Goal: Task Accomplishment & Management: Use online tool/utility

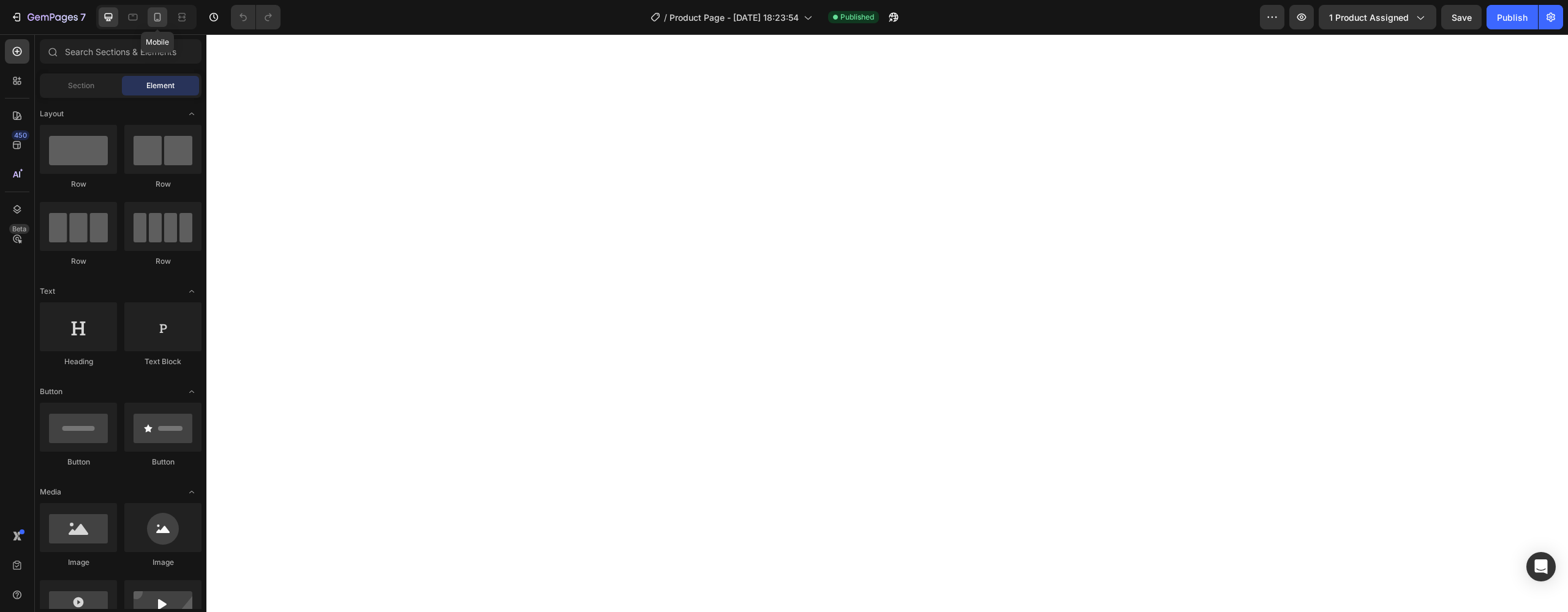
click at [160, 21] on icon at bounding box center [158, 17] width 7 height 9
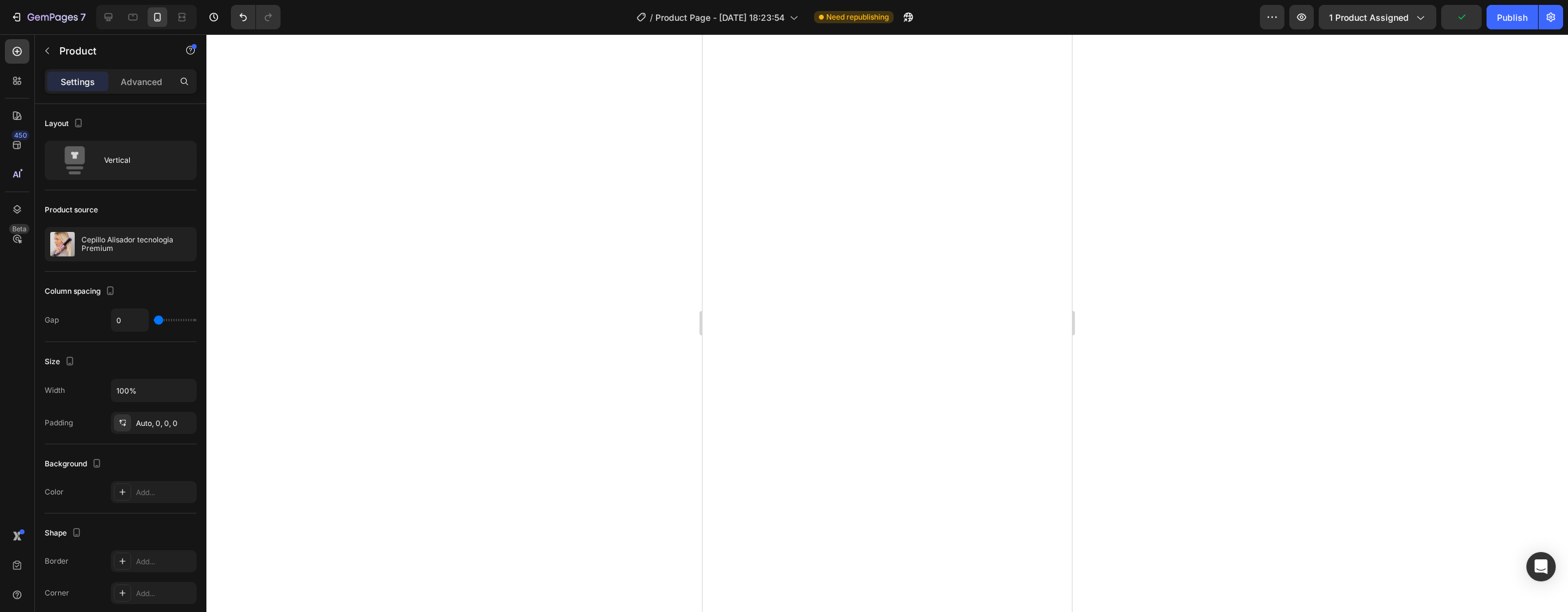
click at [675, 213] on div at bounding box center [887, 323] width 1362 height 578
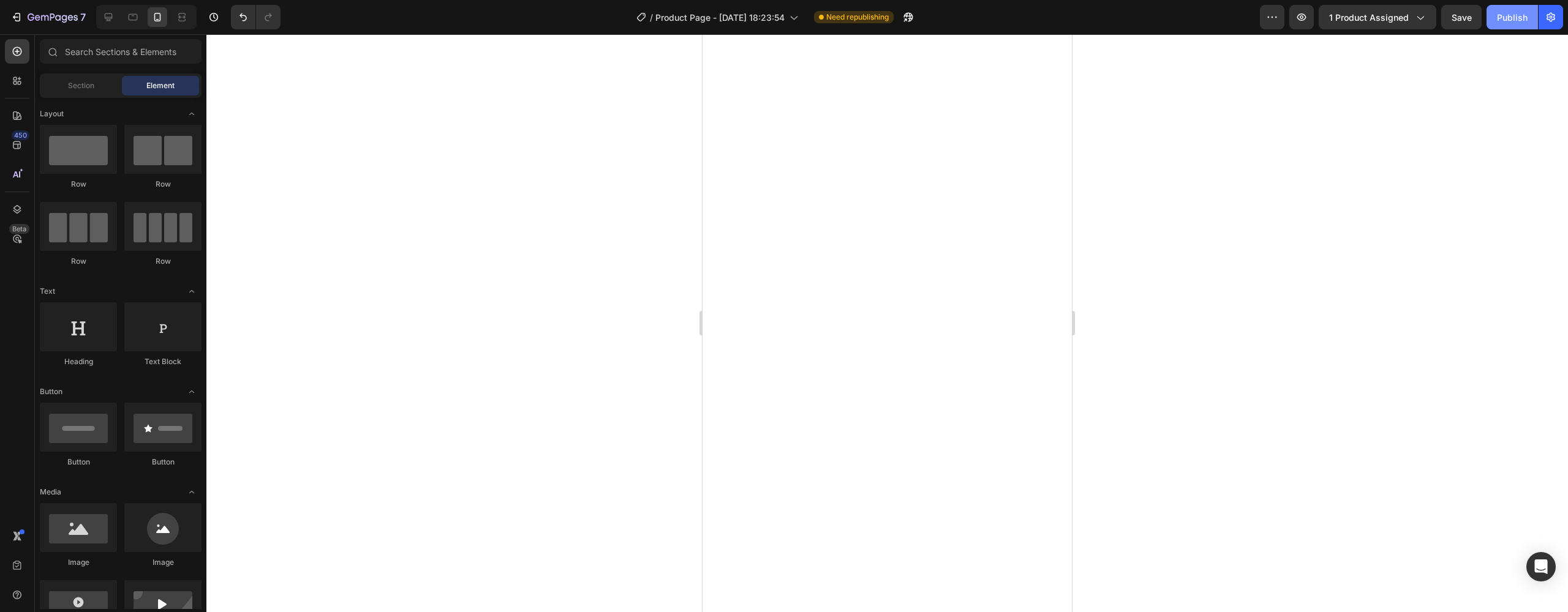
click at [1520, 20] on div "Publish" at bounding box center [1512, 17] width 31 height 13
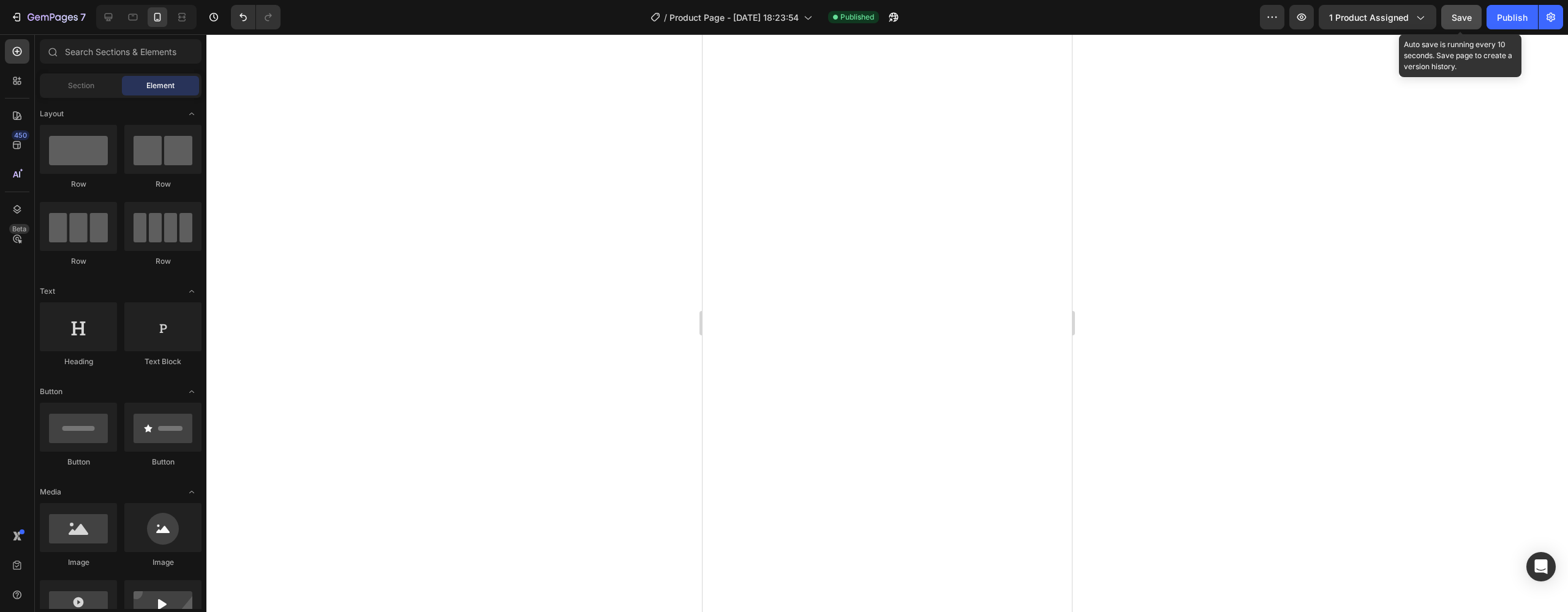
click at [1450, 20] on button "Save" at bounding box center [1461, 17] width 40 height 25
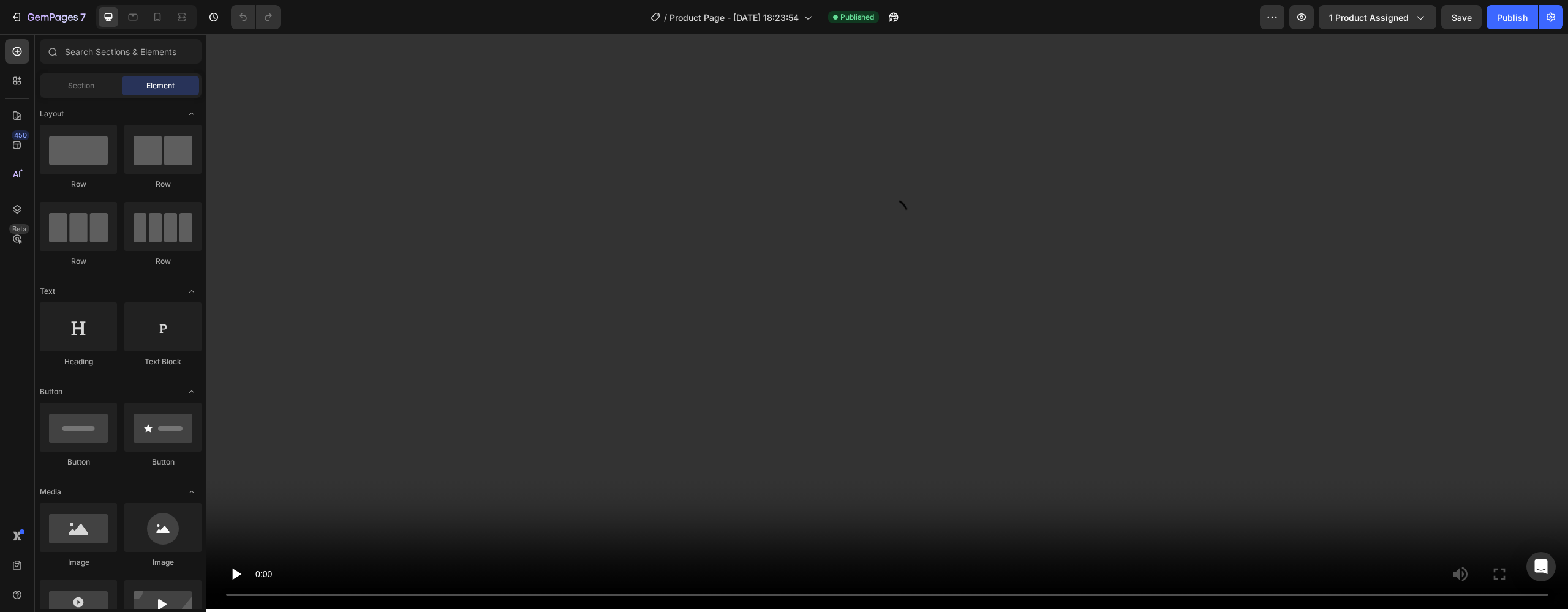
scroll to position [1546, 0]
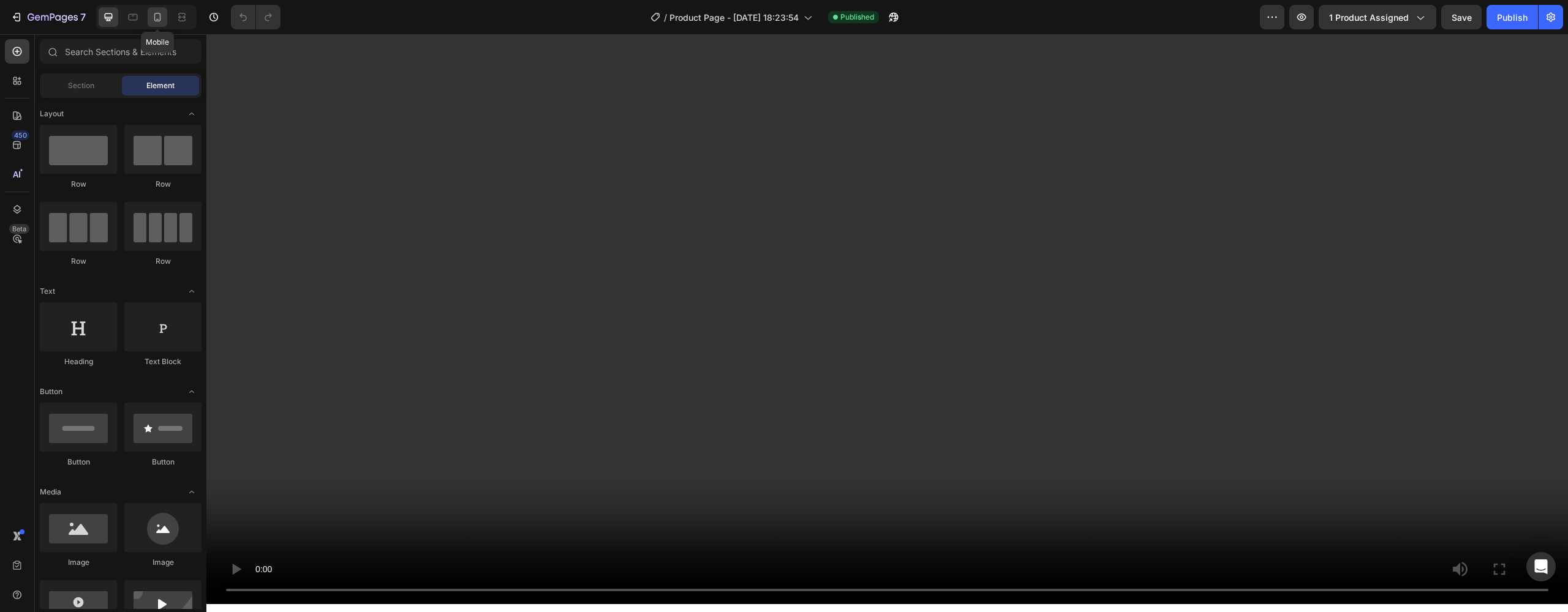
click at [160, 21] on icon at bounding box center [158, 17] width 7 height 9
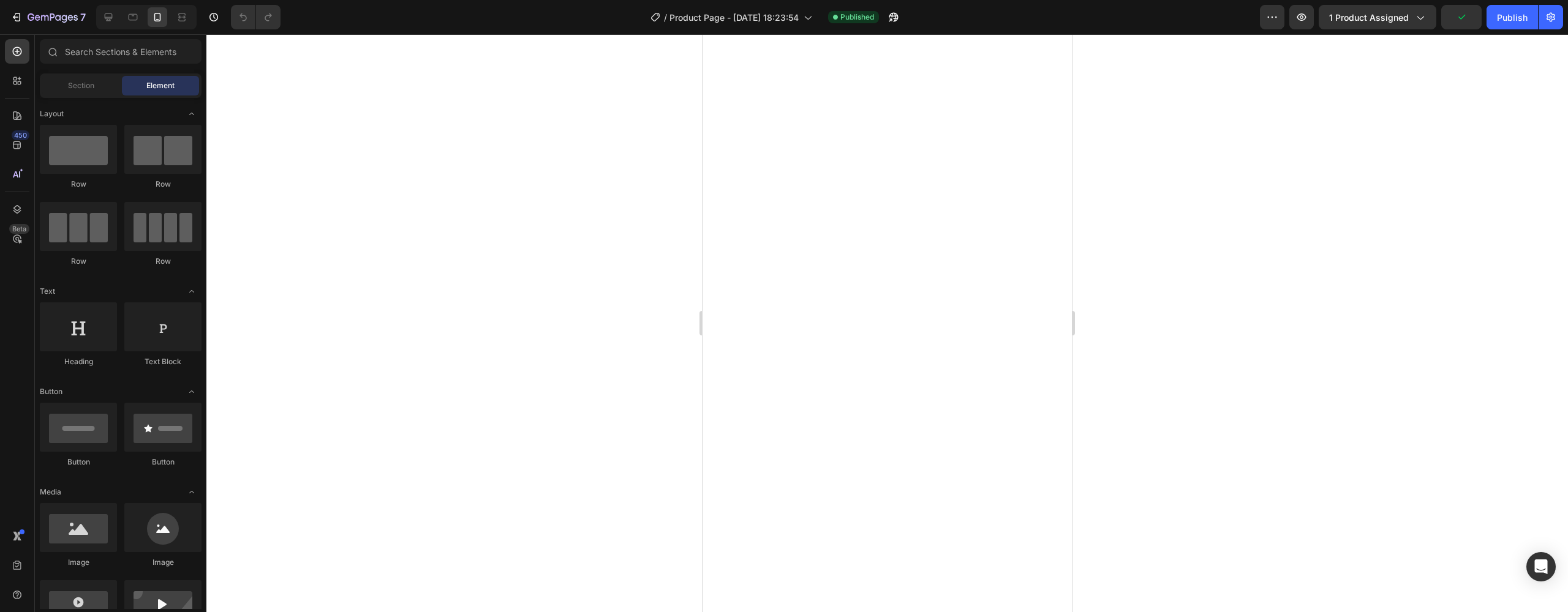
scroll to position [918, 0]
click at [12, 87] on icon at bounding box center [17, 81] width 12 height 12
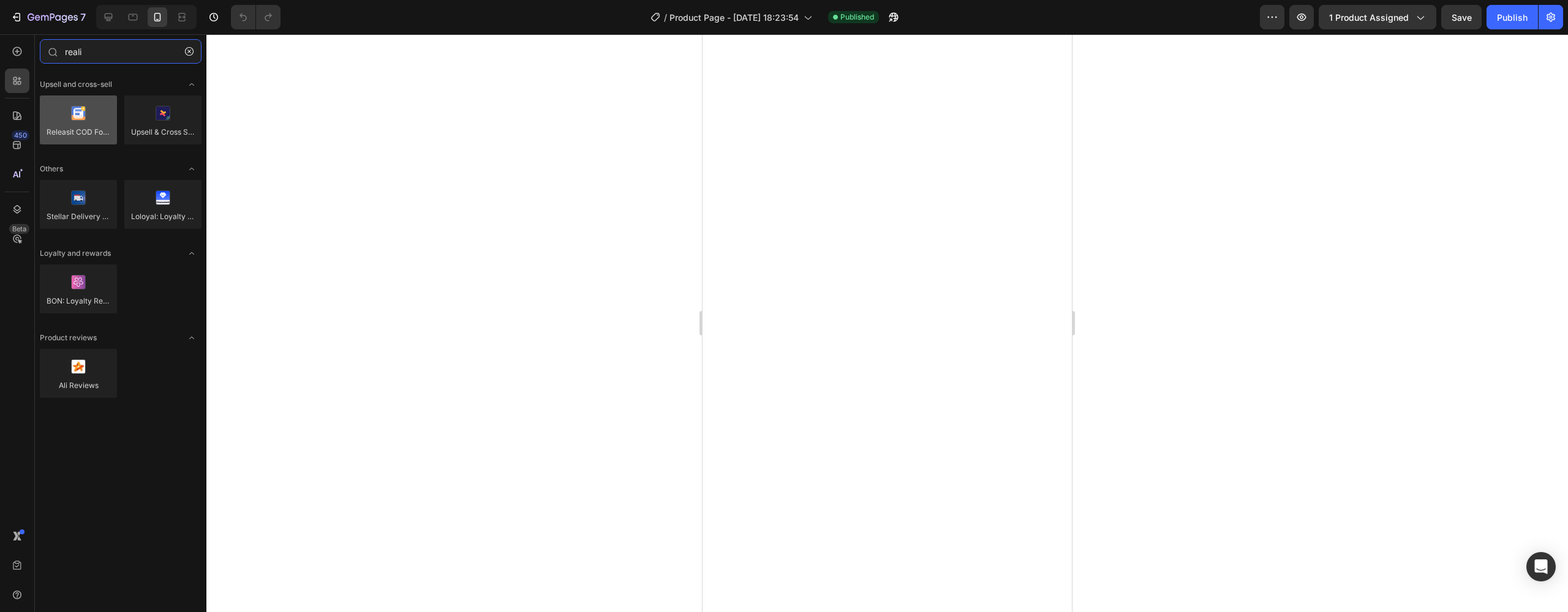
type input "reali"
drag, startPoint x: 78, startPoint y: 110, endPoint x: 58, endPoint y: 111, distance: 20.0
click at [58, 111] on div at bounding box center [78, 119] width 77 height 49
click at [198, 57] on button "button" at bounding box center [189, 52] width 20 height 20
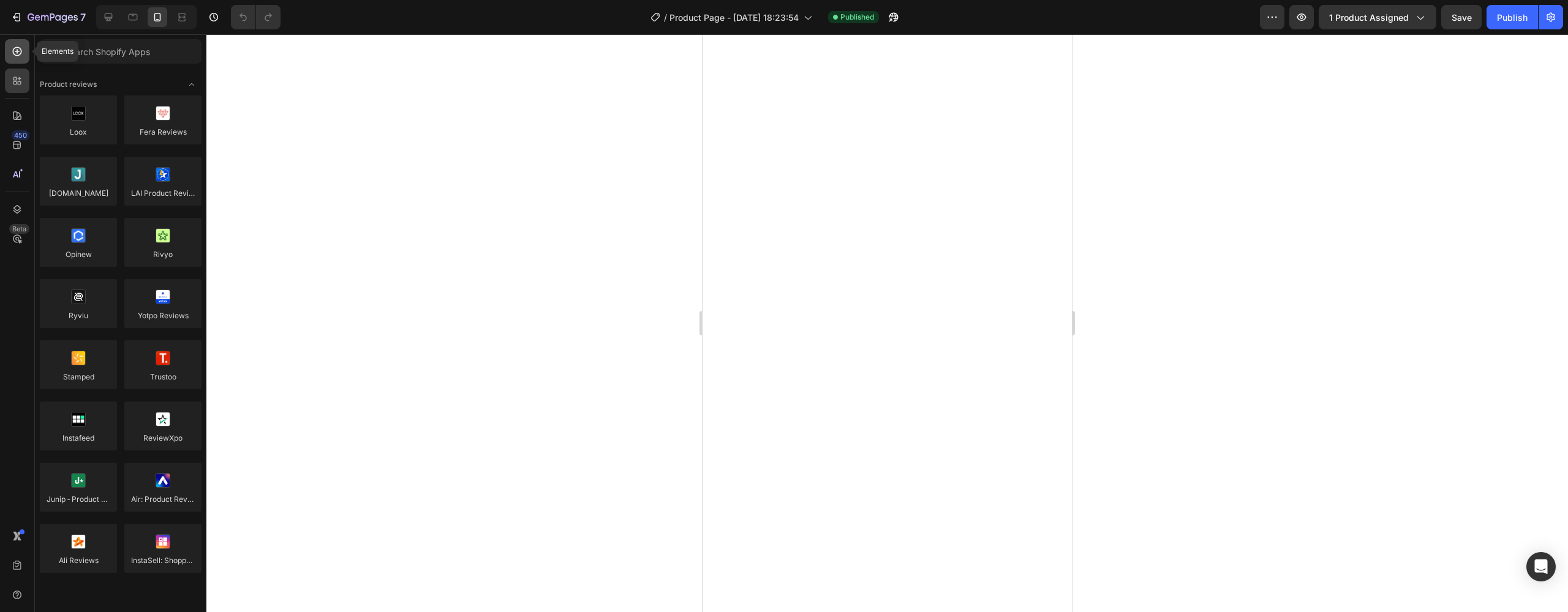
click at [22, 57] on icon at bounding box center [17, 52] width 12 height 12
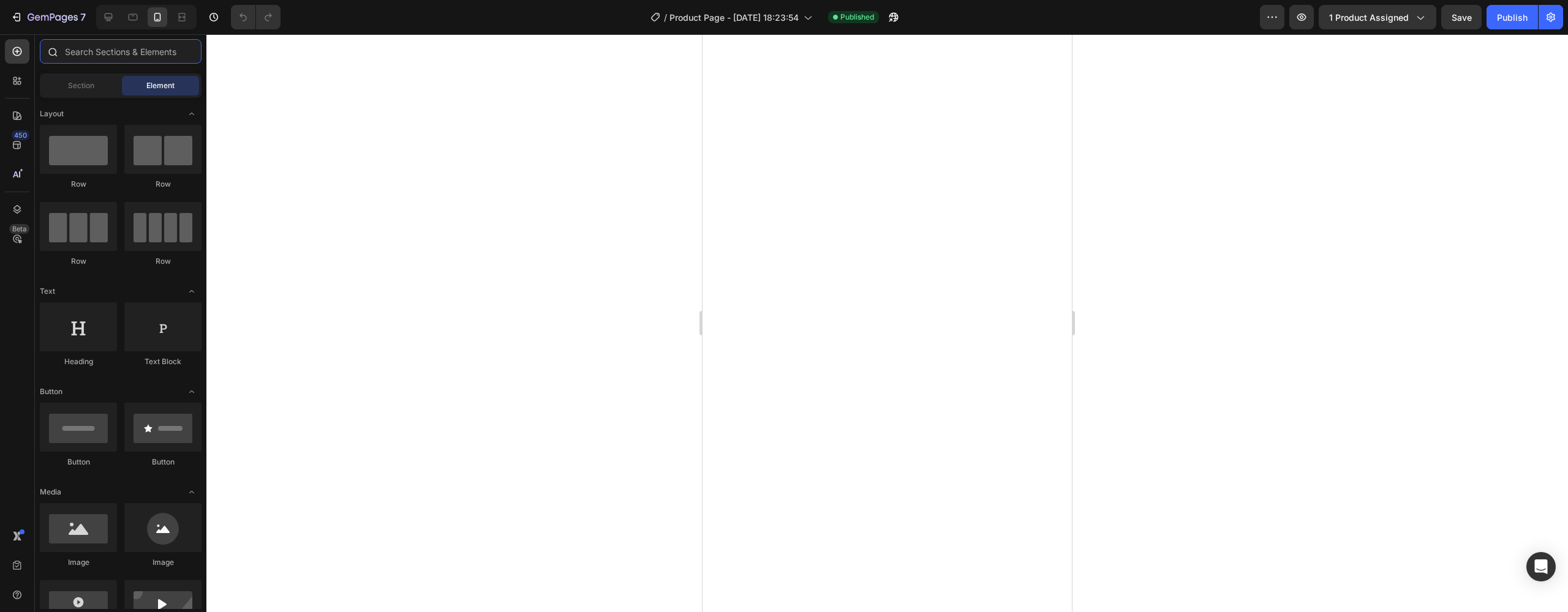
click at [95, 53] on input "text" at bounding box center [120, 52] width 161 height 25
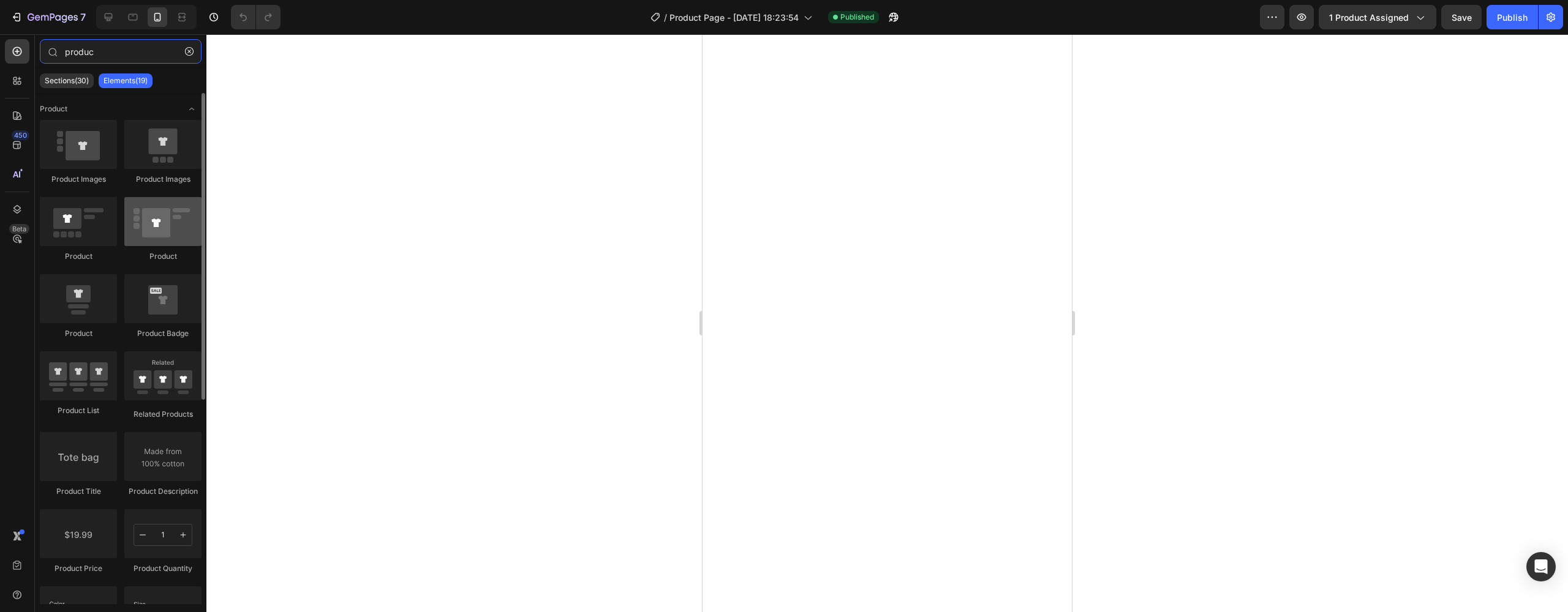
type input "produc"
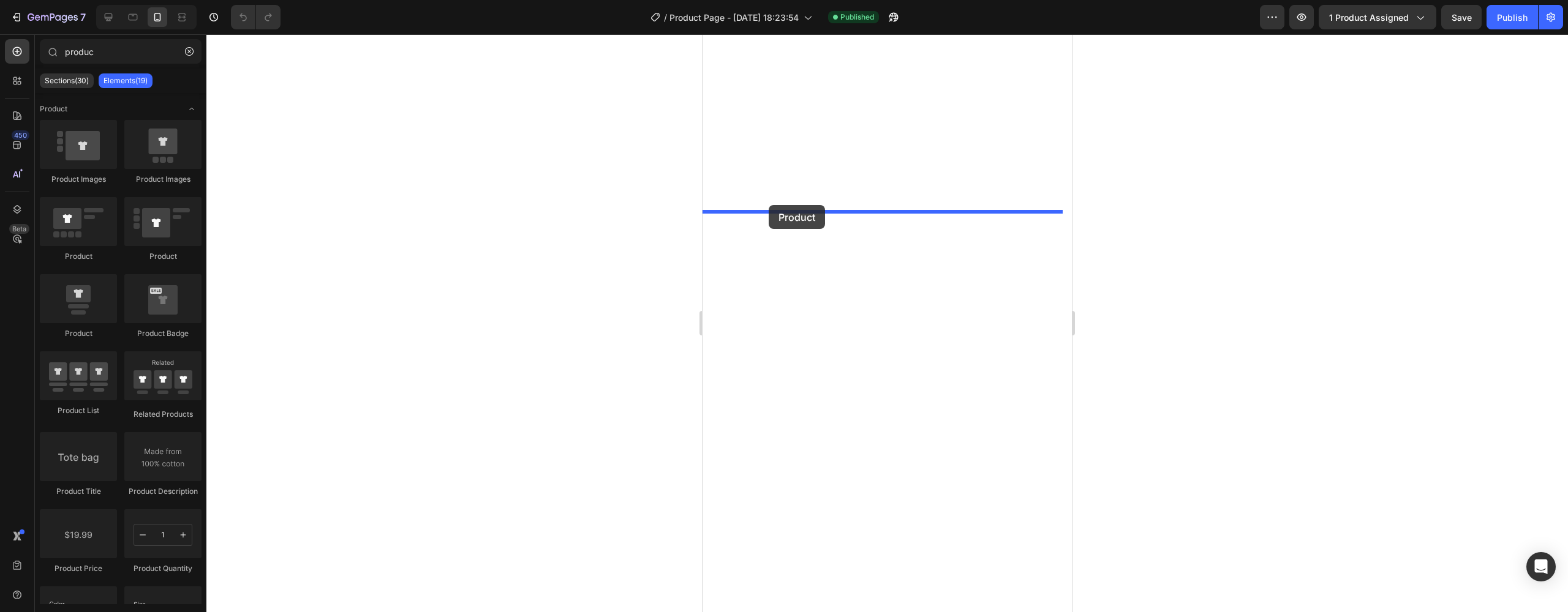
drag, startPoint x: 860, startPoint y: 245, endPoint x: 769, endPoint y: 205, distance: 99.4
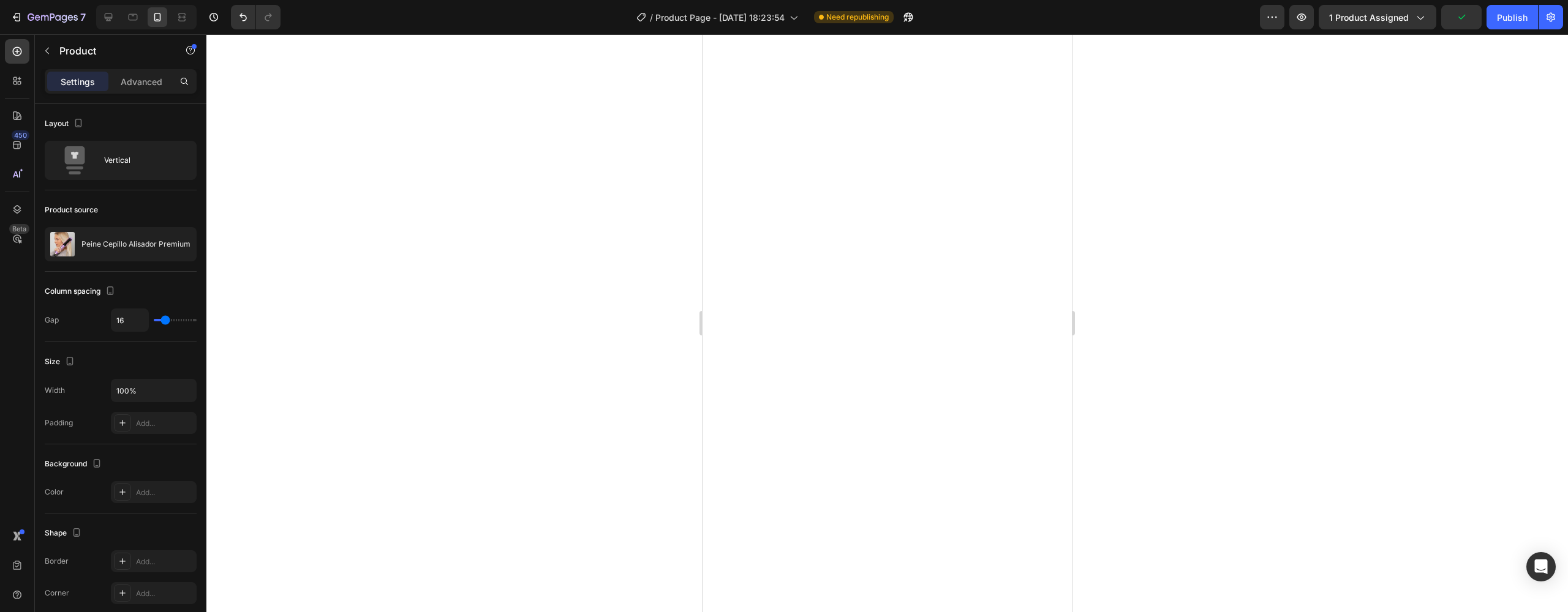
click at [21, 76] on icon at bounding box center [17, 81] width 12 height 12
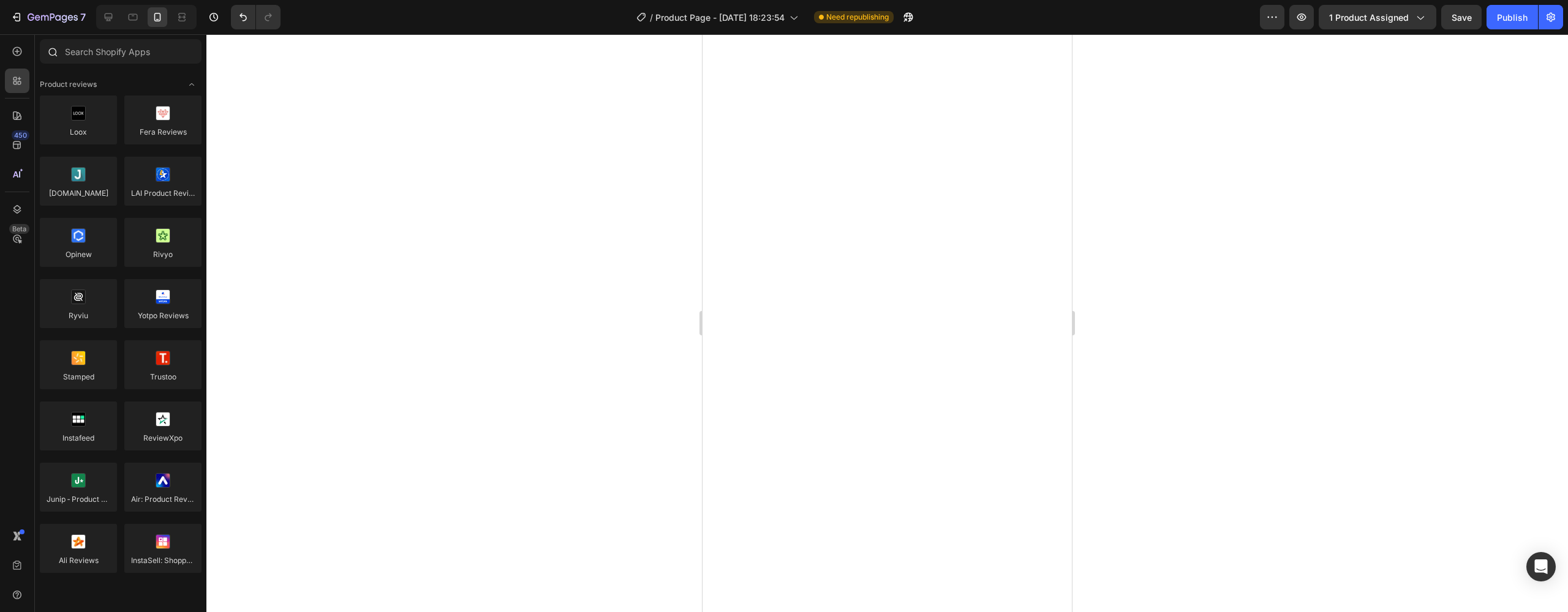
click at [82, 64] on div at bounding box center [121, 54] width 172 height 29
click at [84, 59] on input "text" at bounding box center [120, 52] width 161 height 25
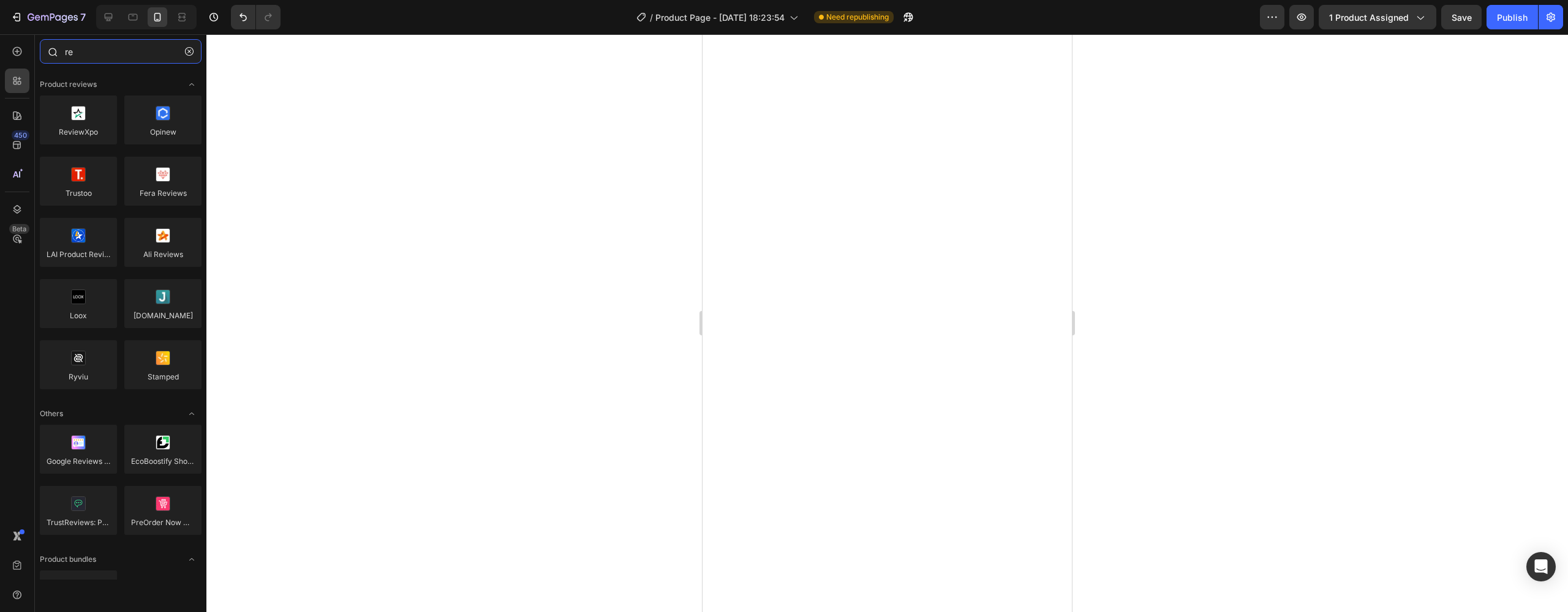
type input "r"
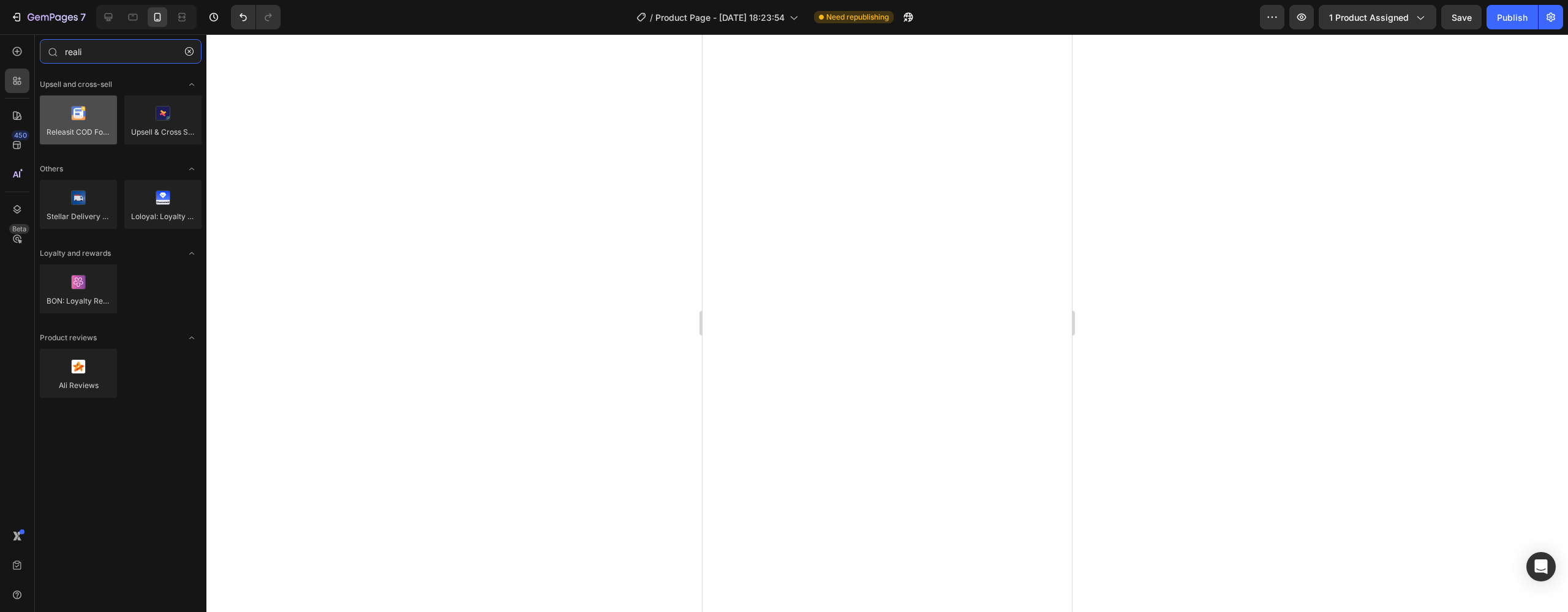
type input "reali"
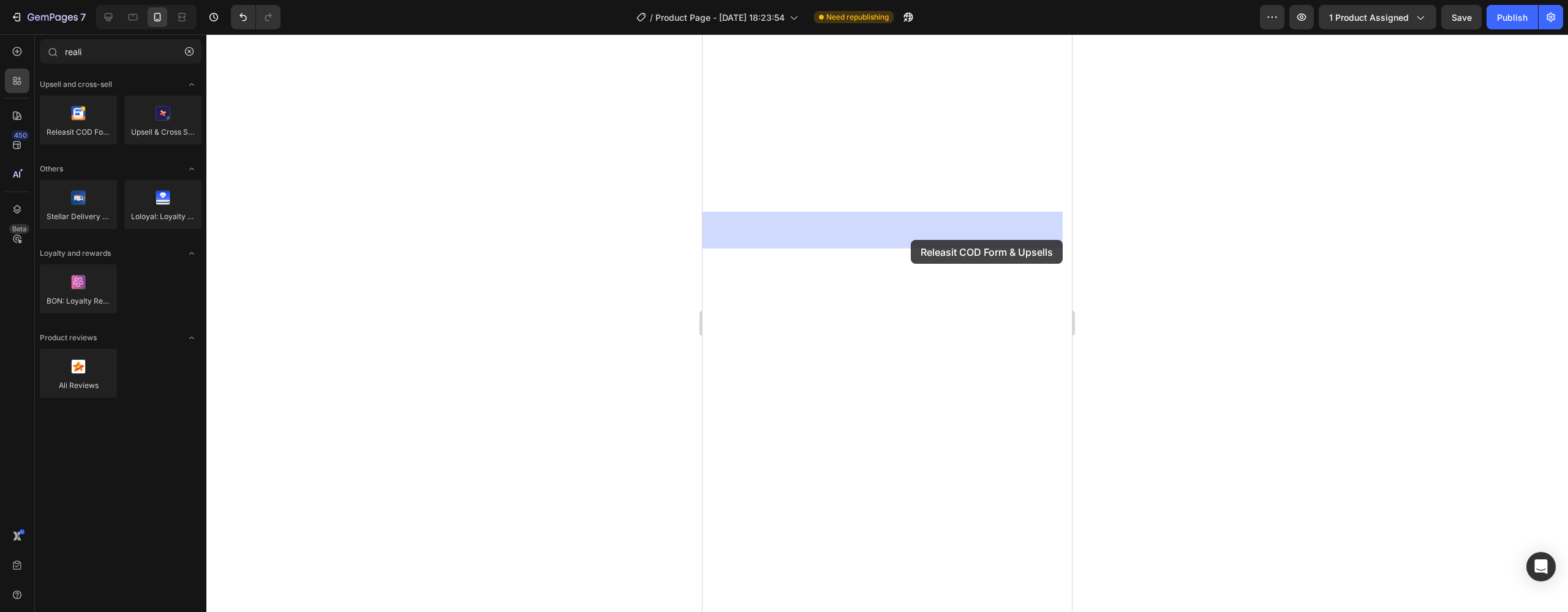
drag, startPoint x: 766, startPoint y: 151, endPoint x: 909, endPoint y: 239, distance: 167.9
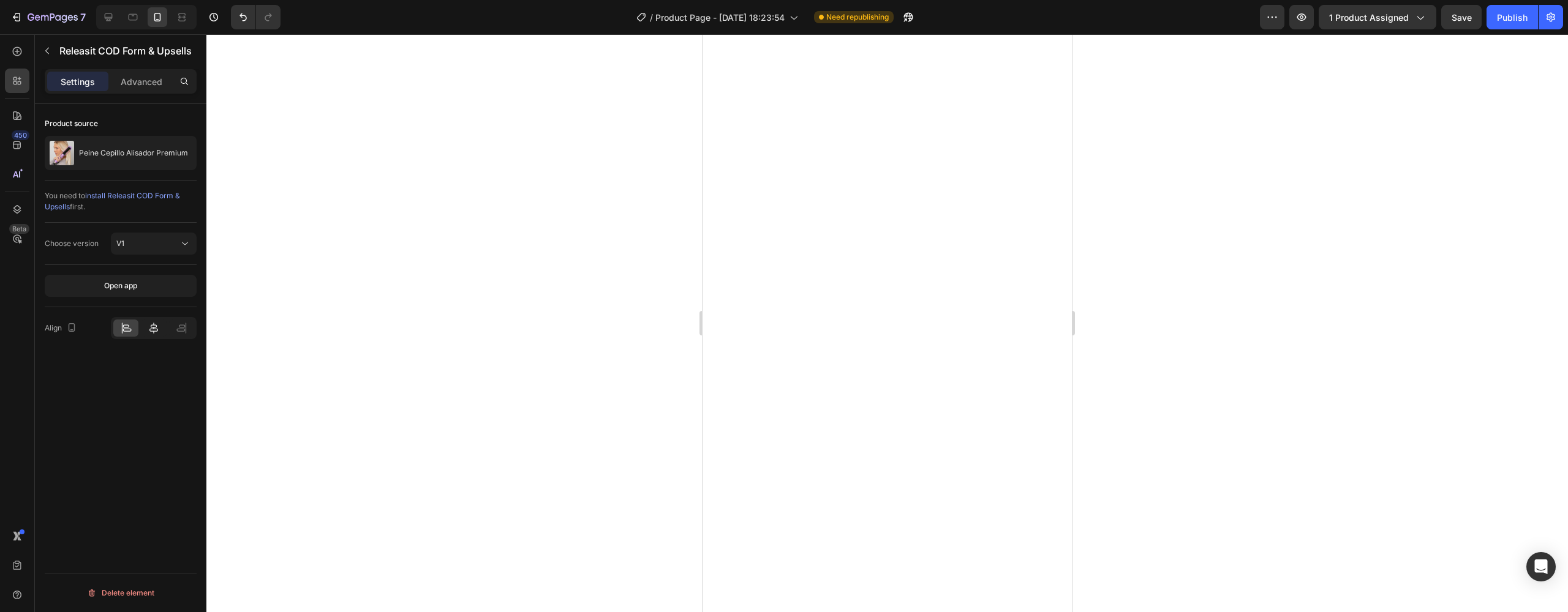
click at [143, 330] on div at bounding box center [153, 328] width 25 height 17
click at [154, 244] on div "V1" at bounding box center [148, 243] width 63 height 11
click at [127, 296] on p "V2" at bounding box center [151, 297] width 70 height 11
click at [135, 294] on button "Releasit button" at bounding box center [154, 286] width 86 height 22
click at [150, 336] on span "Releasit embedded form" at bounding box center [143, 339] width 84 height 11
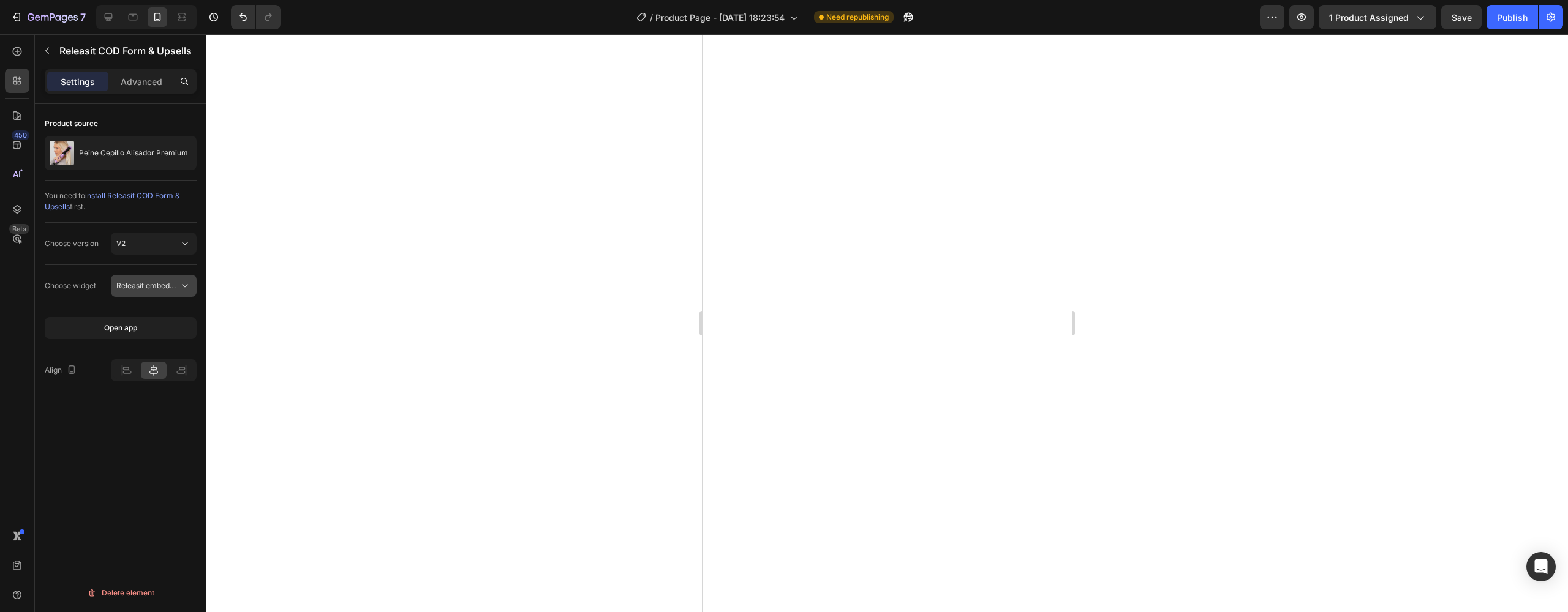
click at [162, 287] on span "Releasit embedded form" at bounding box center [159, 285] width 84 height 9
click at [158, 311] on p "Releasit button" at bounding box center [143, 316] width 84 height 11
click at [143, 281] on span "Releasit button" at bounding box center [143, 285] width 52 height 9
click at [139, 213] on div "You need to install Releasit COD Form & Upsells first." at bounding box center [120, 201] width 152 height 42
click at [136, 197] on span "install Releasit COD Form & Upsells" at bounding box center [112, 202] width 136 height 21
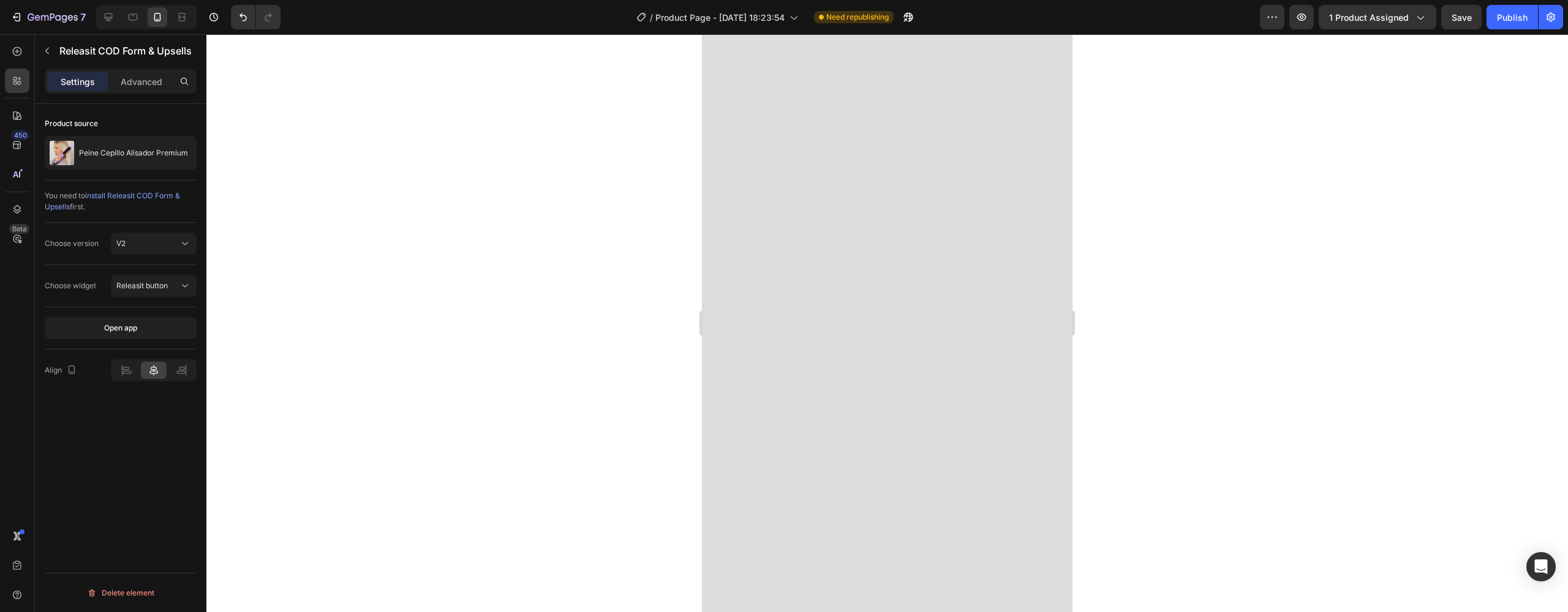
scroll to position [2225, 0]
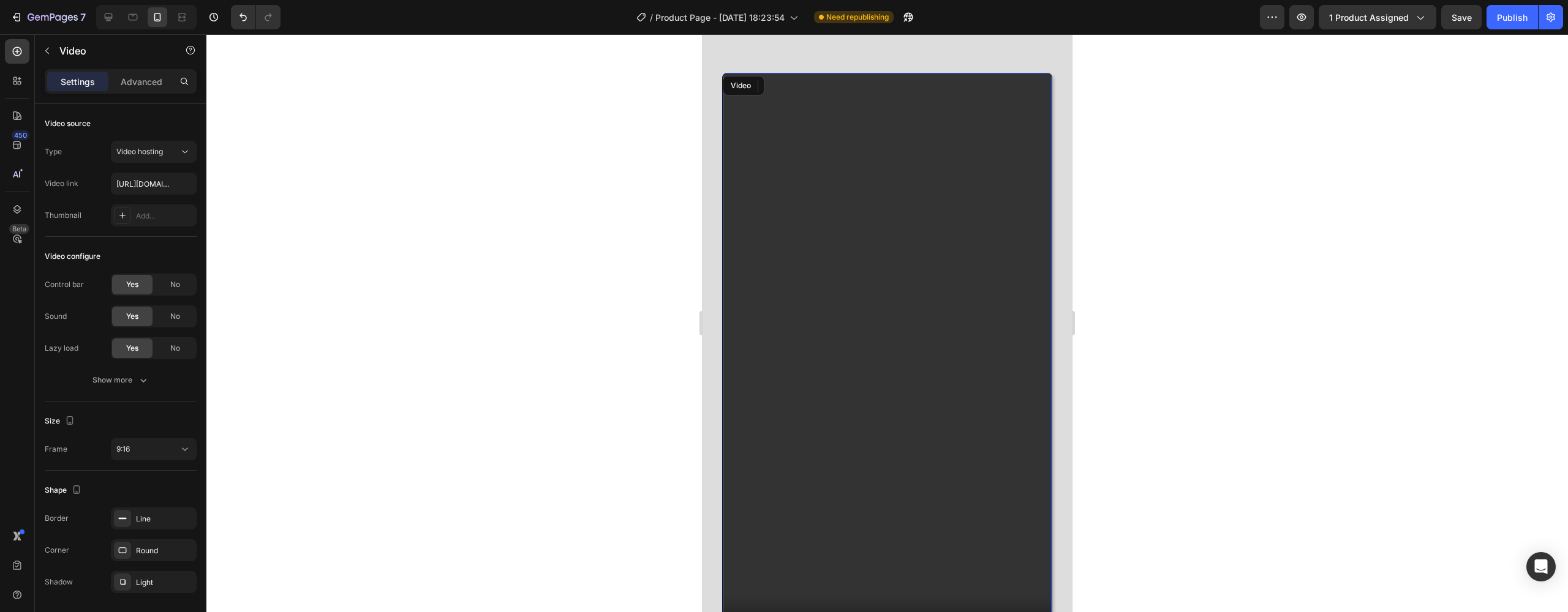
click at [845, 194] on video at bounding box center [887, 366] width 329 height 585
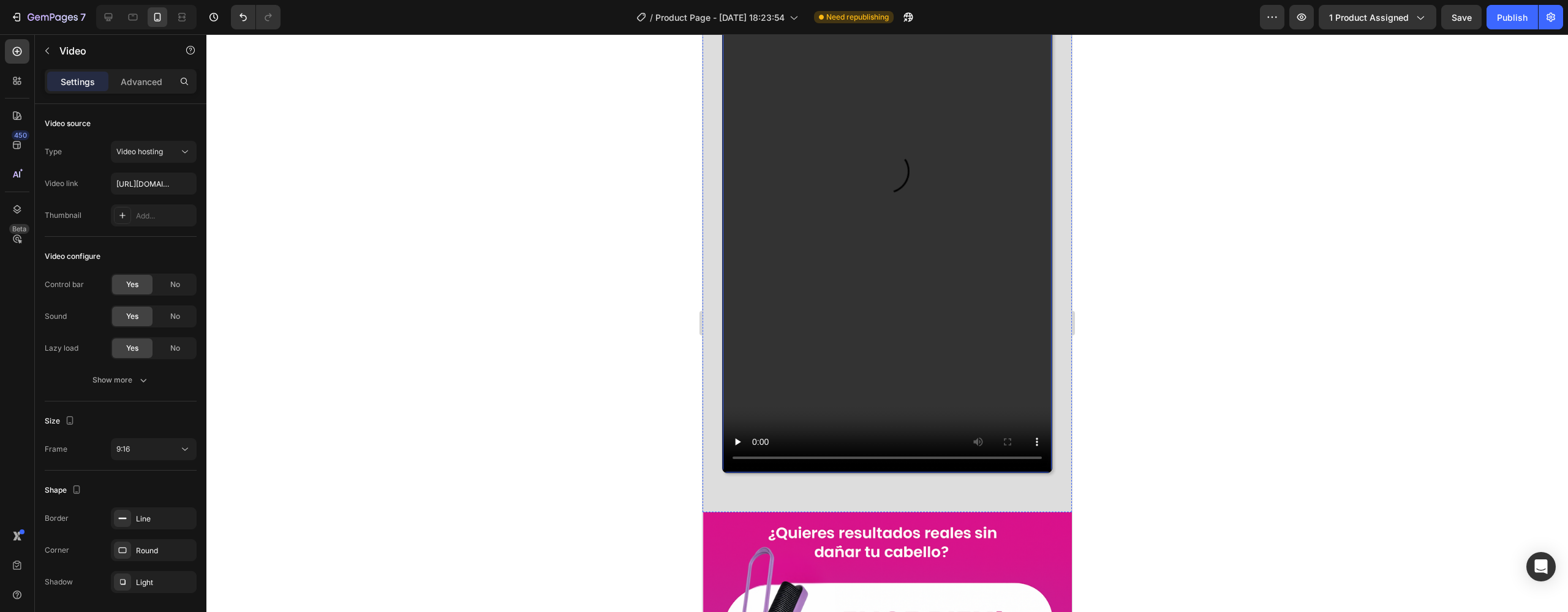
scroll to position [951, 0]
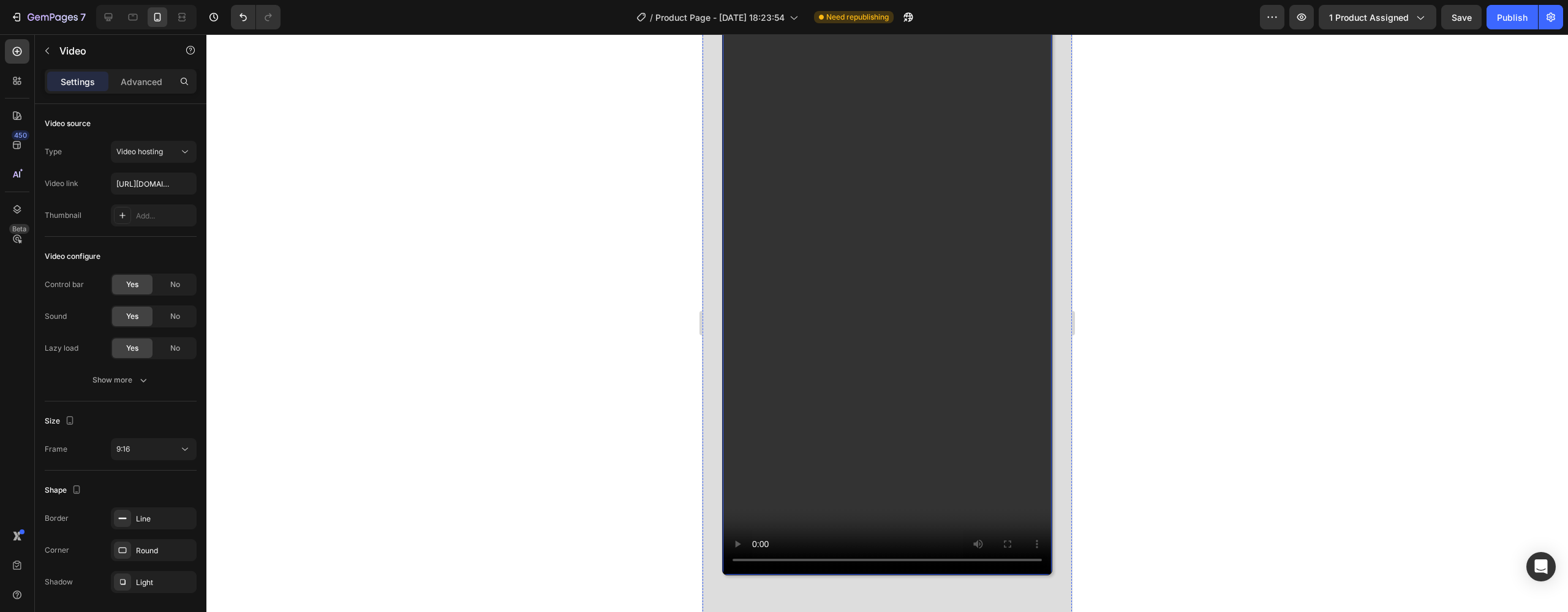
click at [810, 167] on video at bounding box center [887, 281] width 329 height 585
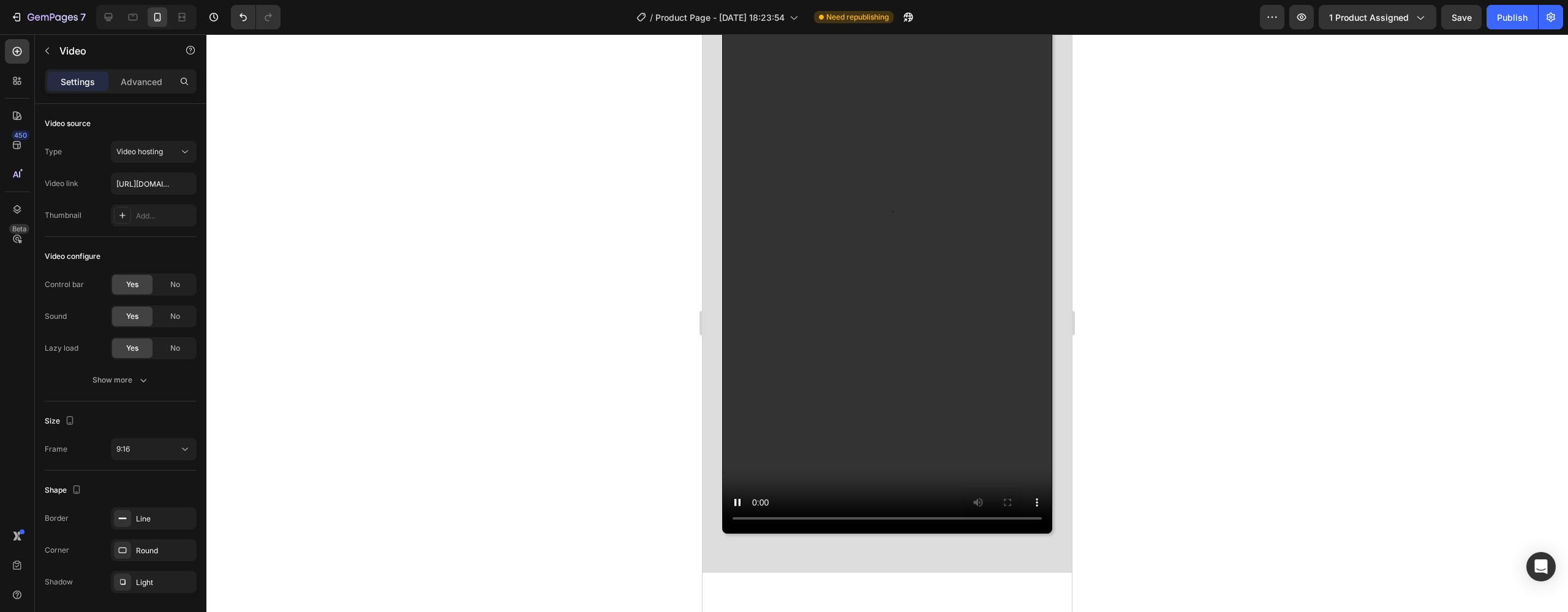
scroll to position [2356, 0]
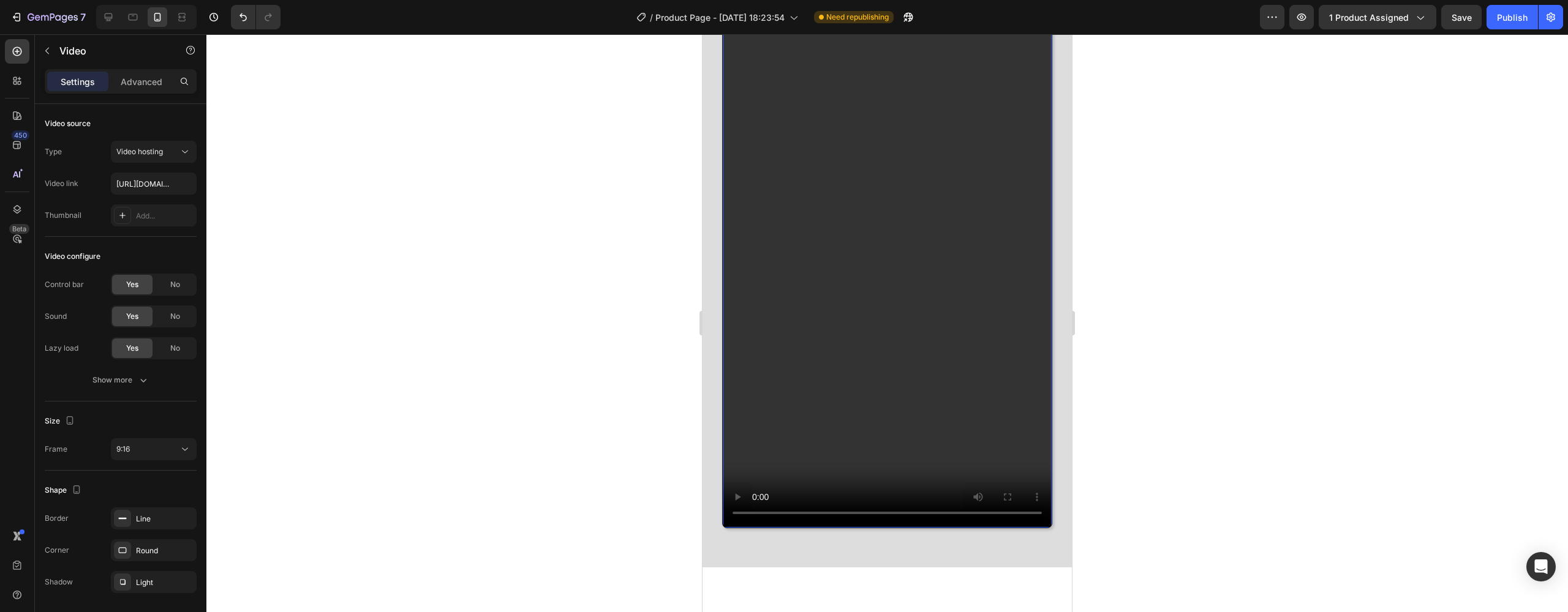
click at [757, 496] on video at bounding box center [887, 233] width 329 height 585
click at [826, 245] on video at bounding box center [887, 233] width 329 height 585
click at [157, 319] on div "No" at bounding box center [174, 316] width 40 height 20
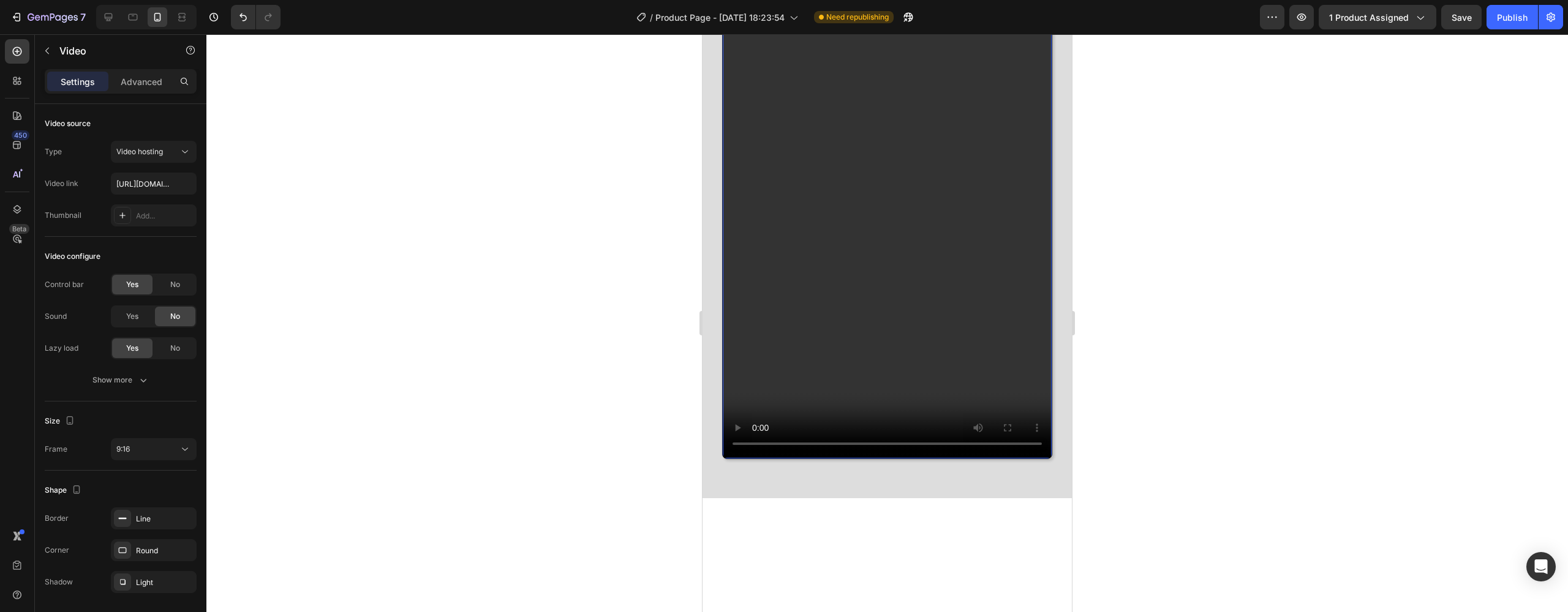
scroll to position [2481, 0]
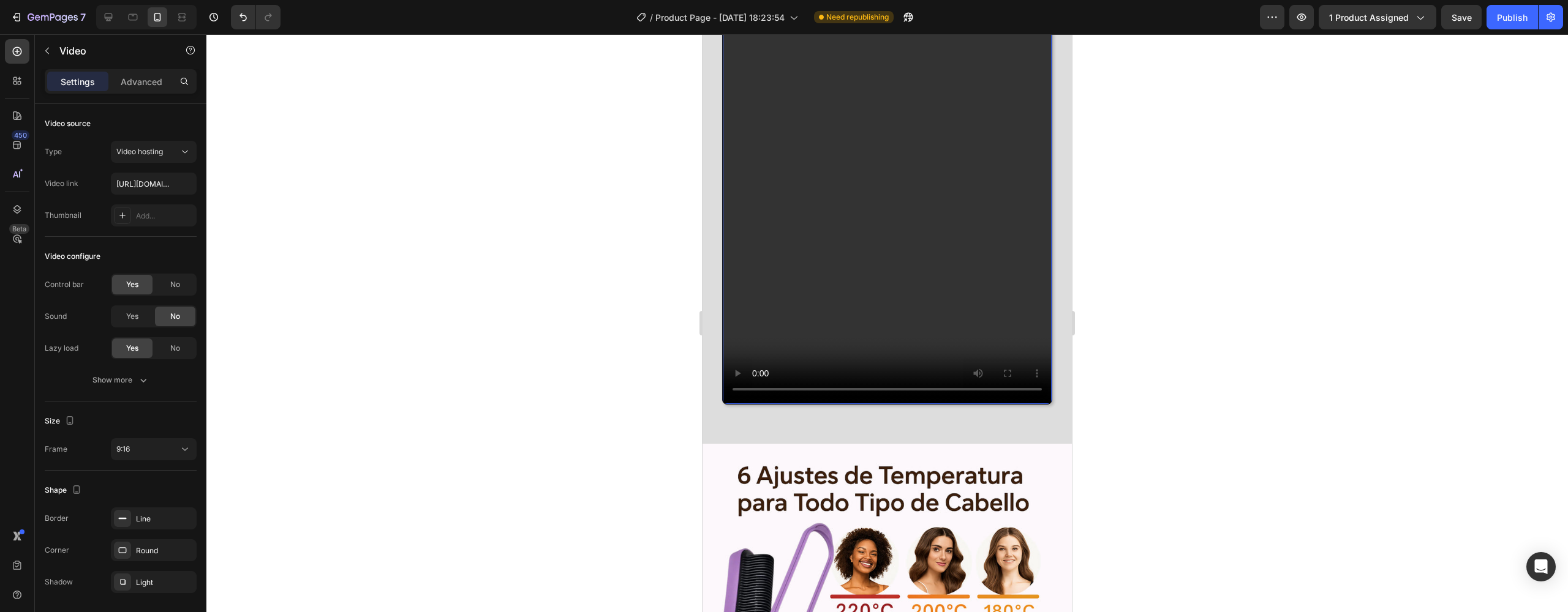
click at [987, 372] on video at bounding box center [887, 110] width 329 height 585
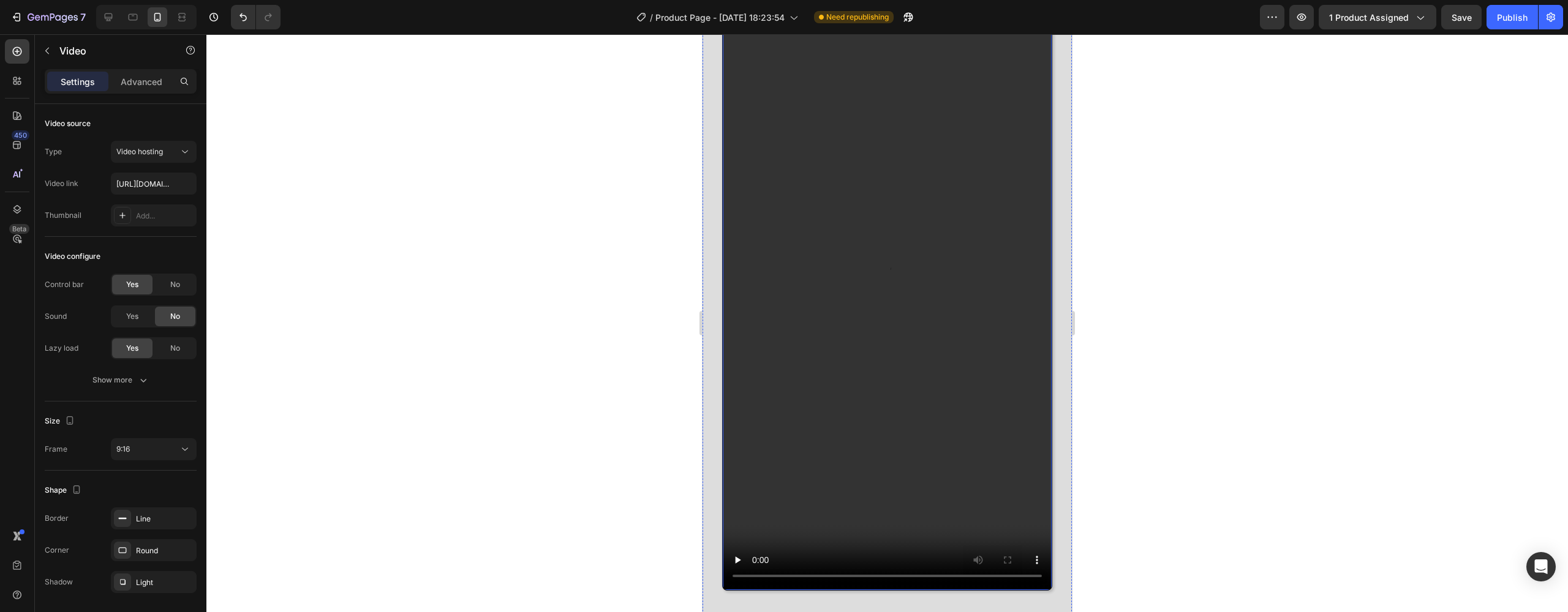
scroll to position [1814, 0]
click at [754, 567] on video at bounding box center [887, 301] width 329 height 585
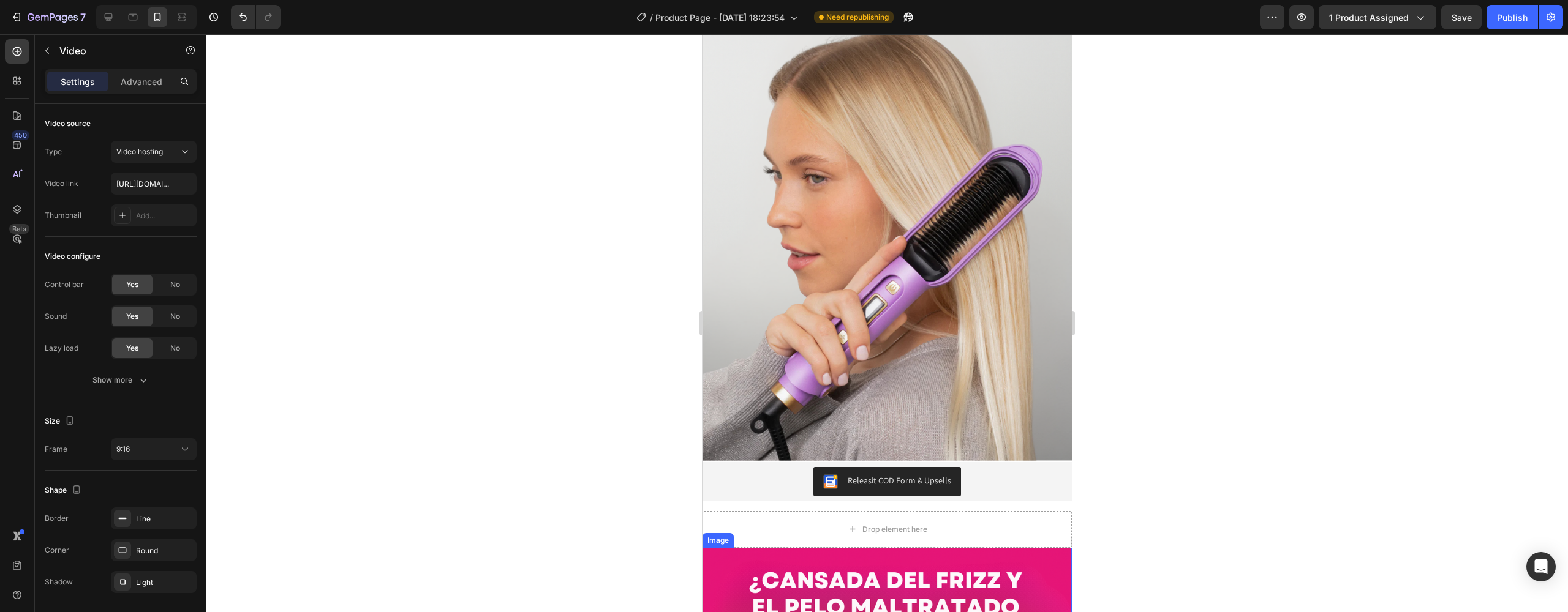
scroll to position [1021, 0]
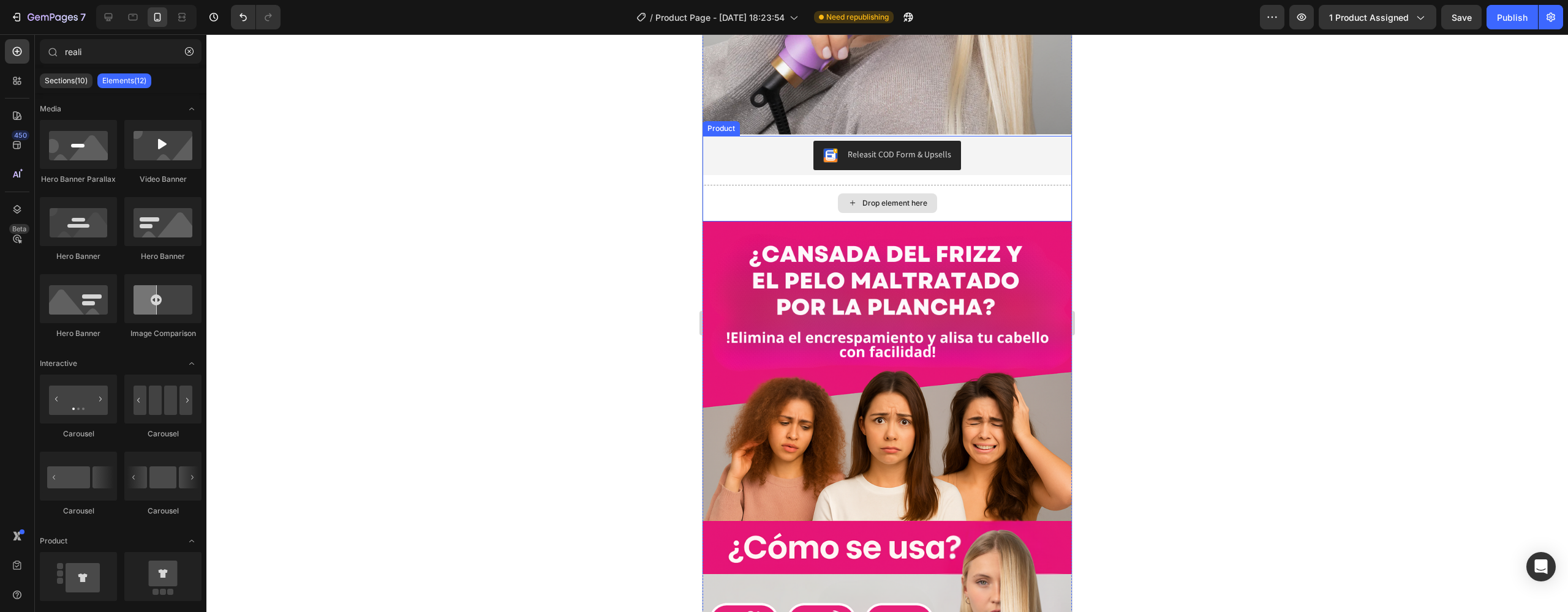
click at [879, 198] on div "Drop element here" at bounding box center [895, 203] width 65 height 9
click at [786, 185] on div "Drop element here" at bounding box center [887, 203] width 369 height 37
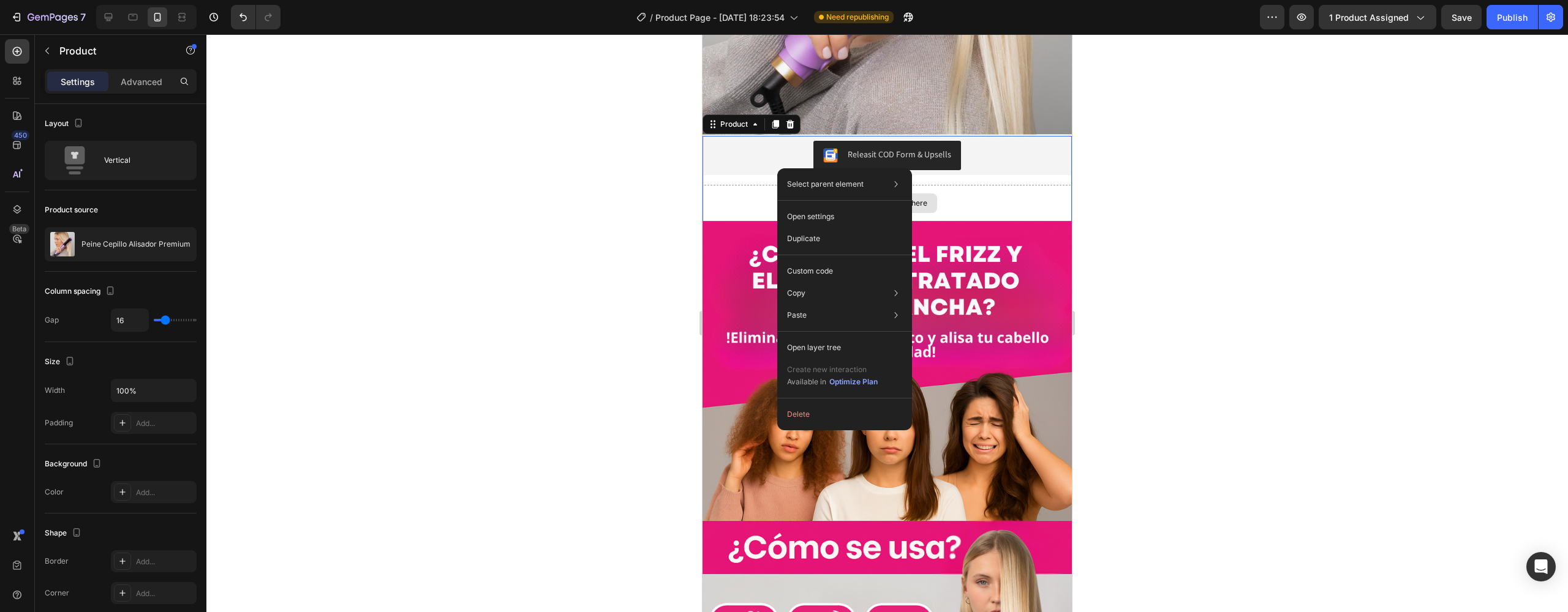
click at [767, 185] on div "Drop element here" at bounding box center [887, 203] width 369 height 37
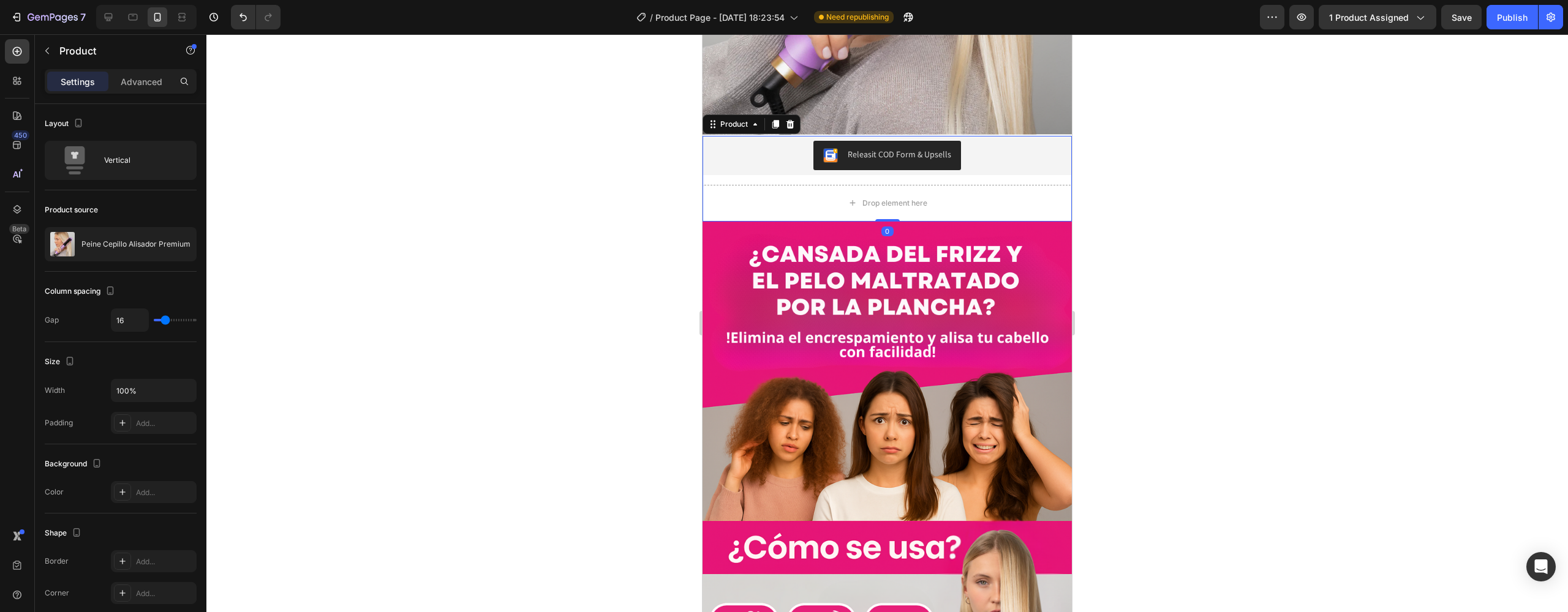
click at [790, 148] on div "Releasit COD Form & Upsells Releasit COD Form & Upsells Drop element here Produ…" at bounding box center [887, 179] width 369 height 86
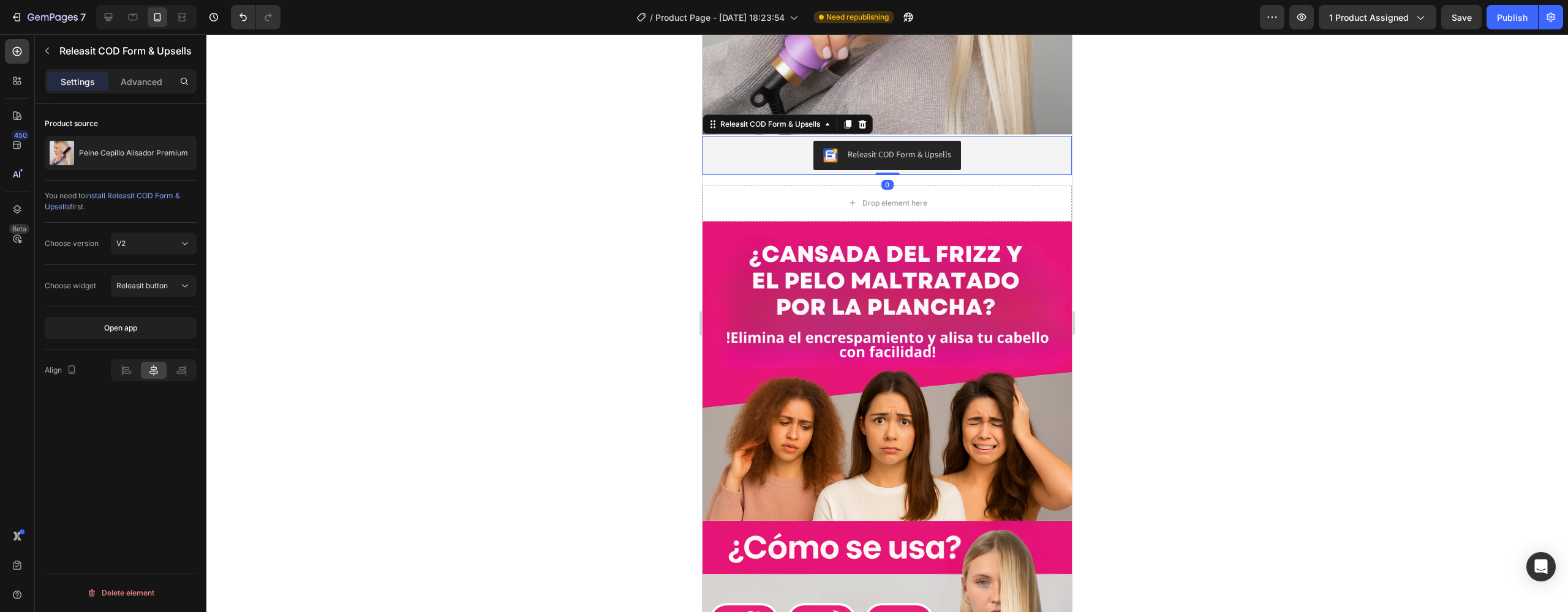
click at [768, 141] on div "Releasit COD Form & Upsells" at bounding box center [887, 155] width 360 height 29
click at [781, 185] on div "Drop element here" at bounding box center [887, 203] width 369 height 37
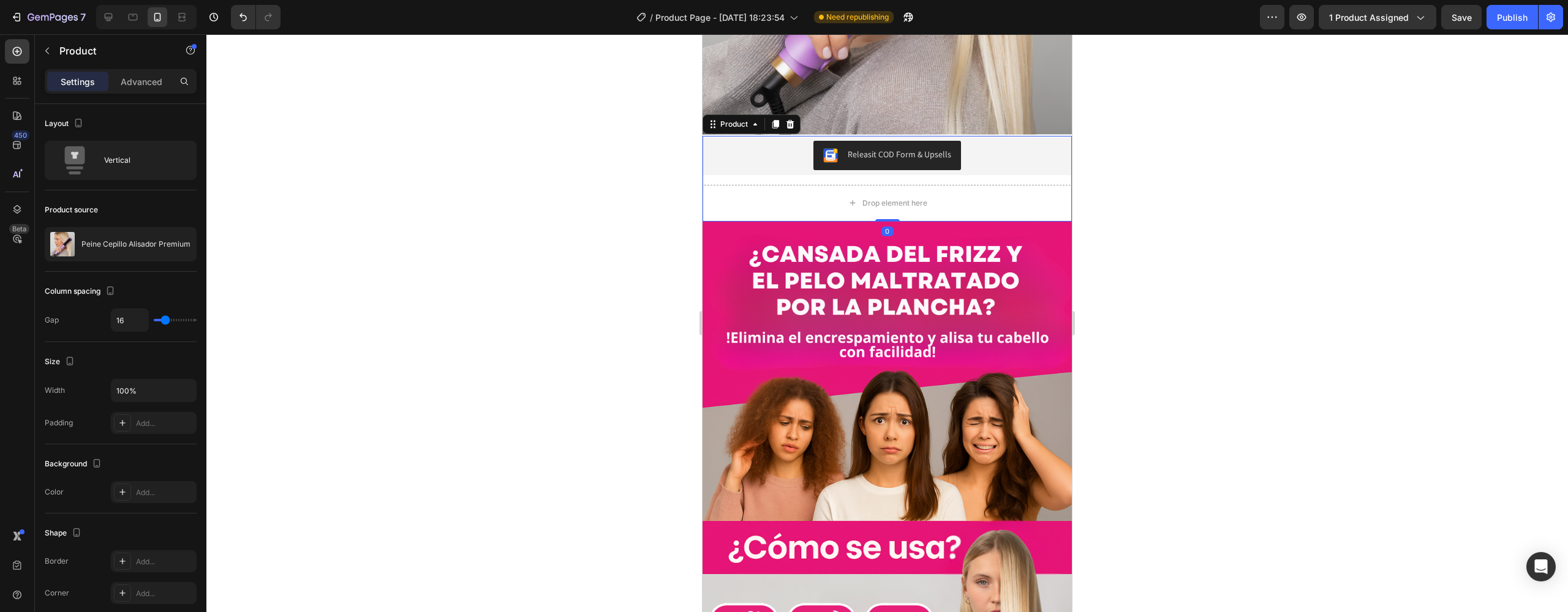
click at [779, 153] on div "Releasit COD Form & Upsells Releasit COD Form & Upsells Drop element here Produ…" at bounding box center [887, 179] width 369 height 86
click at [777, 185] on div "Drop element here" at bounding box center [887, 203] width 369 height 37
click at [762, 141] on div "Releasit COD Form & Upsells" at bounding box center [887, 155] width 360 height 29
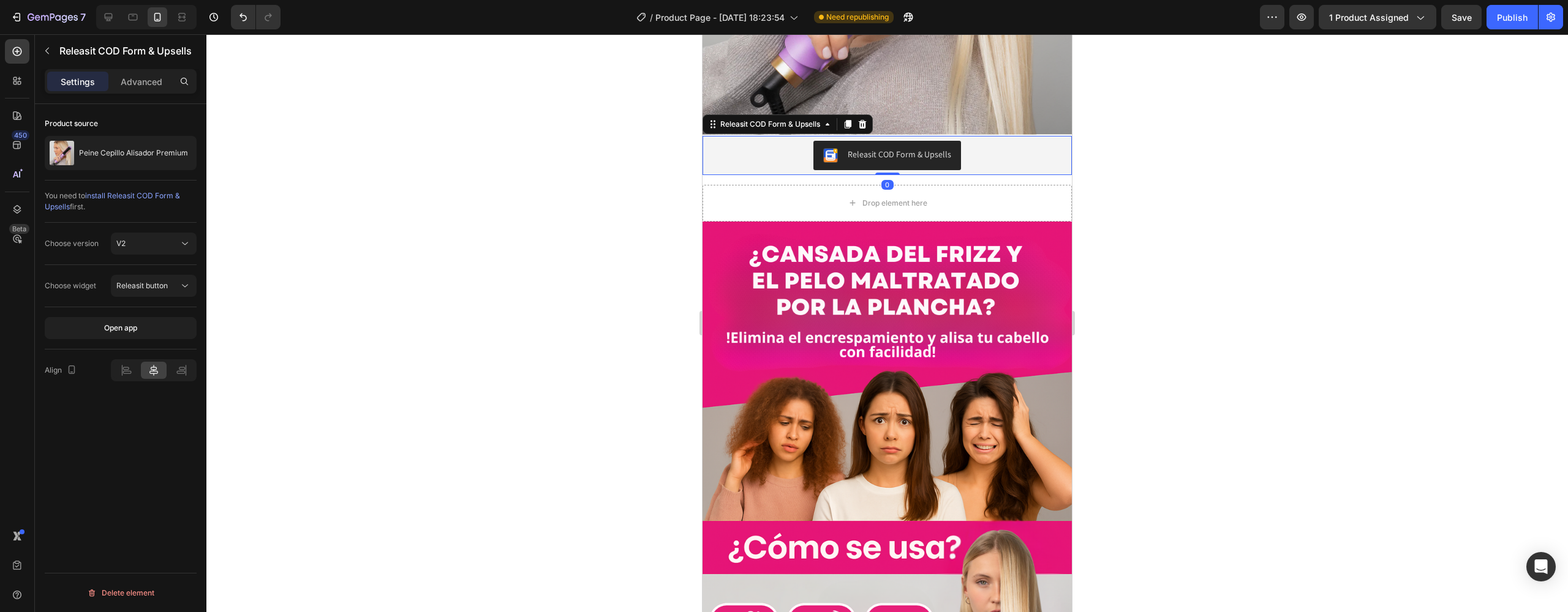
click at [726, 141] on div "Releasit COD Form & Upsells" at bounding box center [887, 155] width 360 height 29
click at [864, 119] on icon at bounding box center [862, 124] width 9 height 9
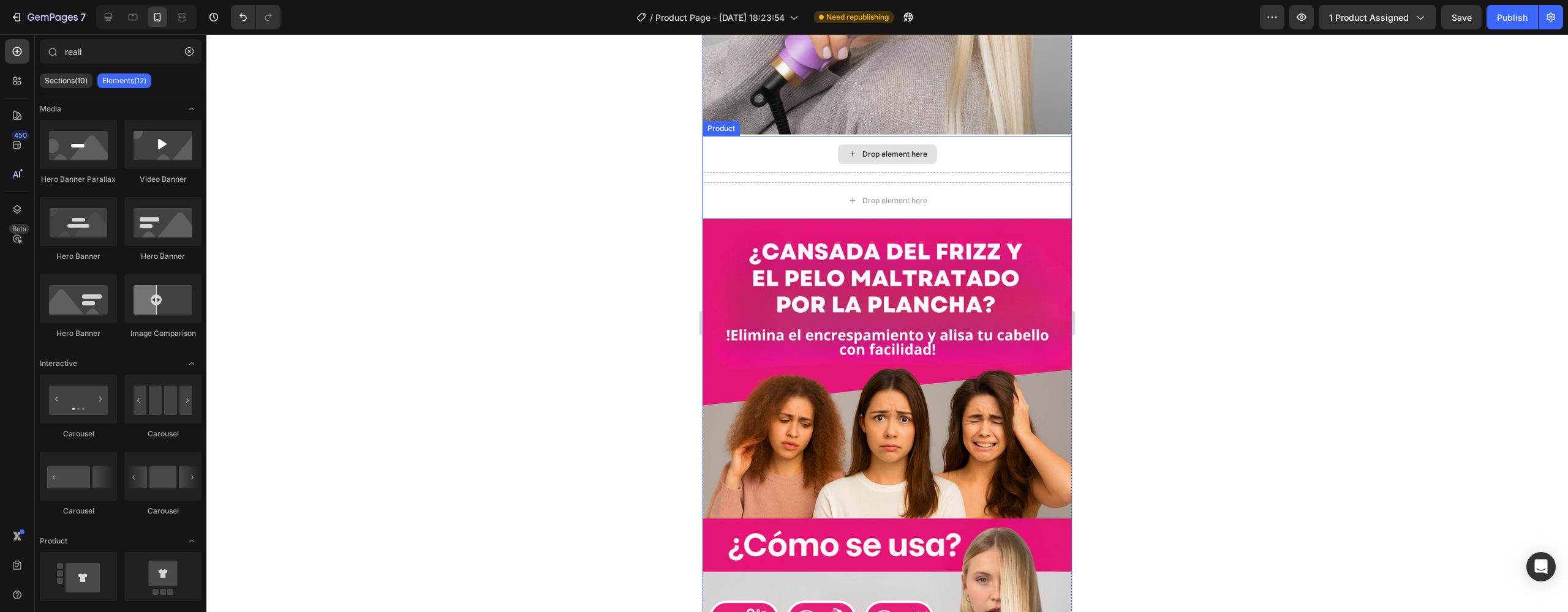
click at [838, 144] on div "Drop element here" at bounding box center [888, 154] width 100 height 20
click at [762, 136] on div "Drop element here" at bounding box center [887, 154] width 369 height 37
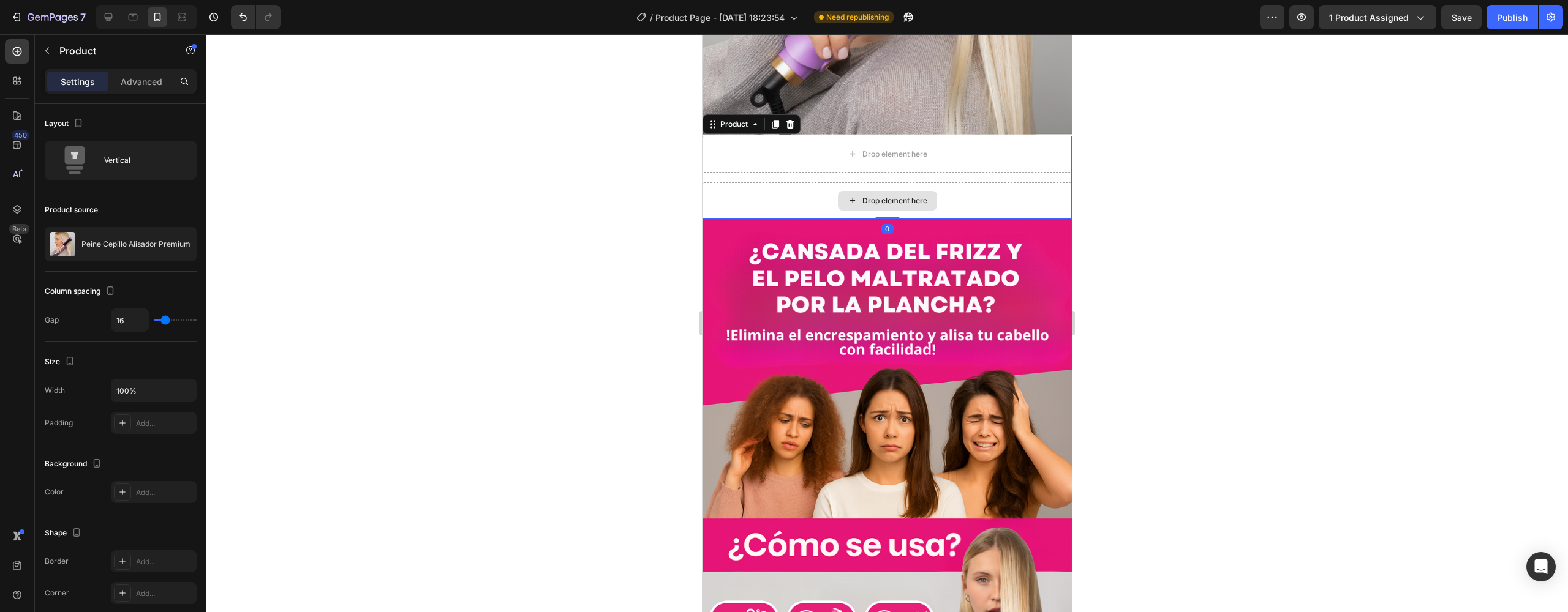
click at [845, 183] on div "Drop element here" at bounding box center [887, 201] width 369 height 37
click at [969, 183] on div "Drop element here" at bounding box center [887, 201] width 369 height 37
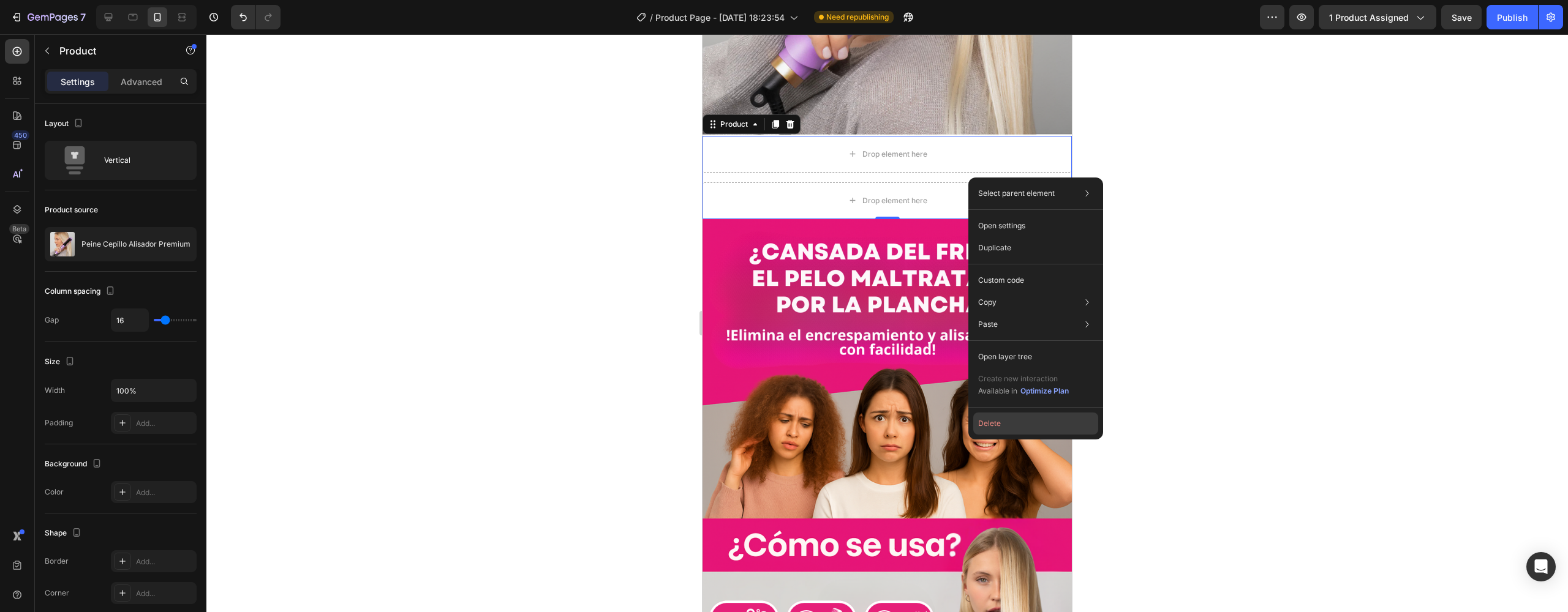
click at [1005, 420] on button "Delete" at bounding box center [1036, 424] width 125 height 22
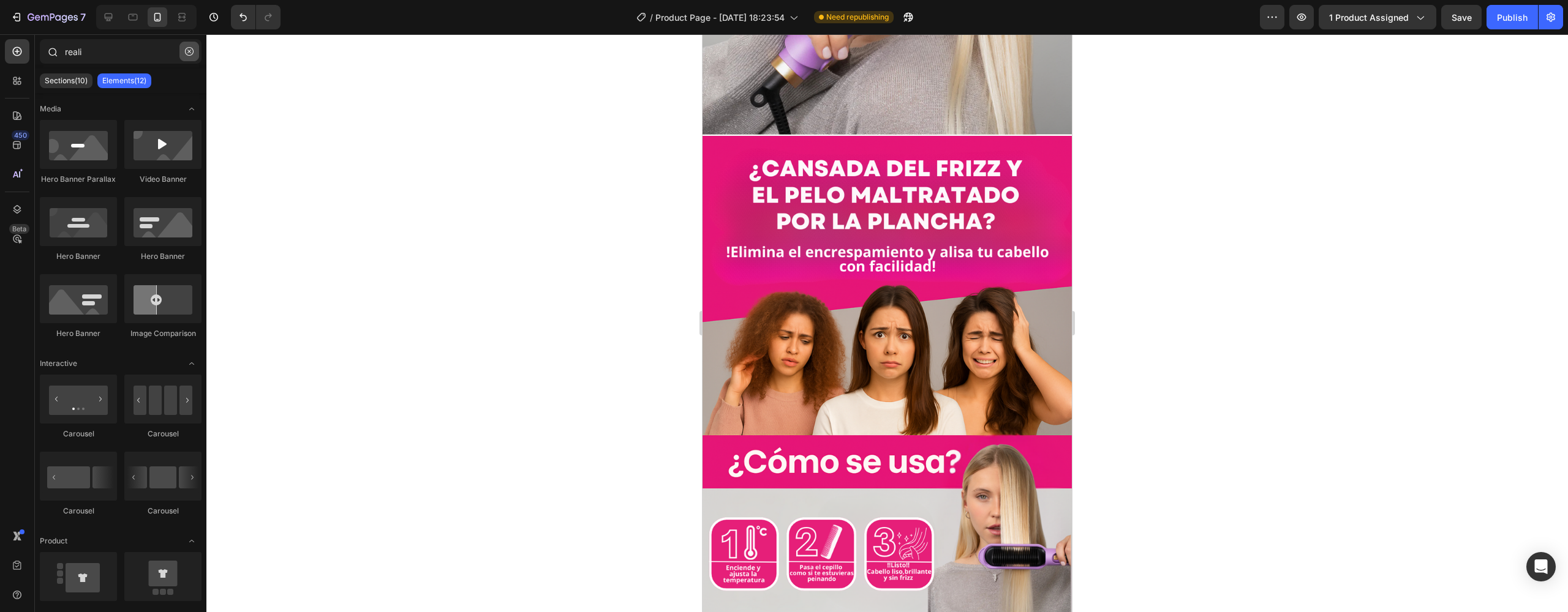
click at [187, 54] on icon "button" at bounding box center [189, 52] width 9 height 9
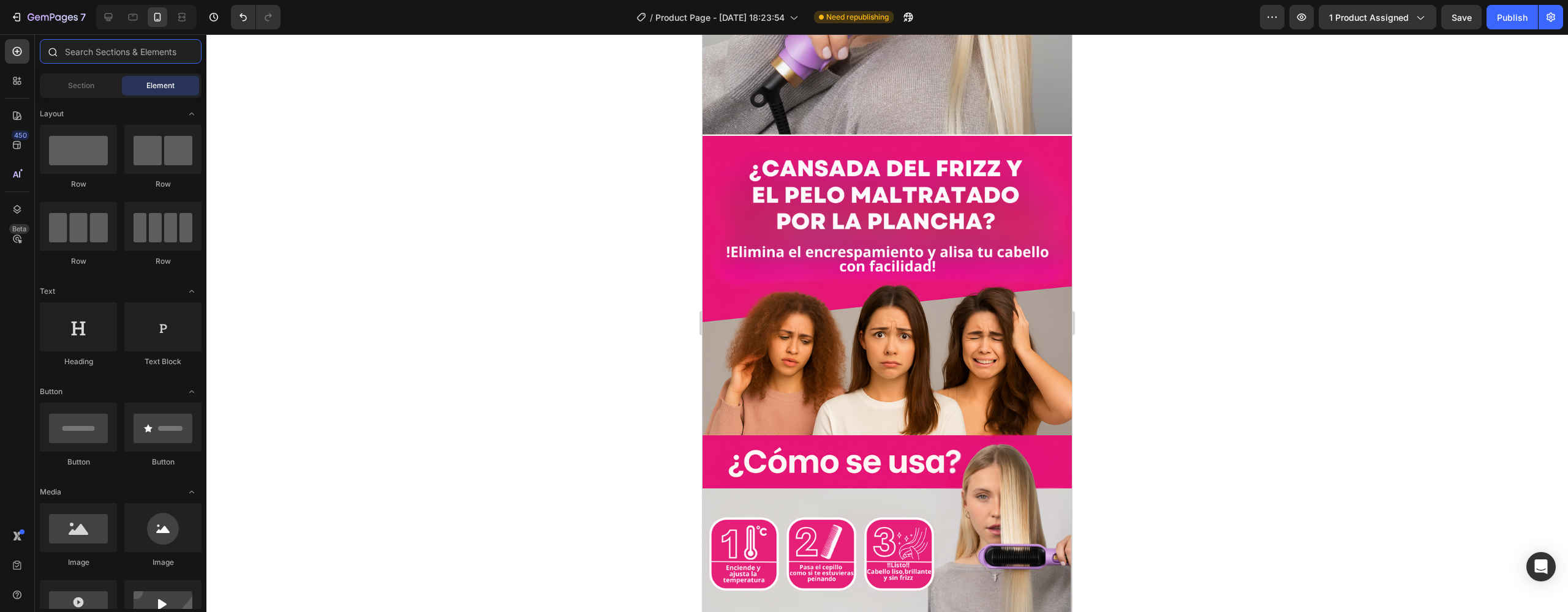
click at [166, 56] on input "text" at bounding box center [120, 52] width 161 height 25
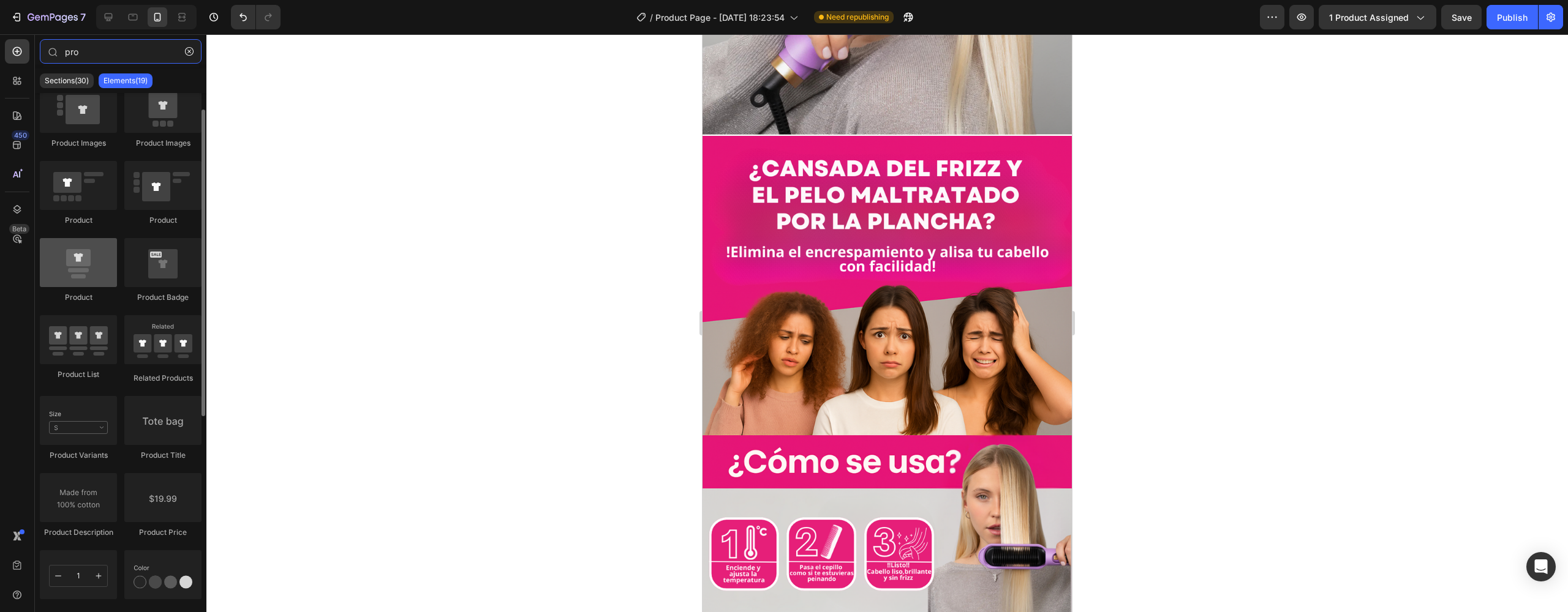
scroll to position [8, 0]
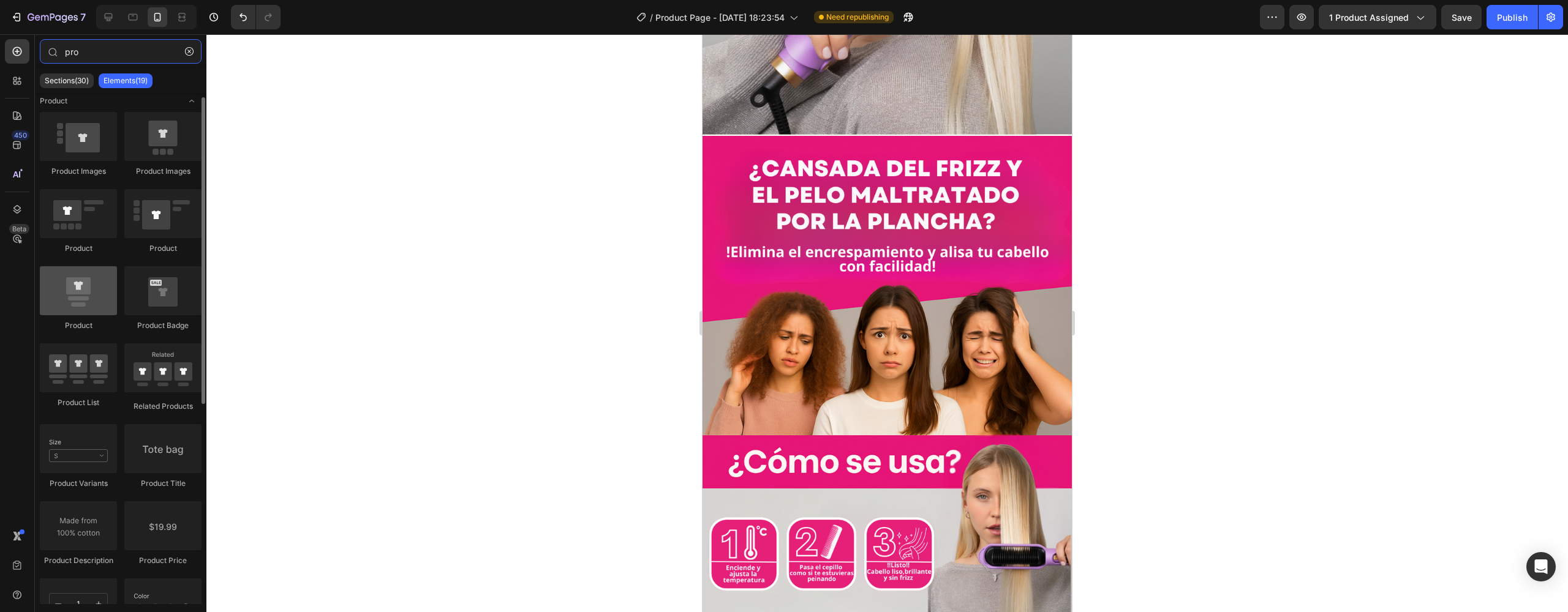
type input "pro"
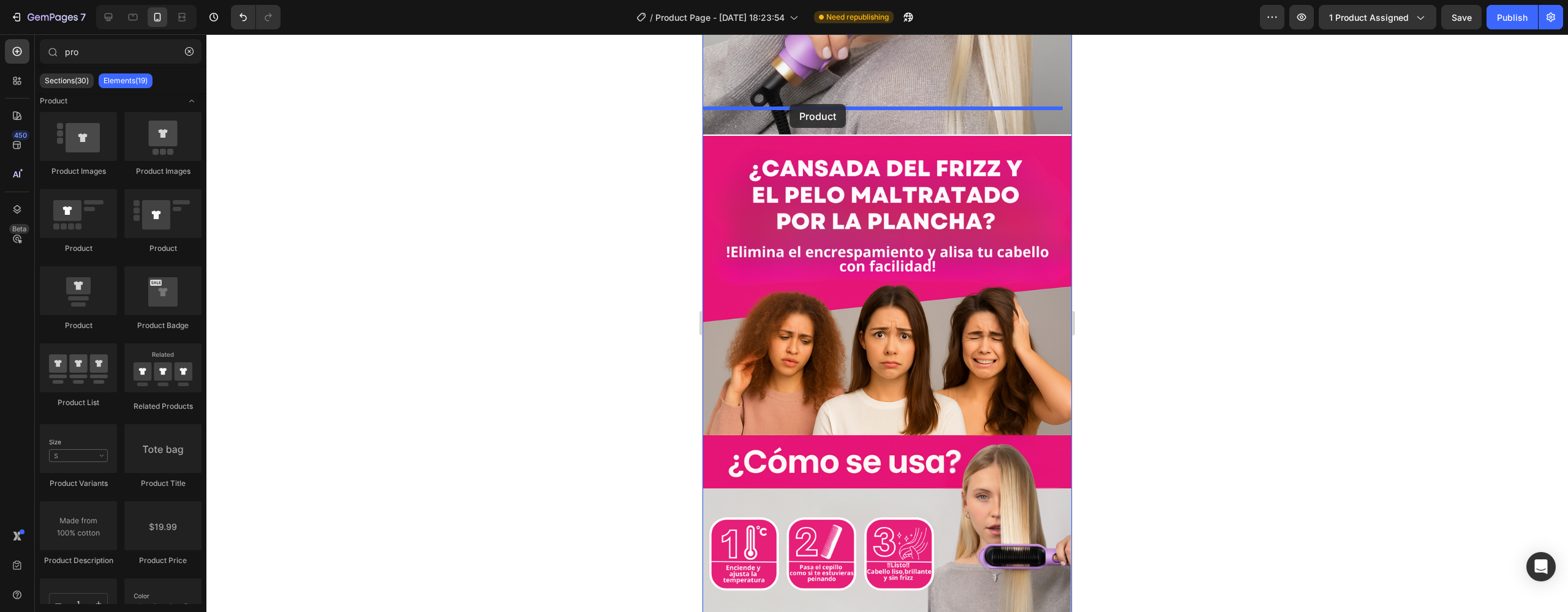
drag, startPoint x: 790, startPoint y: 334, endPoint x: 789, endPoint y: 104, distance: 230.0
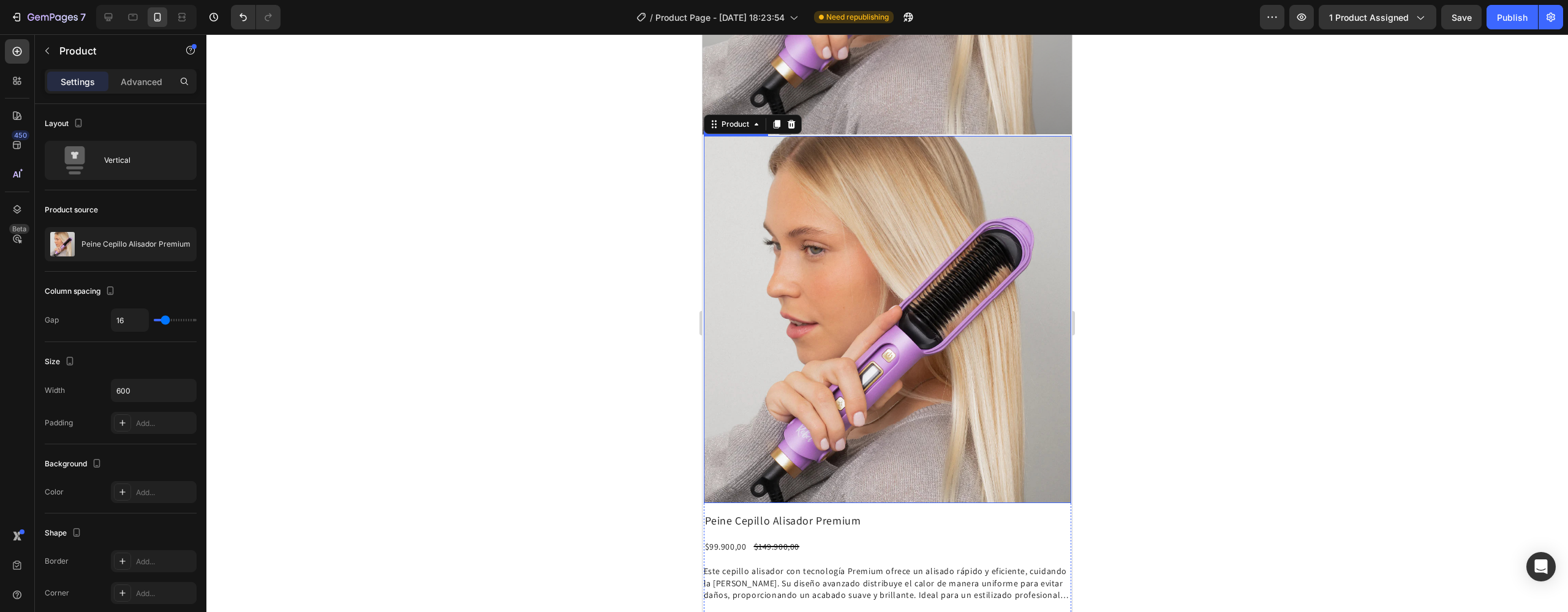
scroll to position [1019, 0]
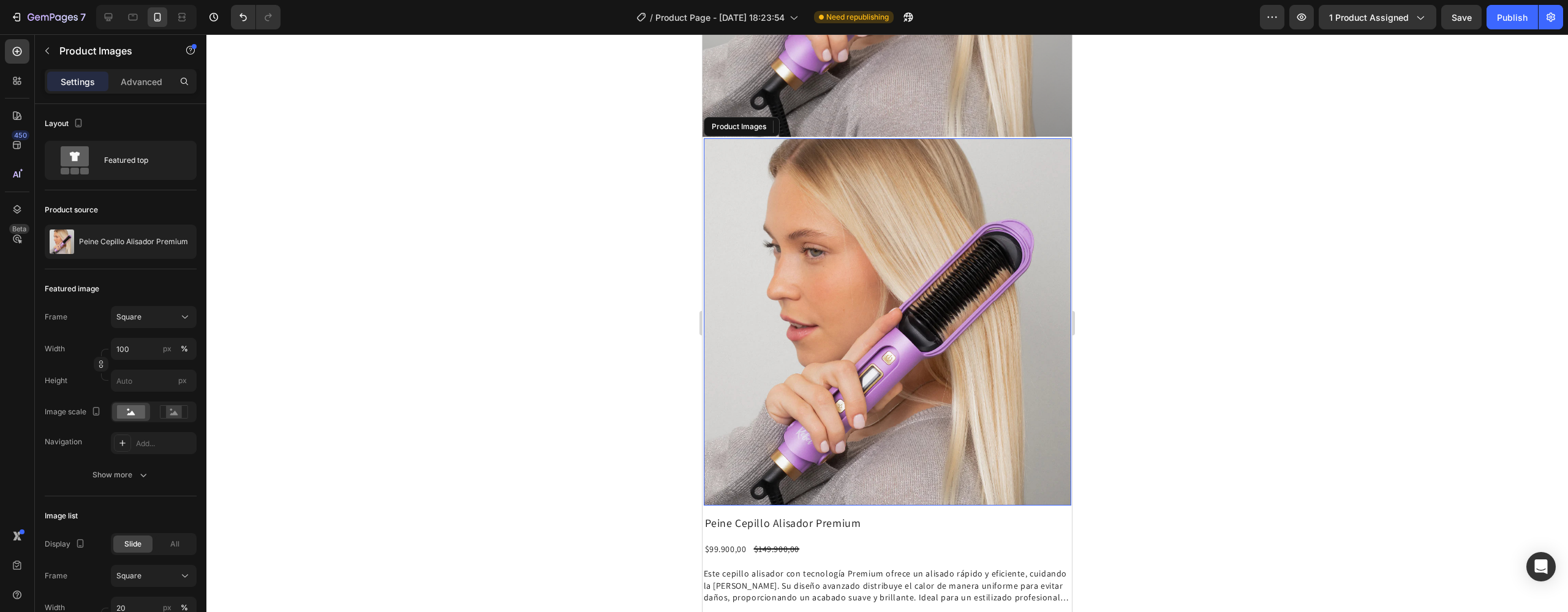
click at [820, 173] on img at bounding box center [888, 322] width 368 height 367
click at [813, 122] on icon at bounding box center [817, 126] width 9 height 9
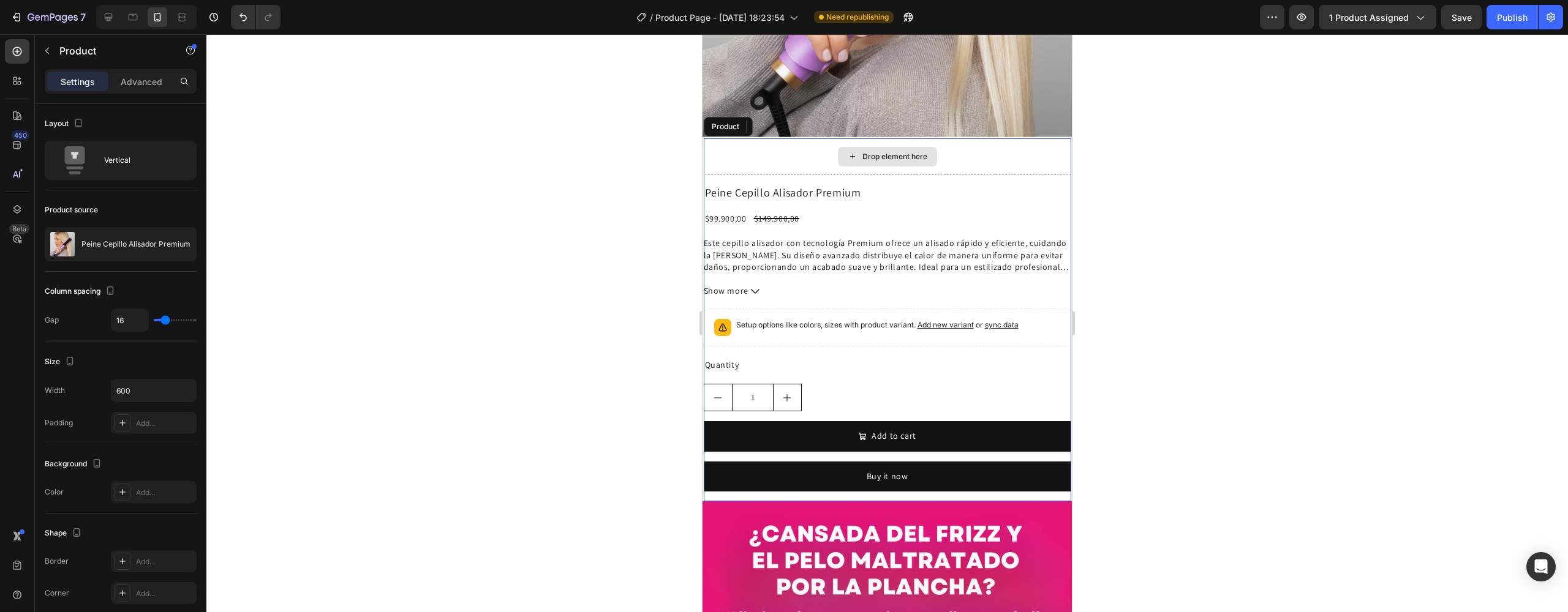
click at [817, 138] on div "Drop element here" at bounding box center [888, 156] width 368 height 37
click at [815, 185] on h2 "Peine Cepillo Alisador Premium" at bounding box center [888, 192] width 368 height 16
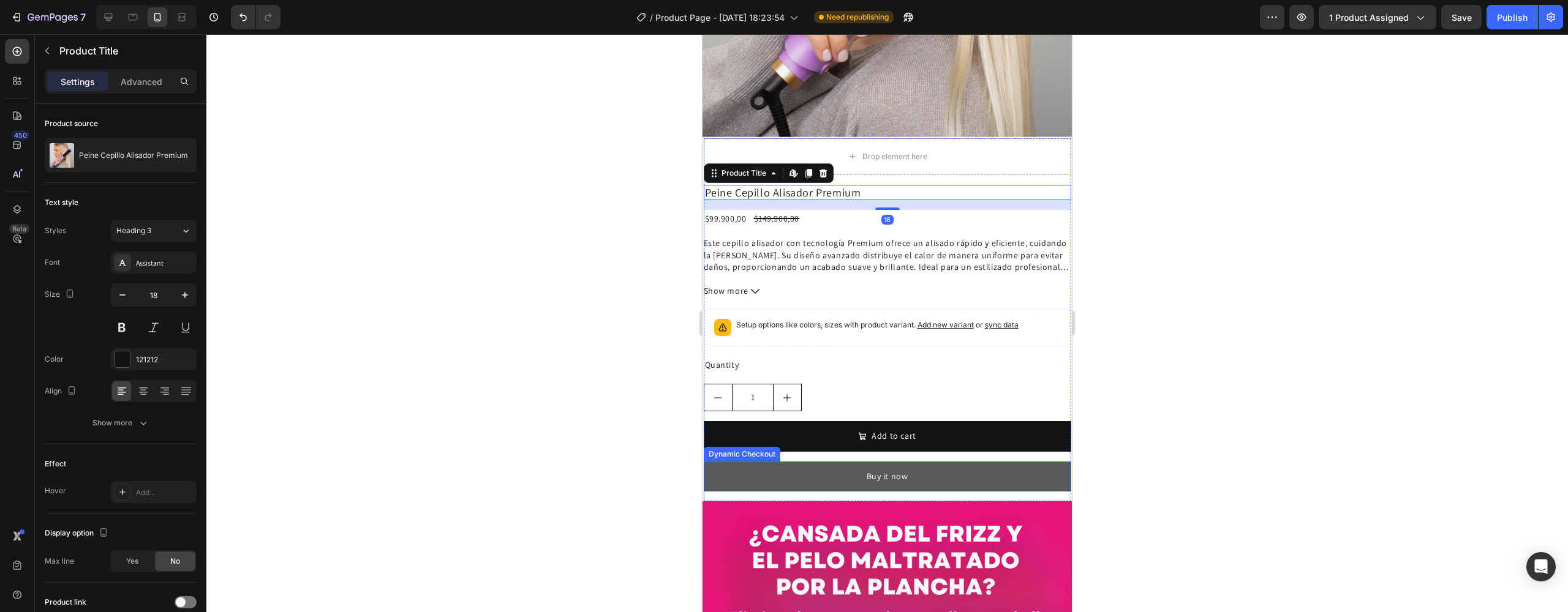
click at [806, 462] on button "Buy it now" at bounding box center [888, 476] width 368 height 30
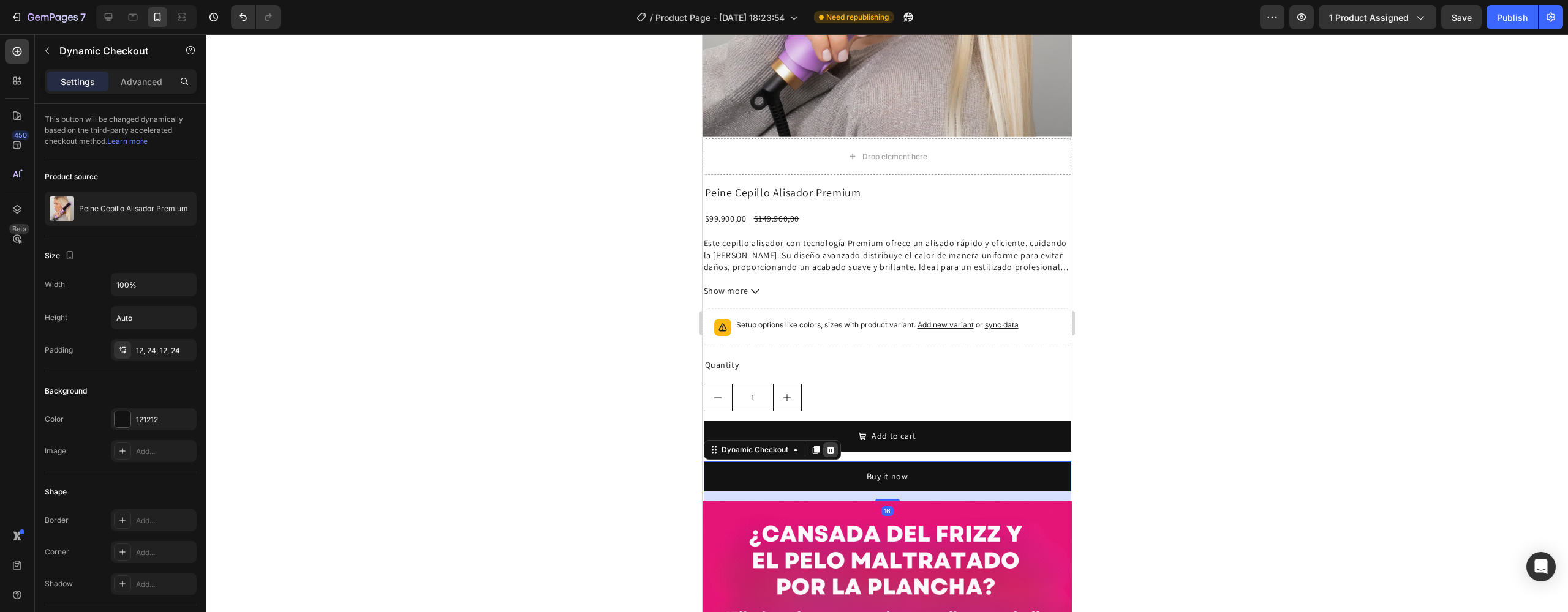
click at [828, 445] on icon at bounding box center [830, 450] width 8 height 9
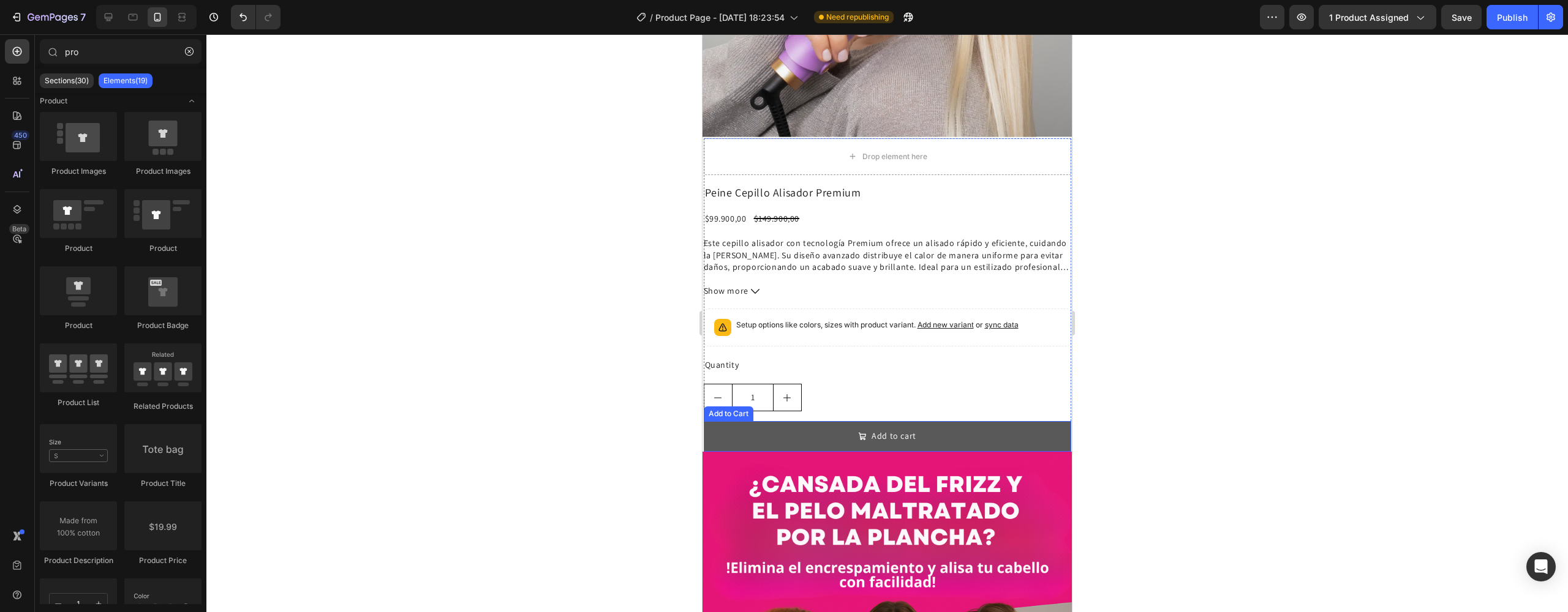
click at [829, 421] on button "Add to cart" at bounding box center [888, 436] width 368 height 30
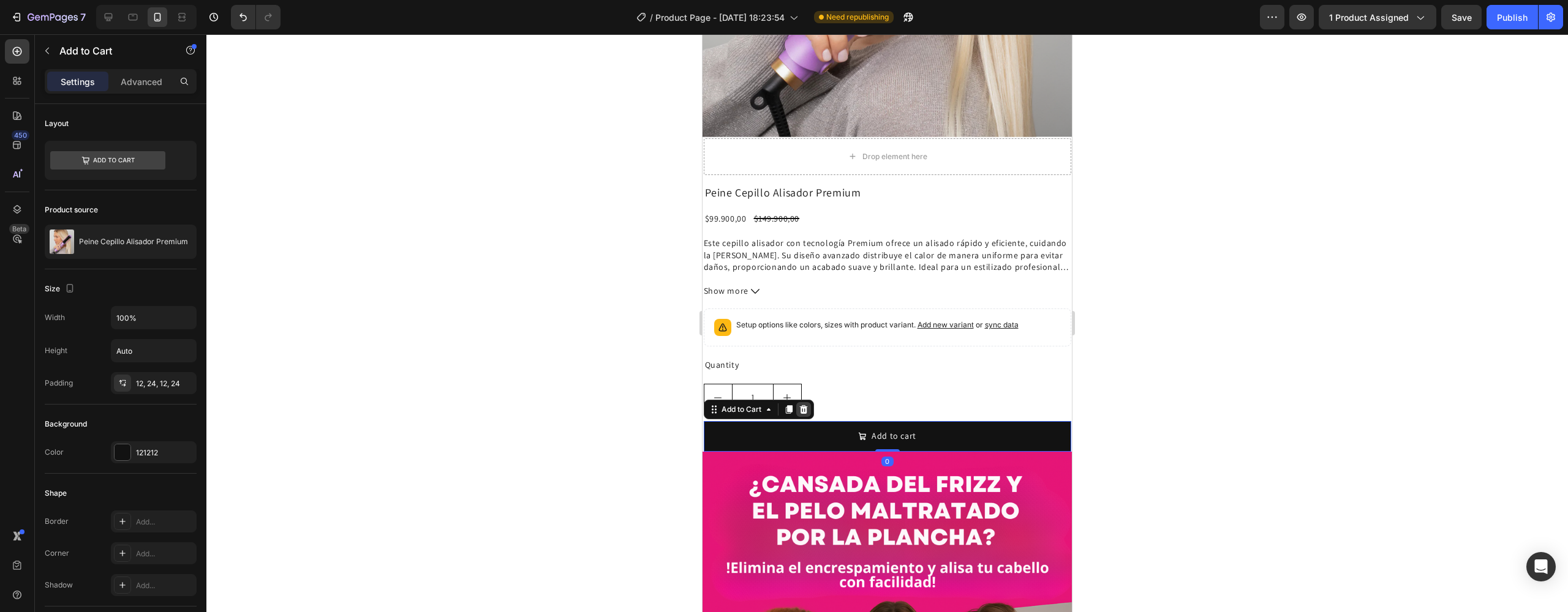
click at [801, 405] on icon at bounding box center [803, 409] width 8 height 9
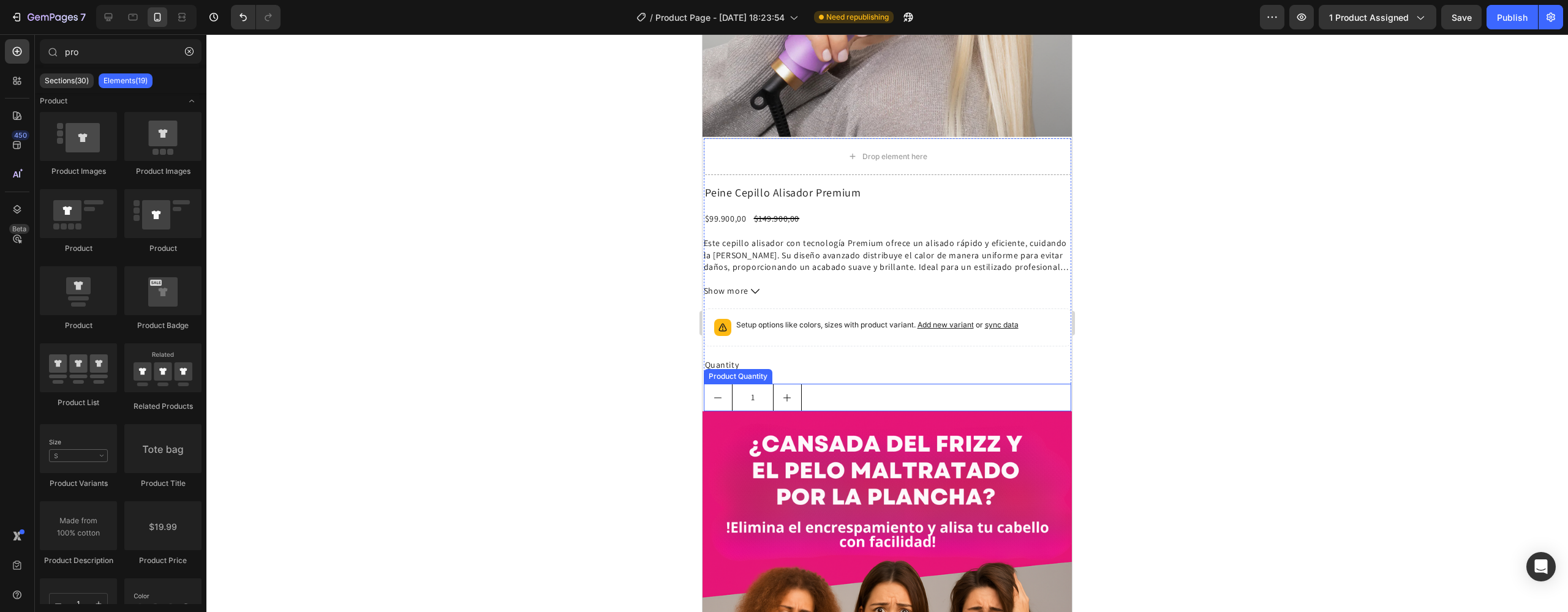
click at [828, 384] on div "1" at bounding box center [888, 397] width 368 height 27
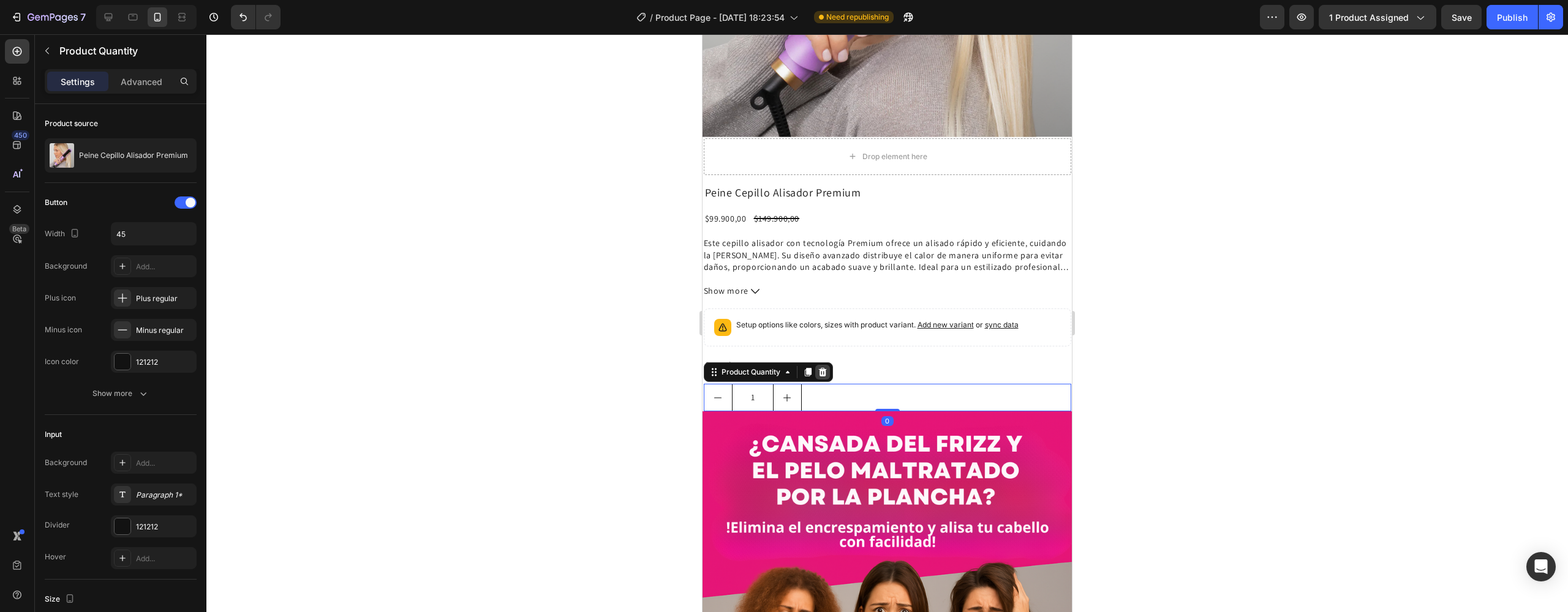
click at [822, 365] on div at bounding box center [822, 372] width 15 height 15
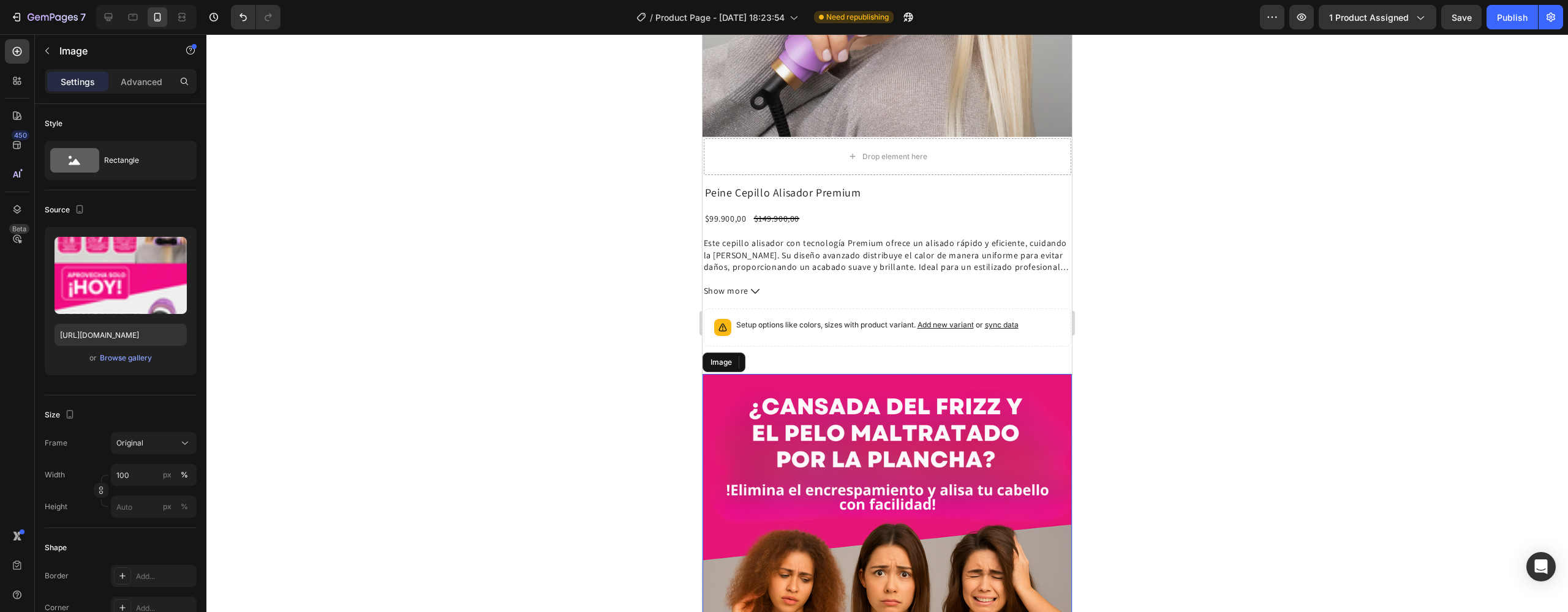
click at [786, 358] on icon at bounding box center [784, 362] width 8 height 9
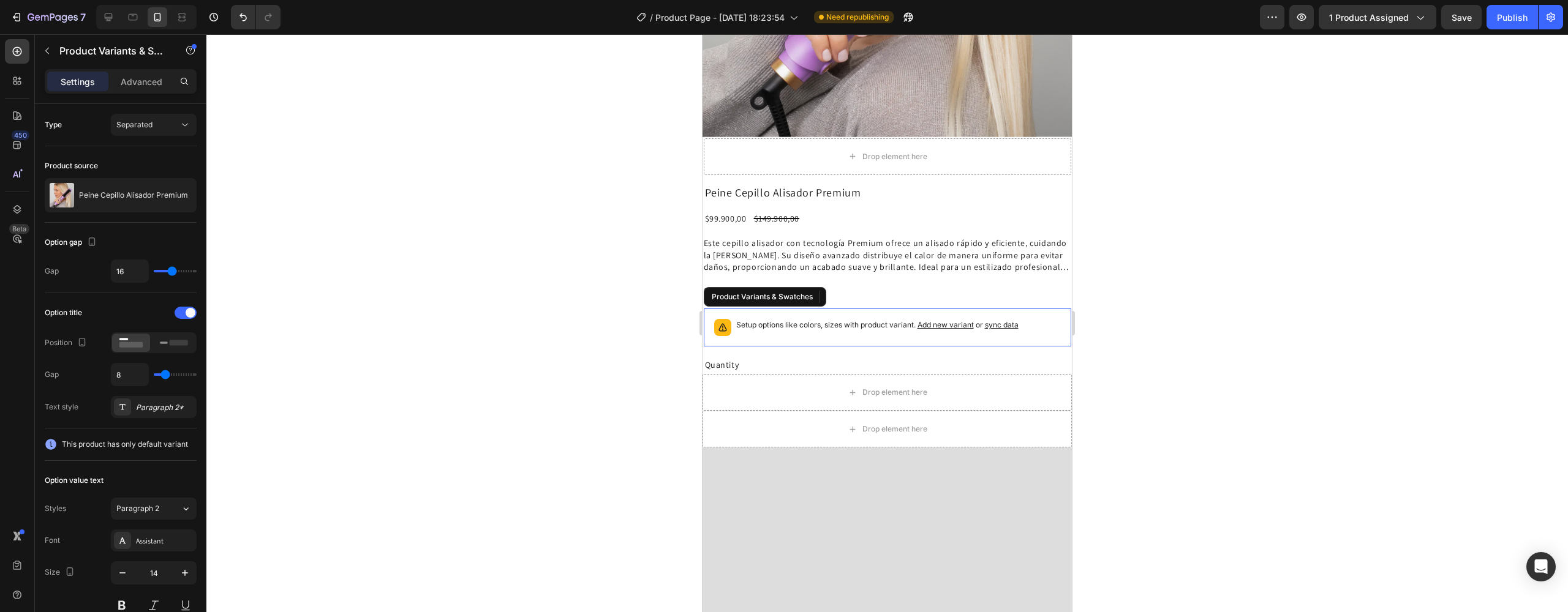
click at [805, 319] on div "Setup options like colors, sizes with product variant. Add new variant or sync …" at bounding box center [877, 328] width 283 height 17
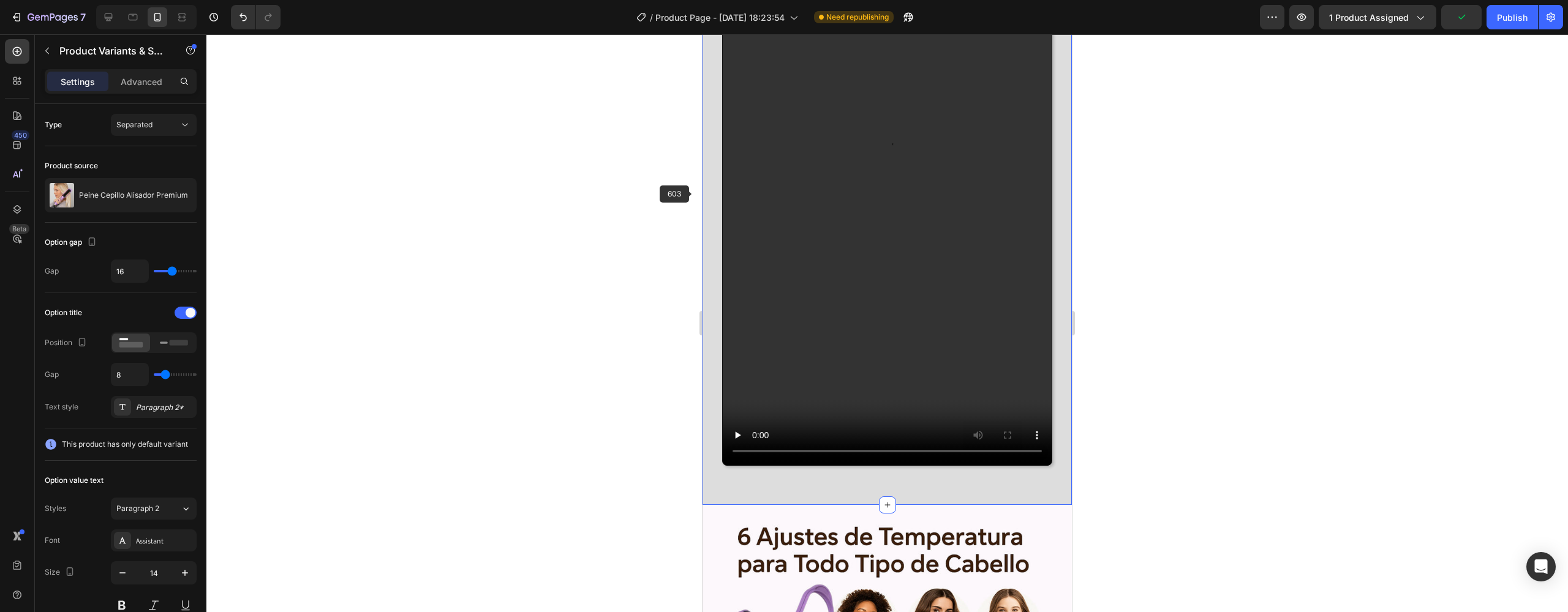
scroll to position [1595, 0]
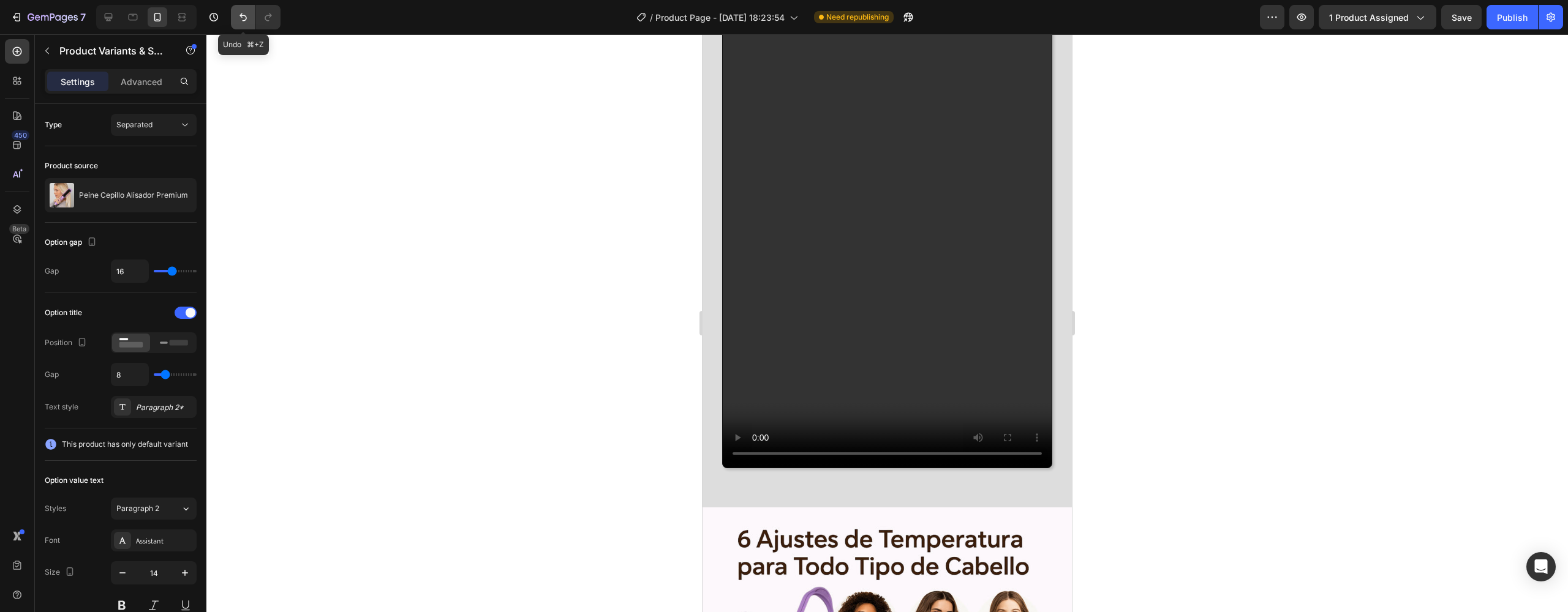
click at [241, 21] on icon "Undo/Redo" at bounding box center [243, 17] width 12 height 12
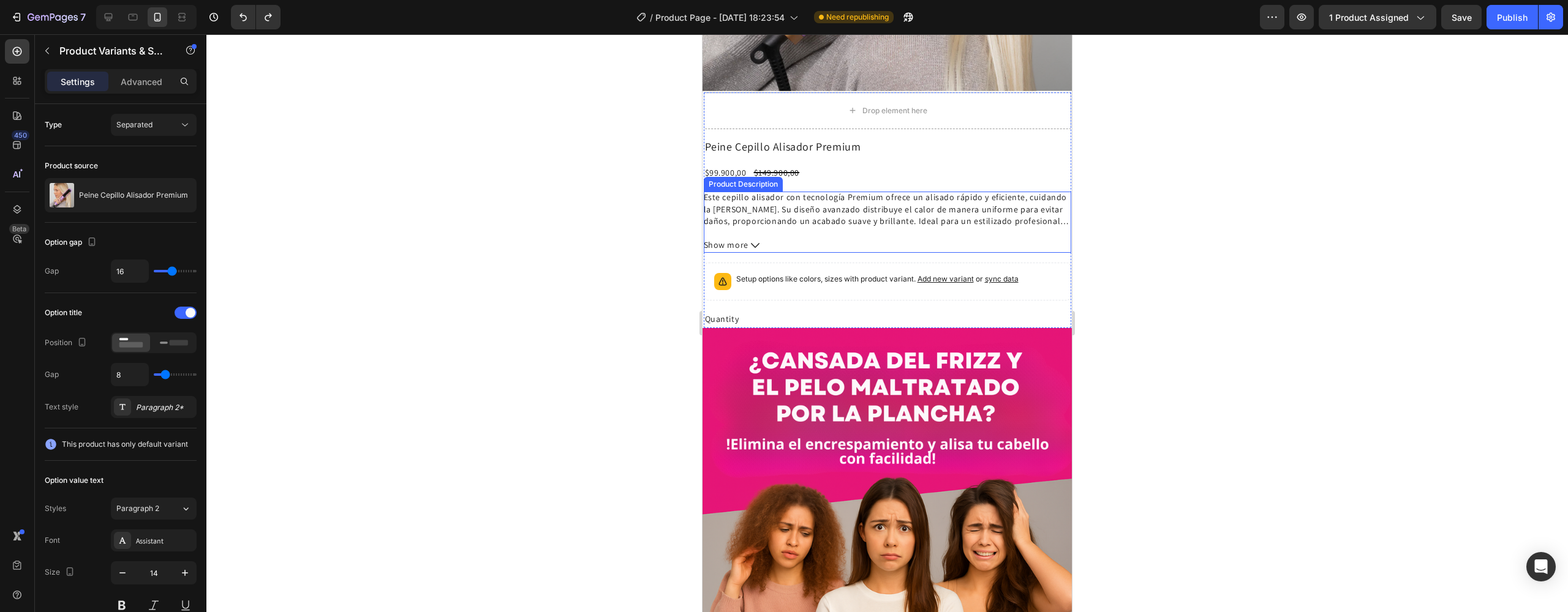
scroll to position [1152, 0]
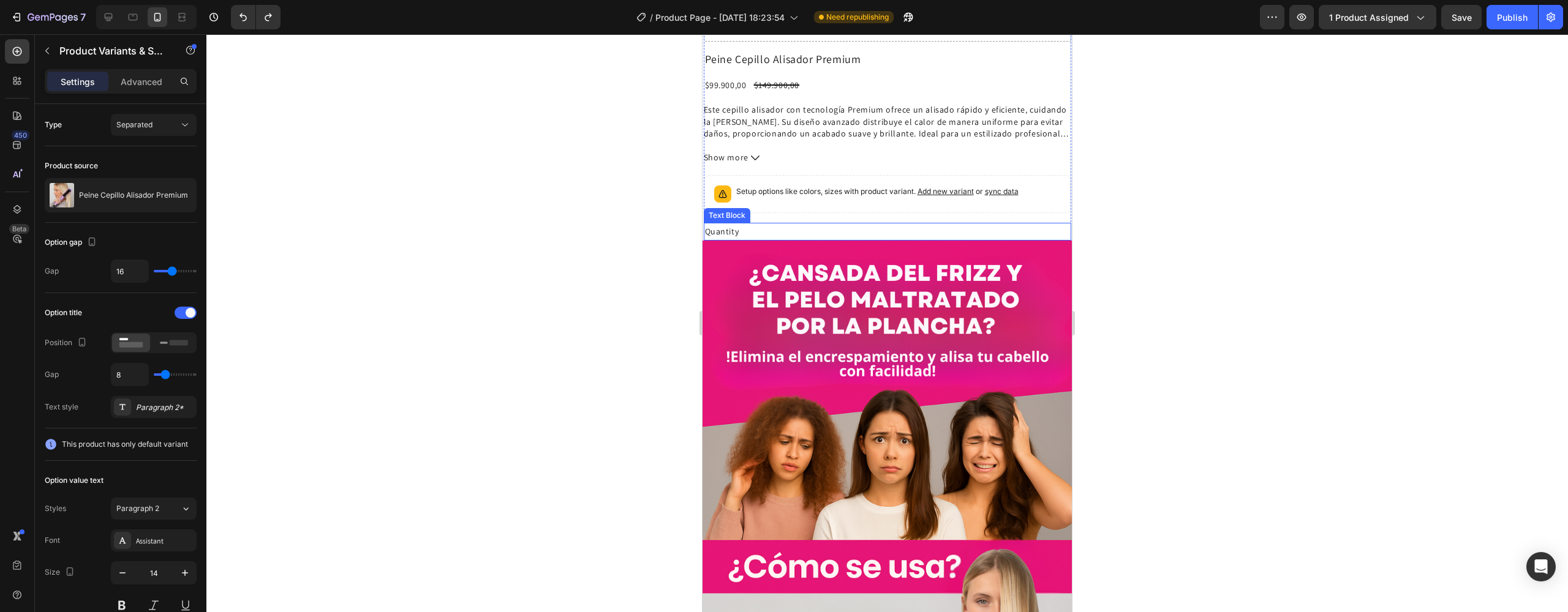
click at [754, 223] on div "Quantity" at bounding box center [888, 232] width 368 height 18
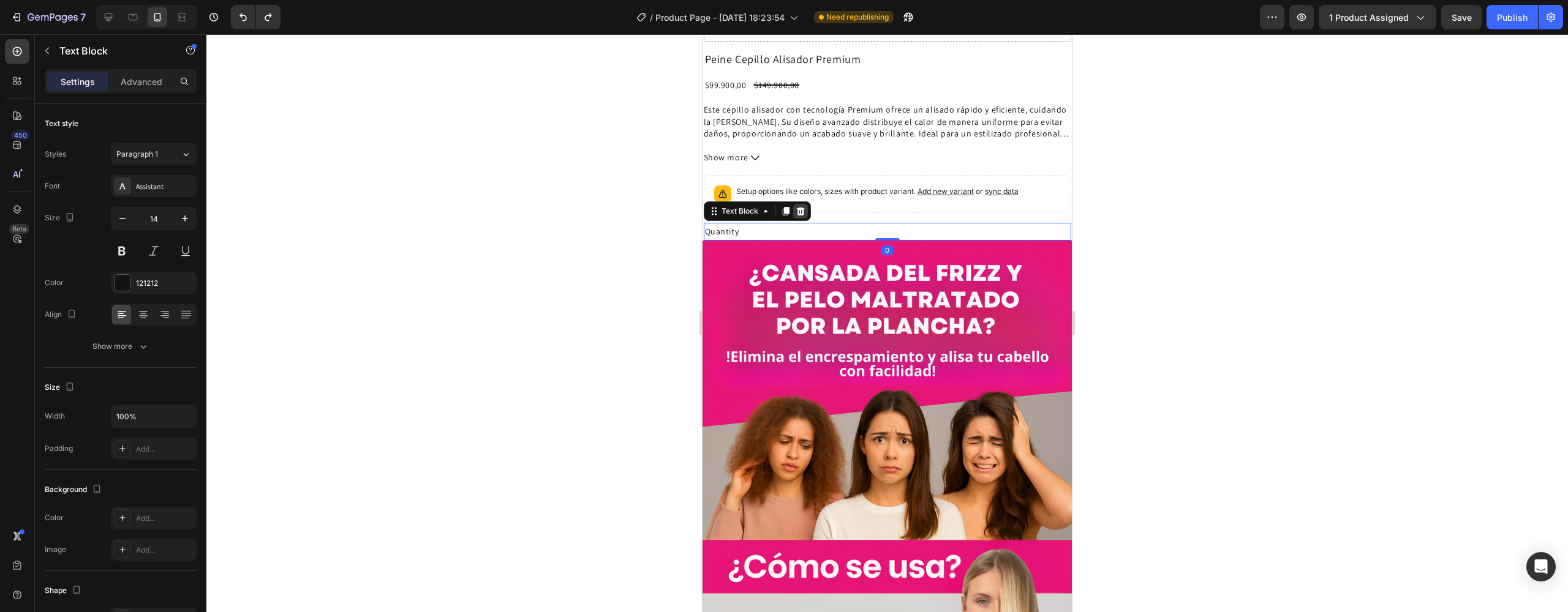
click at [797, 207] on icon at bounding box center [799, 211] width 8 height 9
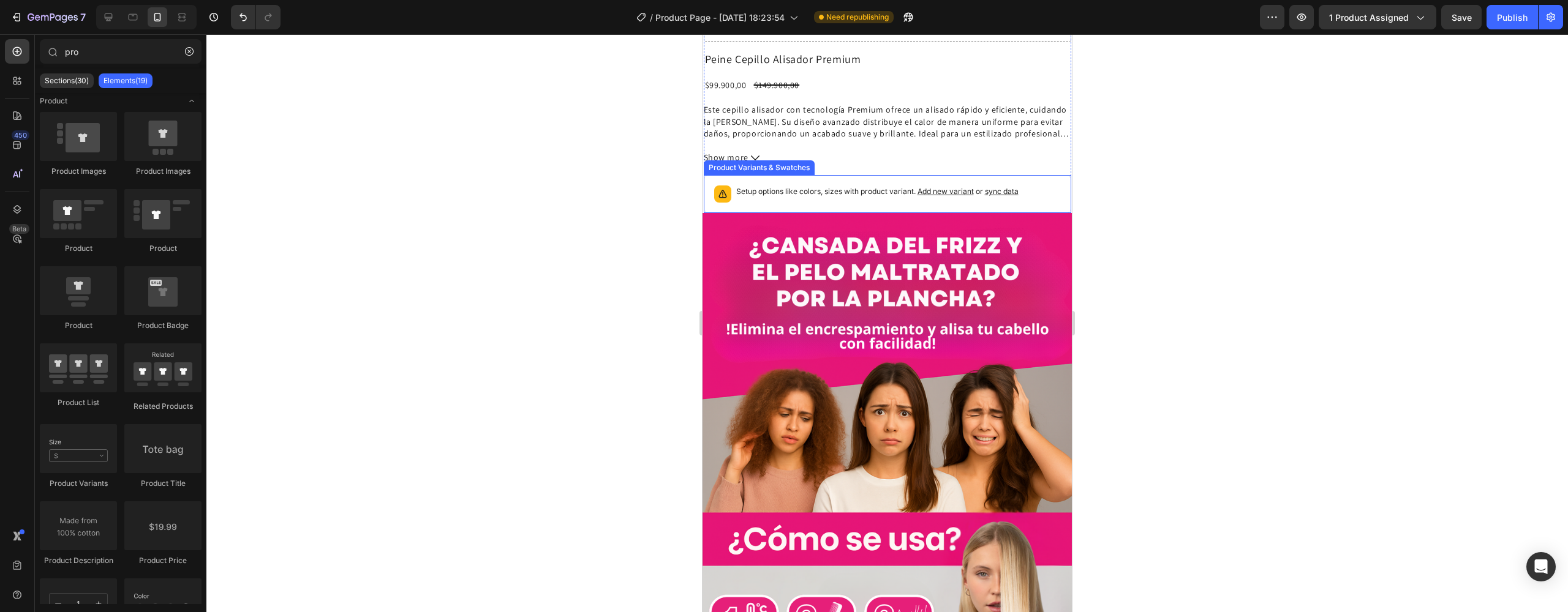
click at [781, 185] on div "Setup options like colors, sizes with product variant. Add new variant or sync …" at bounding box center [877, 194] width 283 height 17
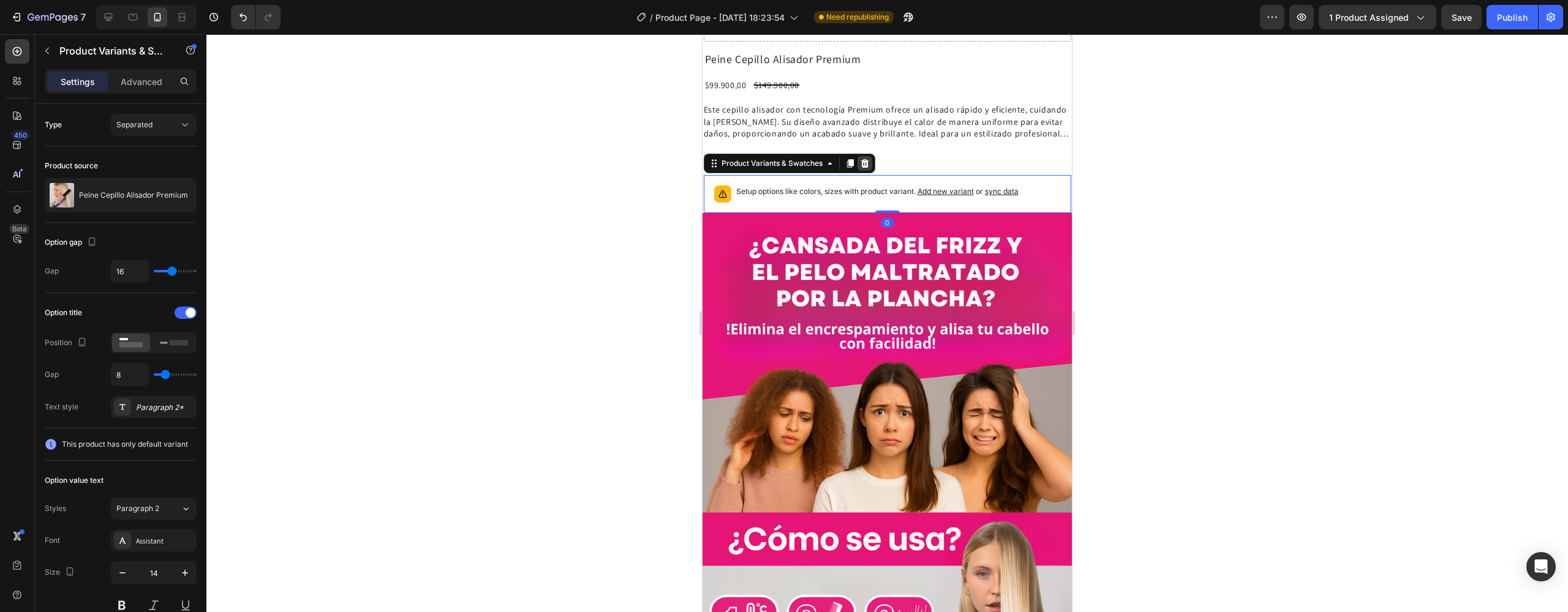
click at [864, 159] on icon at bounding box center [864, 163] width 8 height 9
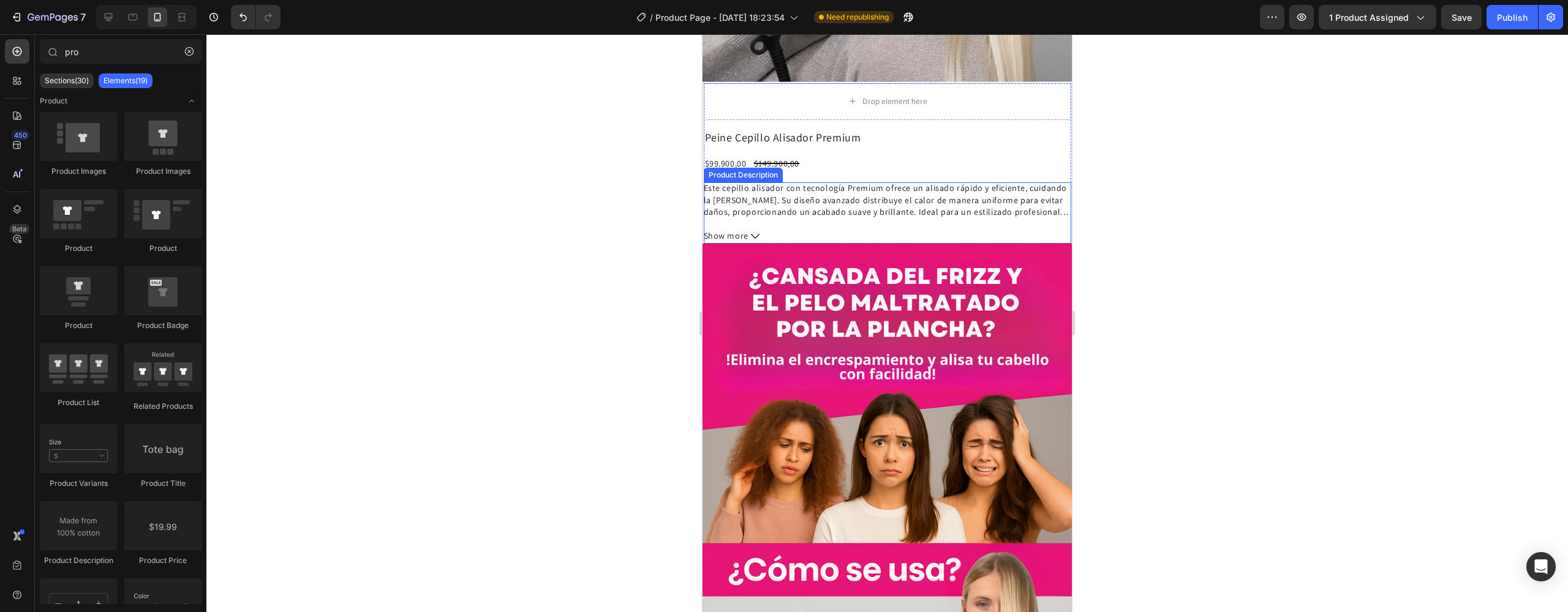
scroll to position [1071, 0]
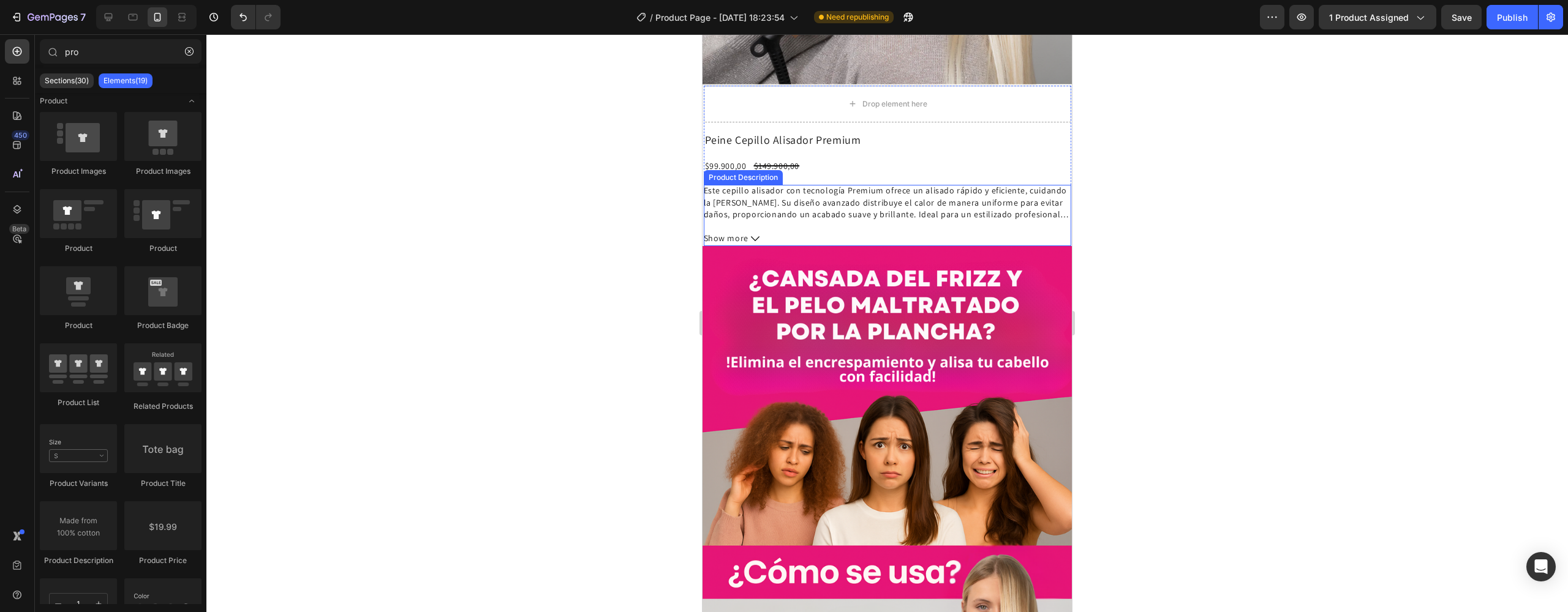
click at [807, 185] on p "Este cepillo alisador con tecnología Premium ofrece un alisado rápido y eficien…" at bounding box center [888, 203] width 368 height 36
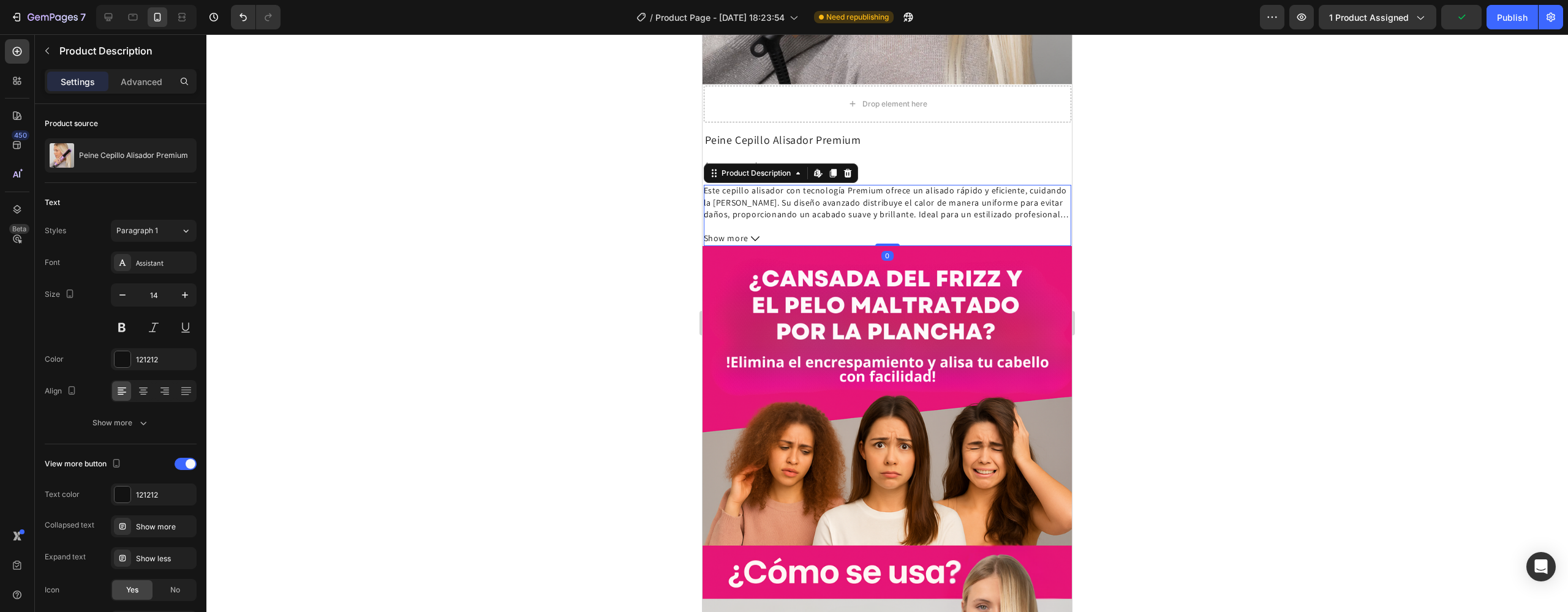
click at [850, 169] on icon at bounding box center [847, 173] width 8 height 9
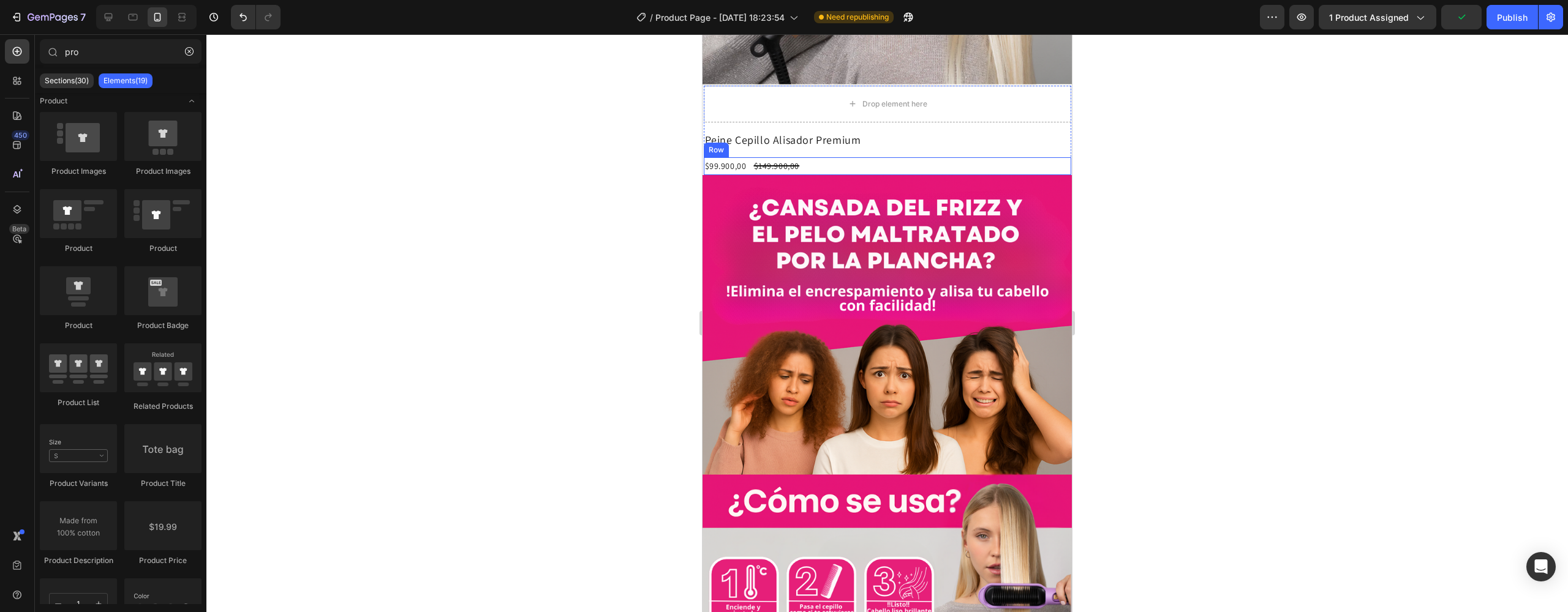
click at [835, 157] on div "$99.900,00 Product Price Product Price $149.900,00 Product Price Product Price …" at bounding box center [888, 166] width 368 height 18
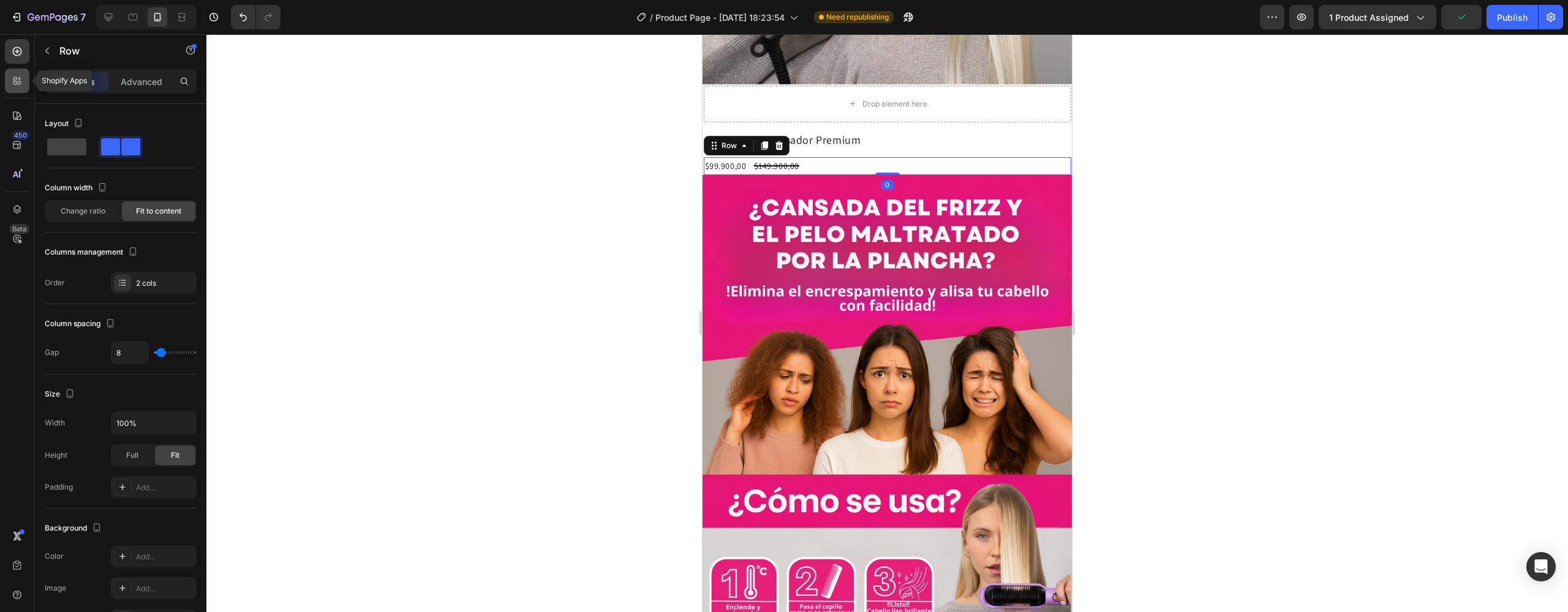
click at [19, 76] on icon at bounding box center [17, 81] width 12 height 12
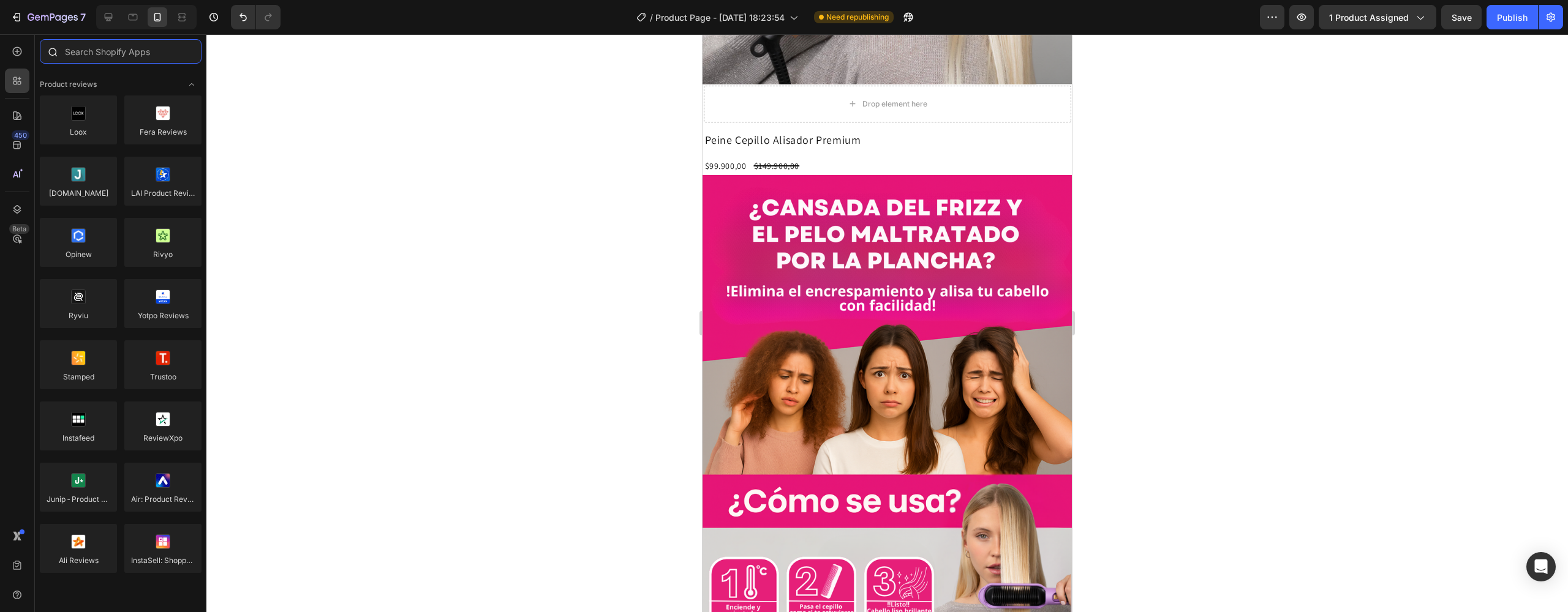
click at [110, 55] on input "text" at bounding box center [120, 52] width 161 height 25
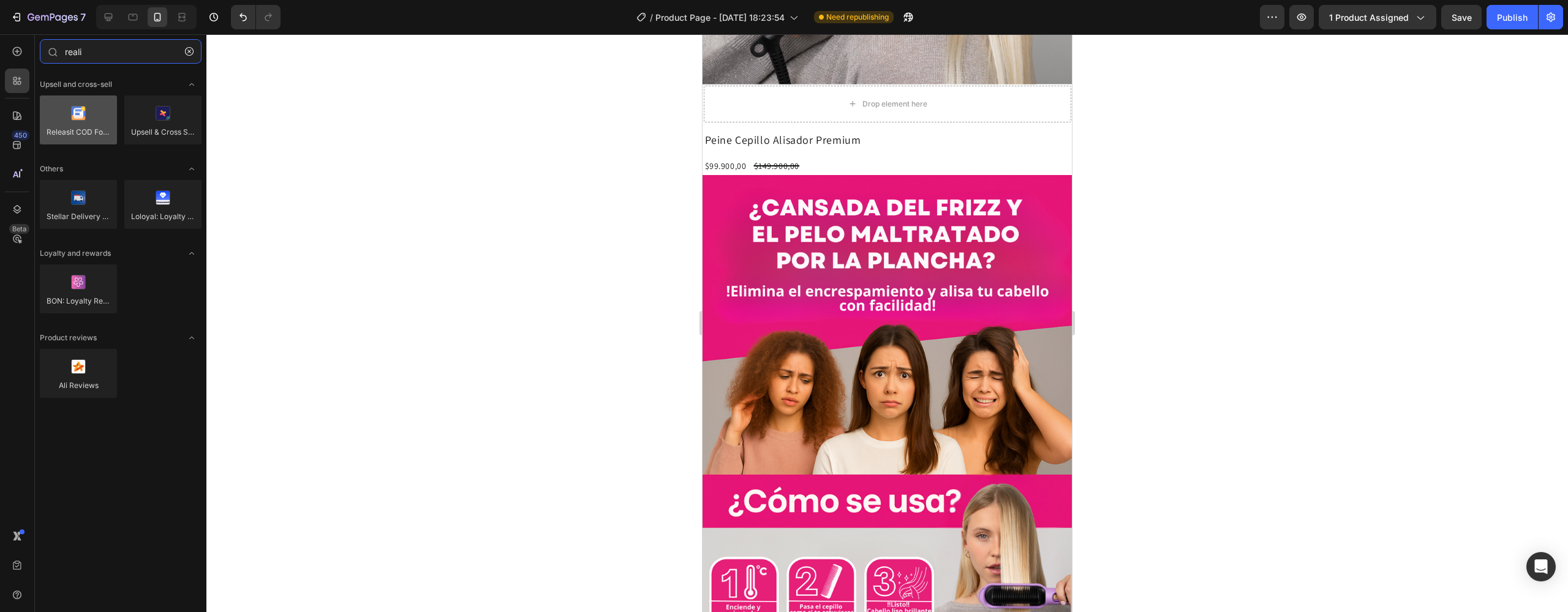
type input "reali"
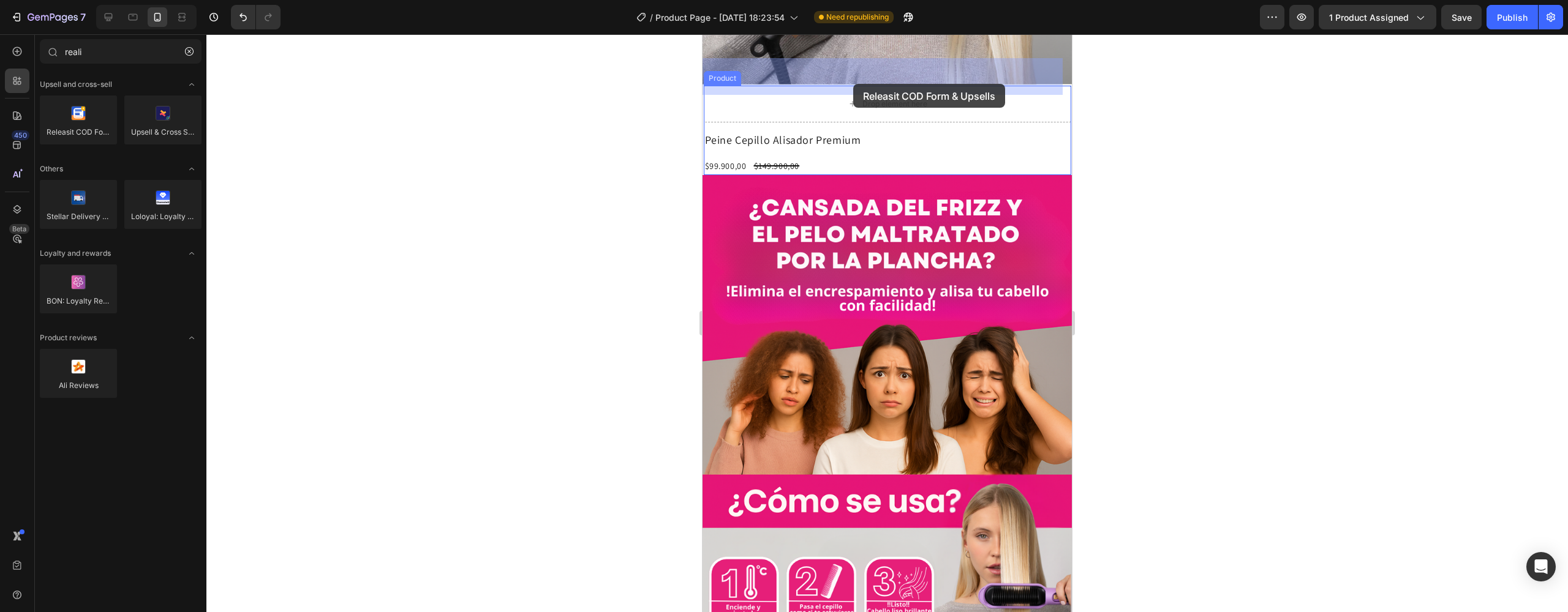
drag, startPoint x: 787, startPoint y: 140, endPoint x: 854, endPoint y: 84, distance: 87.3
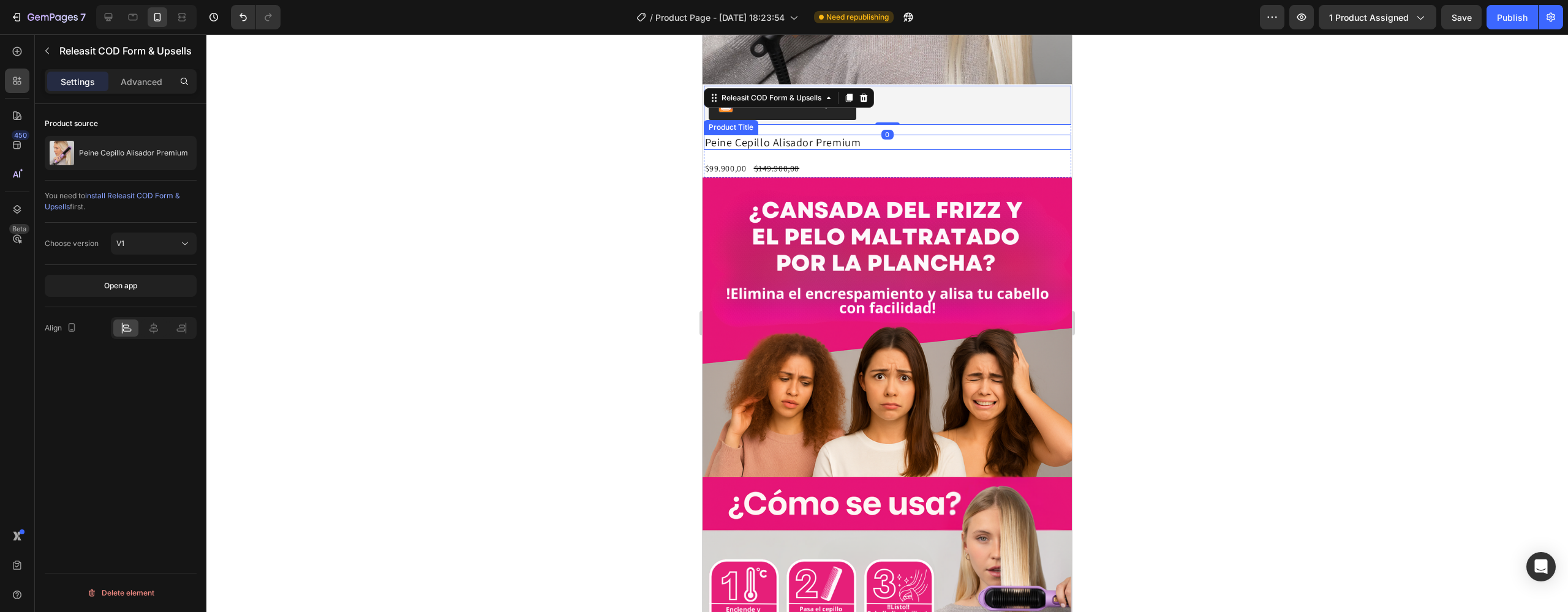
click at [845, 135] on h2 "Peine Cepillo Alisador Premium" at bounding box center [888, 142] width 368 height 16
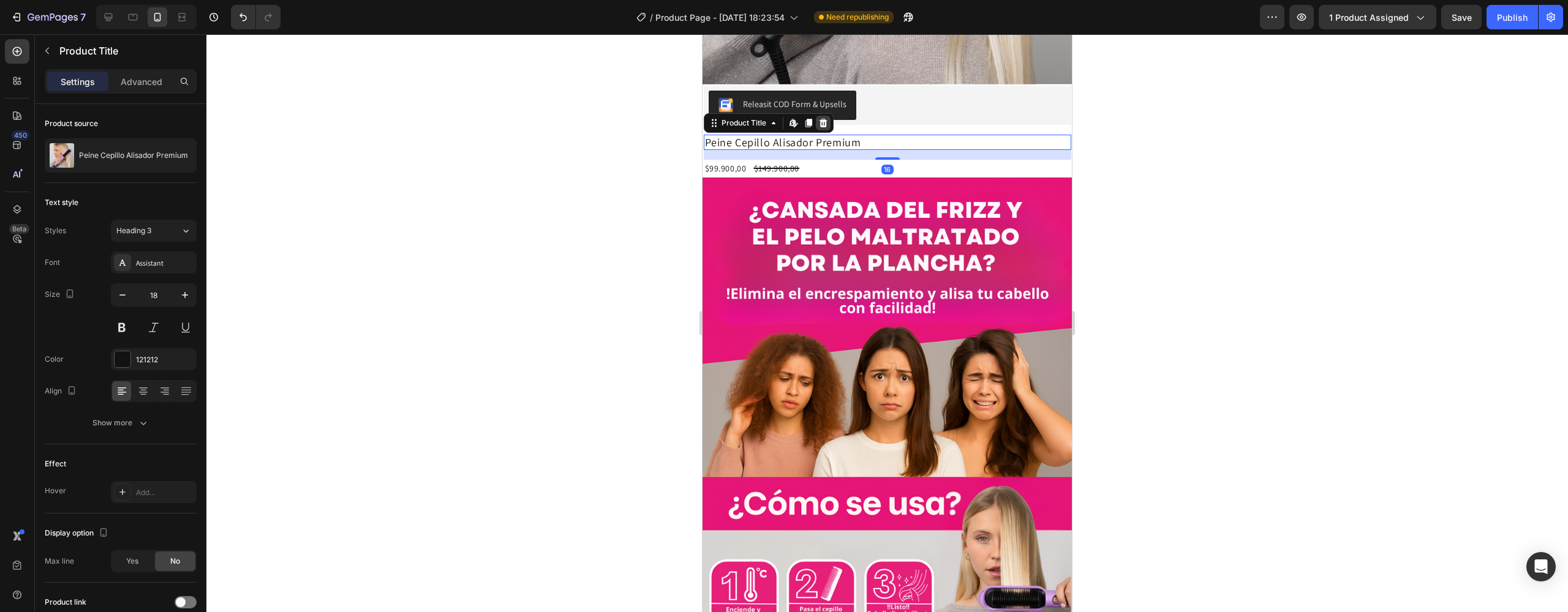
click at [824, 118] on icon at bounding box center [823, 123] width 8 height 9
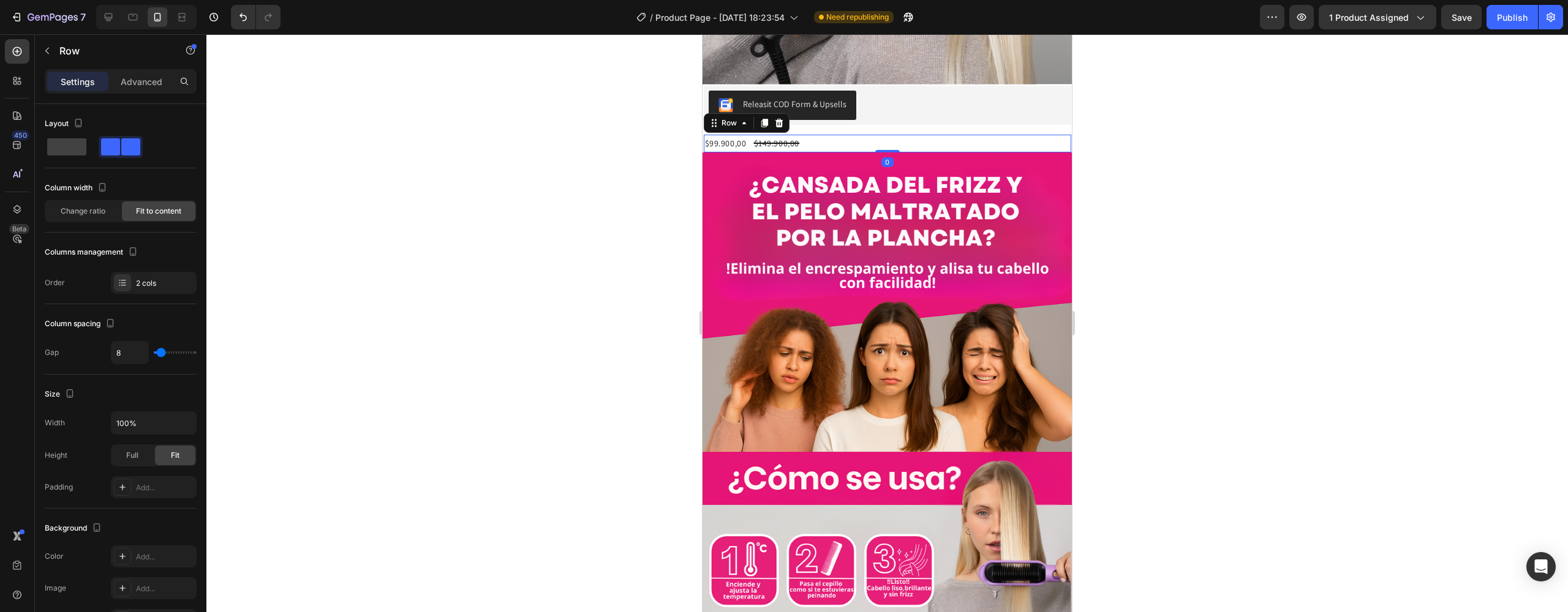
click at [816, 135] on div "$99.900,00 Product Price Product Price $149.900,00 Product Price Product Price …" at bounding box center [888, 143] width 368 height 18
click at [784, 116] on div at bounding box center [779, 123] width 15 height 15
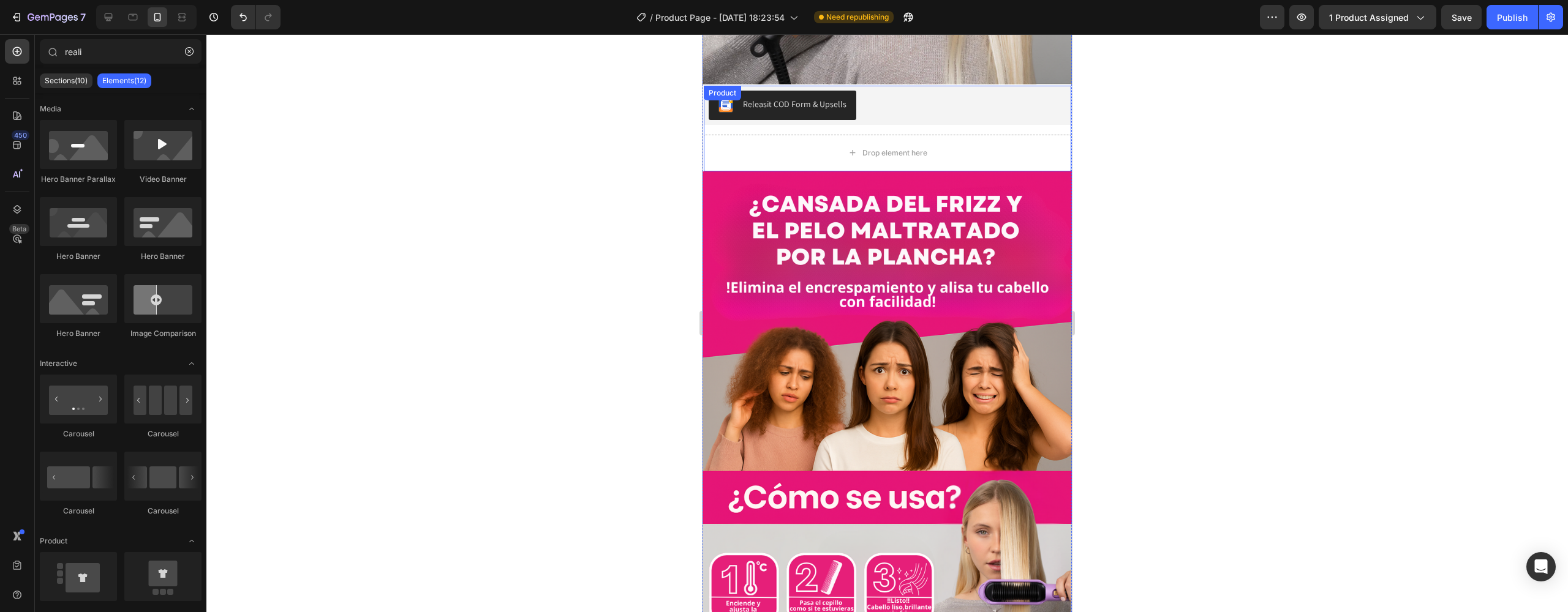
click at [812, 103] on div "Releasit COD Form & Upsells Releasit COD Form & Upsells Drop element here Produ…" at bounding box center [888, 129] width 368 height 86
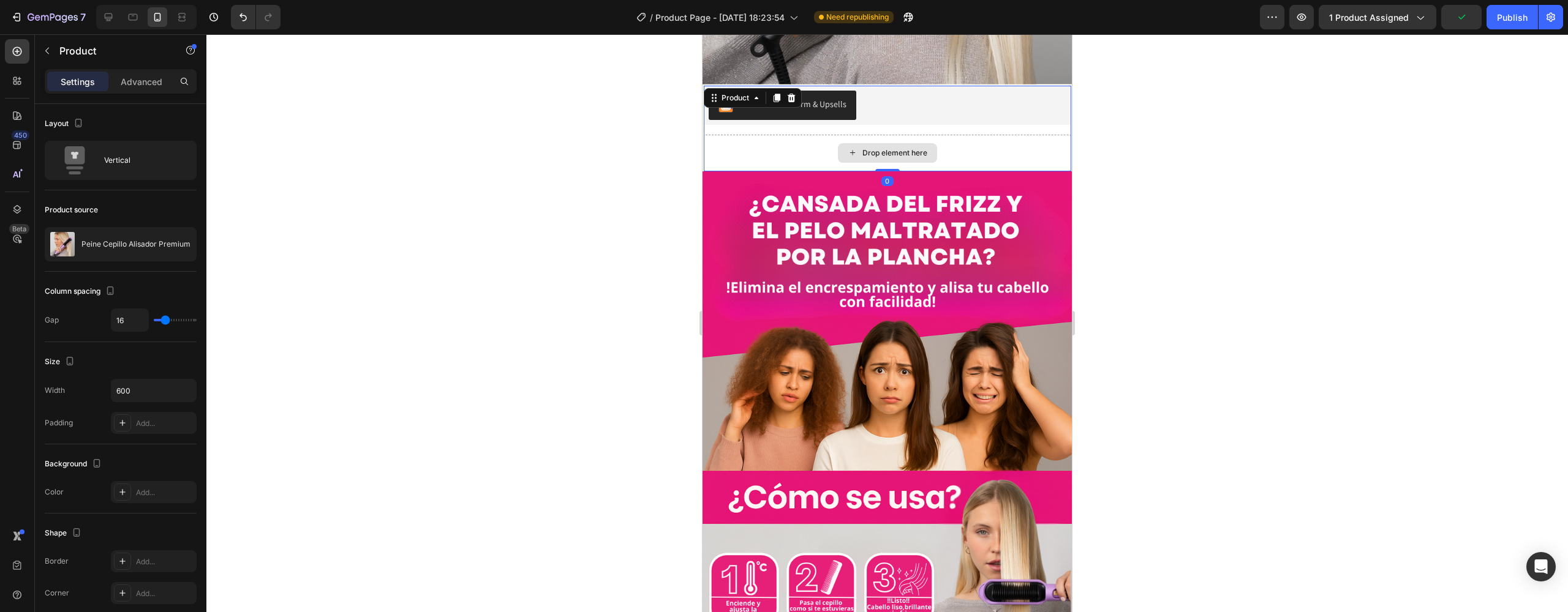
click at [813, 135] on div "Drop element here" at bounding box center [888, 153] width 368 height 37
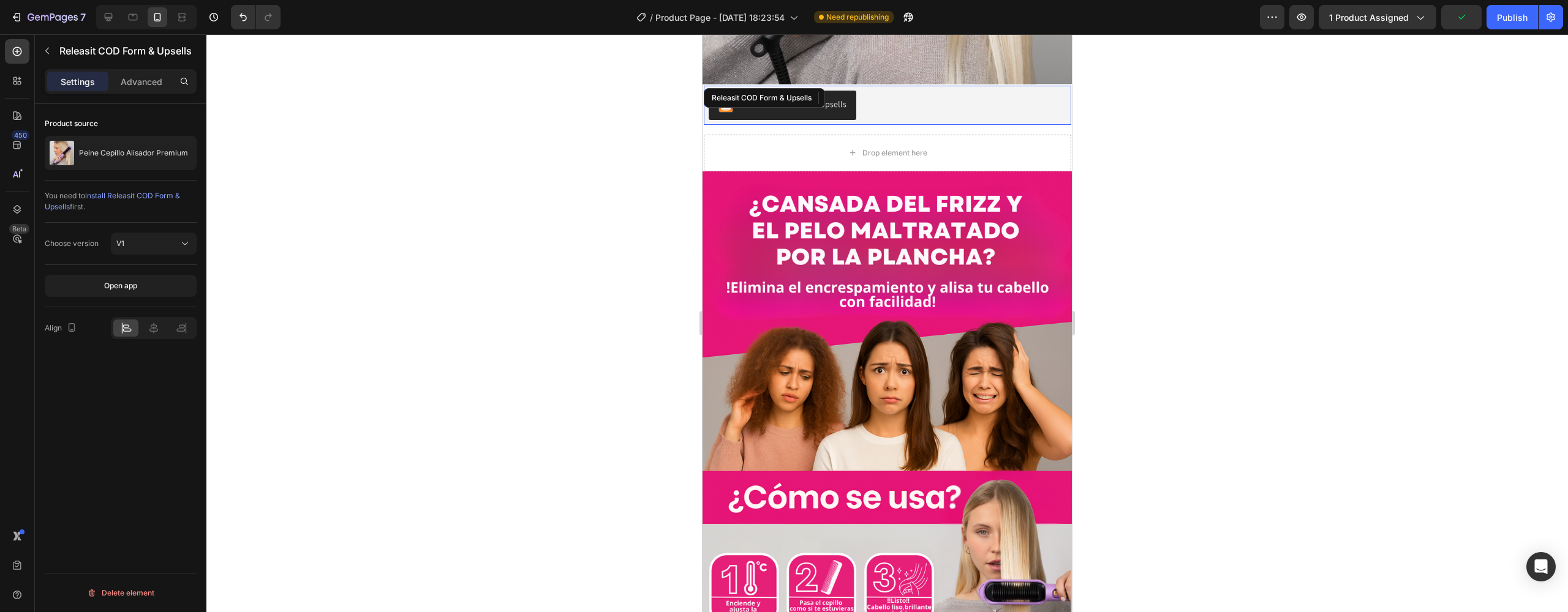
click at [892, 91] on div "Releasit COD Form & Upsells" at bounding box center [887, 106] width 358 height 29
click at [836, 92] on button "Releasit COD Form & Upsells" at bounding box center [782, 106] width 148 height 29
click at [856, 135] on div "Drop element here" at bounding box center [888, 153] width 368 height 37
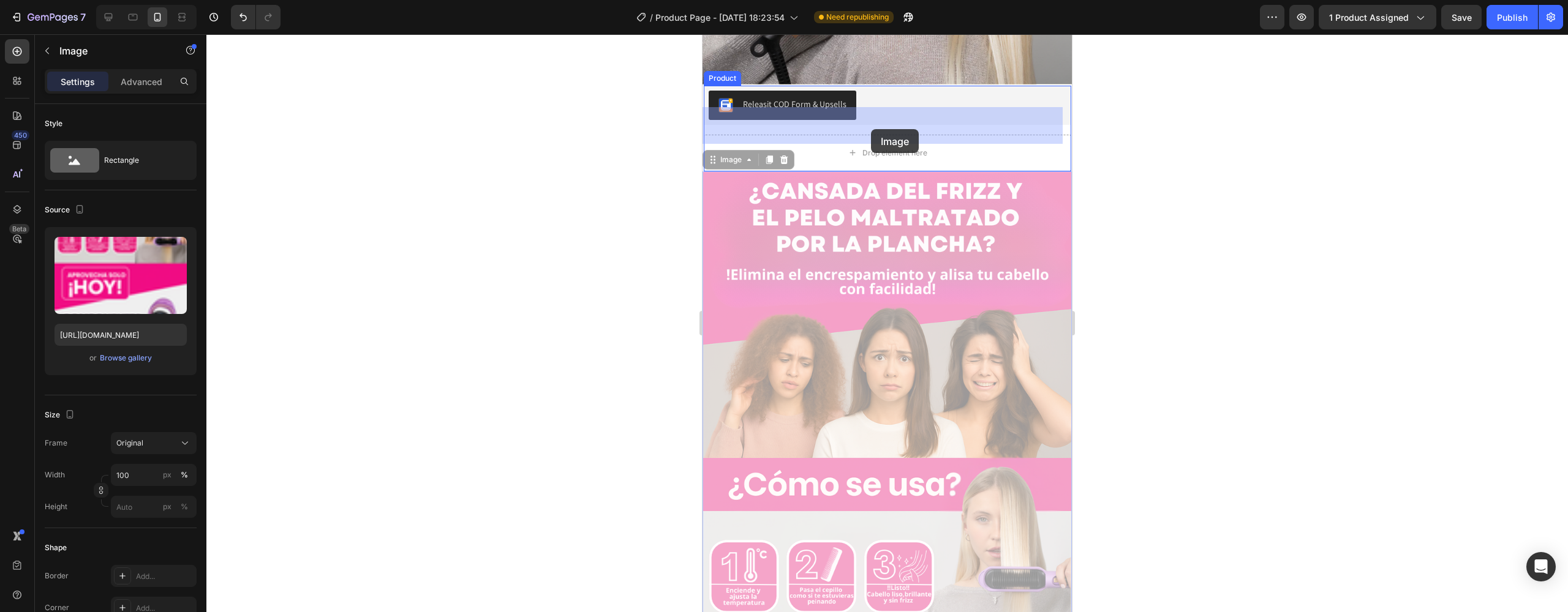
drag, startPoint x: 872, startPoint y: 162, endPoint x: 871, endPoint y: 132, distance: 30.0
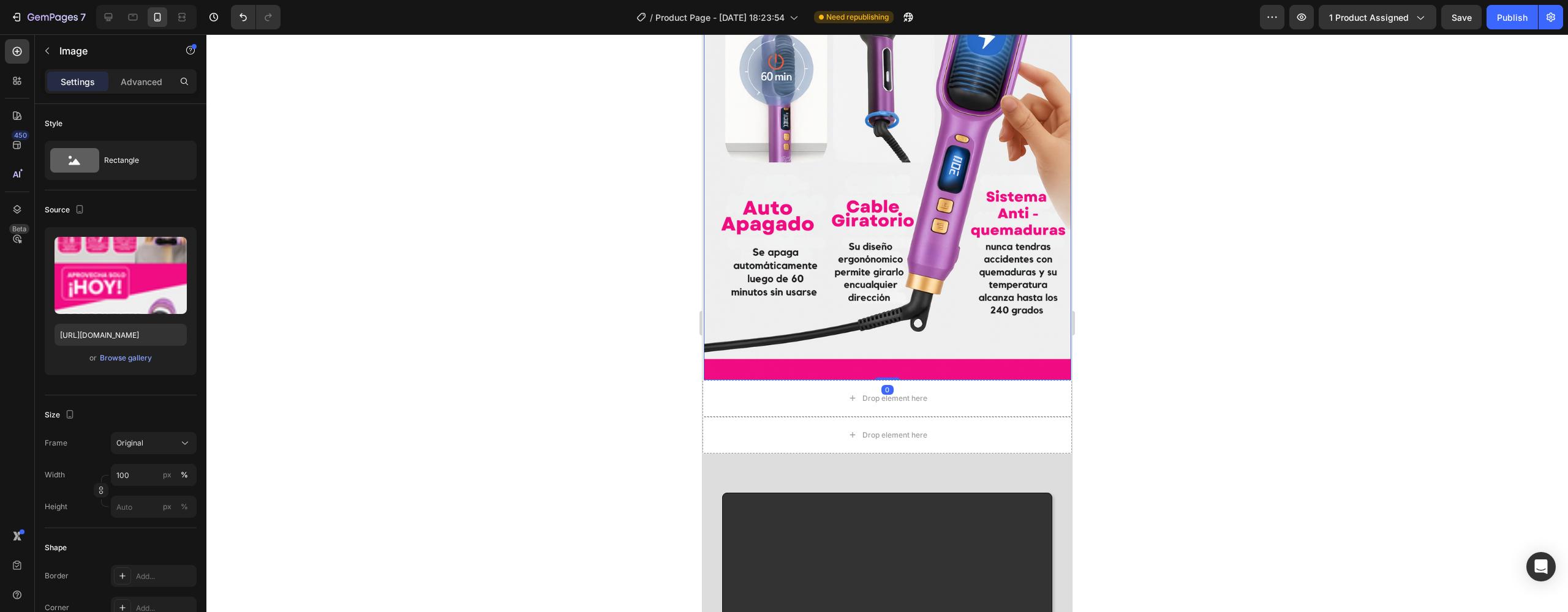
scroll to position [1942, 0]
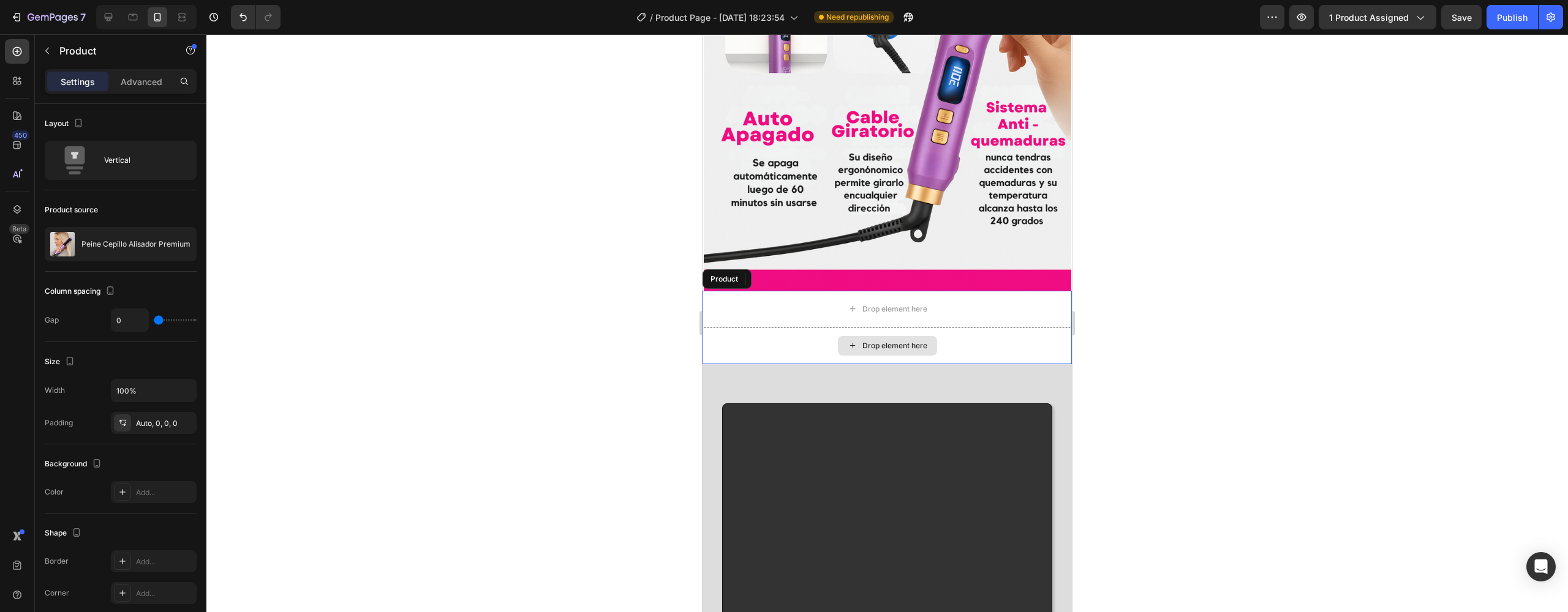
click at [850, 328] on div "Drop element here" at bounding box center [887, 346] width 369 height 37
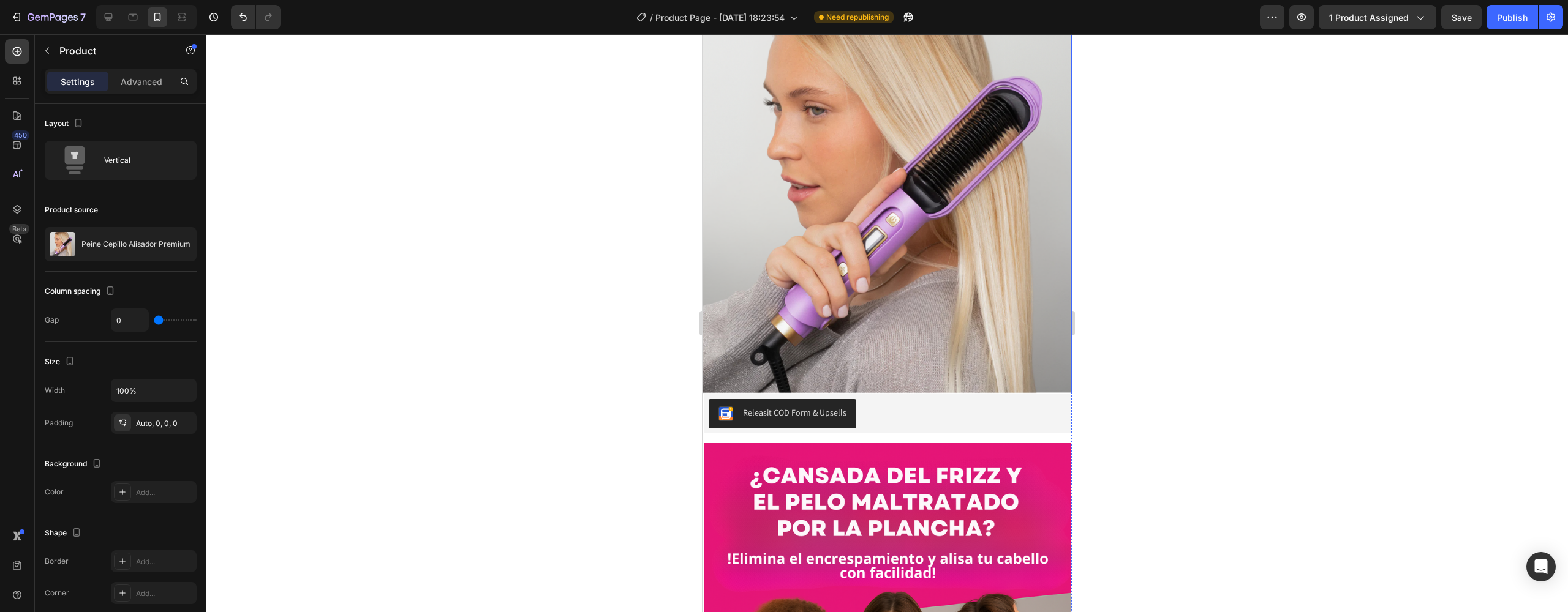
scroll to position [766, 0]
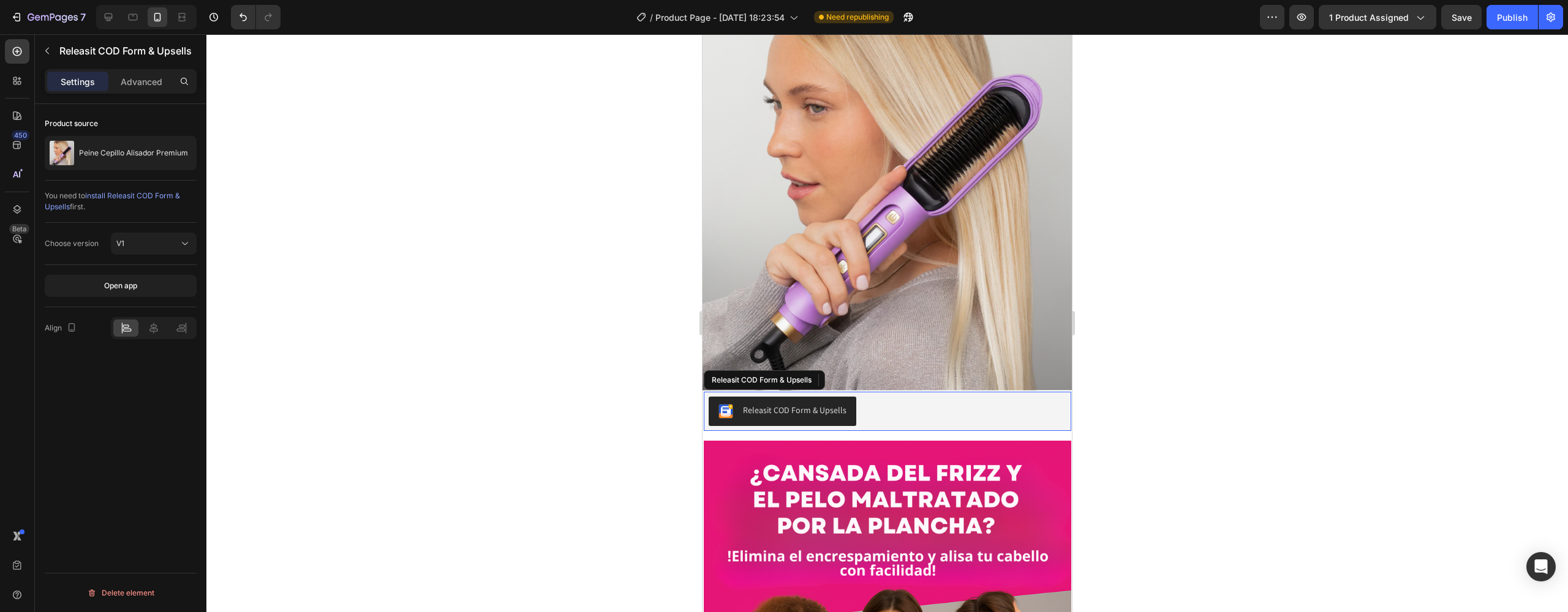
click at [888, 397] on div "Releasit COD Form & Upsells" at bounding box center [887, 411] width 358 height 29
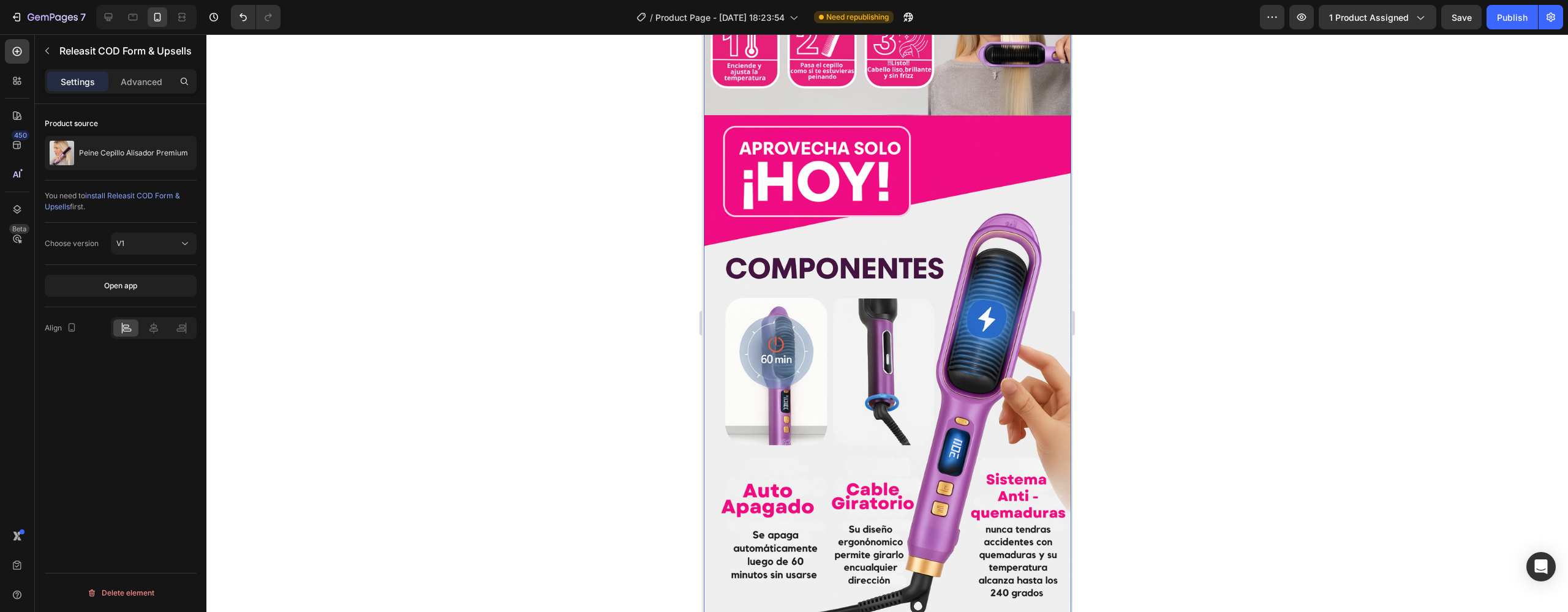
scroll to position [1870, 0]
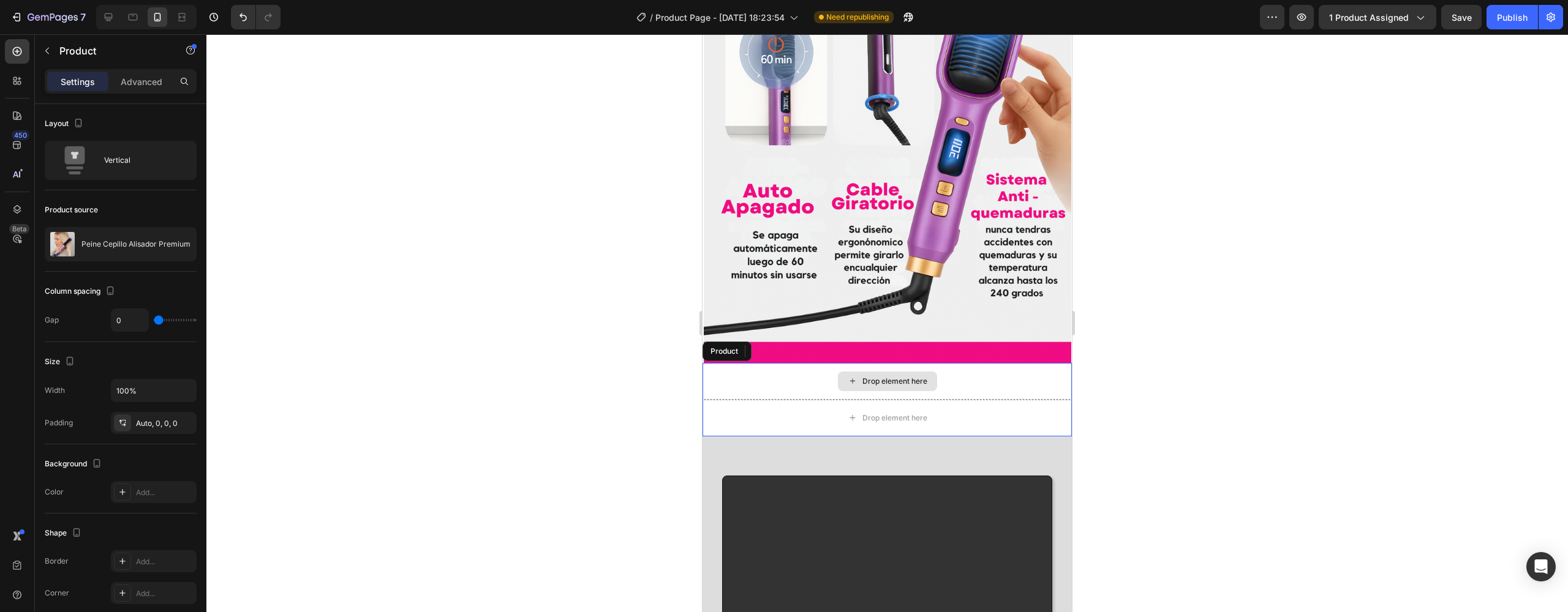
click at [785, 363] on div "Drop element here" at bounding box center [887, 381] width 369 height 37
click at [785, 344] on div at bounding box center [790, 351] width 15 height 15
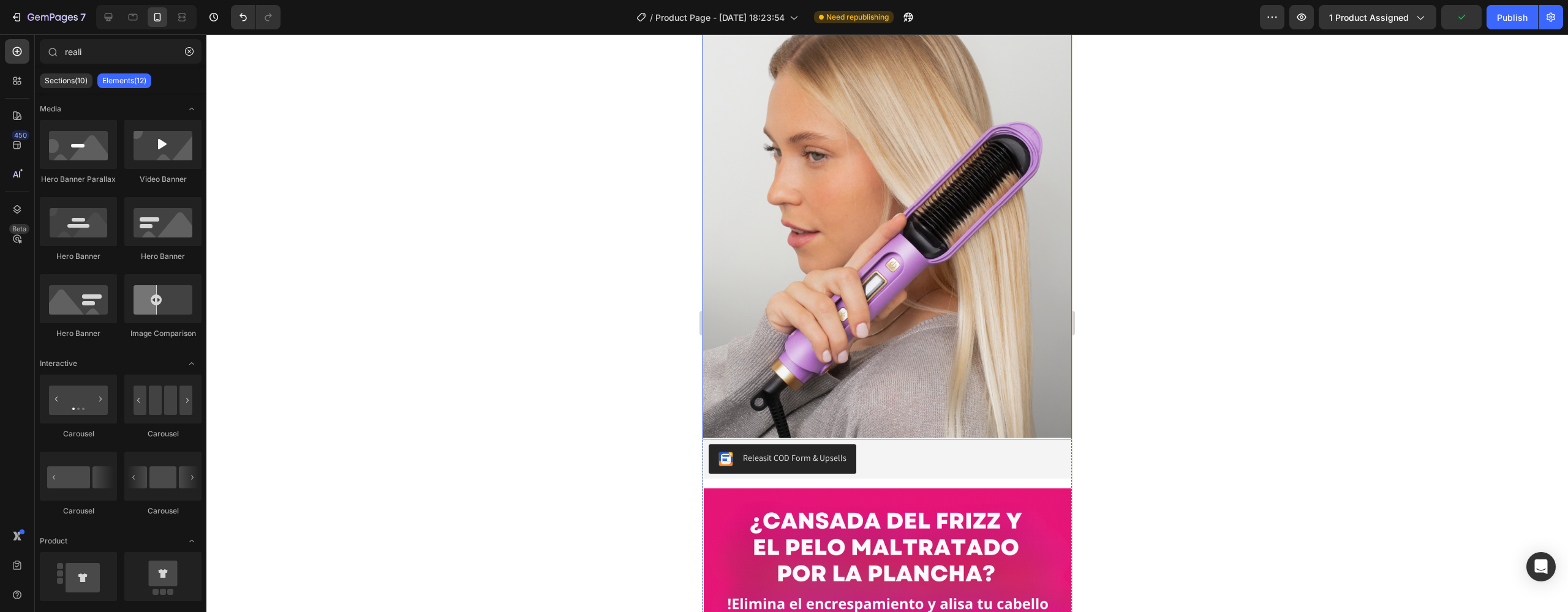
scroll to position [742, 0]
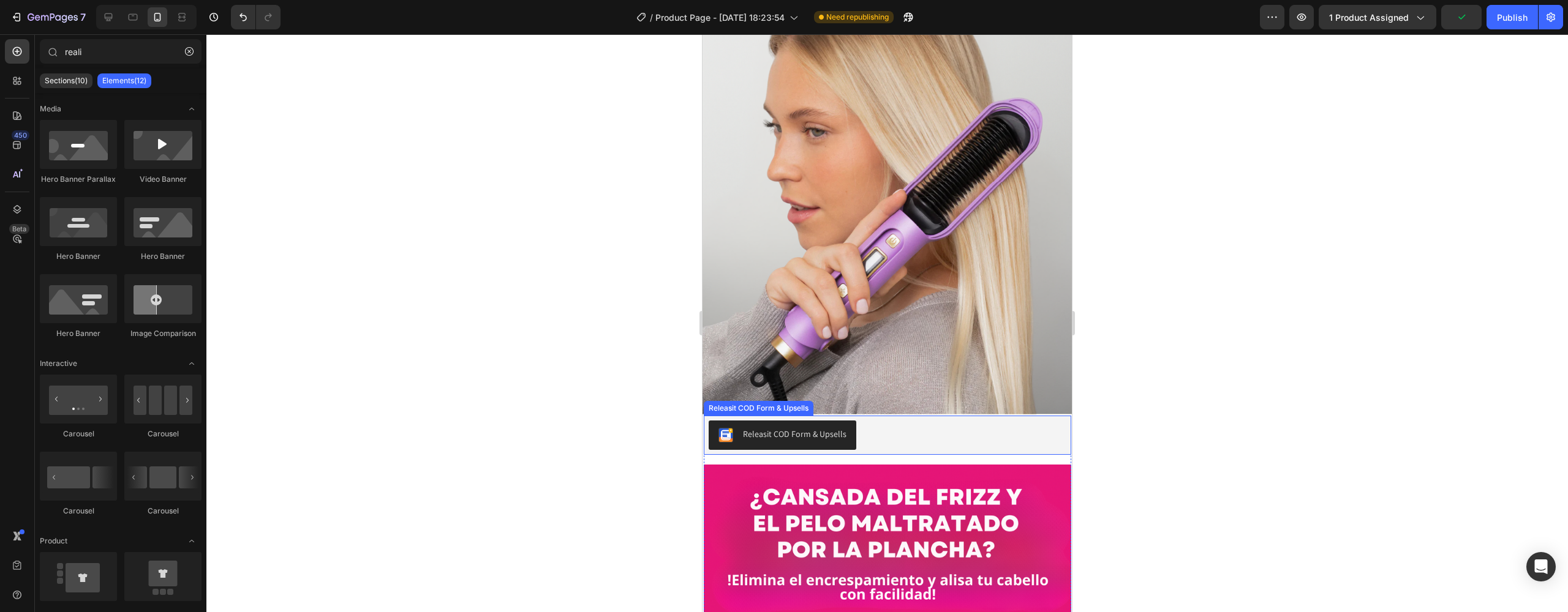
click at [892, 421] on div "Releasit COD Form & Upsells" at bounding box center [887, 435] width 358 height 29
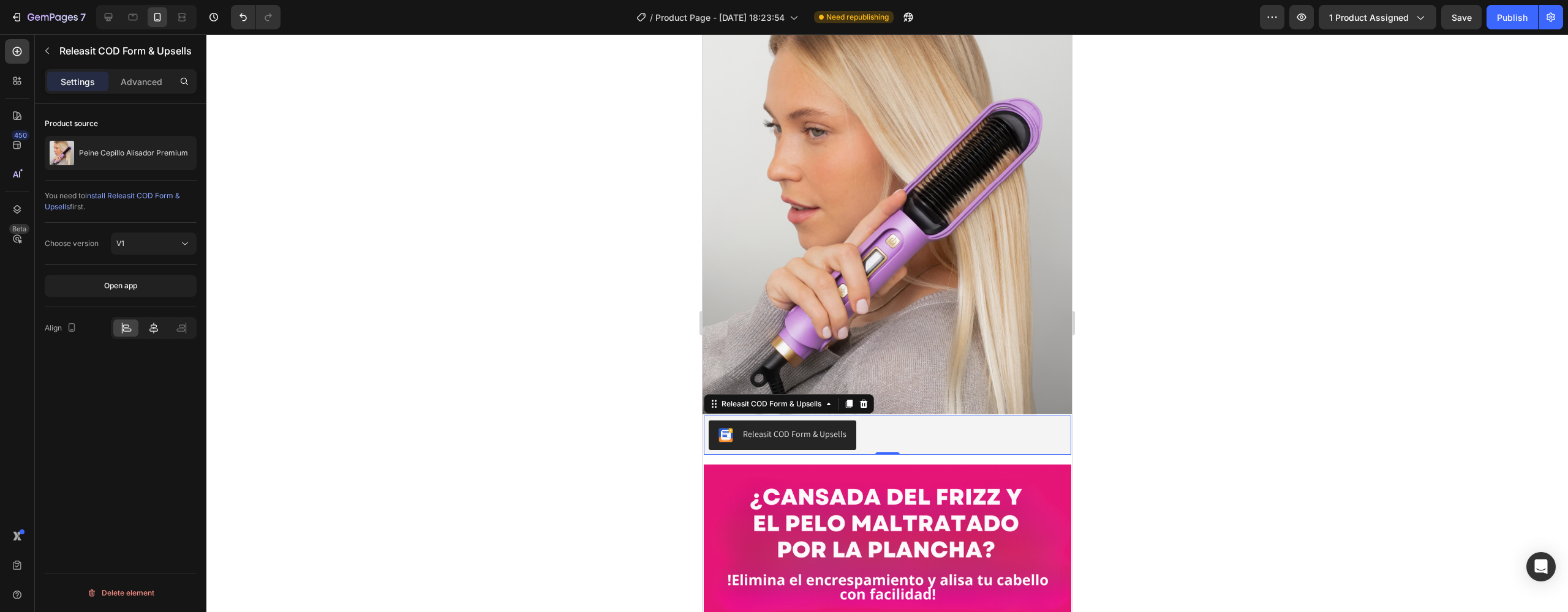
click at [158, 321] on div at bounding box center [153, 328] width 25 height 17
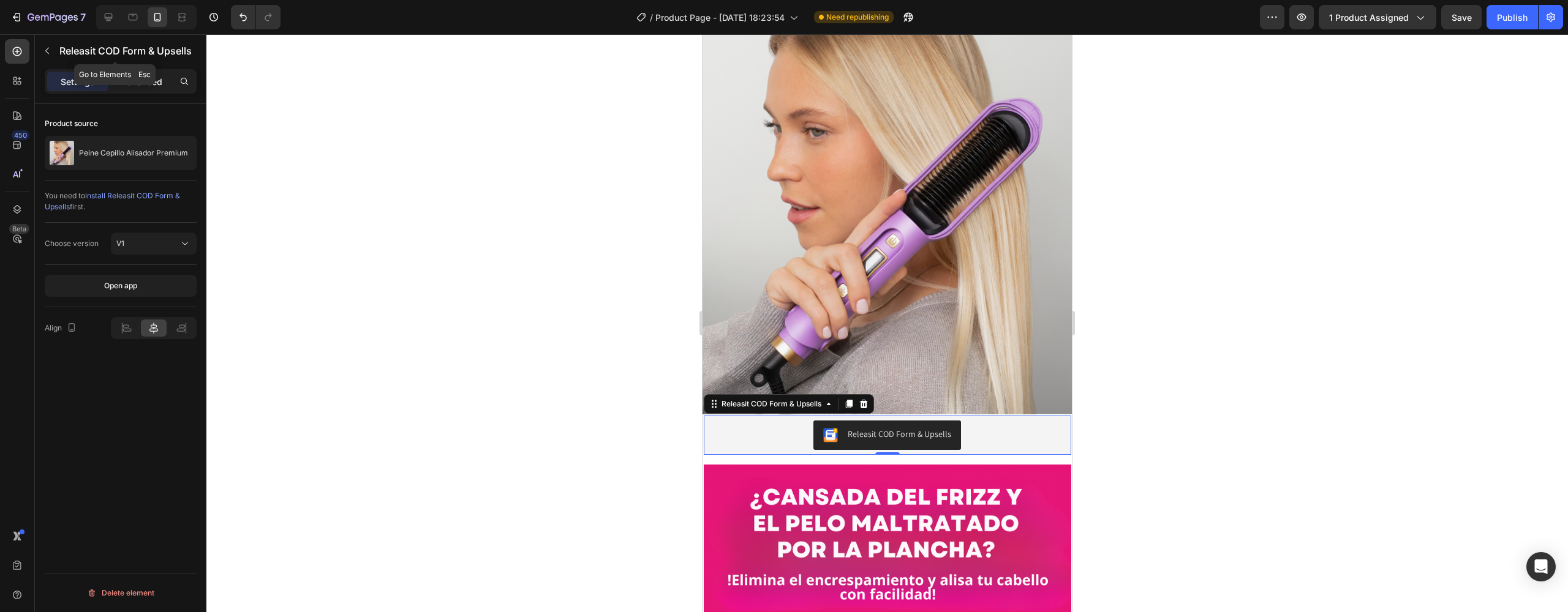
click at [154, 73] on div "Advanced" at bounding box center [141, 81] width 61 height 20
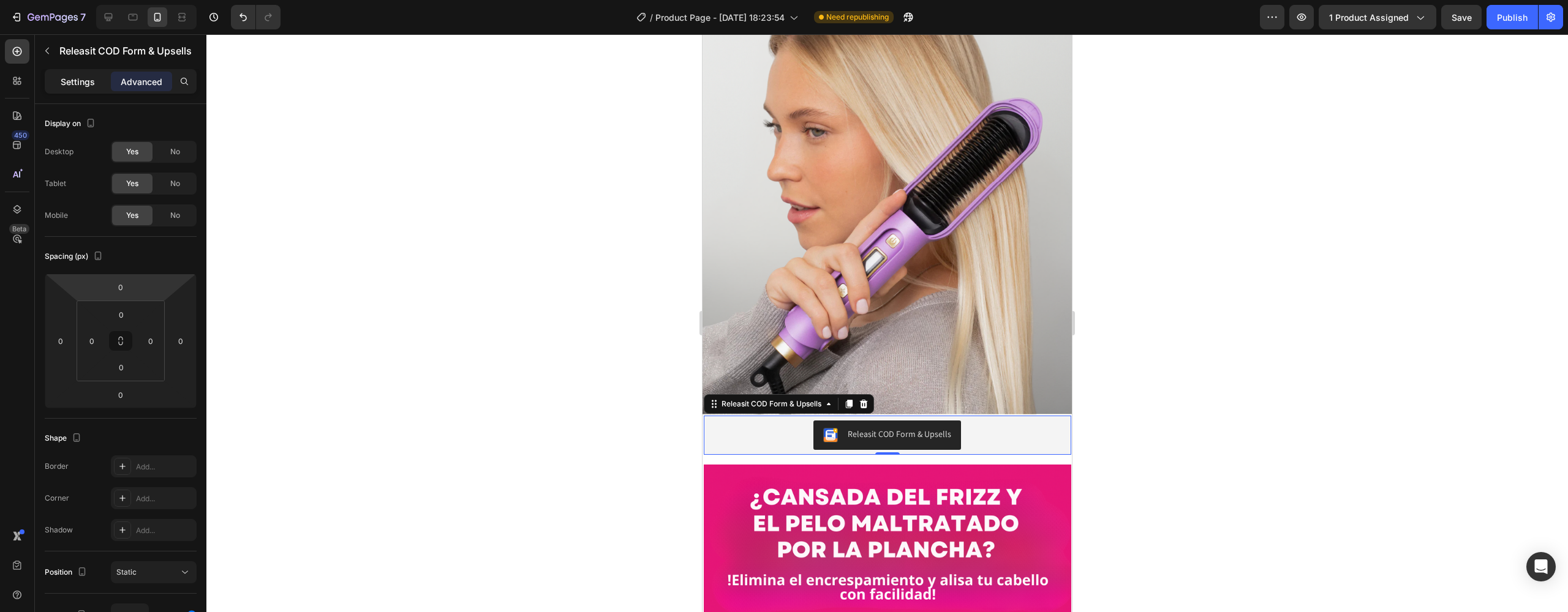
click at [82, 82] on p "Settings" at bounding box center [78, 82] width 34 height 13
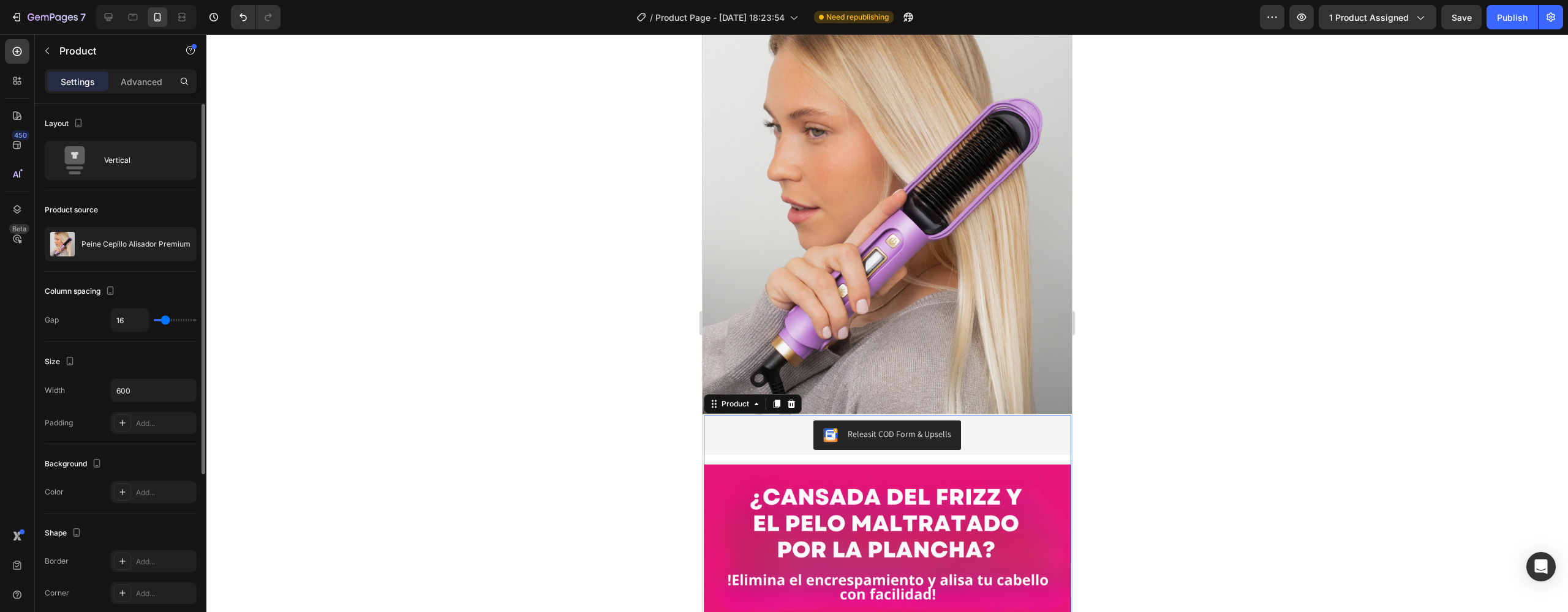
type input "5"
type input "4"
type input "2"
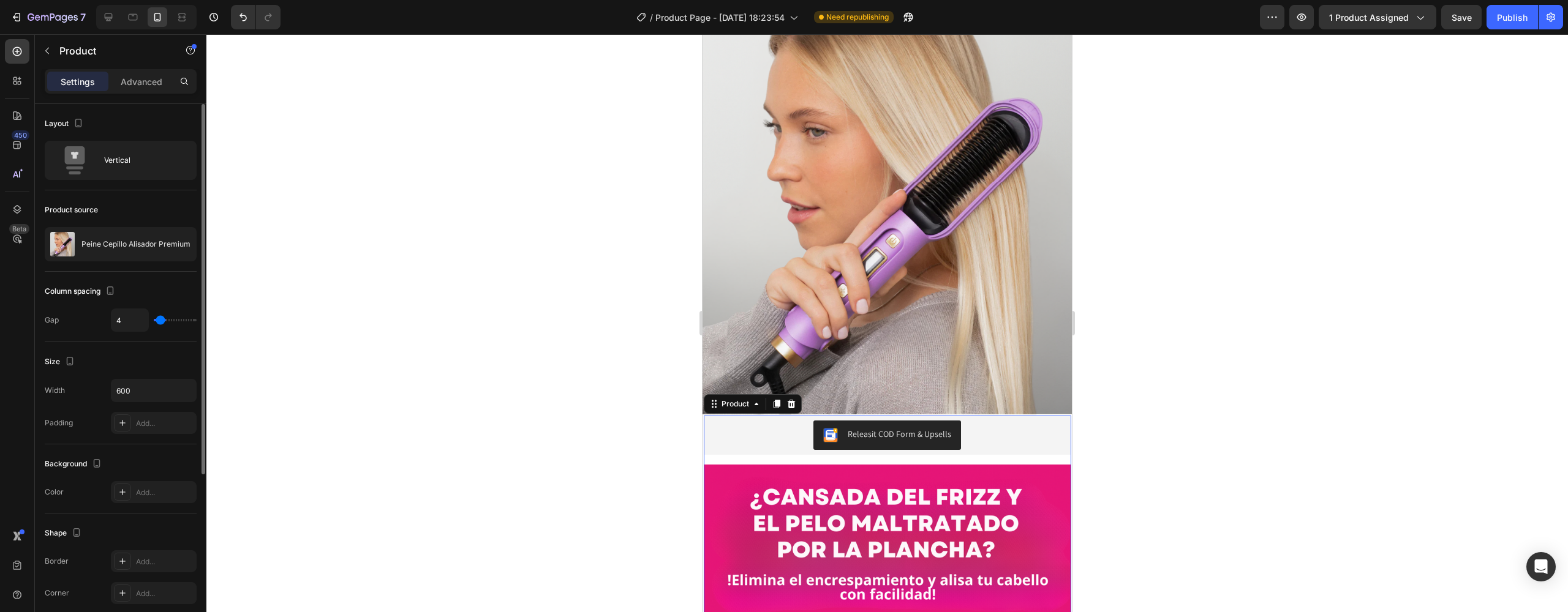
type input "2"
type input "0"
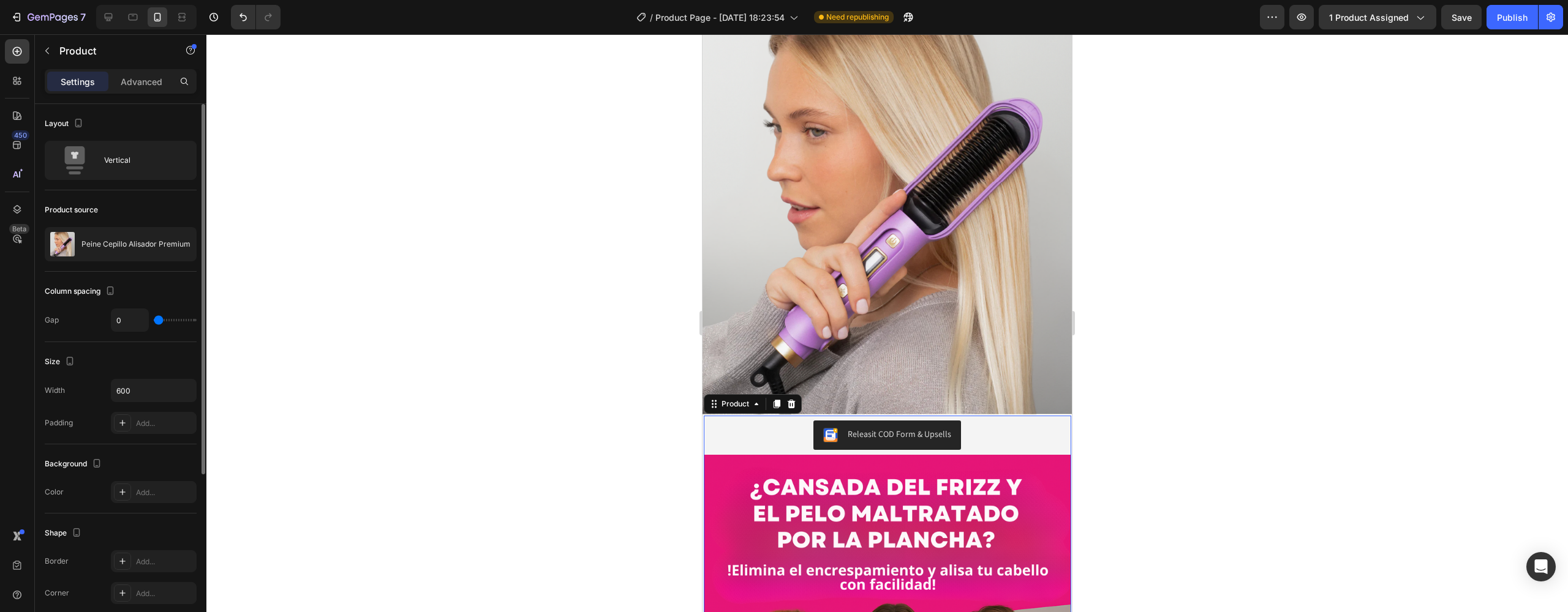
drag, startPoint x: 153, startPoint y: 318, endPoint x: 61, endPoint y: 314, distance: 92.1
type input "0"
click at [64, 314] on div "Gap 0" at bounding box center [120, 320] width 152 height 23
click at [134, 82] on p "Advanced" at bounding box center [142, 82] width 42 height 13
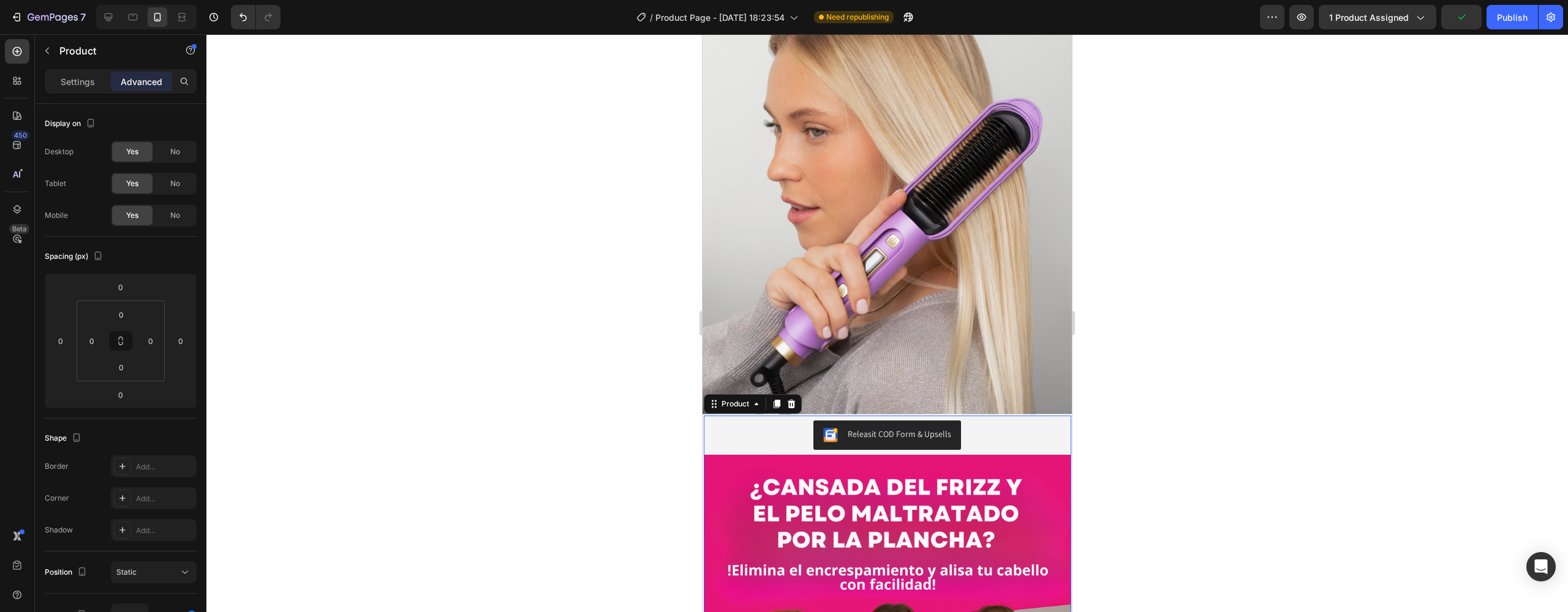
drag, startPoint x: 1251, startPoint y: 384, endPoint x: 1243, endPoint y: 380, distance: 8.9
click at [1249, 382] on div at bounding box center [887, 323] width 1362 height 578
click at [1243, 380] on div at bounding box center [887, 323] width 1362 height 578
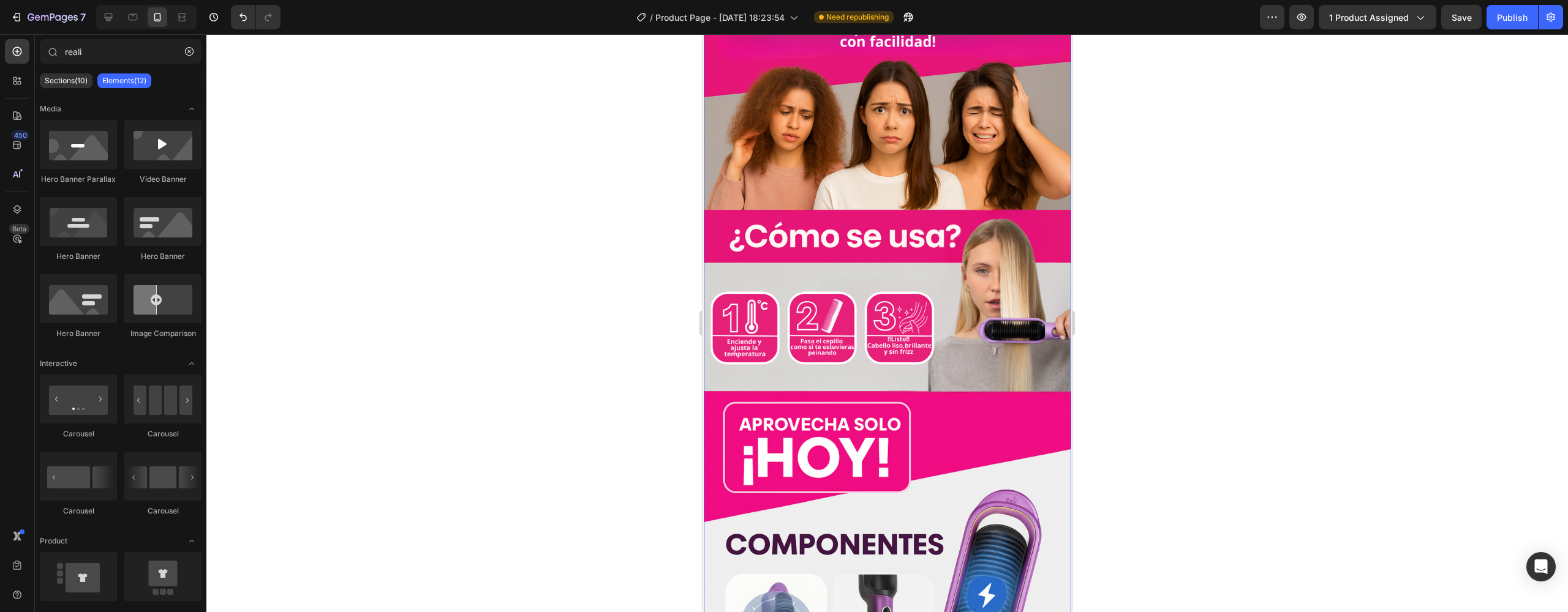
scroll to position [1389, 0]
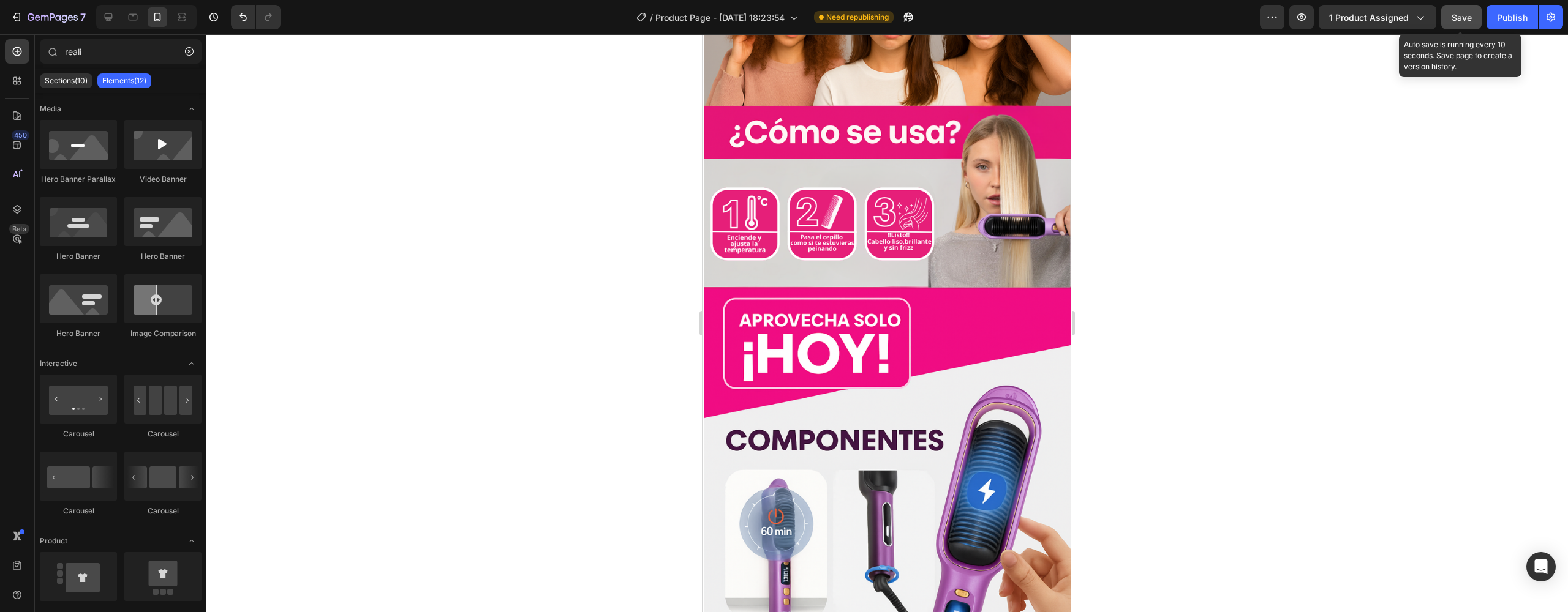
click at [1478, 26] on button "Save" at bounding box center [1461, 17] width 40 height 25
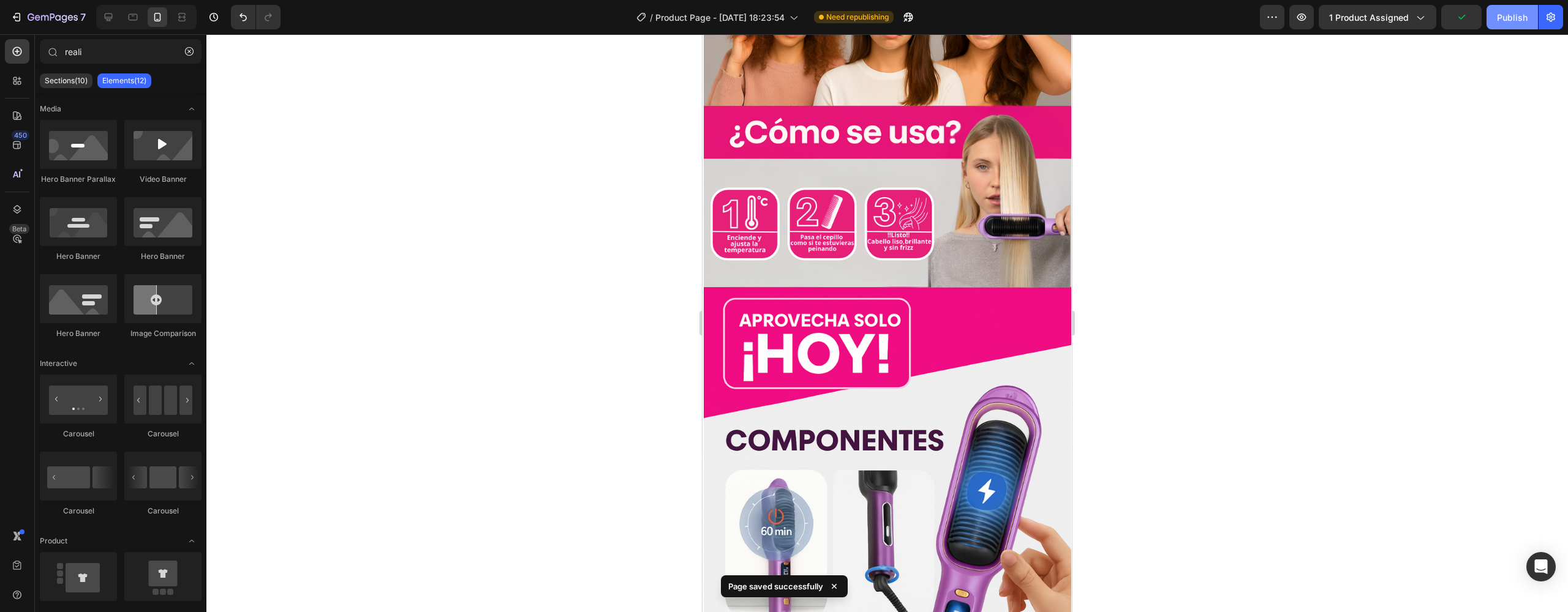
click at [1509, 23] on div "Publish" at bounding box center [1512, 17] width 31 height 13
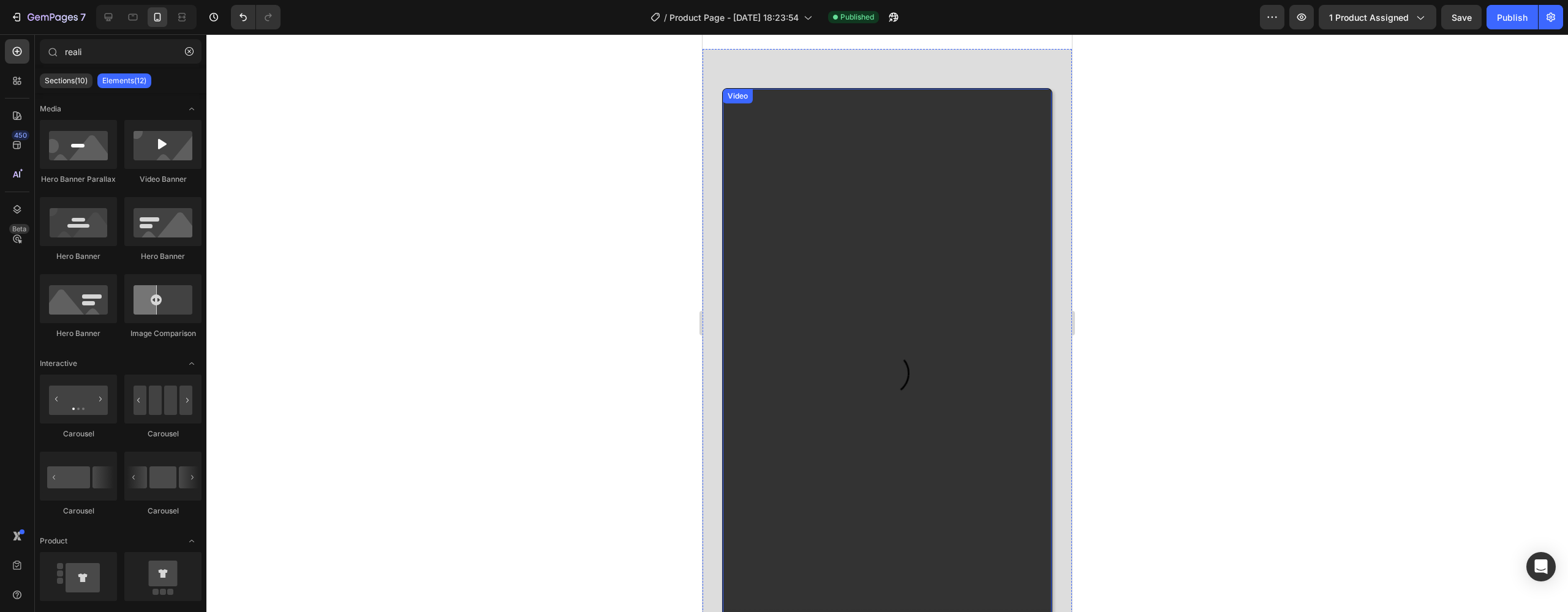
scroll to position [2020, 0]
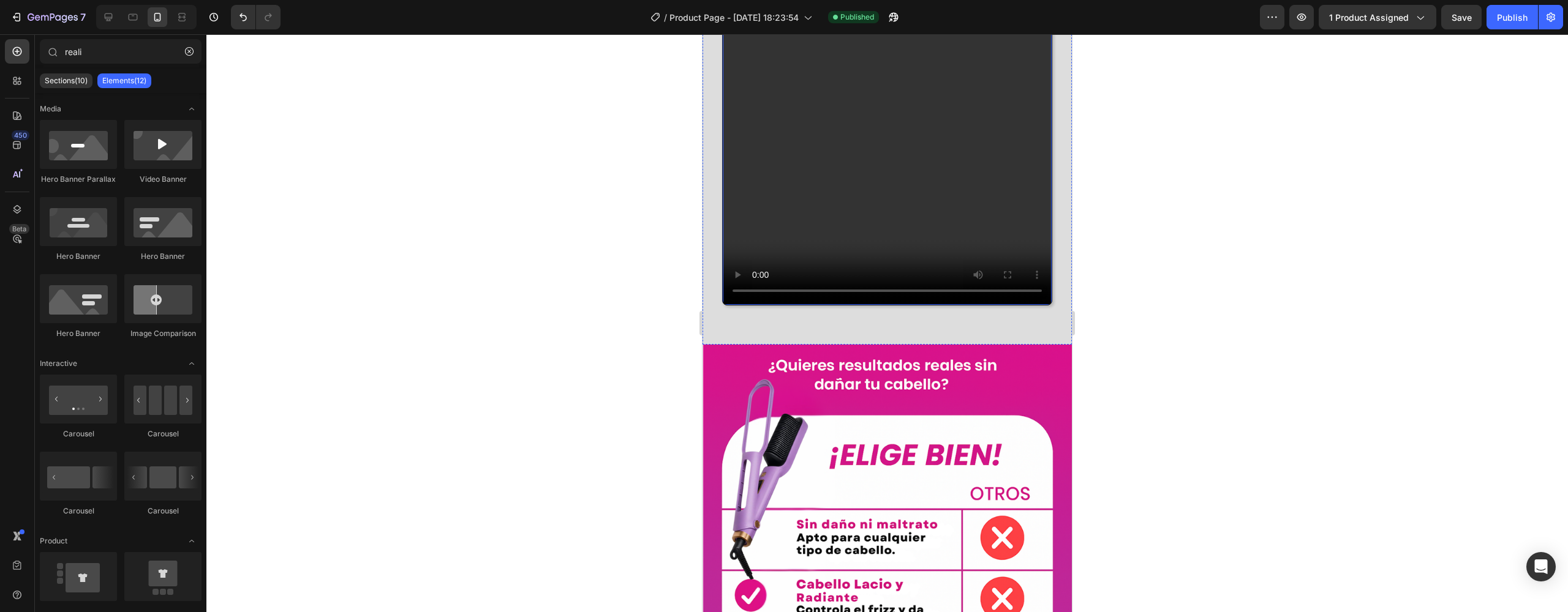
click at [759, 276] on video at bounding box center [887, 11] width 329 height 585
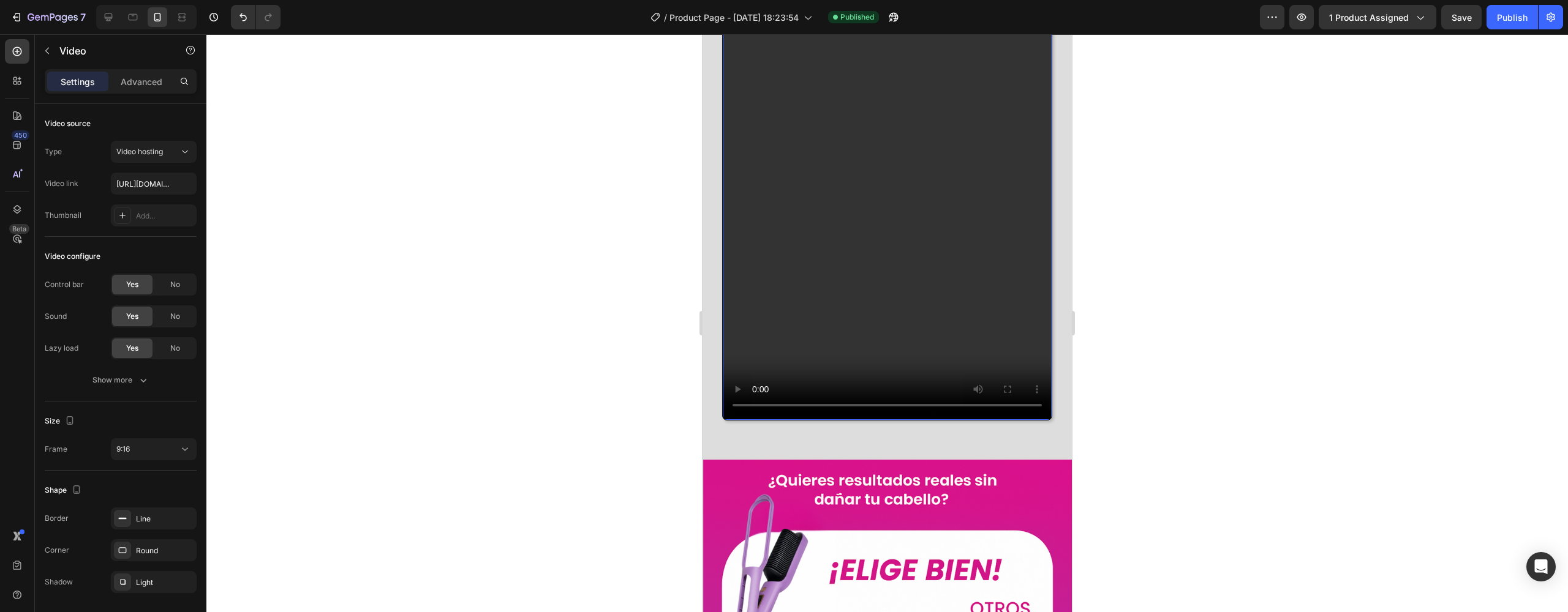
scroll to position [1167, 0]
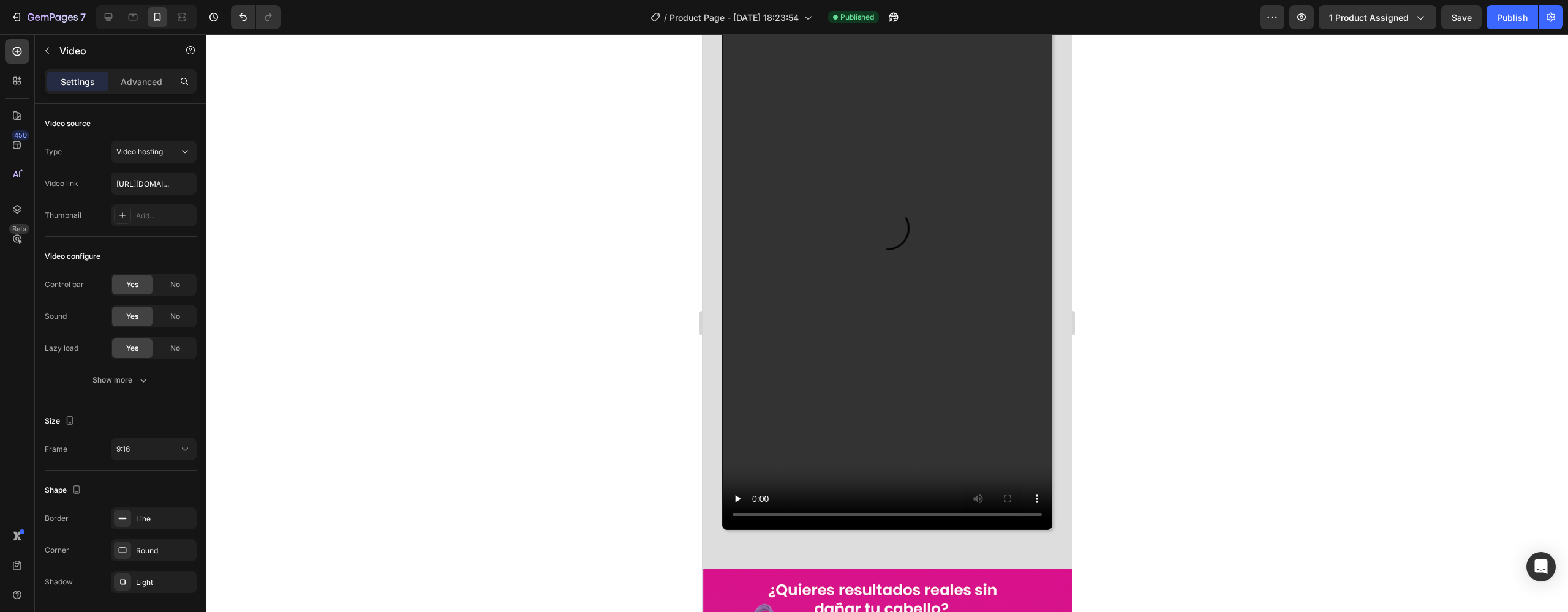
scroll to position [3887, 0]
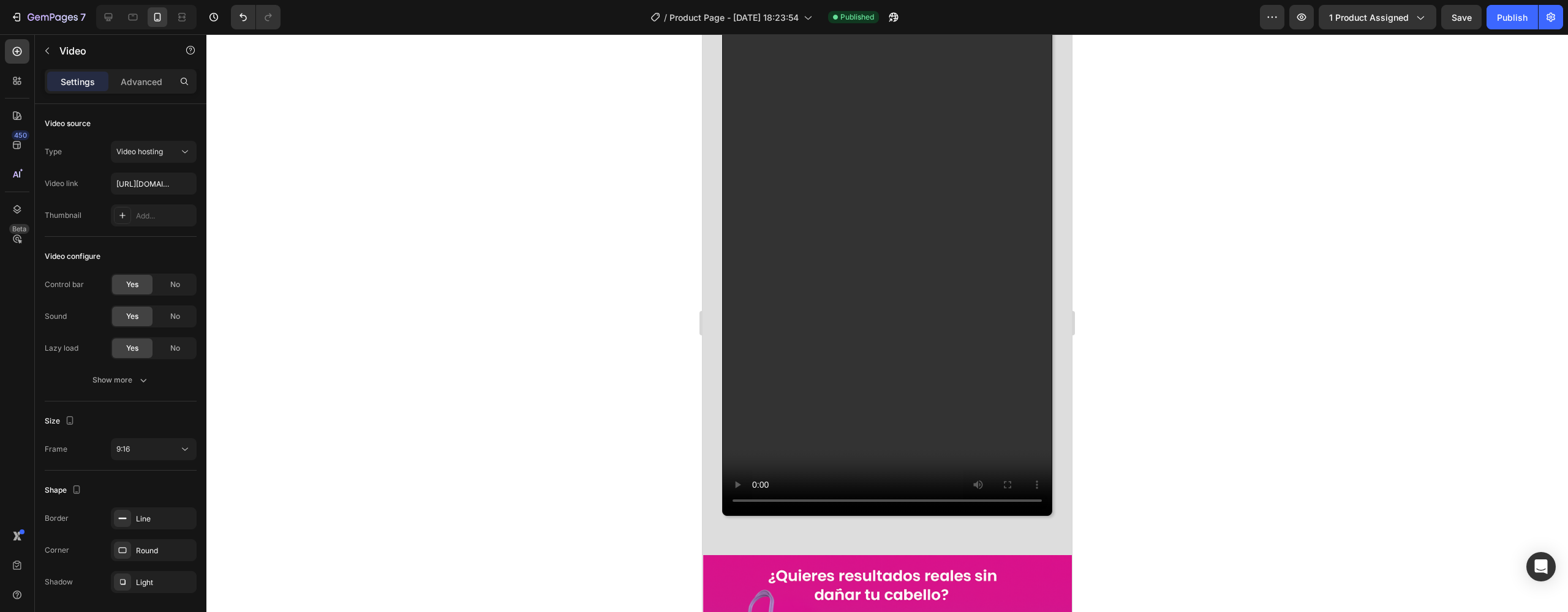
click at [759, 489] on video at bounding box center [887, 221] width 329 height 585
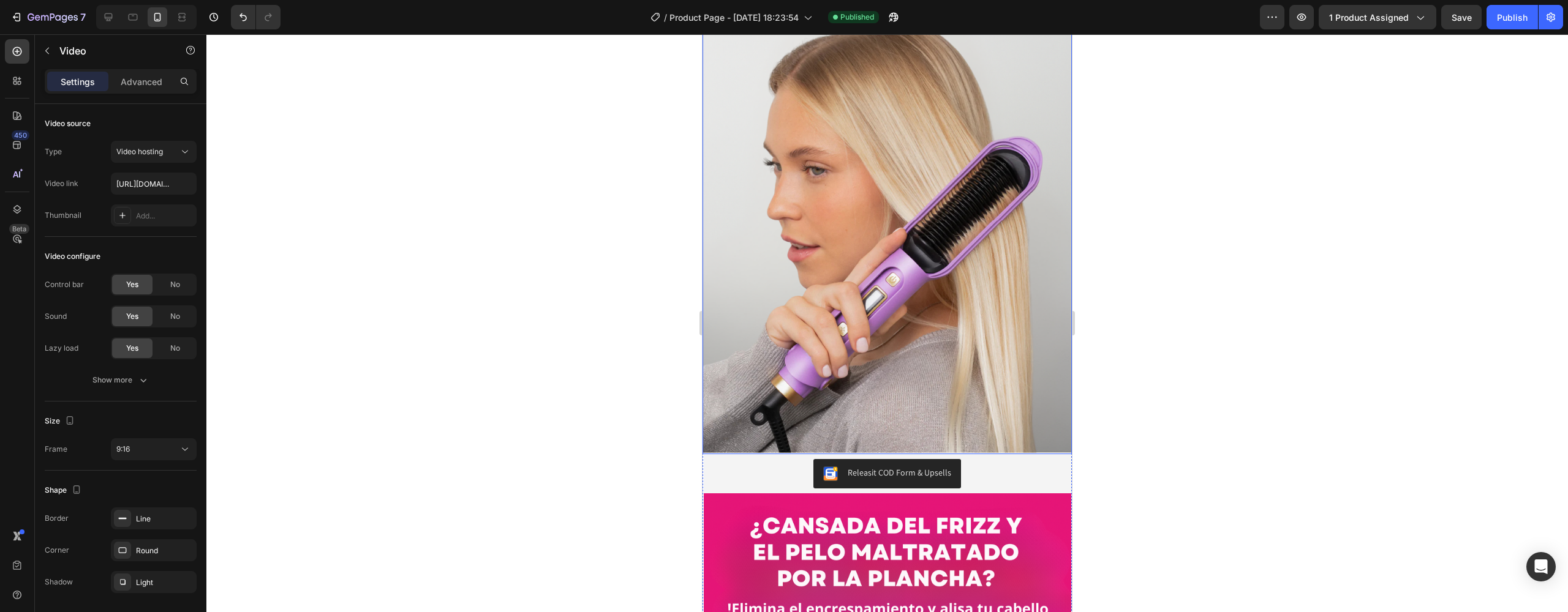
scroll to position [723, 0]
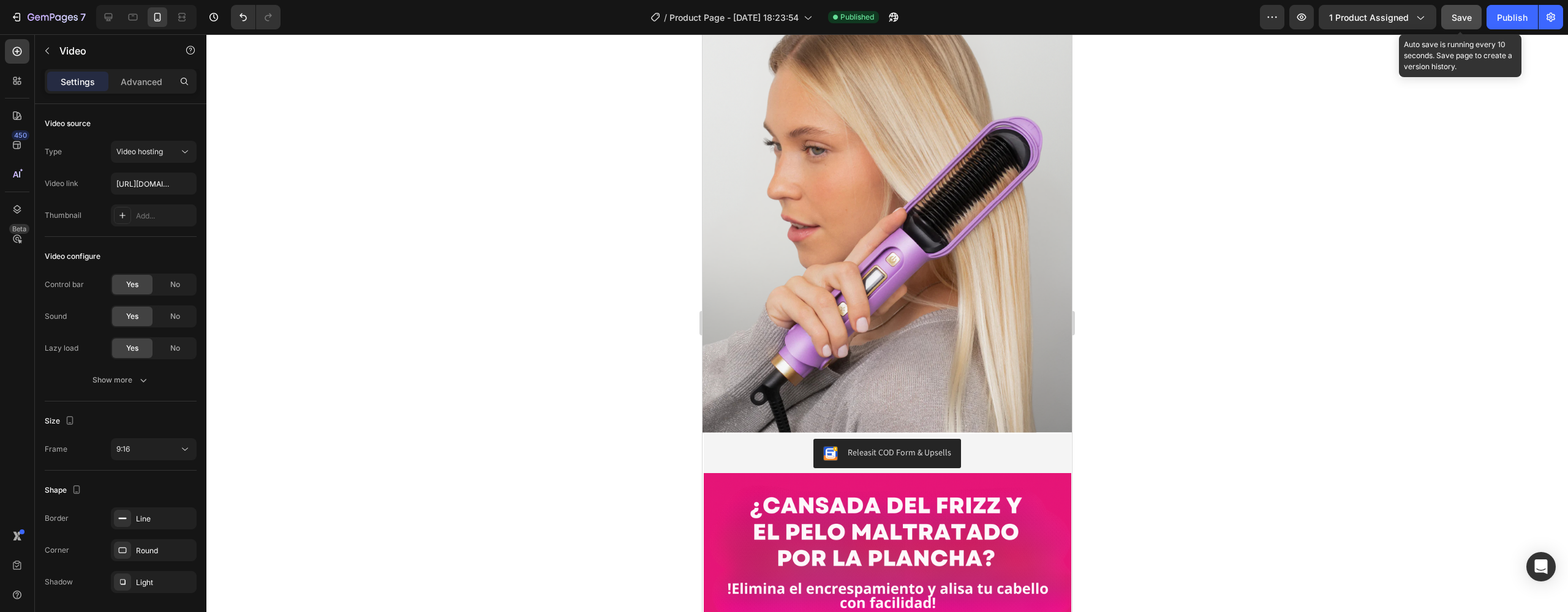
click at [1449, 21] on button "Save" at bounding box center [1461, 17] width 40 height 25
click at [1526, 14] on div "Publish" at bounding box center [1512, 17] width 31 height 13
click at [1535, 567] on icon "Open Intercom Messenger" at bounding box center [1541, 567] width 14 height 16
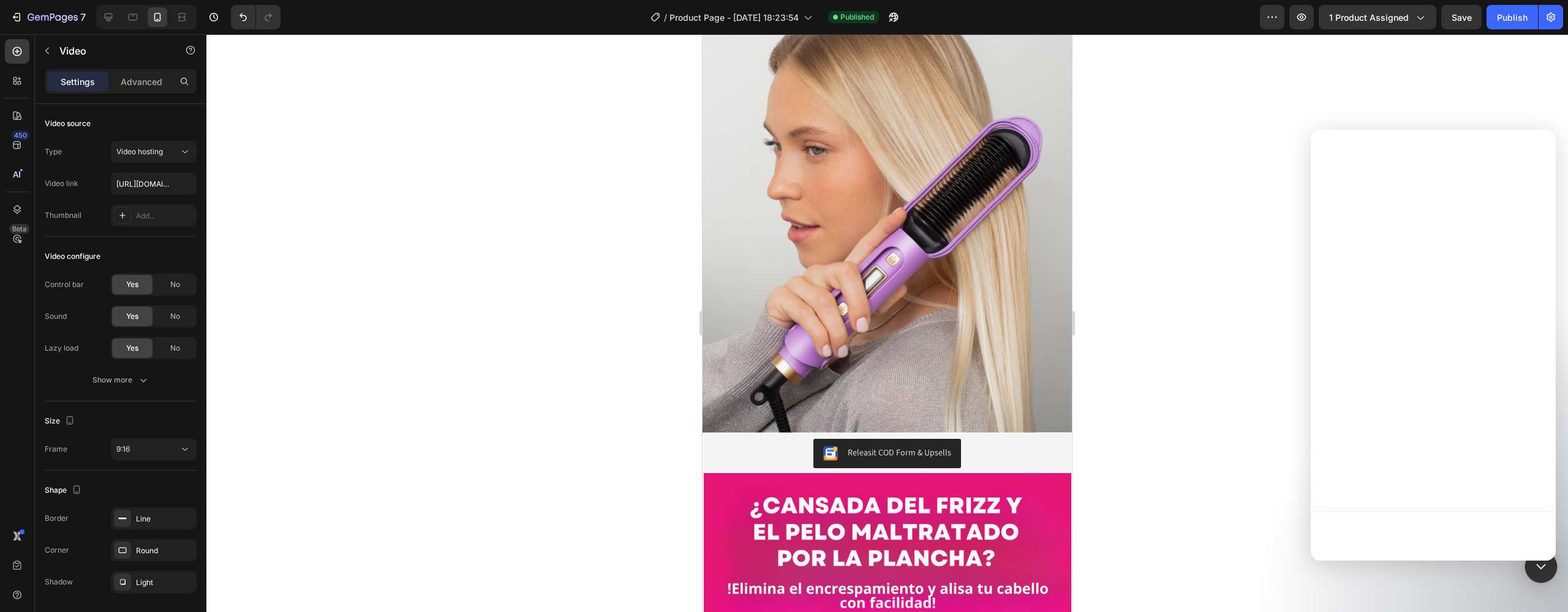
scroll to position [0, 0]
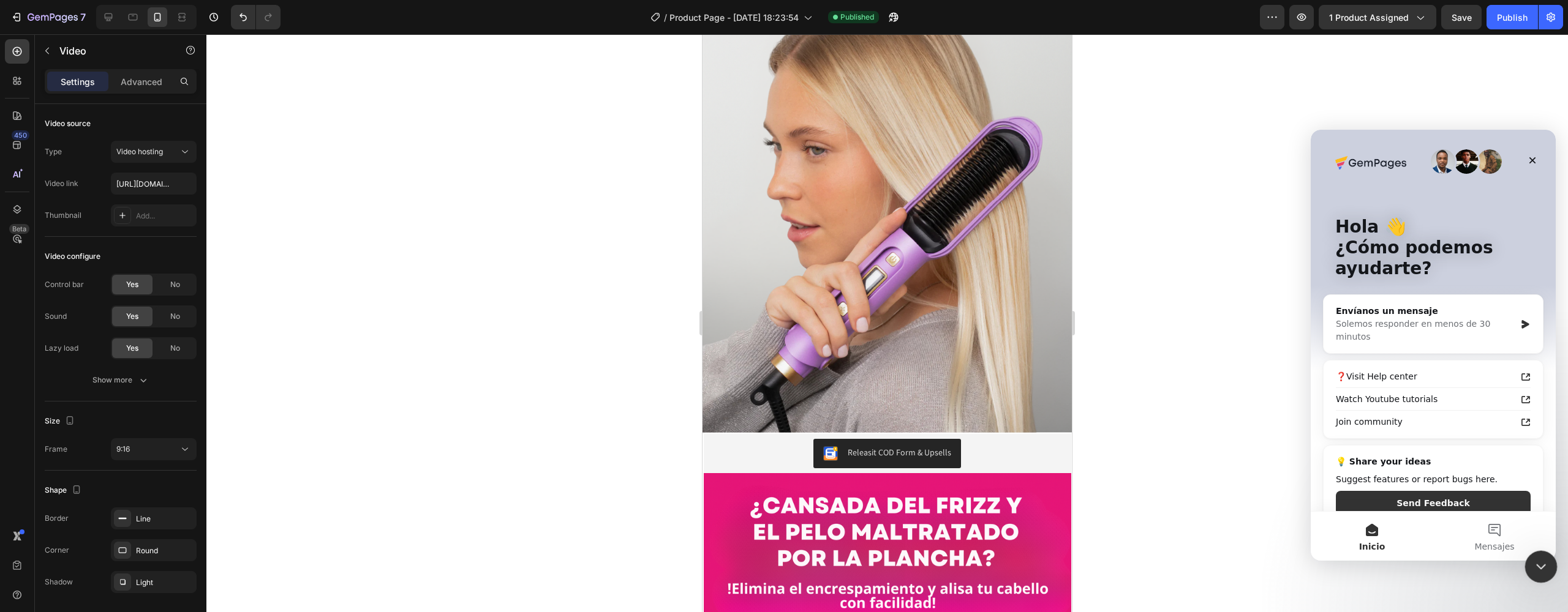
click at [1545, 573] on div "Cerrar Intercom Messenger" at bounding box center [1539, 565] width 29 height 29
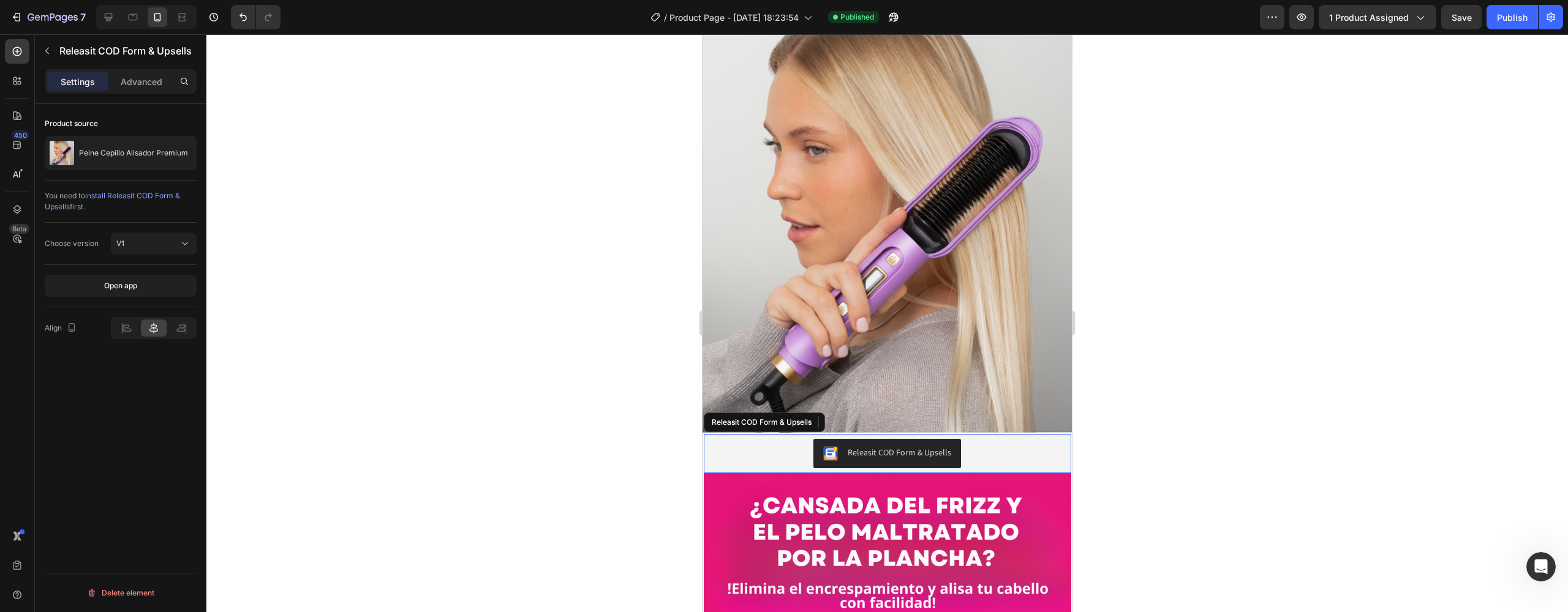
click at [890, 446] on div "Releasit COD Form & Upsells" at bounding box center [899, 452] width 104 height 13
click at [161, 251] on button "V1" at bounding box center [154, 244] width 86 height 22
click at [135, 294] on p "V2" at bounding box center [151, 297] width 70 height 11
click at [1528, 19] on button "Publish" at bounding box center [1512, 17] width 52 height 25
click at [215, 11] on icon "button" at bounding box center [214, 17] width 12 height 12
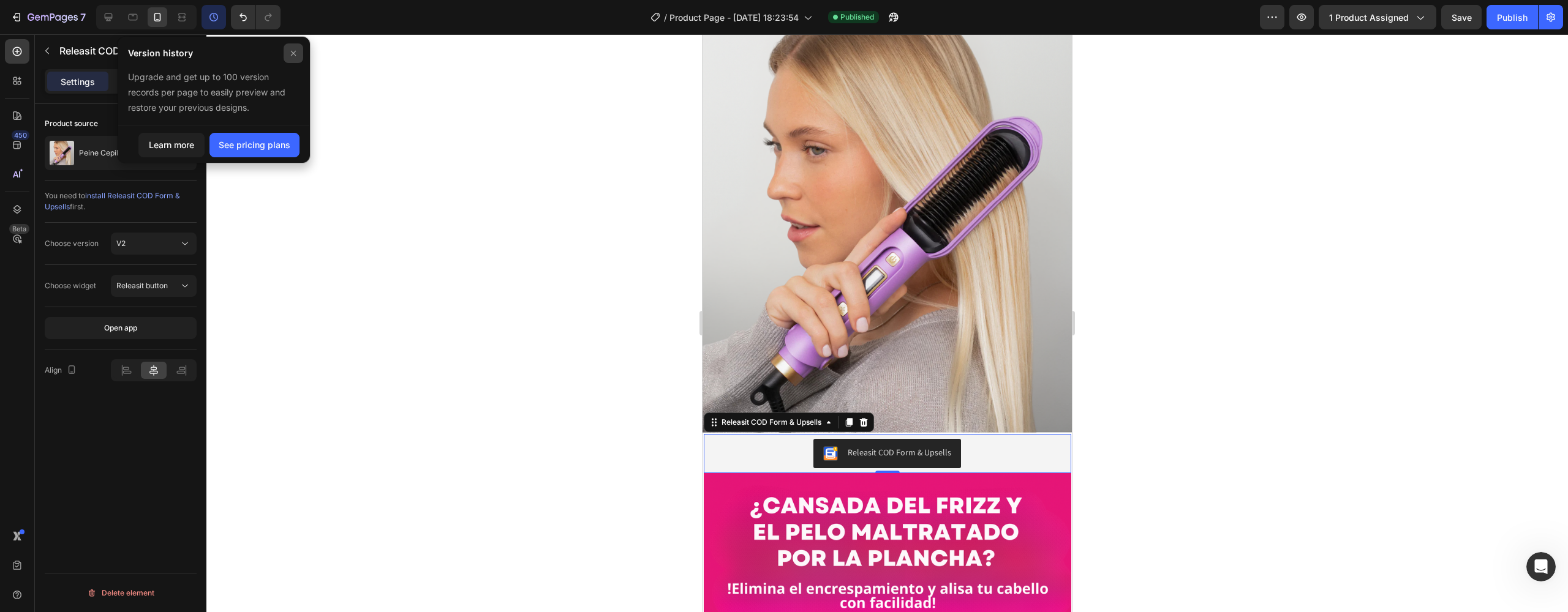
click at [300, 58] on div at bounding box center [293, 53] width 20 height 20
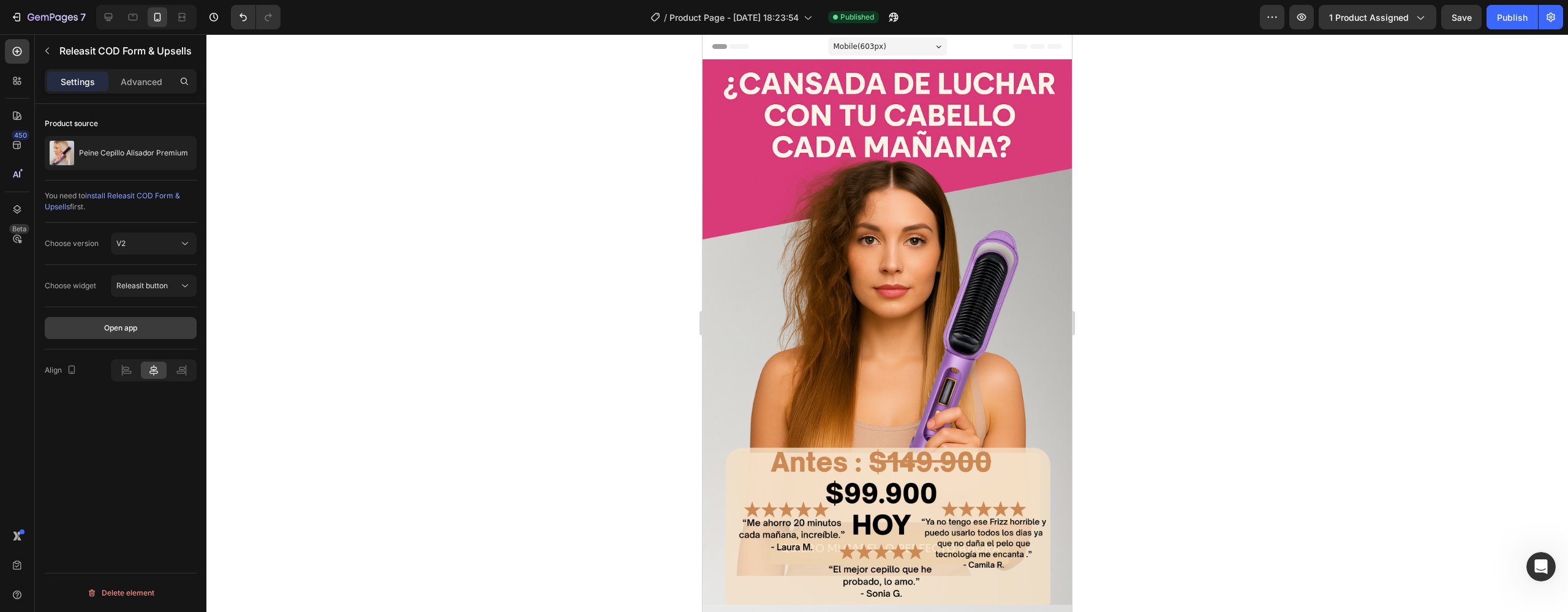
click at [136, 326] on div "Open app" at bounding box center [120, 328] width 33 height 11
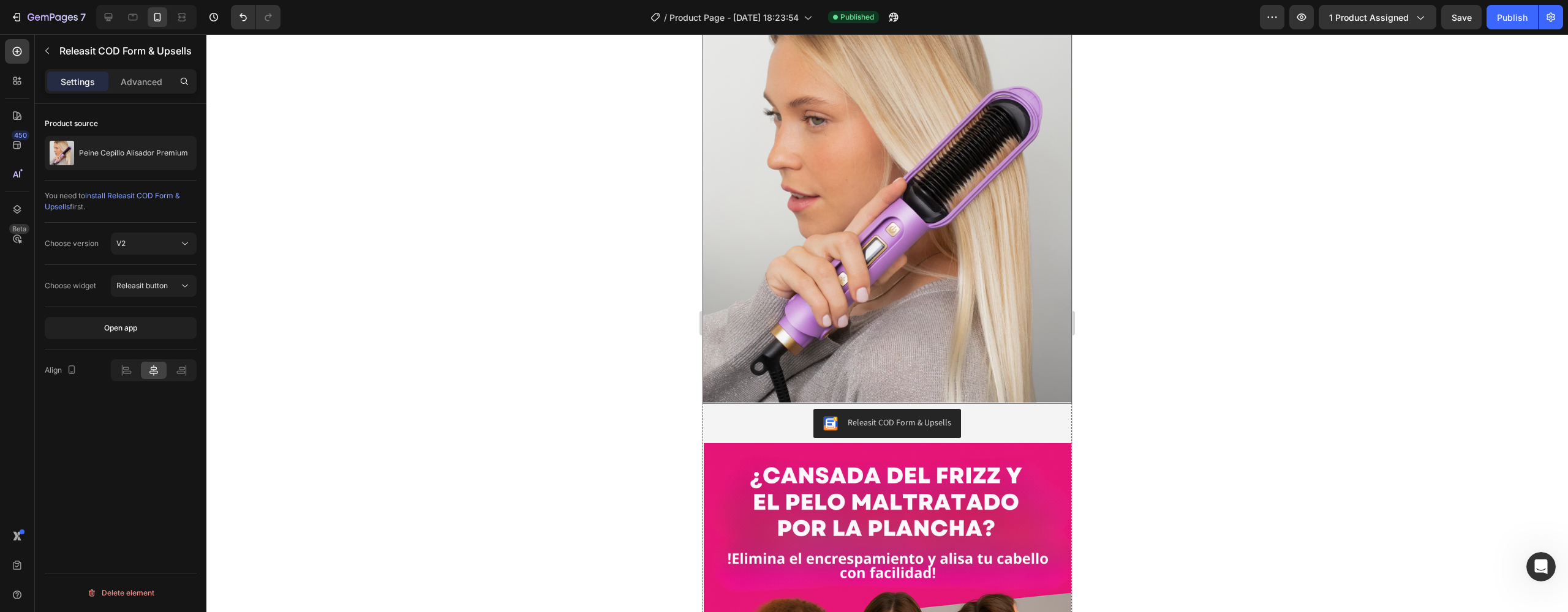
scroll to position [1001, 0]
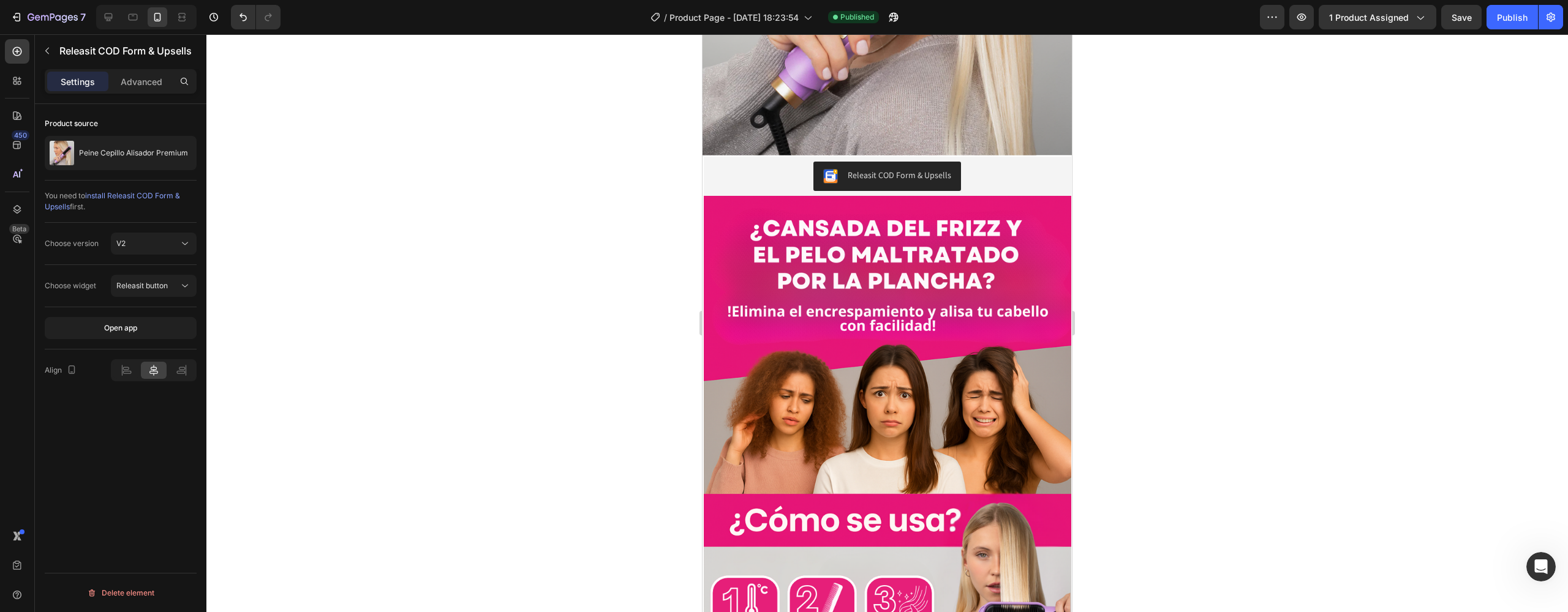
click at [958, 161] on div "Releasit COD Form & Upsells" at bounding box center [887, 176] width 358 height 29
click at [920, 169] on div "Releasit COD Form & Upsells" at bounding box center [899, 175] width 104 height 13
click at [757, 157] on div "Releasit COD Form & Upsells" at bounding box center [888, 177] width 368 height 39
click at [750, 161] on div "Releasit COD Form & Upsells" at bounding box center [887, 176] width 358 height 29
click at [749, 161] on div "Releasit COD Form & Upsells" at bounding box center [887, 176] width 358 height 29
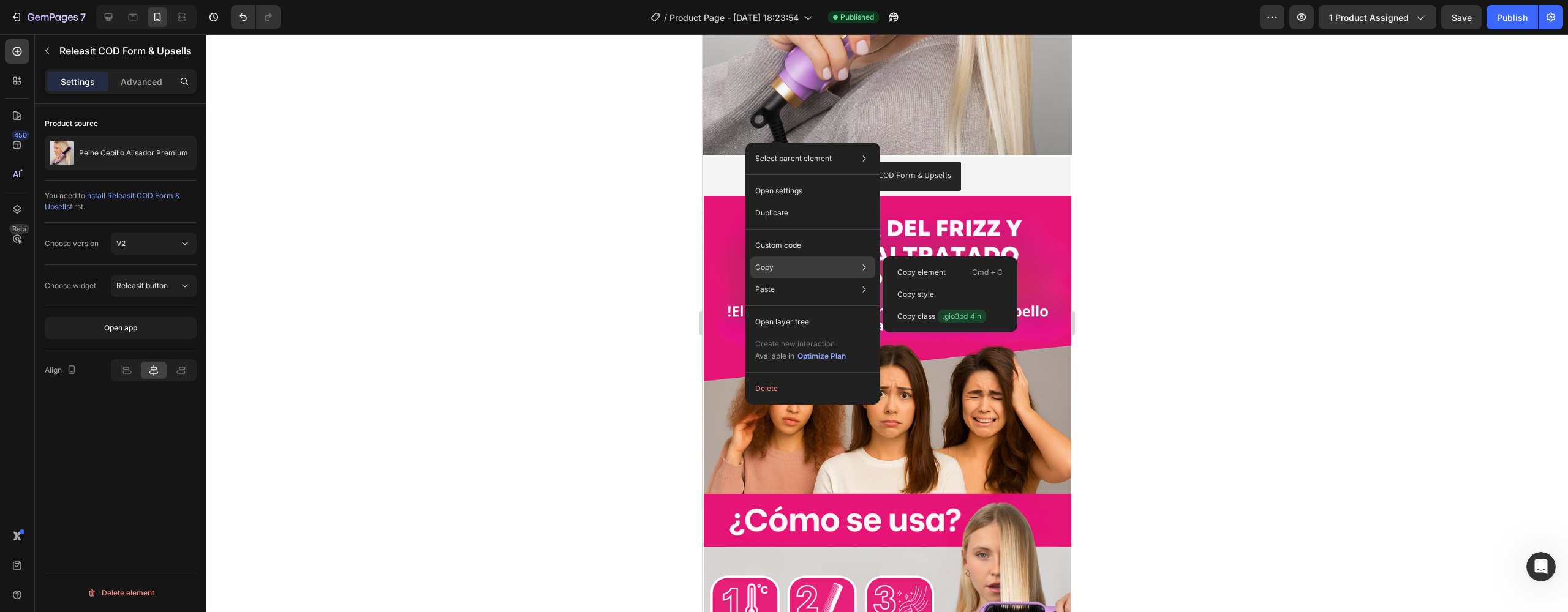
click at [770, 266] on p "Copy" at bounding box center [763, 267] width 18 height 11
click at [930, 272] on p "Copy element" at bounding box center [921, 272] width 48 height 11
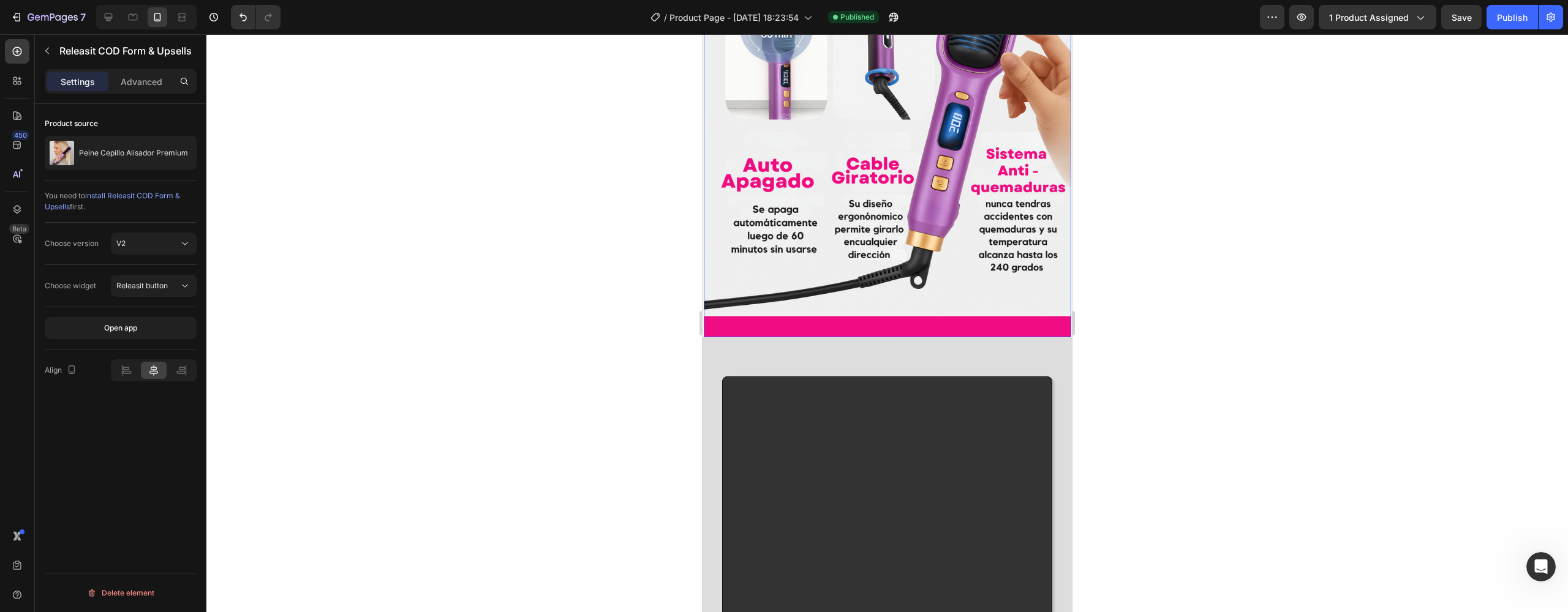
scroll to position [1884, 0]
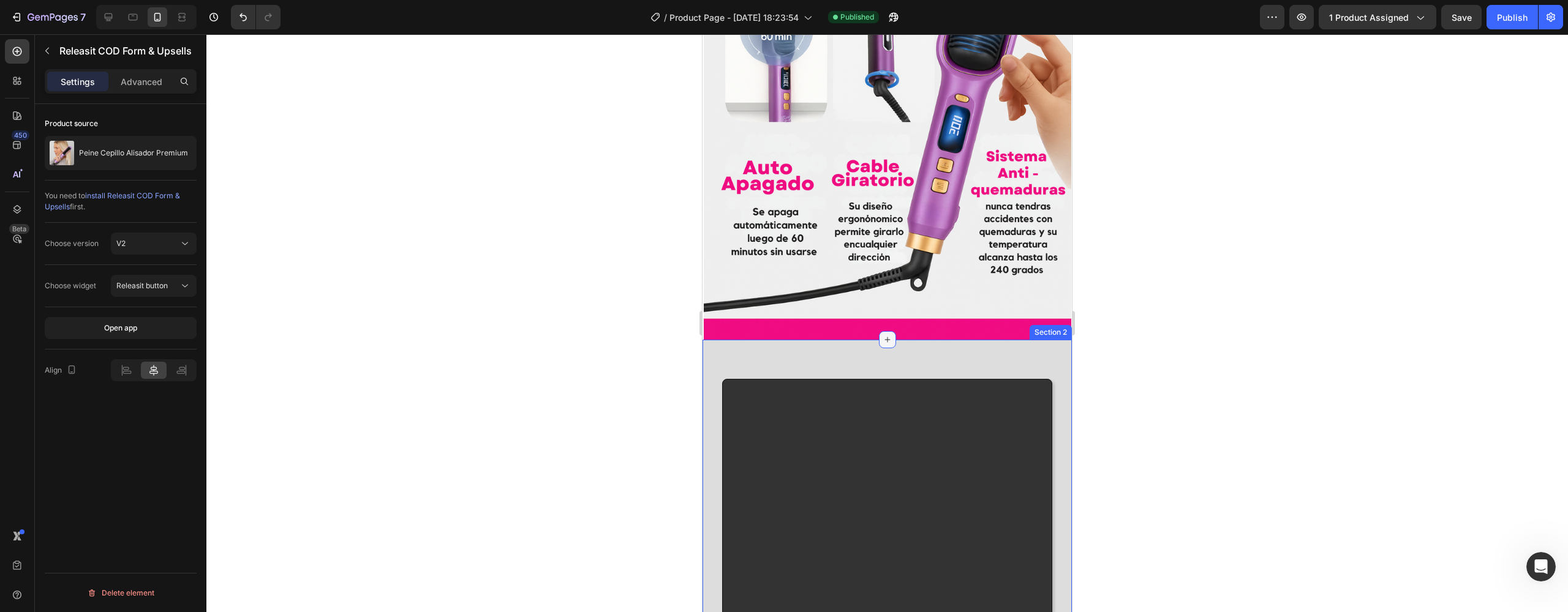
click at [884, 336] on icon at bounding box center [887, 339] width 5 height 5
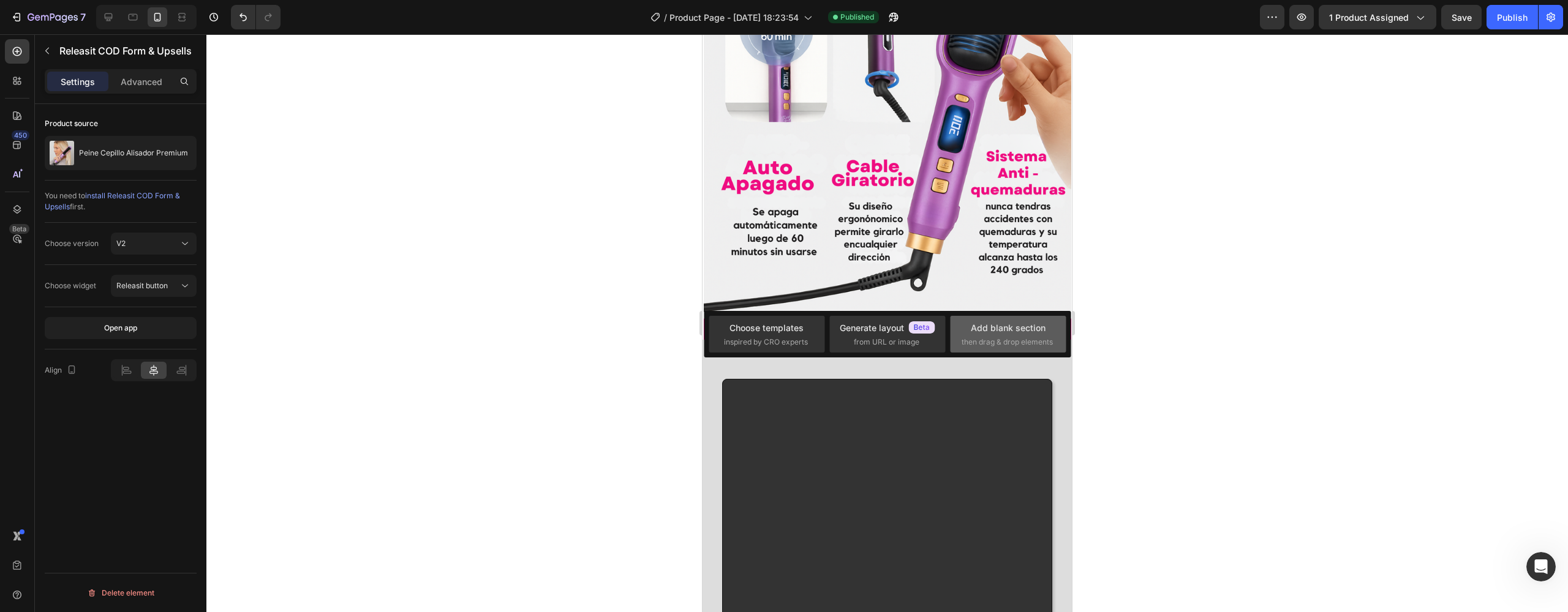
click at [962, 335] on div "Add blank section then drag & drop elements" at bounding box center [1008, 334] width 93 height 27
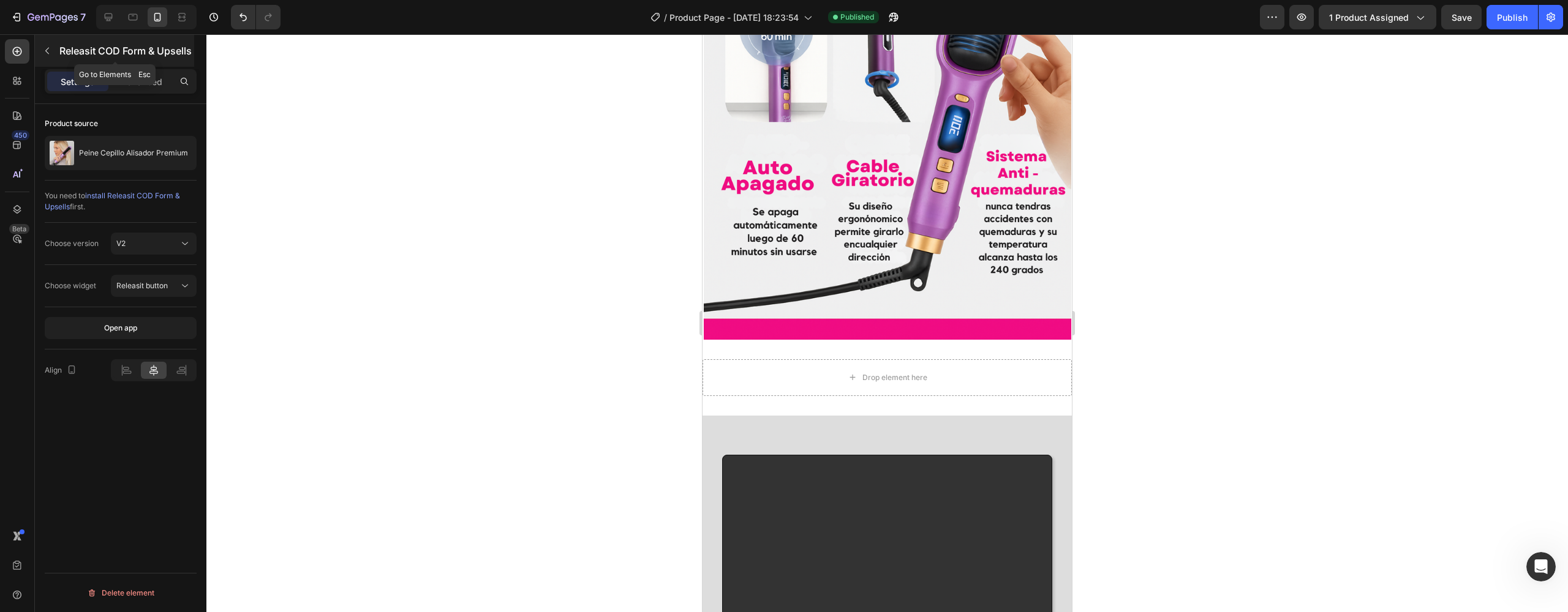
click at [44, 52] on icon "button" at bounding box center [46, 50] width 9 height 9
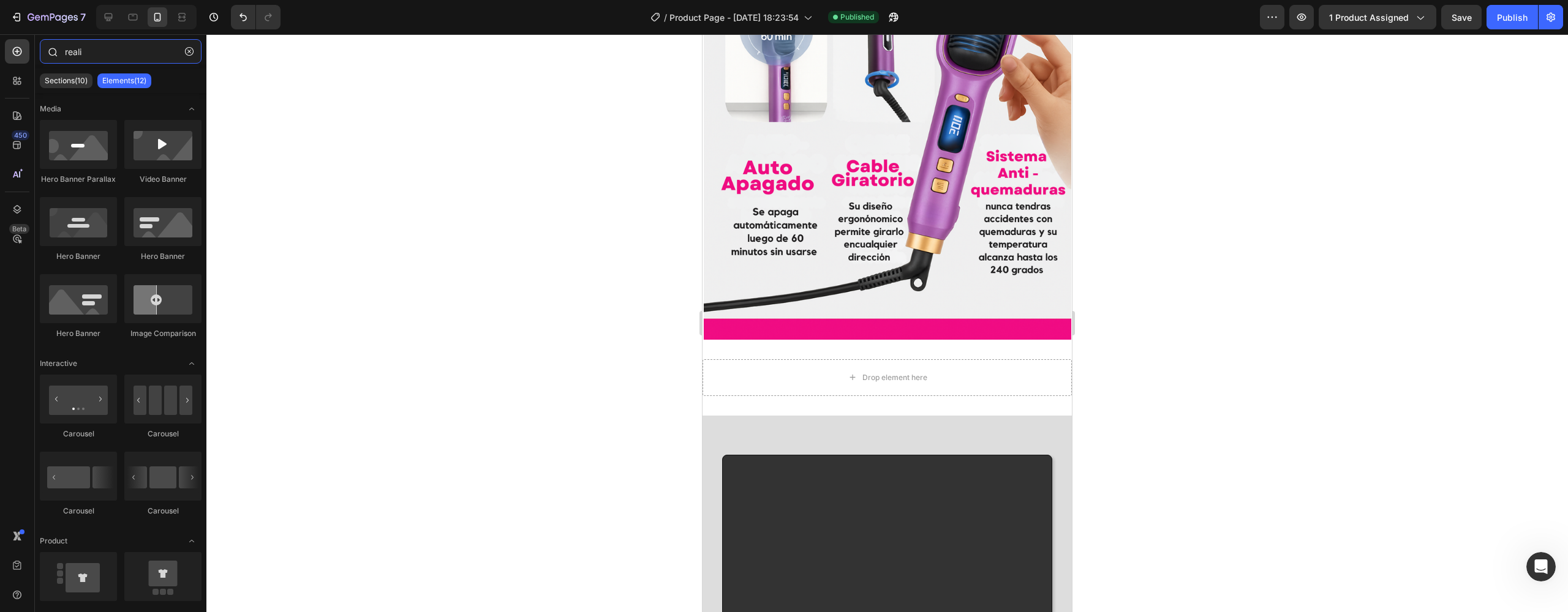
click at [102, 58] on input "reali" at bounding box center [120, 52] width 161 height 25
click at [845, 340] on div "Drop element here Section 2" at bounding box center [887, 378] width 369 height 76
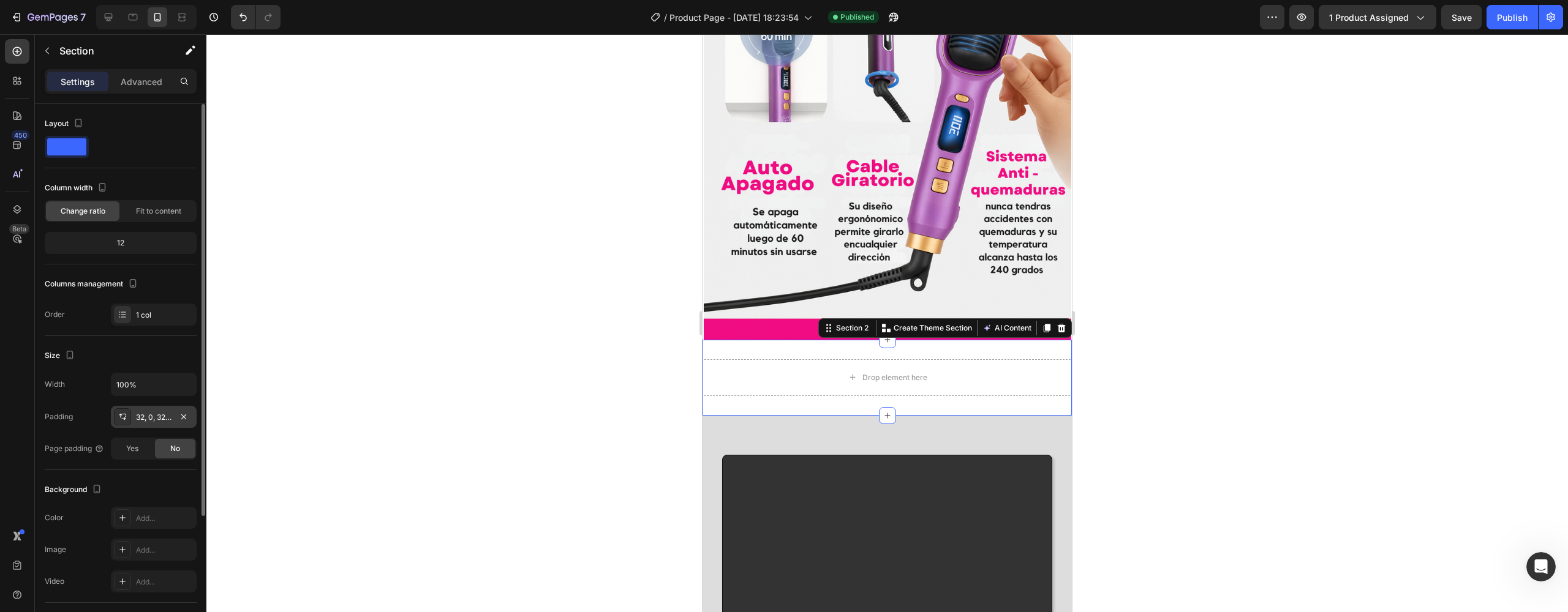
click at [166, 412] on div "32, 0, 32, 0" at bounding box center [153, 417] width 35 height 11
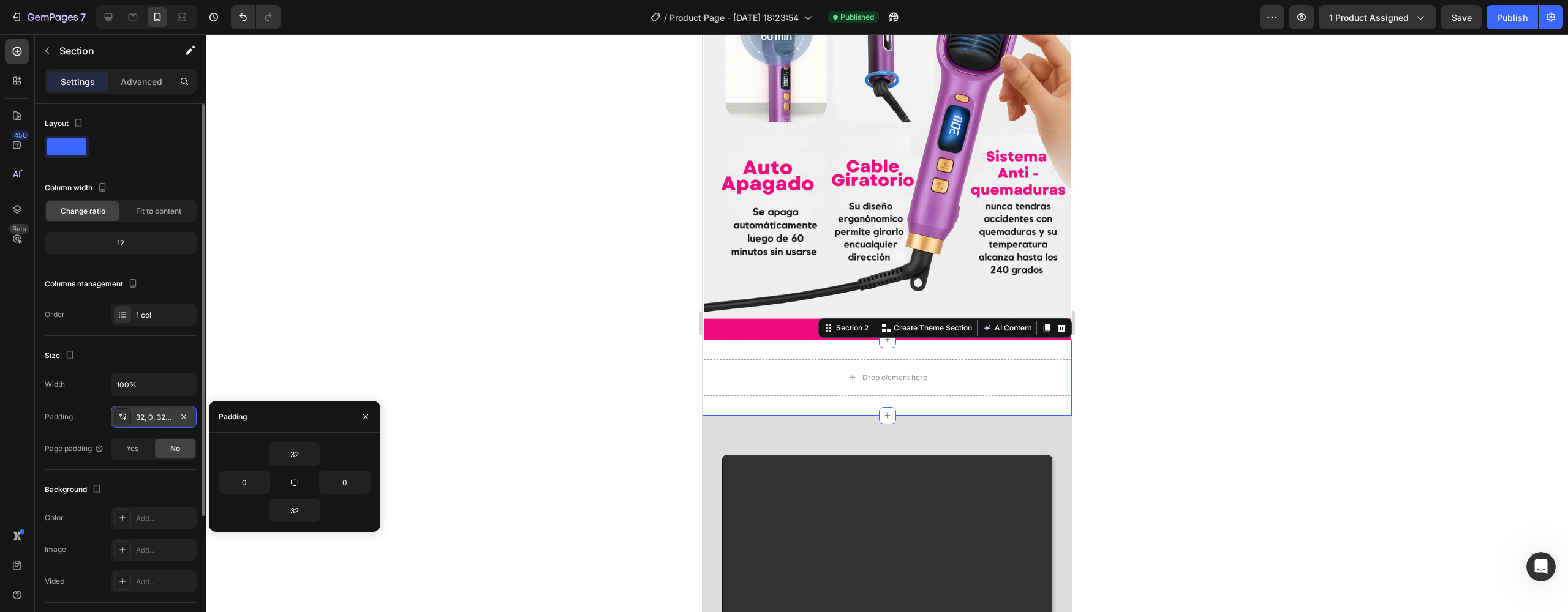
click at [166, 412] on div "32, 0, 32, 0" at bounding box center [153, 417] width 35 height 11
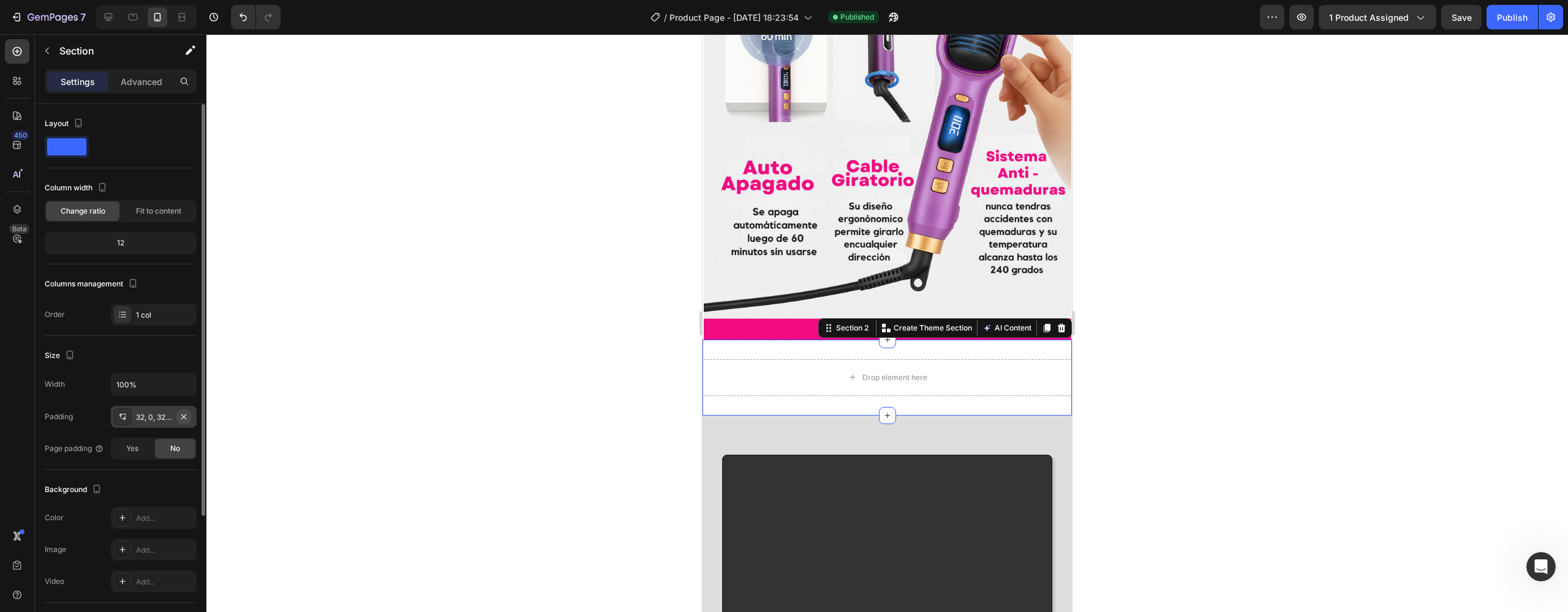
click at [187, 414] on icon "button" at bounding box center [183, 416] width 9 height 9
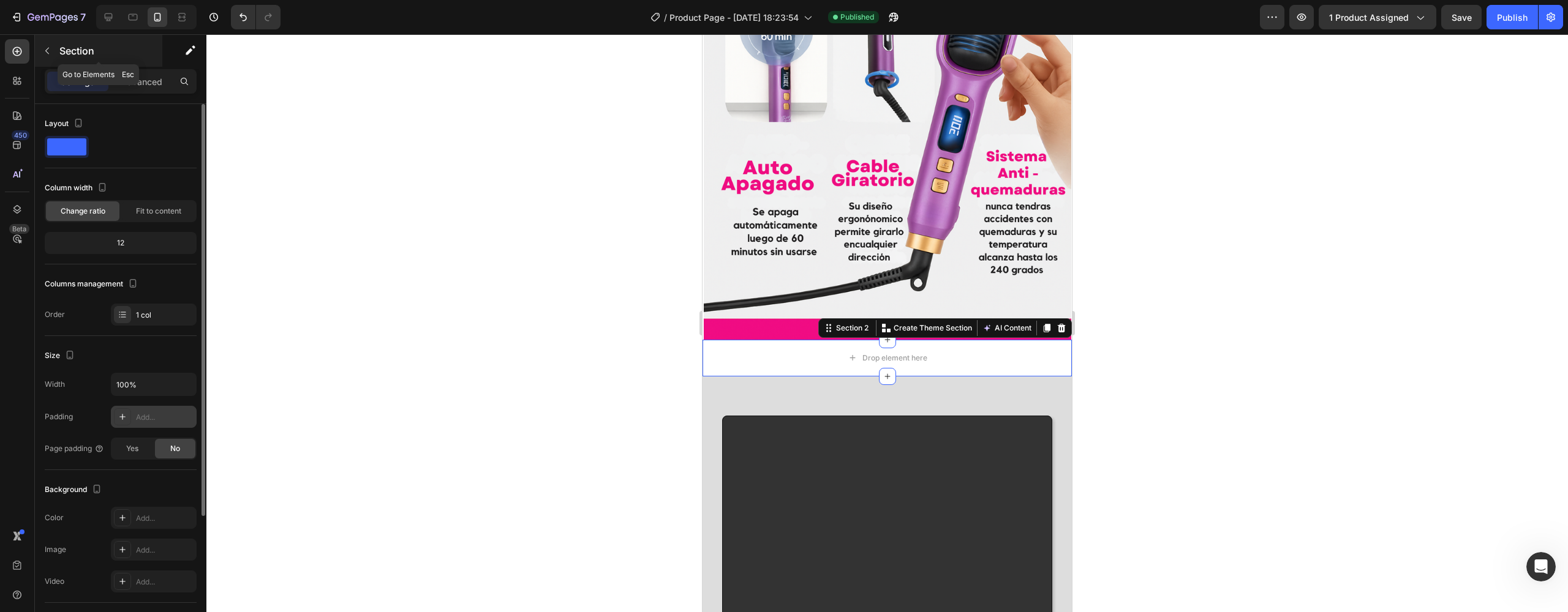
click at [46, 45] on icon "button" at bounding box center [46, 50] width 9 height 9
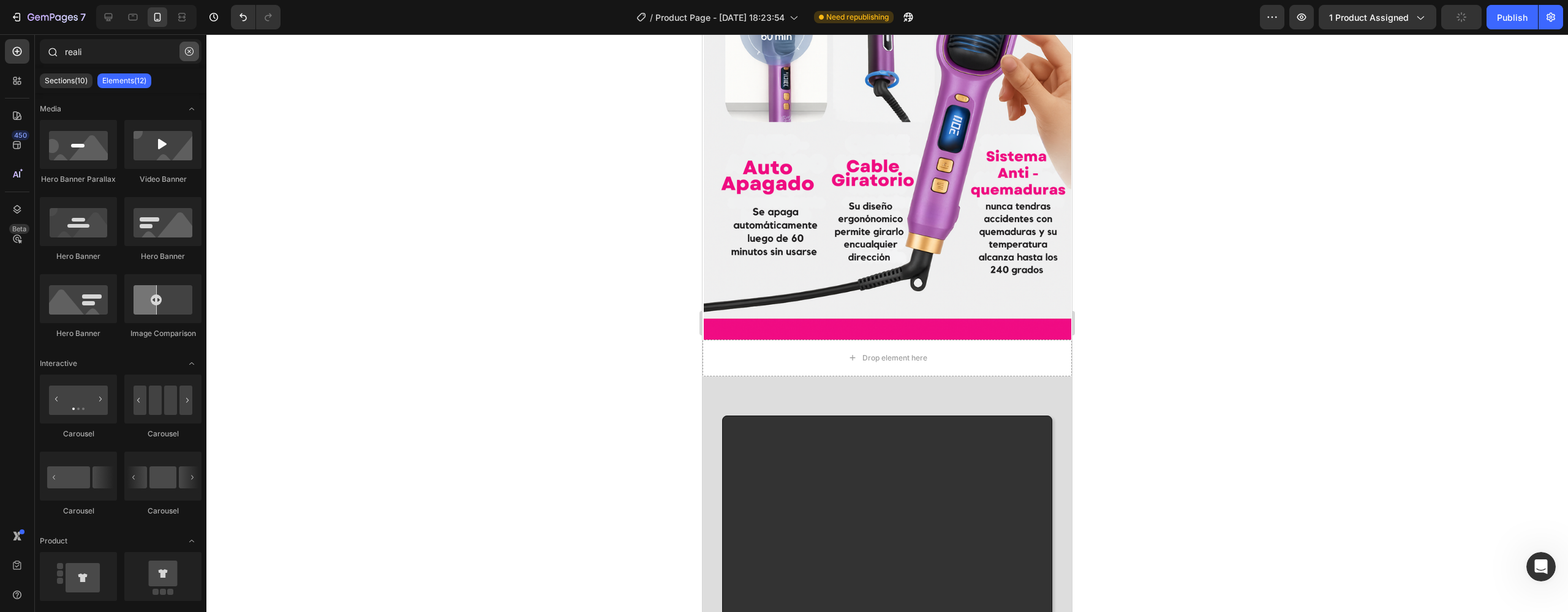
click at [185, 52] on icon "button" at bounding box center [189, 52] width 9 height 9
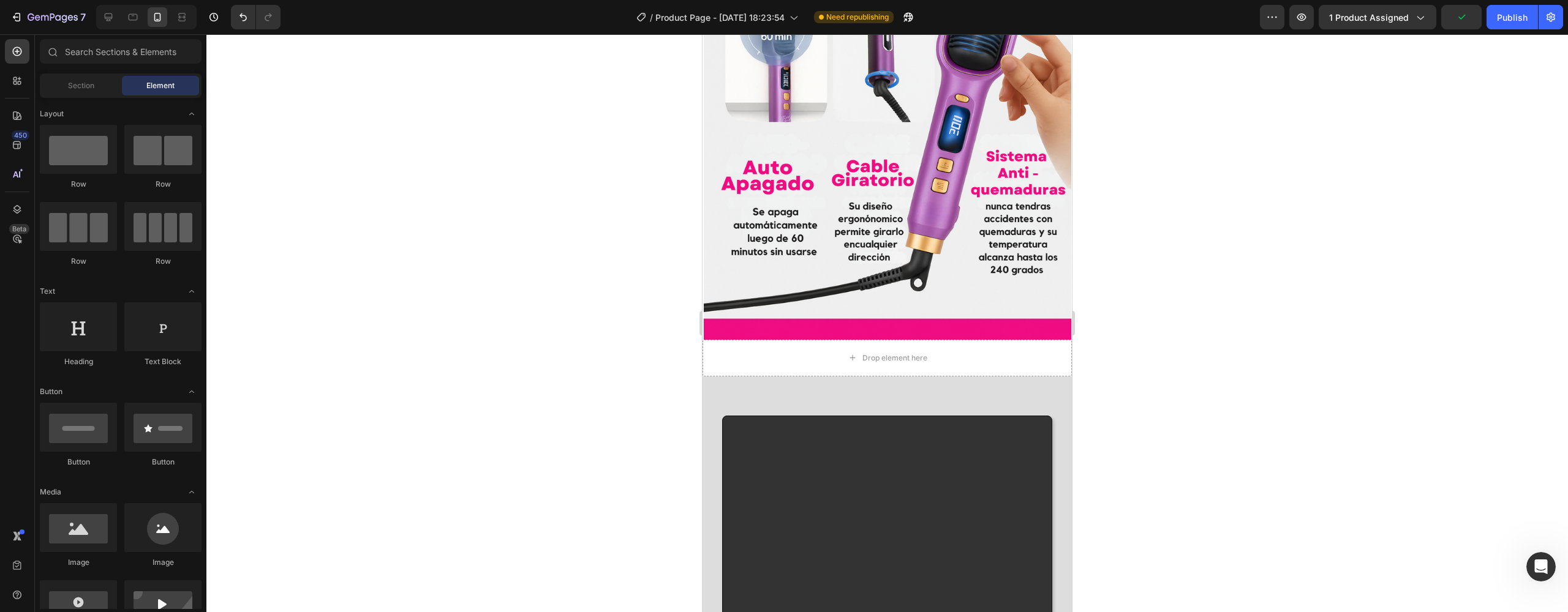
click at [121, 31] on div "7 / Product Page - [DATE] 18:23:54 Need republishing Preview 1 product assigned…" at bounding box center [784, 17] width 1568 height 35
click at [117, 47] on input "text" at bounding box center [120, 52] width 161 height 25
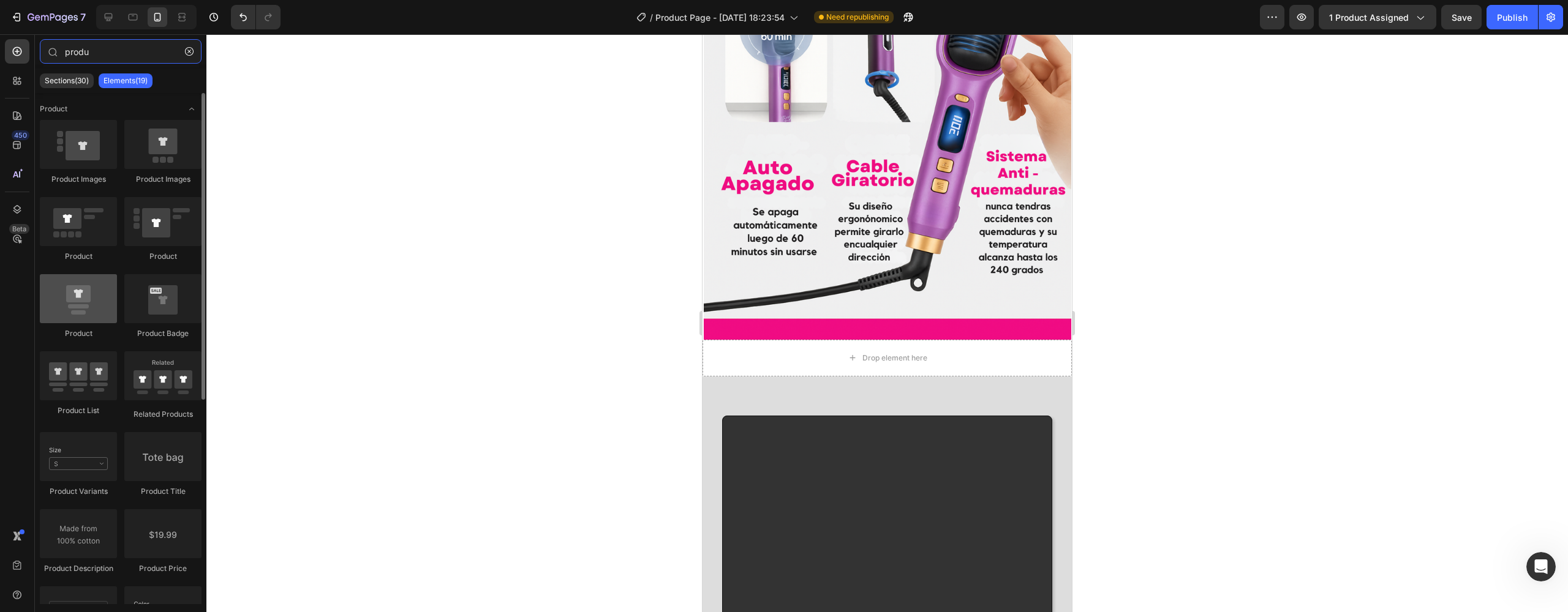
type input "produ"
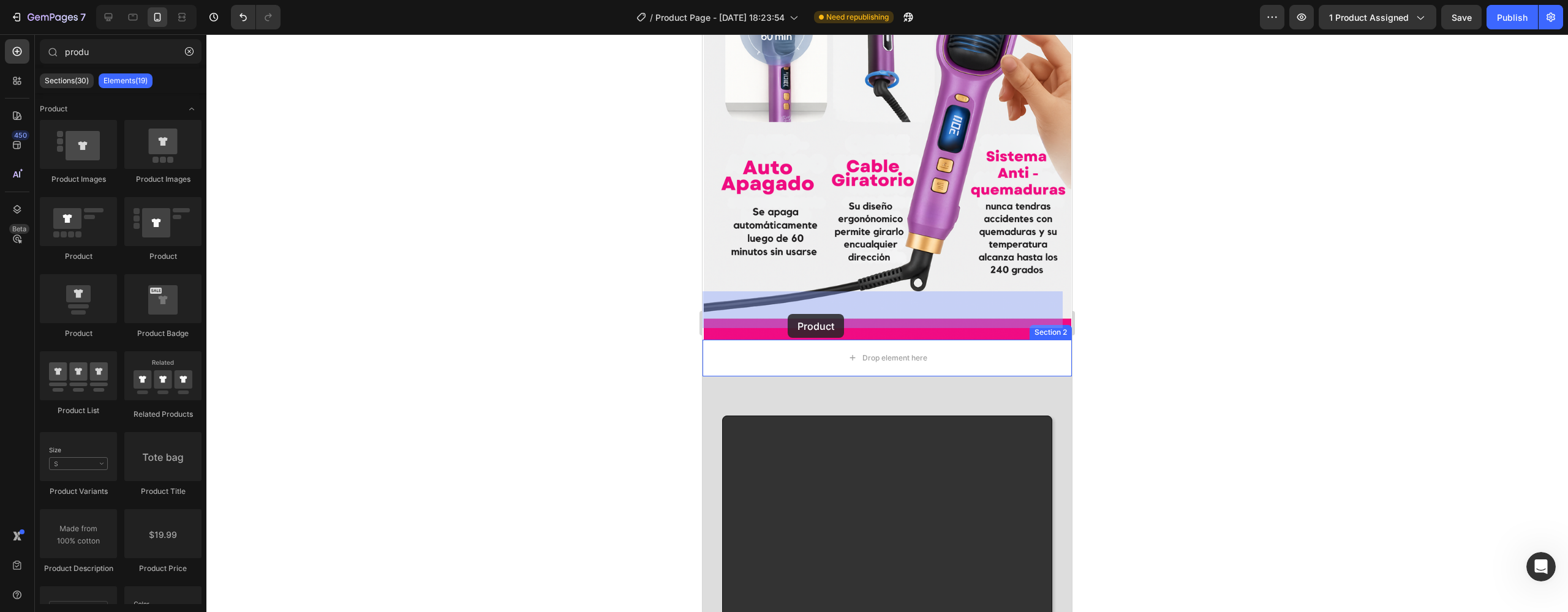
drag, startPoint x: 793, startPoint y: 338, endPoint x: 785, endPoint y: 314, distance: 25.3
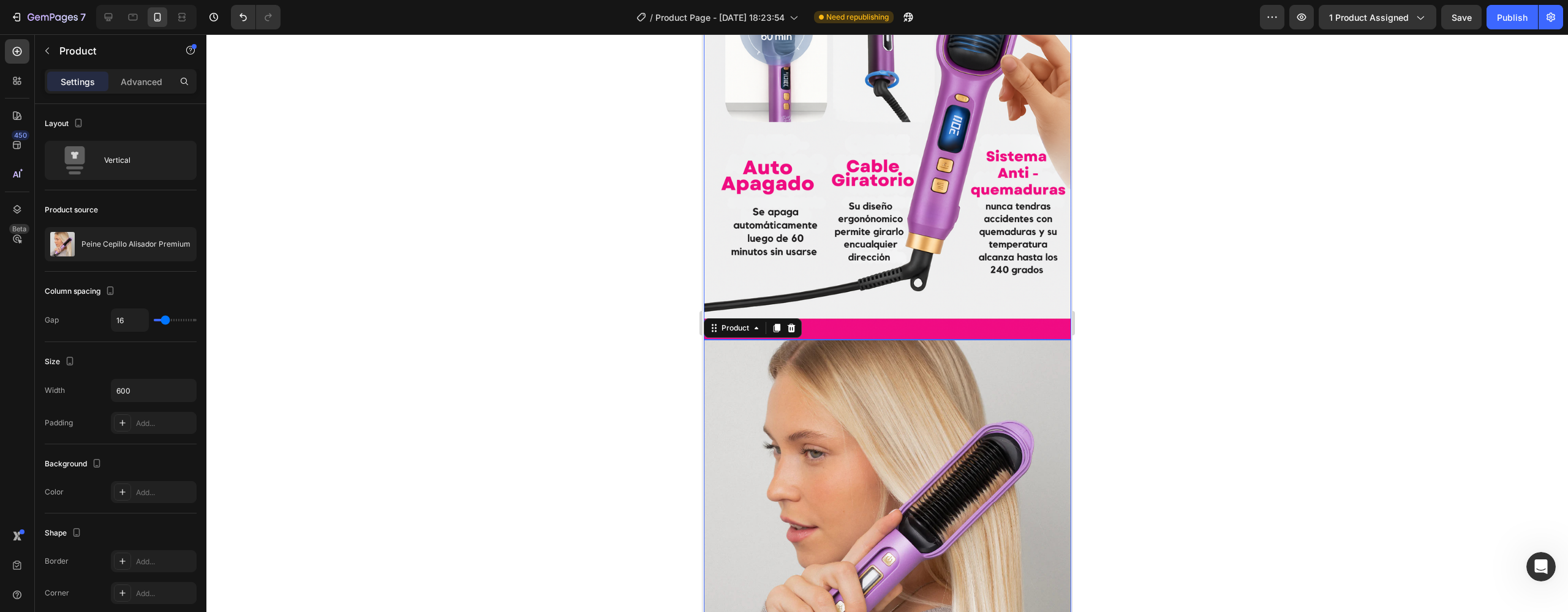
scroll to position [2119, 0]
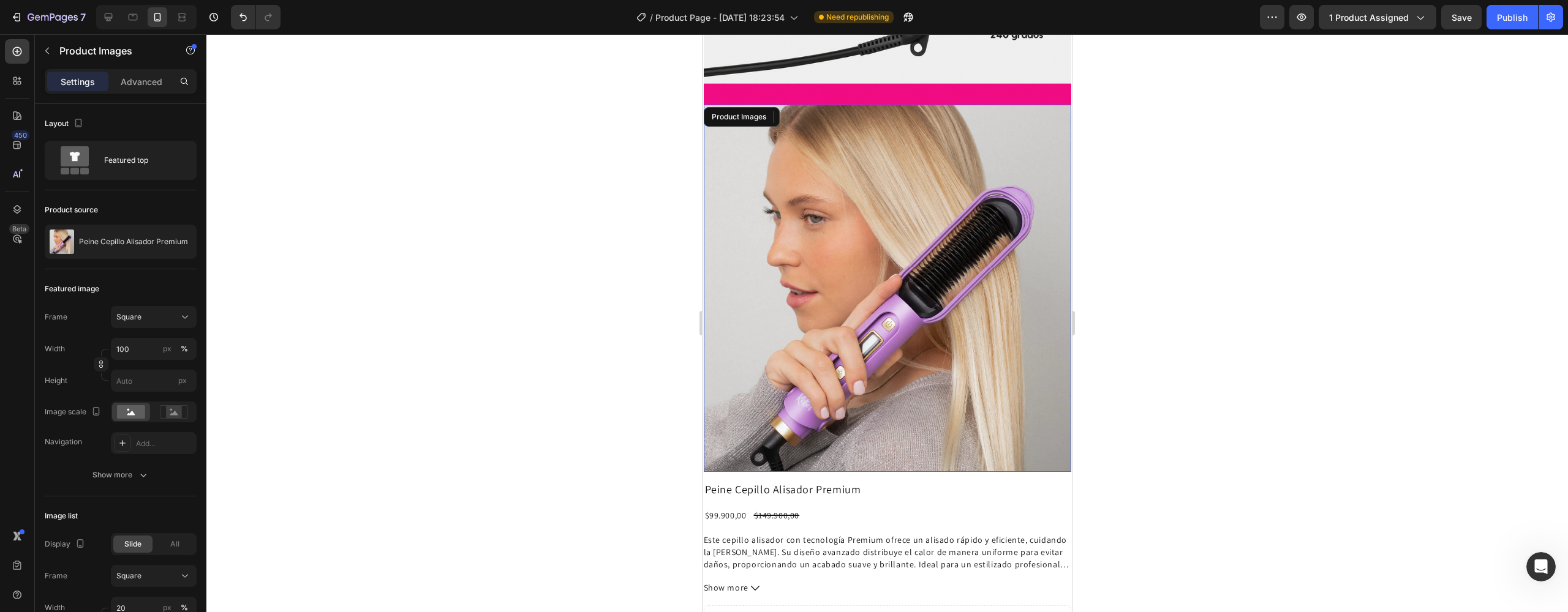
click at [843, 216] on img at bounding box center [888, 288] width 368 height 367
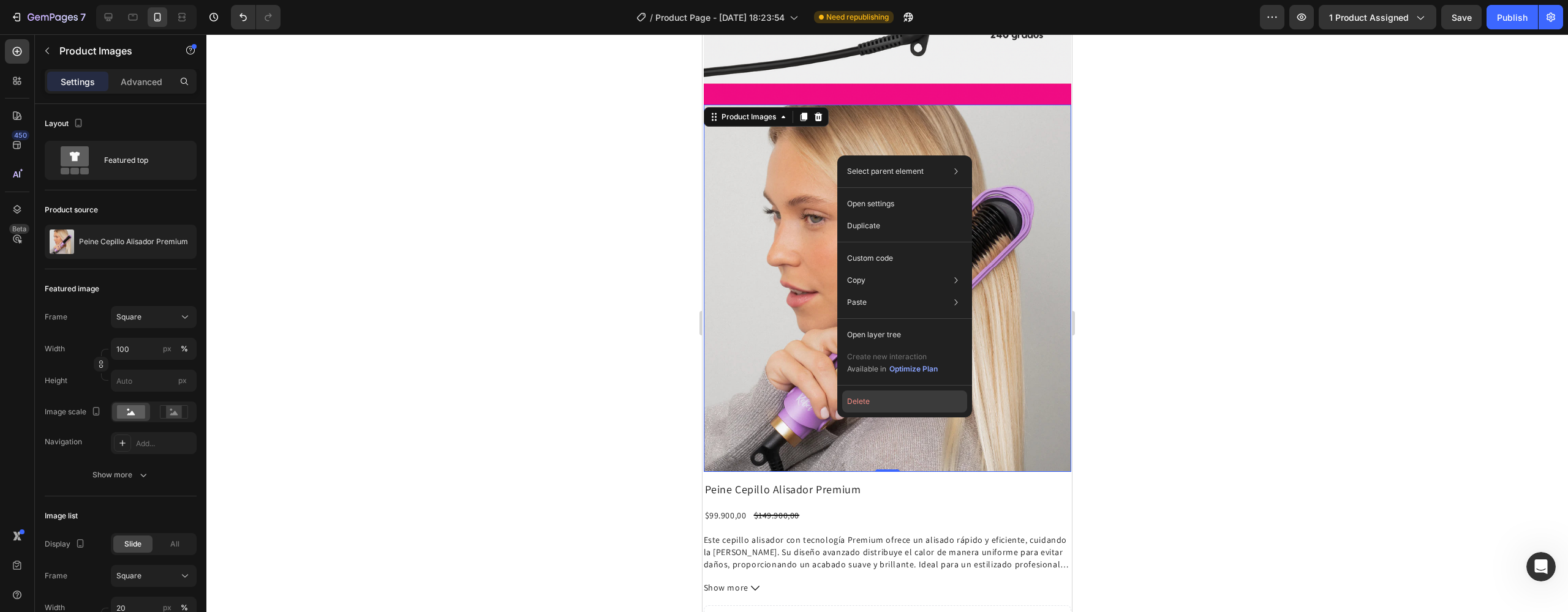
click at [864, 392] on button "Delete" at bounding box center [905, 402] width 125 height 22
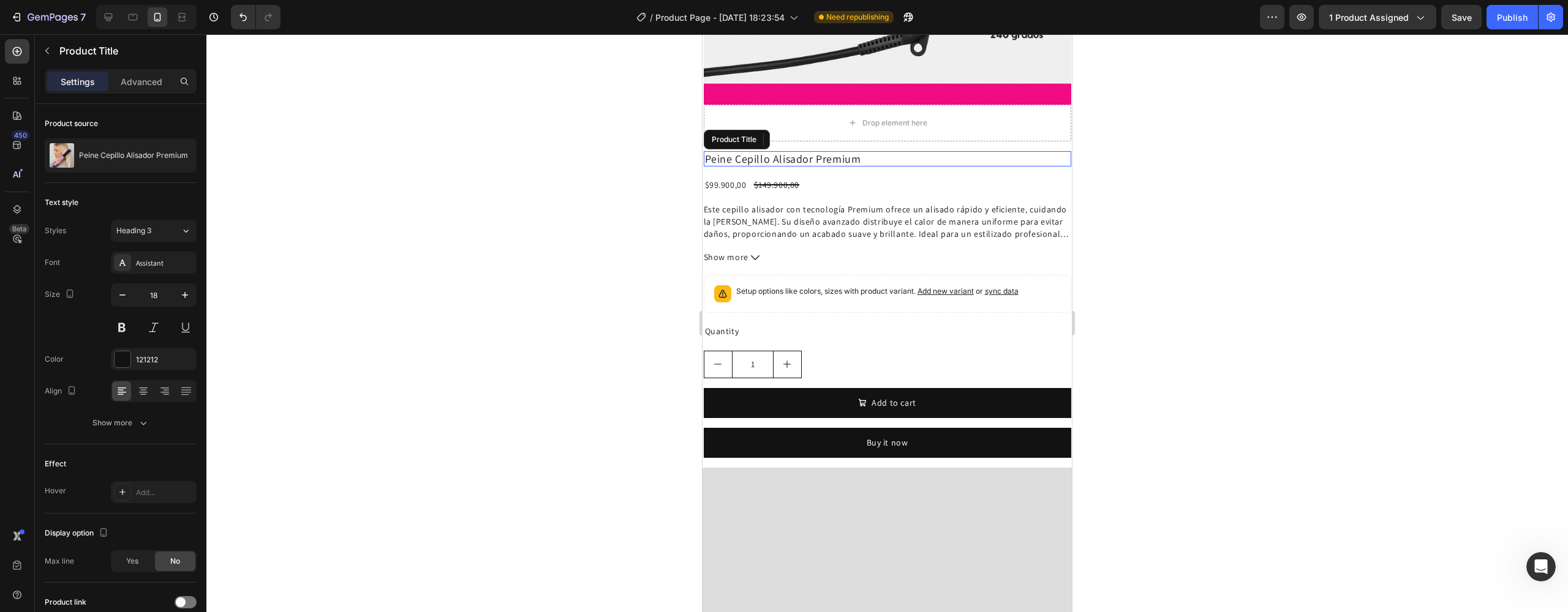
click at [855, 151] on h2 "Peine Cepillo Alisador Premium" at bounding box center [888, 159] width 368 height 16
click at [826, 135] on icon at bounding box center [823, 139] width 9 height 9
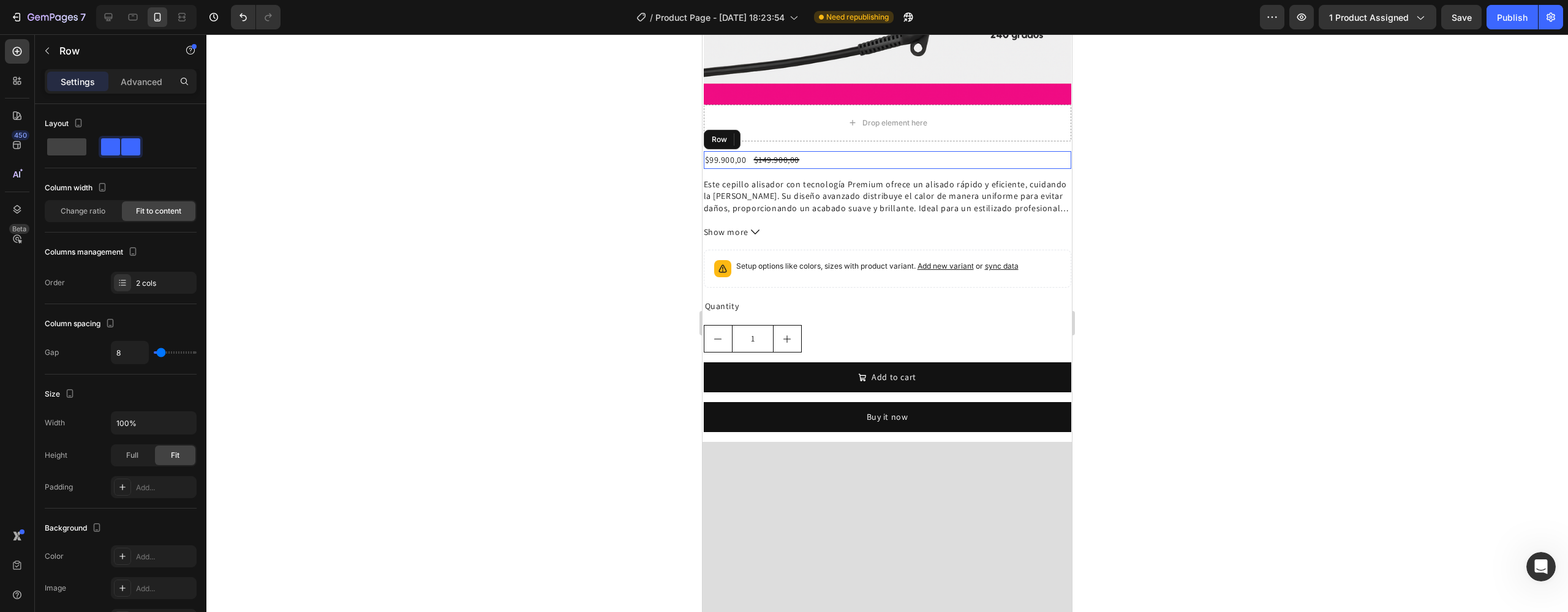
click at [842, 151] on div "$99.900,00 Product Price Product Price $149.900,00 Product Price Product Price …" at bounding box center [888, 160] width 368 height 18
click at [777, 136] on icon at bounding box center [778, 140] width 8 height 9
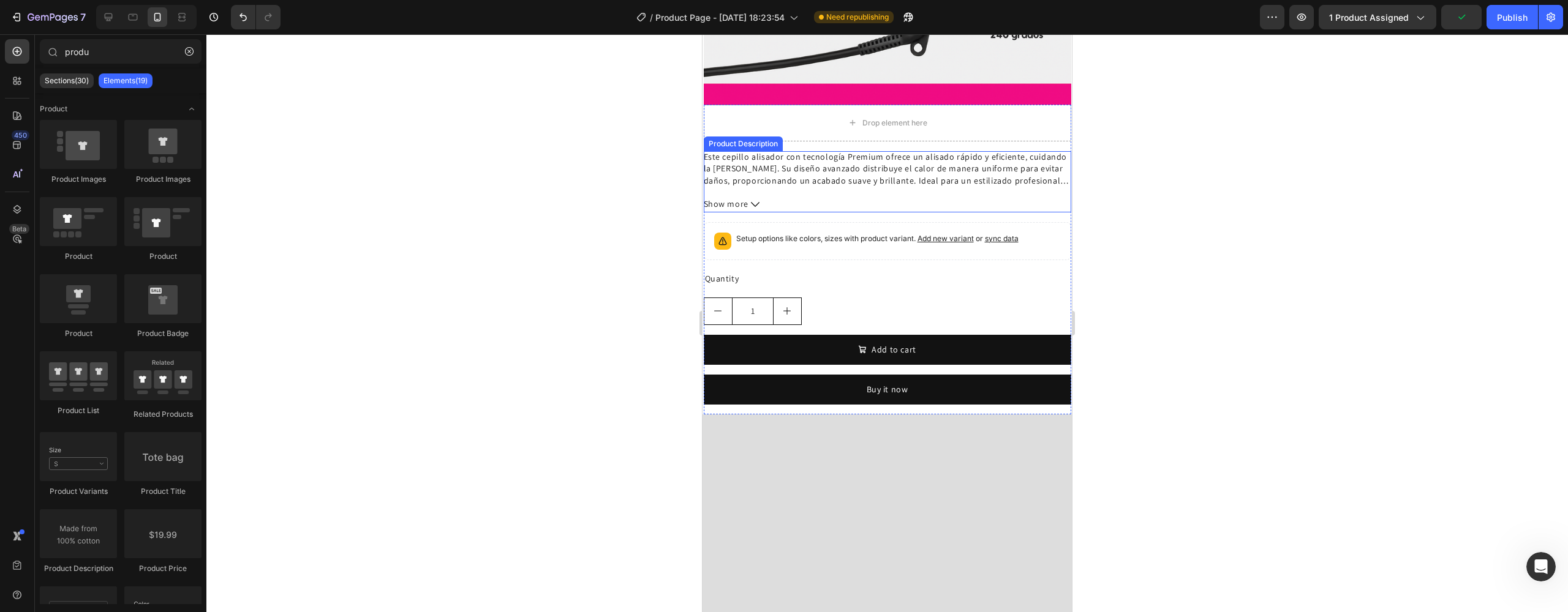
drag, startPoint x: 812, startPoint y: 140, endPoint x: 812, endPoint y: 133, distance: 7.0
click at [812, 151] on div "Este cepillo alisador con tecnología Premium ofrece un alisado rápido y eficien…" at bounding box center [888, 181] width 368 height 61
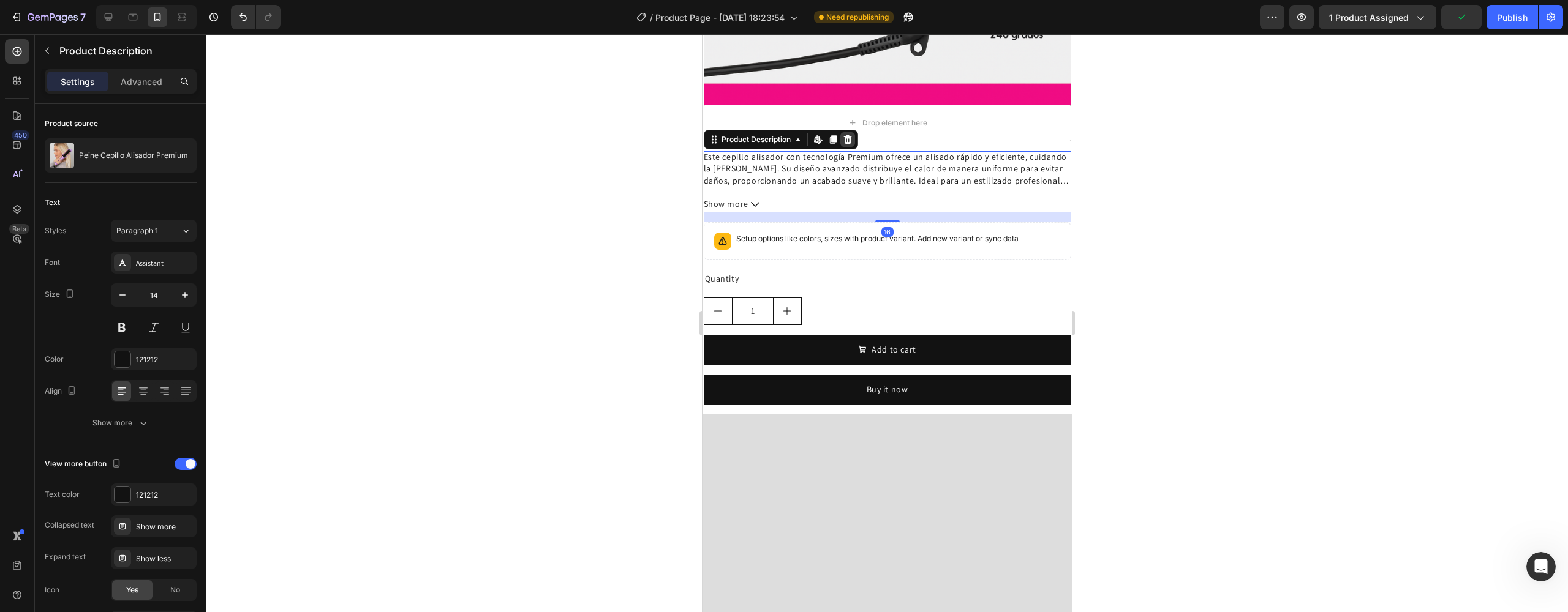
click at [844, 135] on icon at bounding box center [847, 139] width 9 height 9
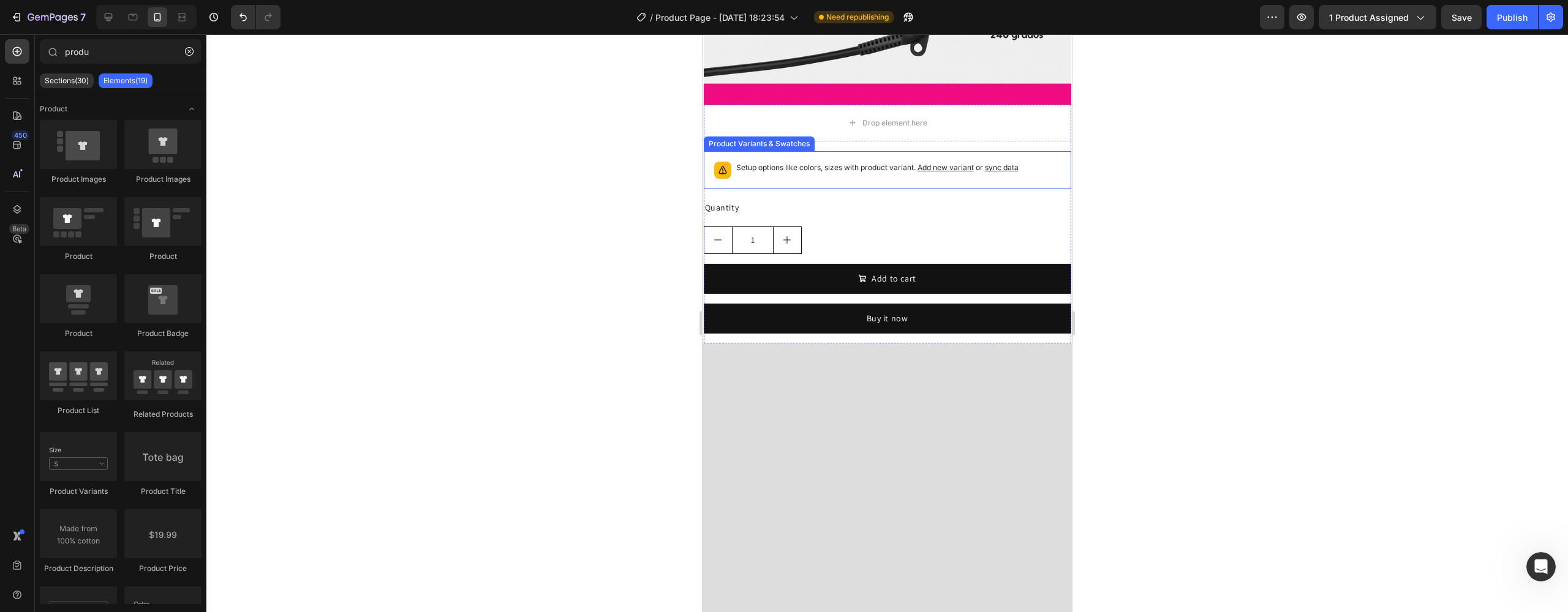
click at [811, 161] on div "Setup options like colors, sizes with product variant. Add new variant or sync …" at bounding box center [877, 170] width 283 height 17
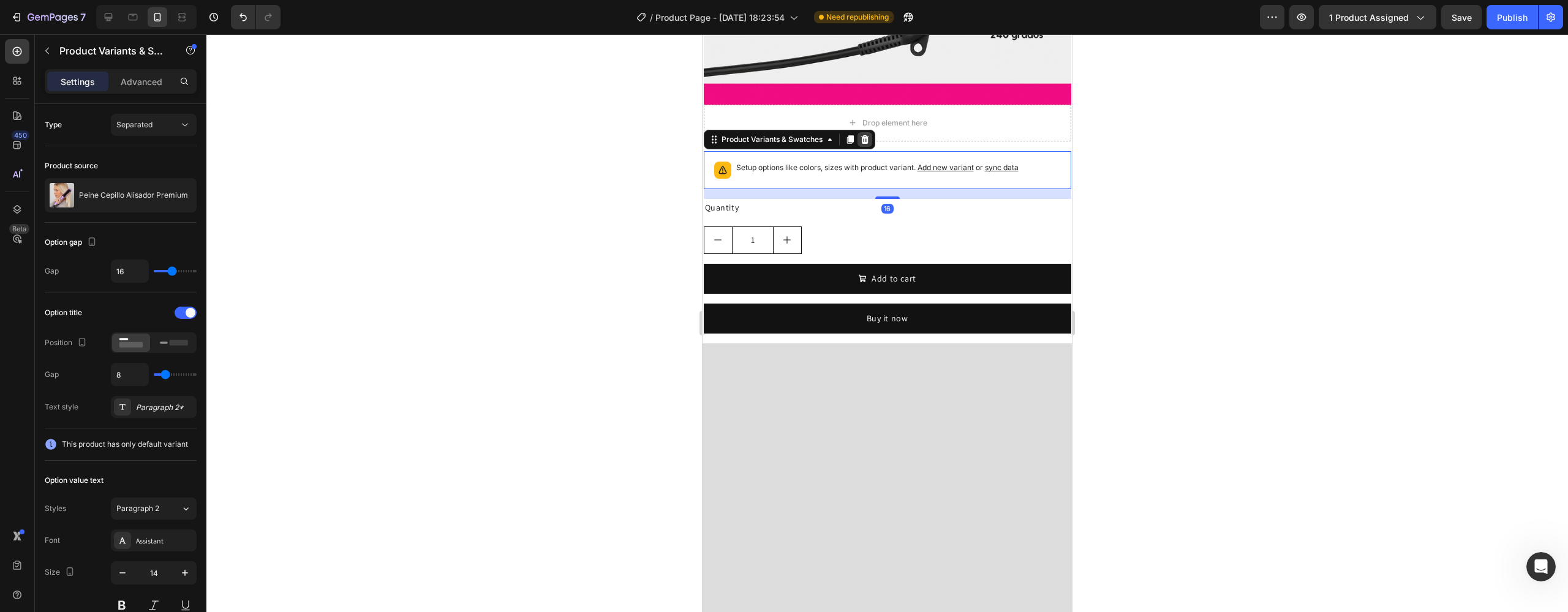
click at [860, 135] on icon at bounding box center [864, 139] width 9 height 9
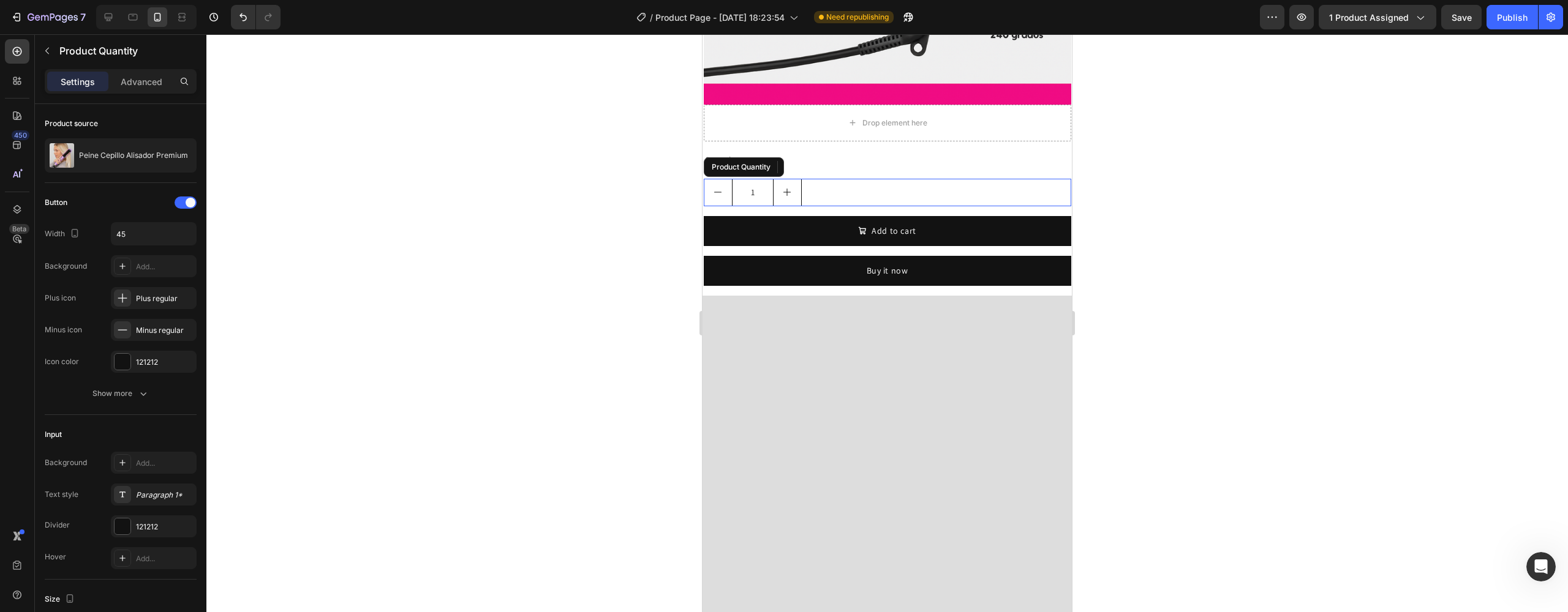
click at [842, 179] on div "1" at bounding box center [888, 192] width 368 height 27
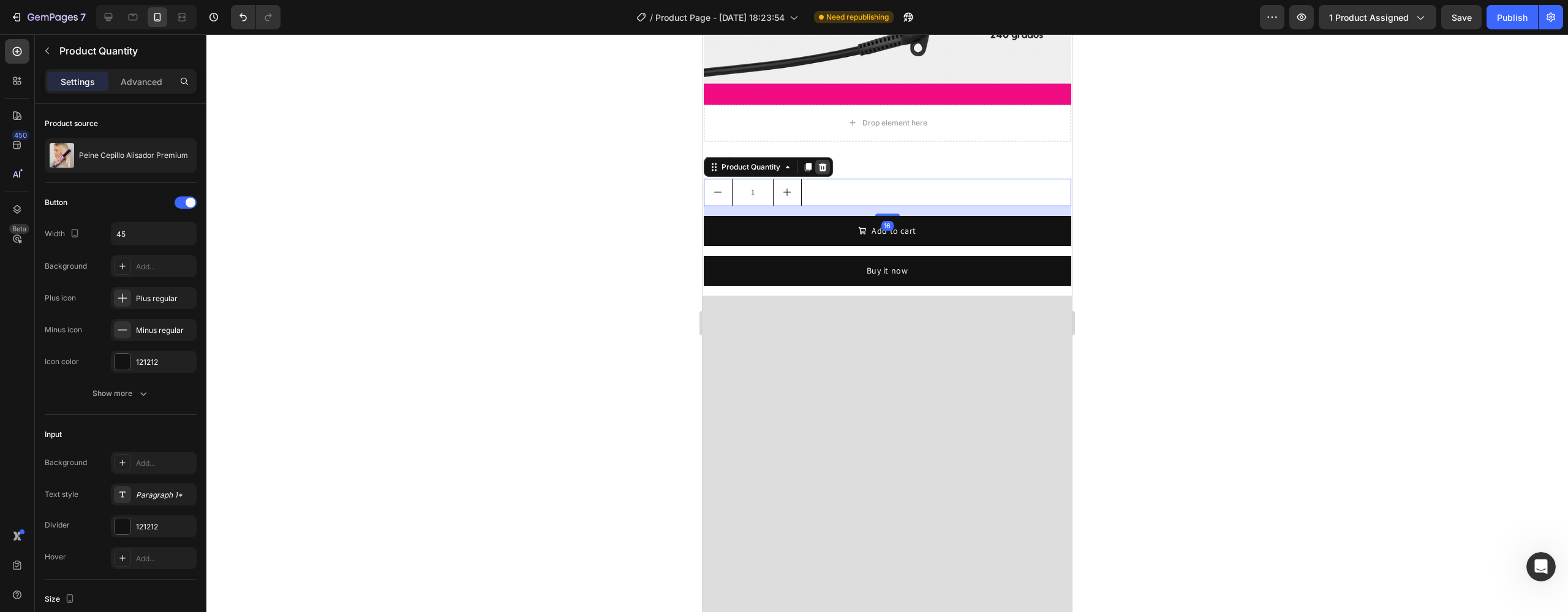
click at [826, 162] on icon at bounding box center [822, 167] width 9 height 9
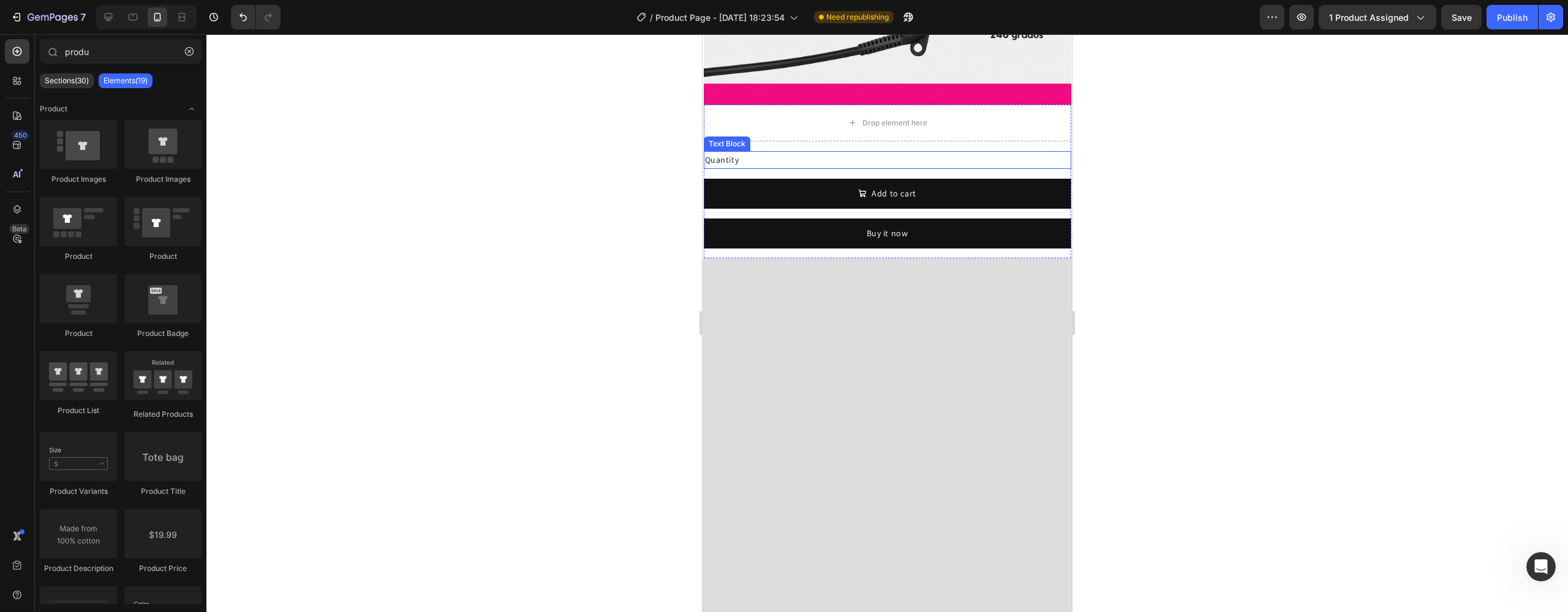
click at [813, 151] on div "Quantity" at bounding box center [888, 160] width 368 height 18
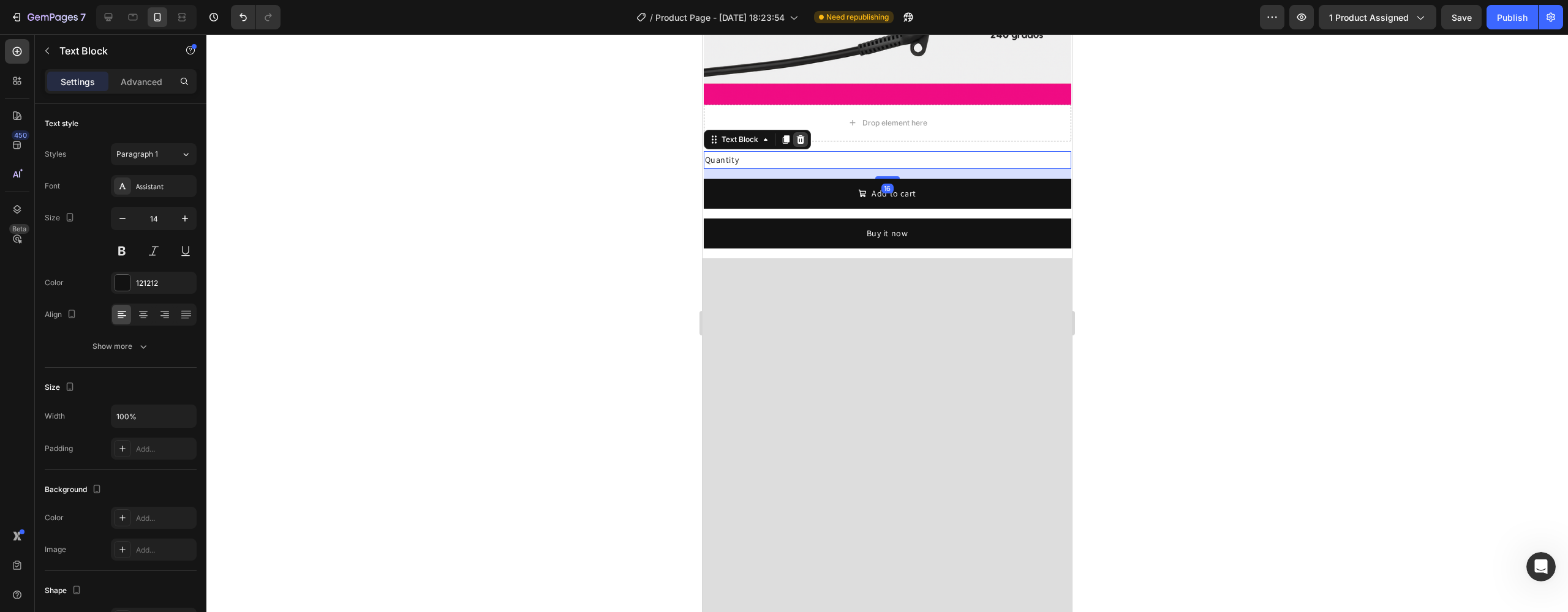
click at [797, 136] on icon at bounding box center [799, 140] width 8 height 9
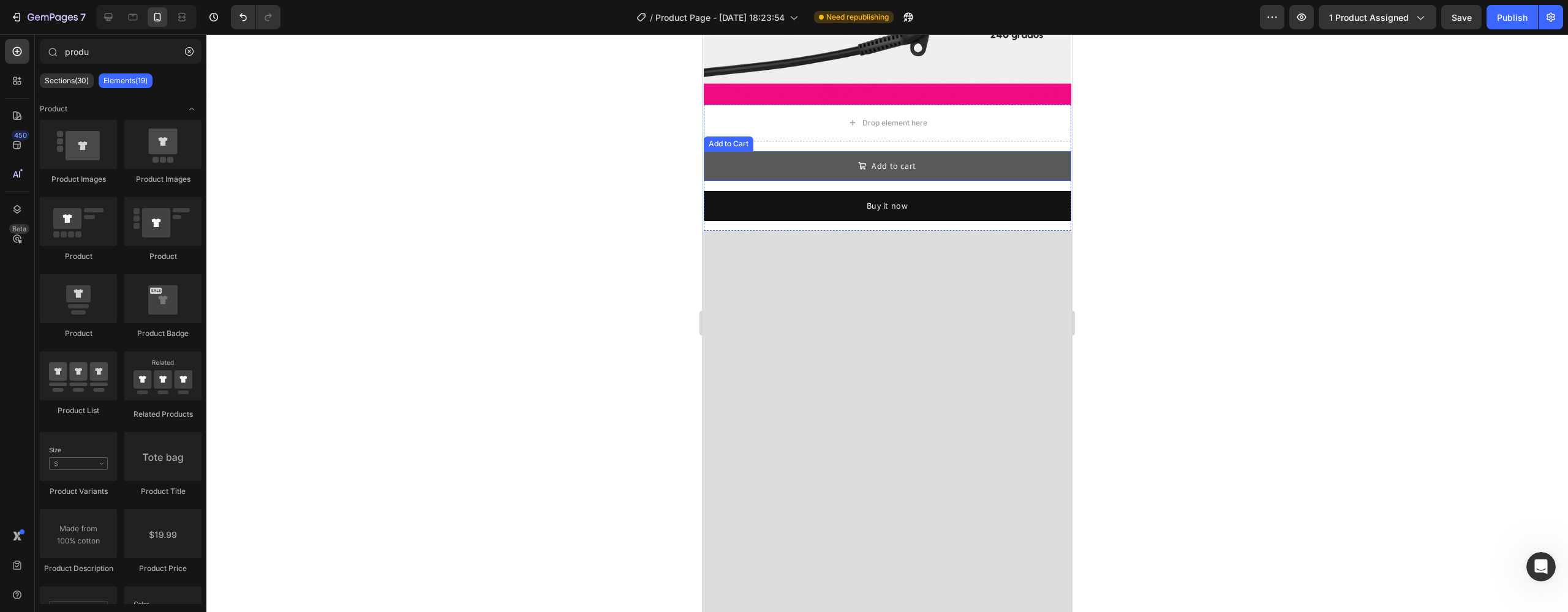
click at [802, 151] on button "Add to cart" at bounding box center [888, 166] width 368 height 30
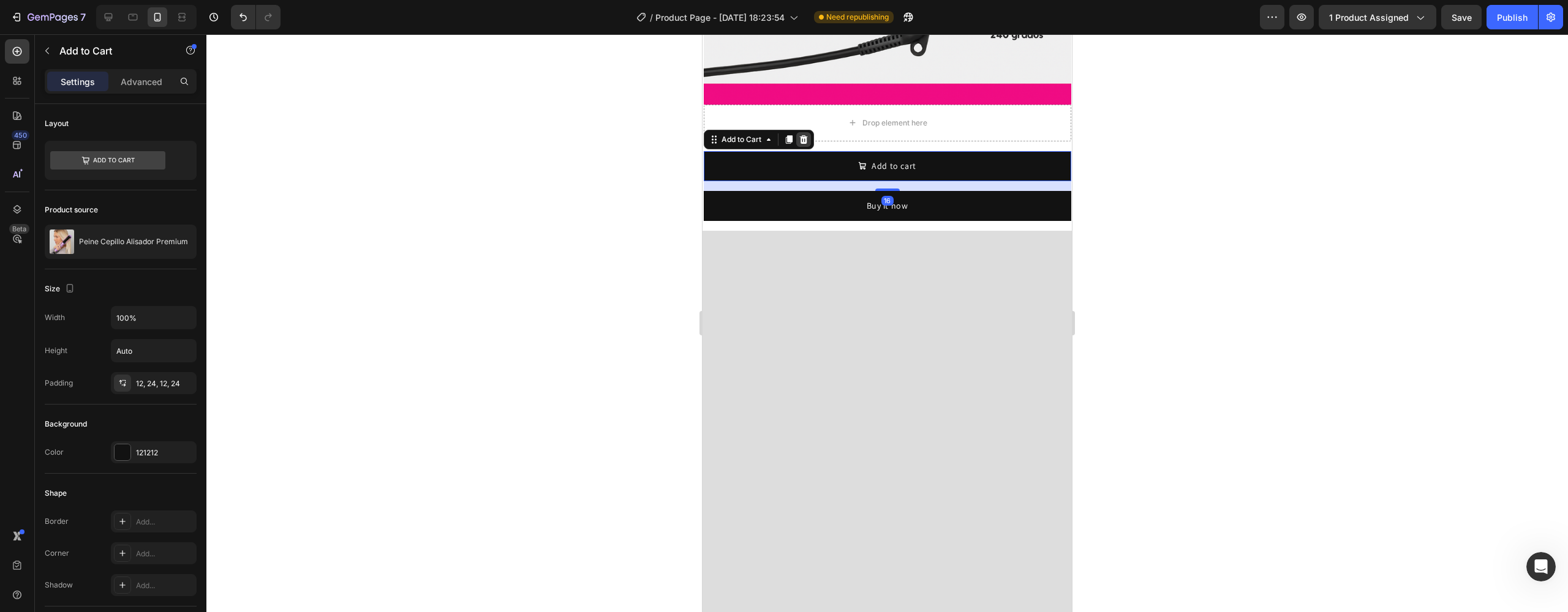
click at [803, 136] on icon at bounding box center [803, 140] width 8 height 9
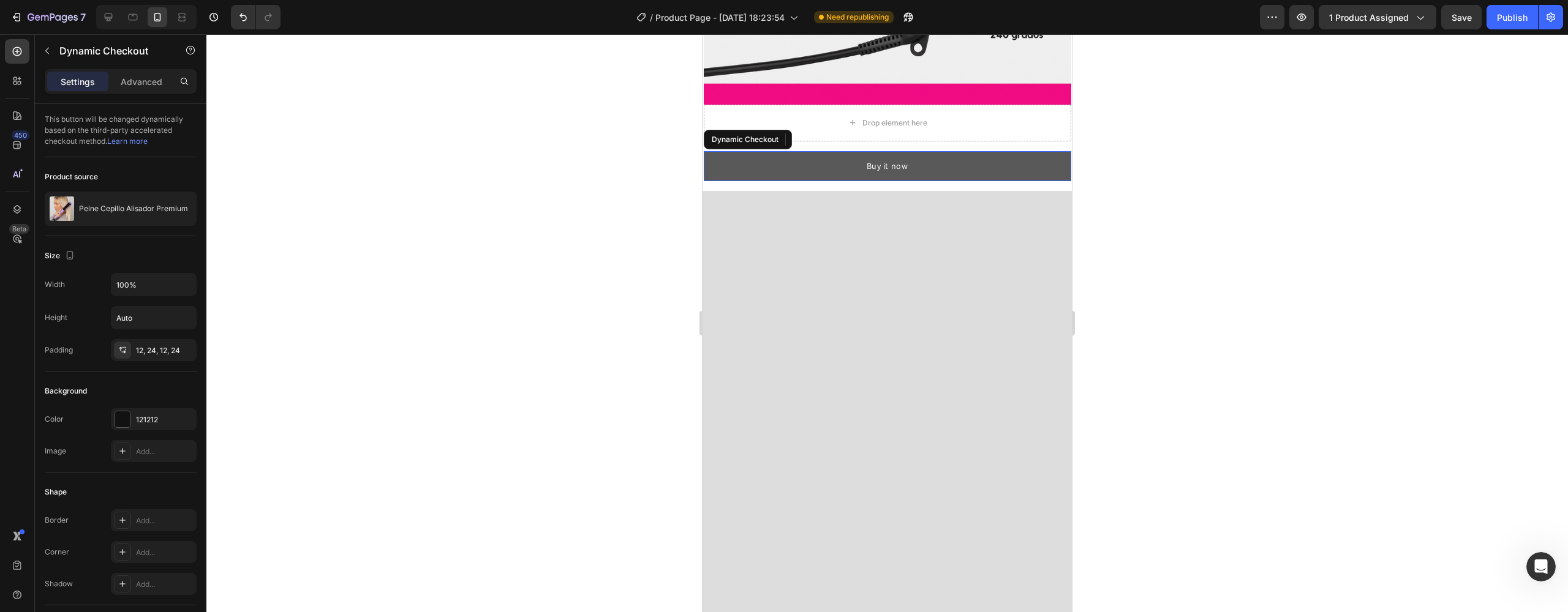
click at [817, 151] on button "Buy it now" at bounding box center [888, 166] width 368 height 30
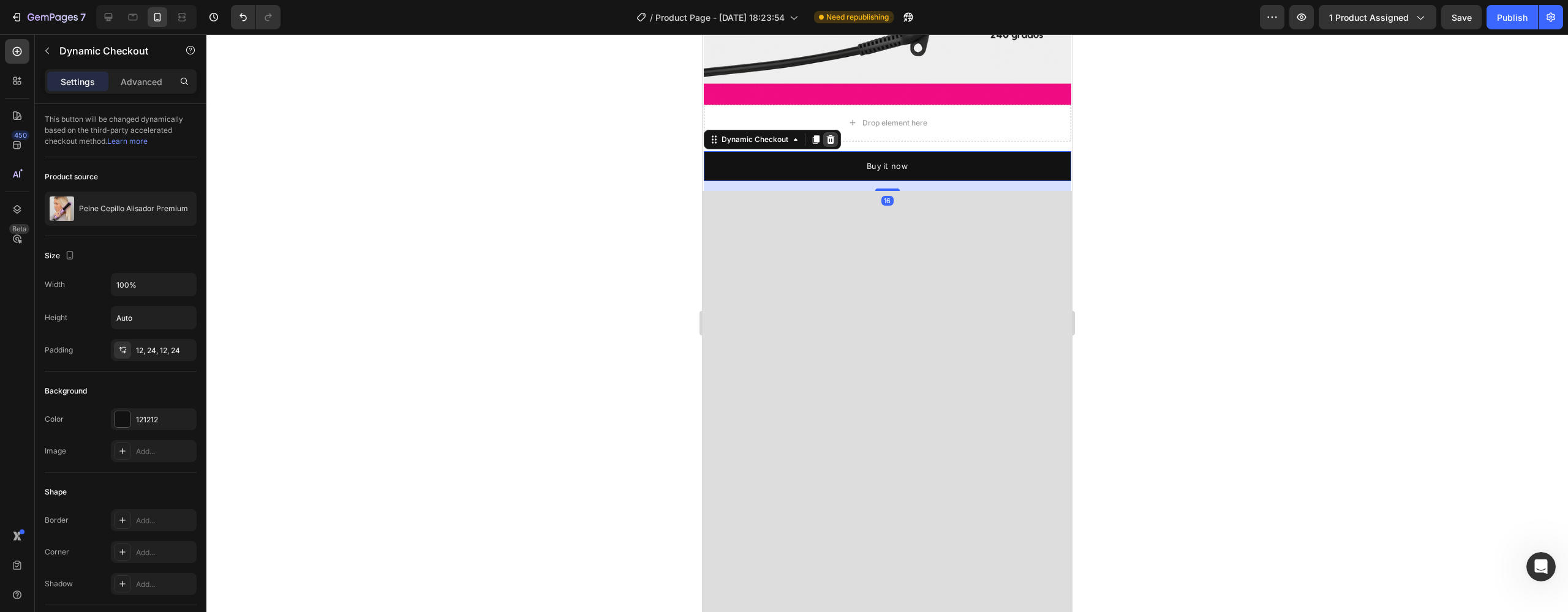
click at [826, 135] on icon at bounding box center [830, 139] width 9 height 9
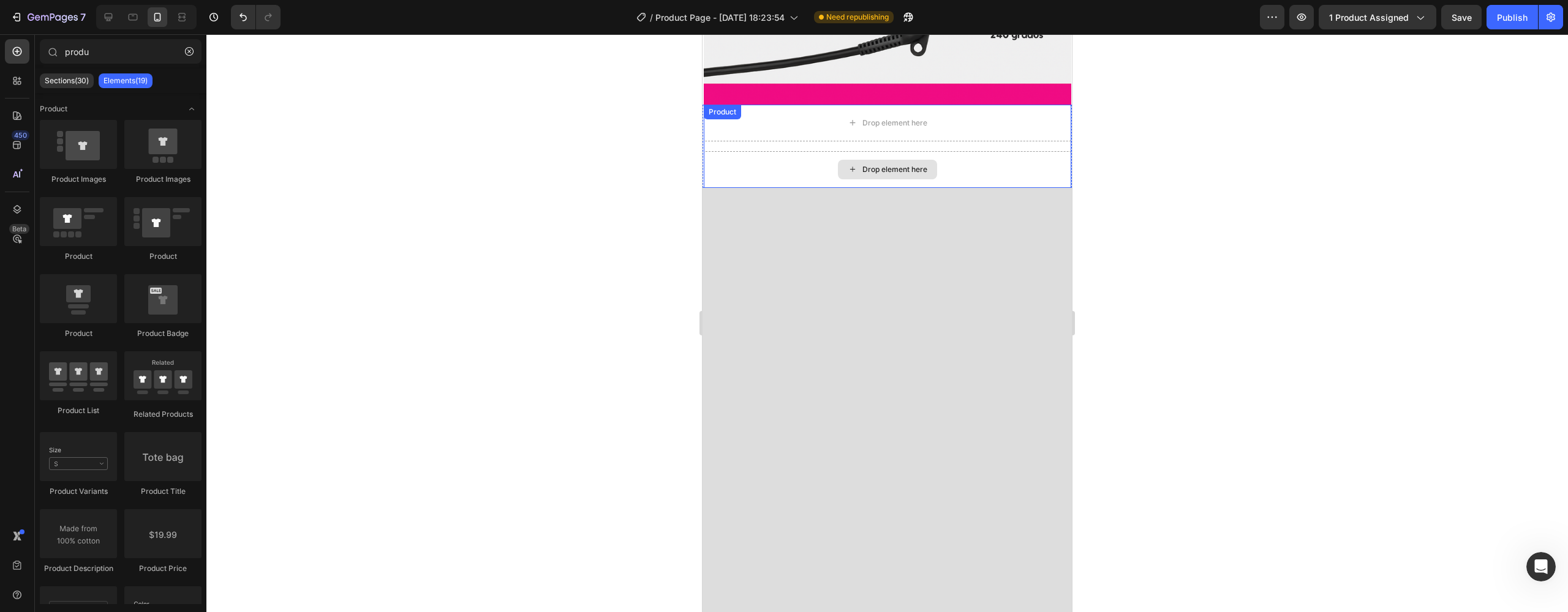
click at [807, 151] on div "Drop element here" at bounding box center [888, 169] width 368 height 37
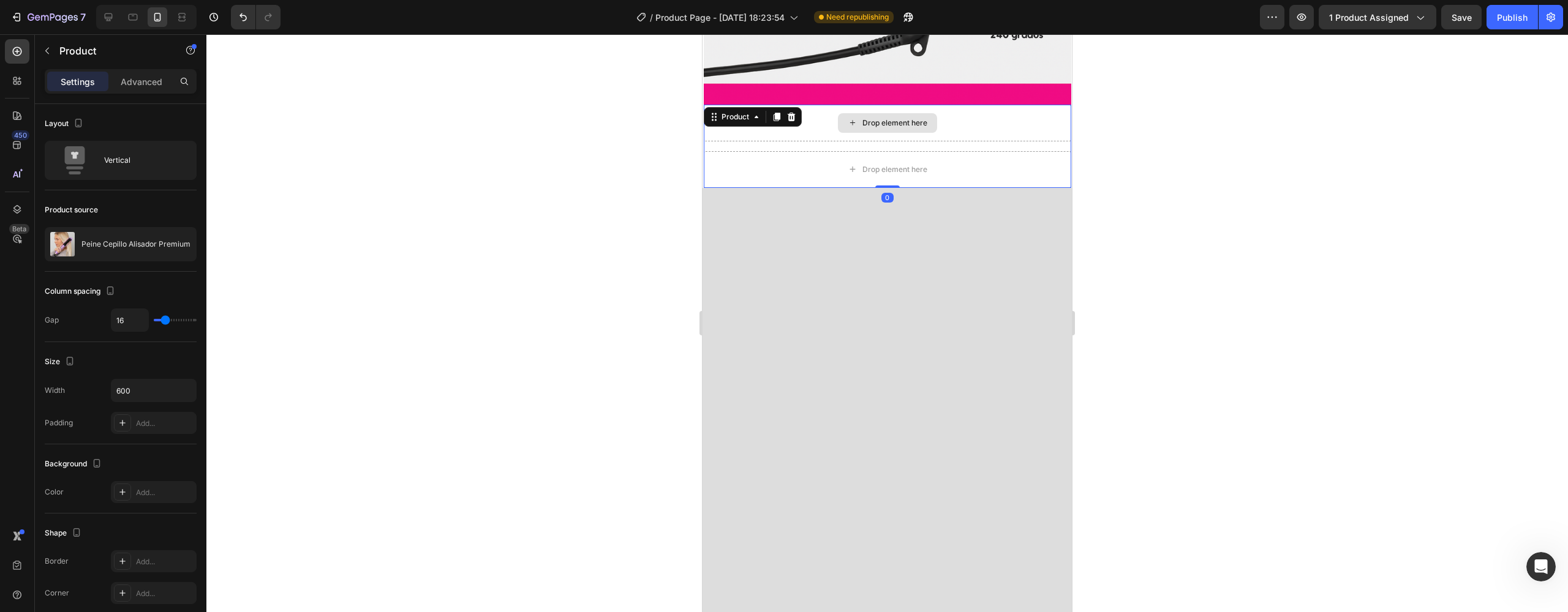
click at [780, 105] on div "Drop element here" at bounding box center [888, 123] width 368 height 37
click at [44, 54] on icon "button" at bounding box center [46, 50] width 9 height 9
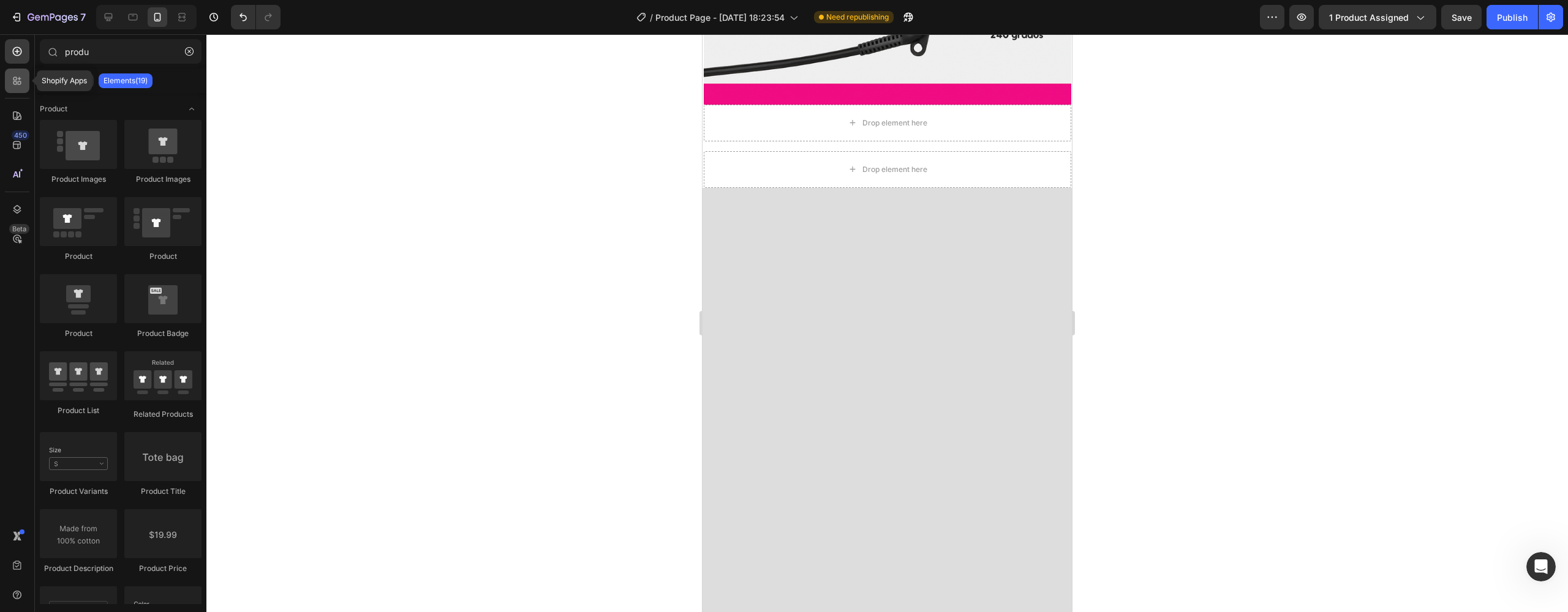
click at [11, 84] on icon at bounding box center [17, 81] width 12 height 12
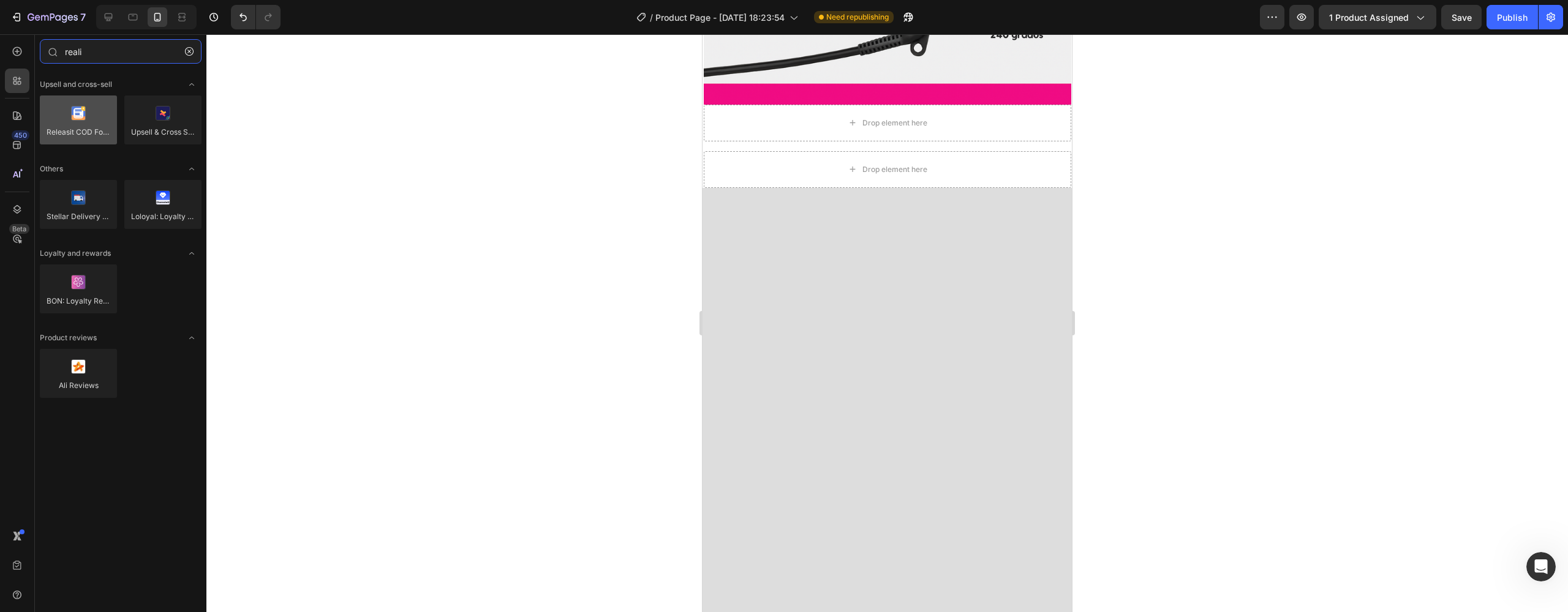
type input "reali"
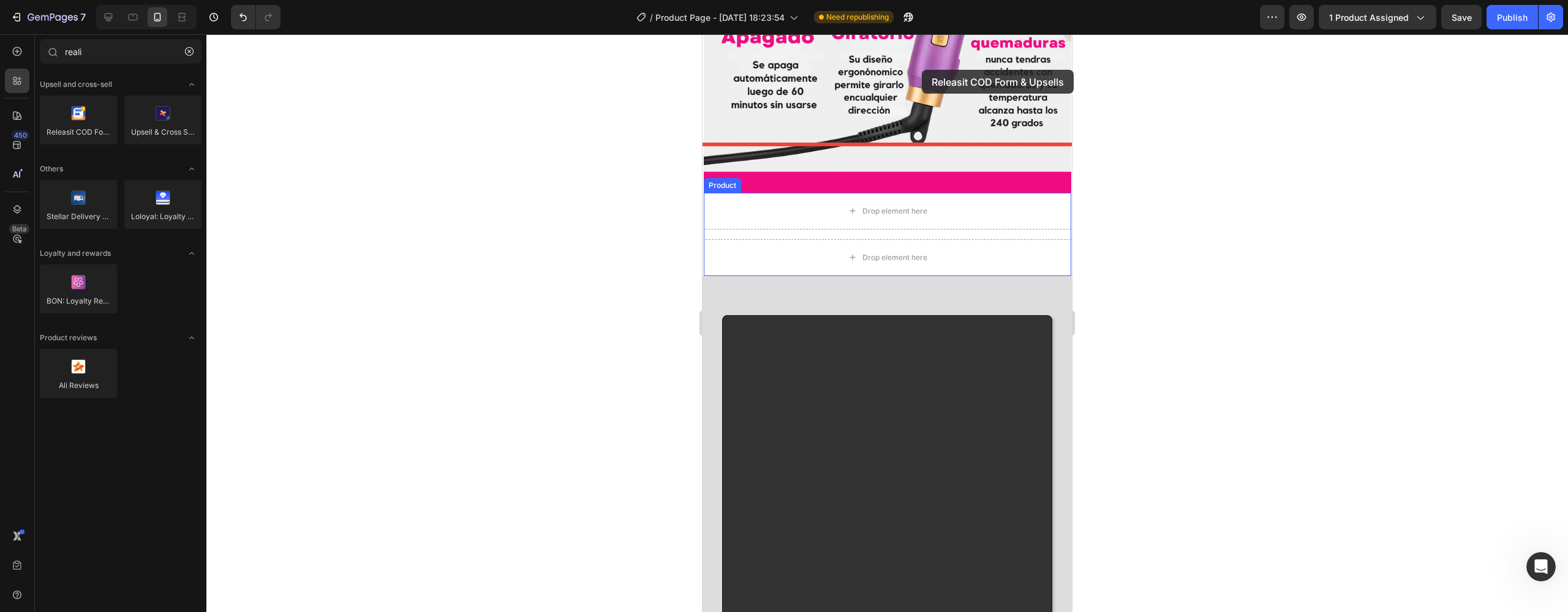
scroll to position [2017, 0]
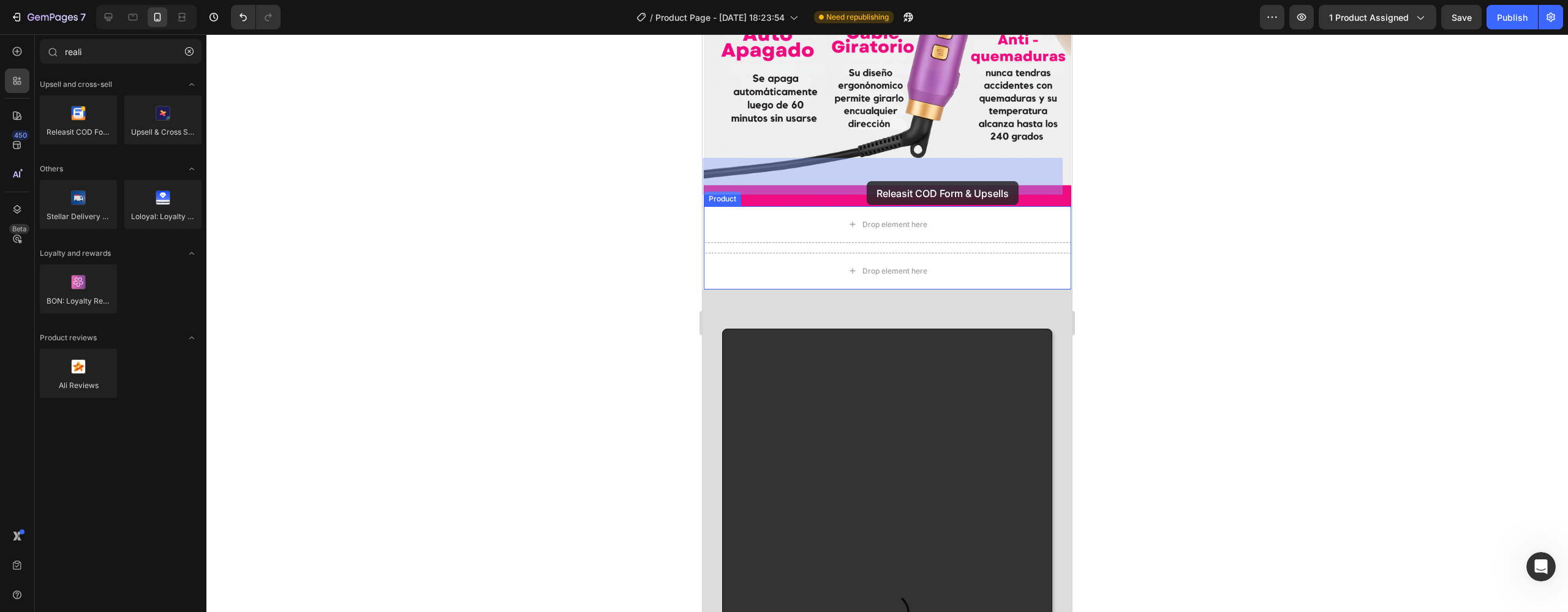
drag, startPoint x: 762, startPoint y: 161, endPoint x: 866, endPoint y: 181, distance: 105.9
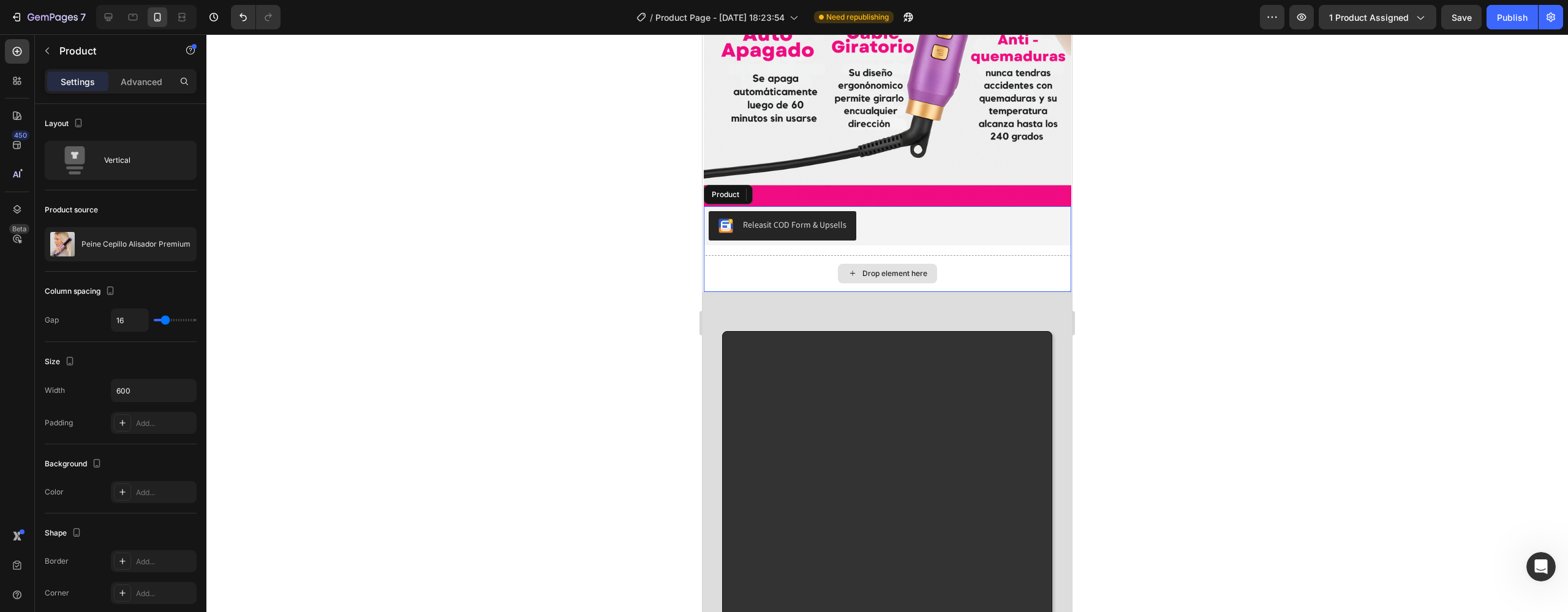
click at [810, 255] on div "Drop element here" at bounding box center [888, 273] width 368 height 37
click at [792, 255] on div "Drop element here" at bounding box center [888, 273] width 368 height 37
click at [947, 211] on div "Releasit COD Form & Upsells" at bounding box center [887, 226] width 358 height 29
click at [796, 255] on div "Drop element here" at bounding box center [888, 273] width 368 height 37
click at [901, 211] on div "Releasit COD Form & Upsells" at bounding box center [887, 226] width 358 height 29
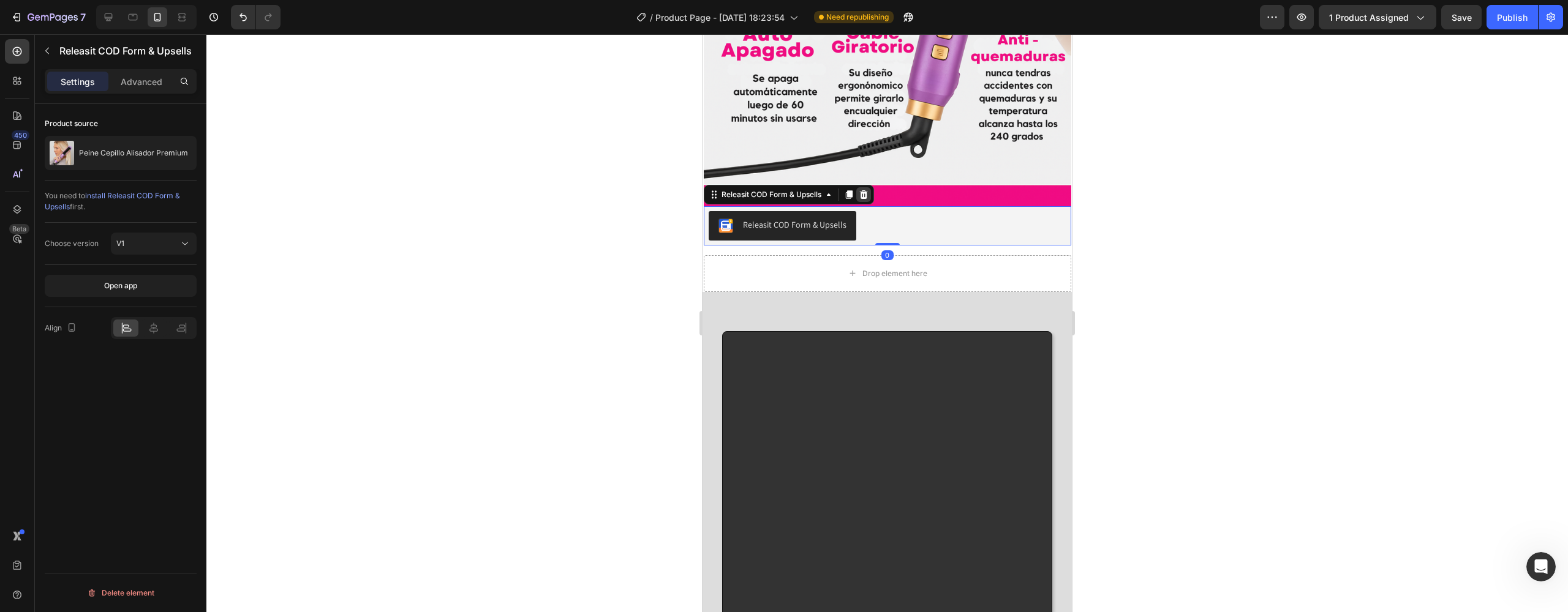
click at [860, 190] on icon at bounding box center [863, 194] width 9 height 9
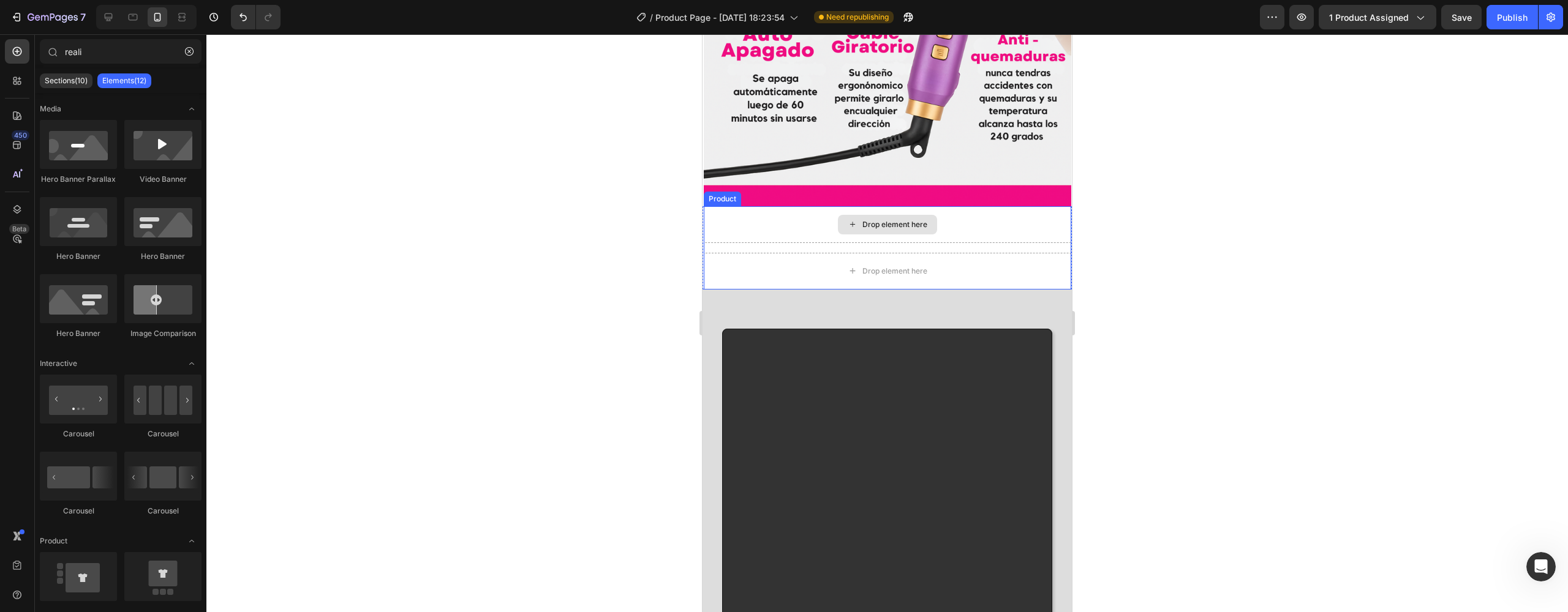
click at [868, 220] on div "Drop element here" at bounding box center [895, 224] width 65 height 9
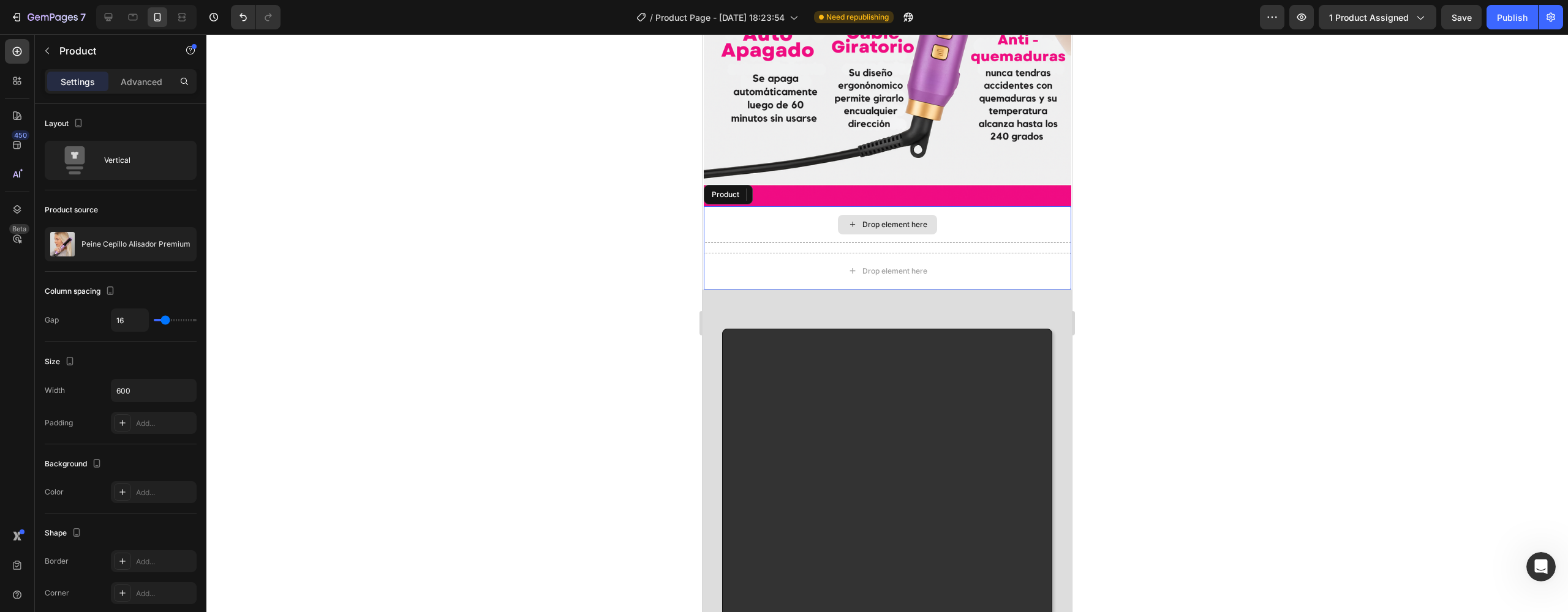
click at [804, 206] on div "Drop element here" at bounding box center [888, 224] width 368 height 37
click at [244, 22] on icon "Undo/Redo" at bounding box center [243, 17] width 12 height 12
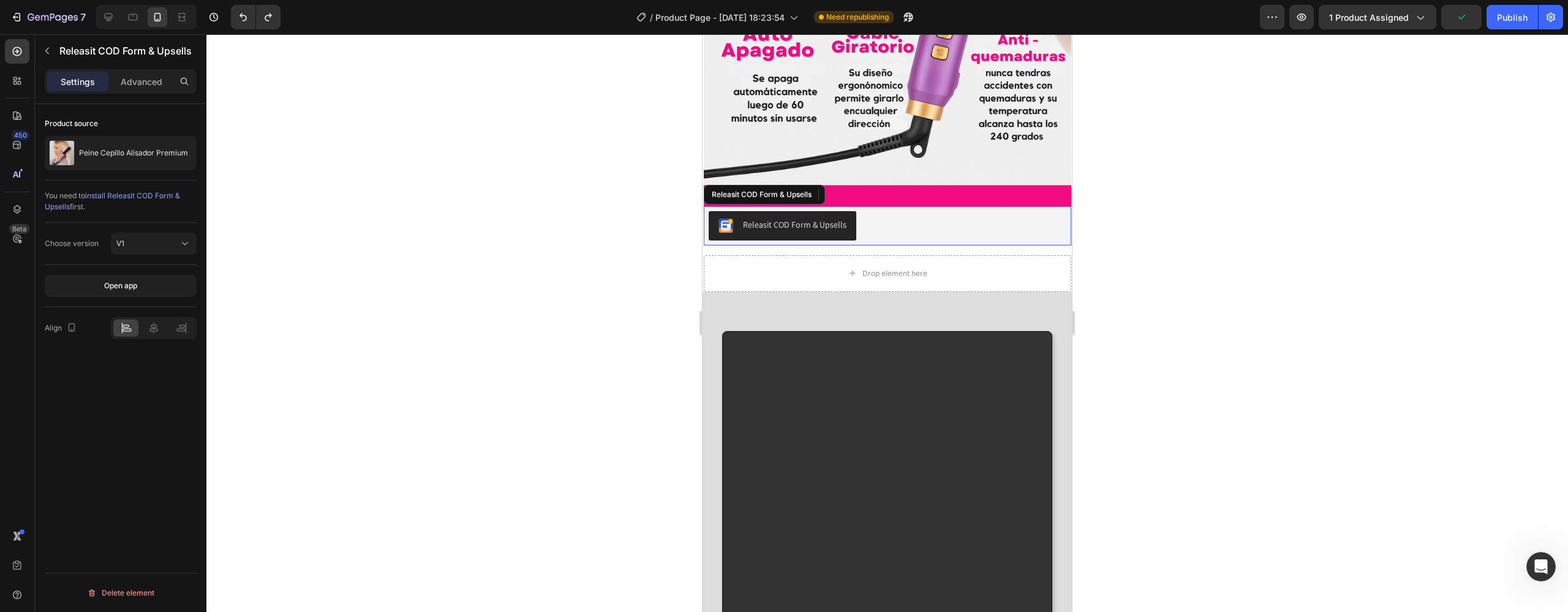
click at [723, 219] on img "Releasit COD Form & Upsells" at bounding box center [726, 226] width 15 height 15
click at [157, 330] on icon at bounding box center [154, 328] width 9 height 11
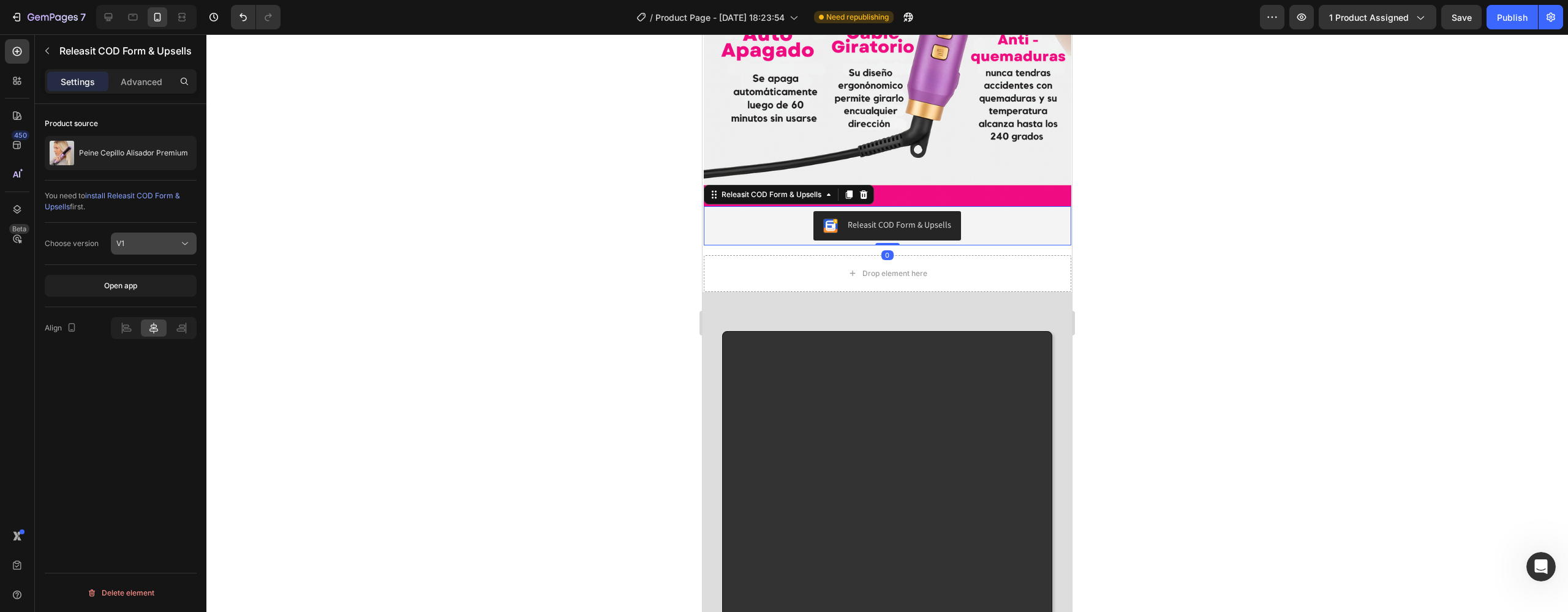
click at [179, 249] on icon at bounding box center [185, 244] width 12 height 12
click at [465, 256] on div at bounding box center [887, 323] width 1362 height 578
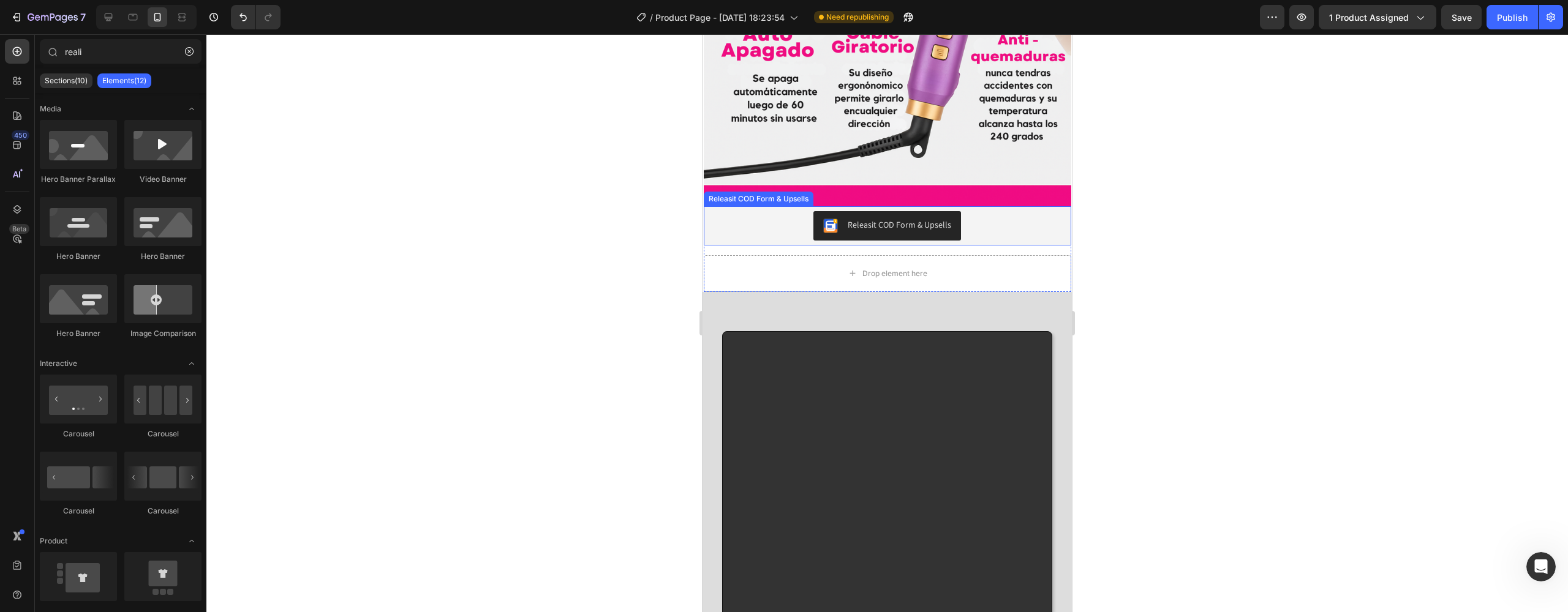
click at [990, 211] on div "Releasit COD Form & Upsells" at bounding box center [887, 226] width 358 height 29
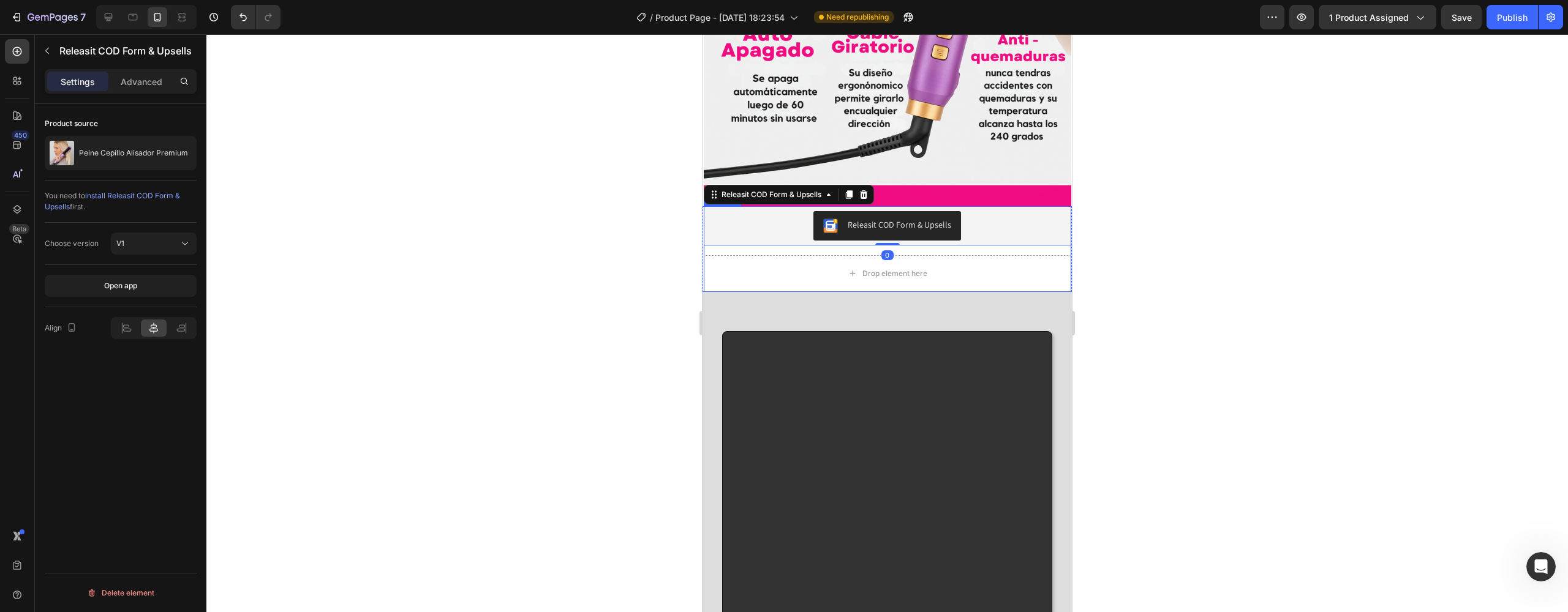
click at [976, 255] on div "Drop element here" at bounding box center [888, 273] width 368 height 37
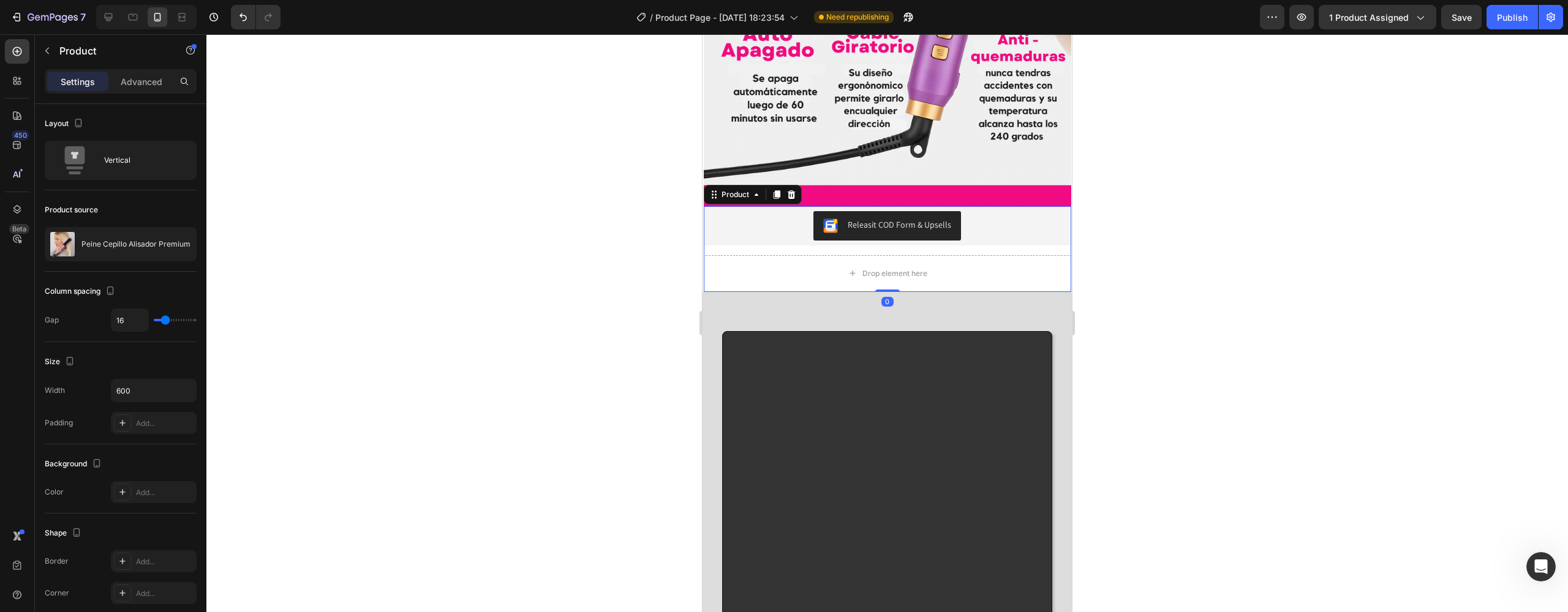
click at [921, 206] on div "Releasit COD Form & Upsells Releasit COD Form & Upsells Drop element here Produ…" at bounding box center [888, 249] width 368 height 86
type input "12"
type input "0"
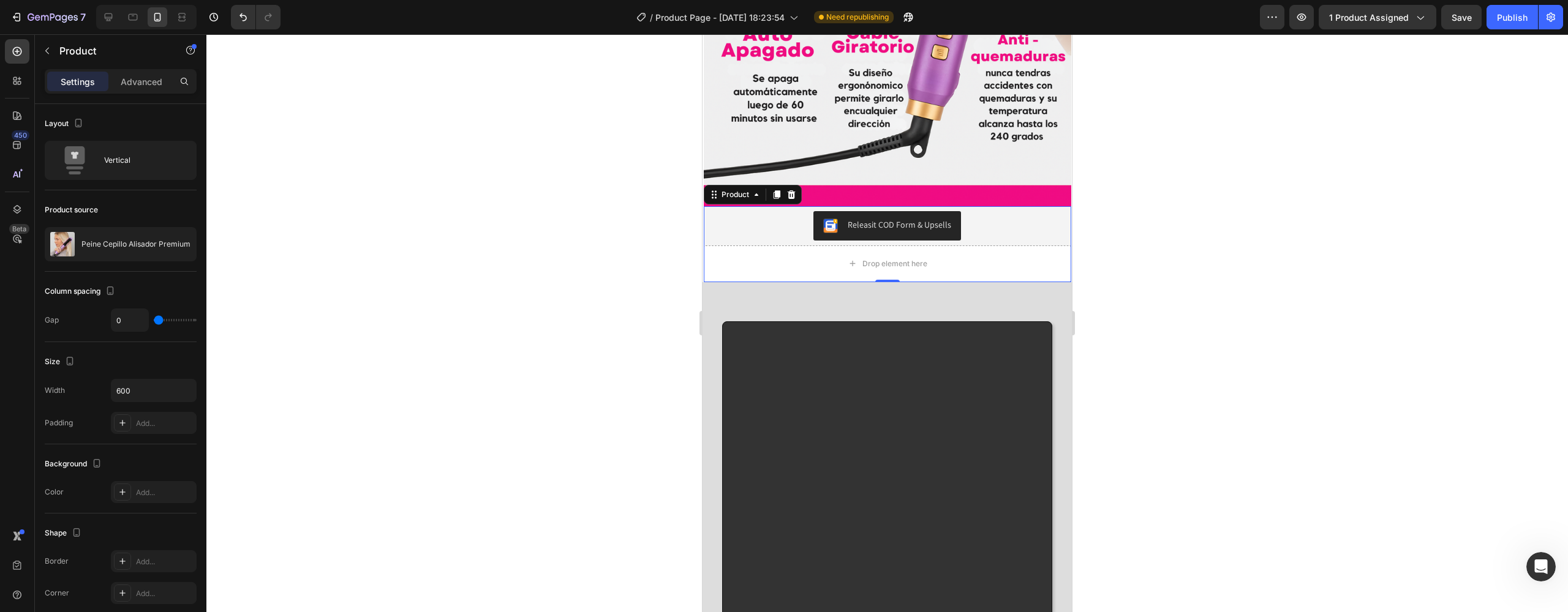
drag, startPoint x: 149, startPoint y: 320, endPoint x: 27, endPoint y: 313, distance: 122.2
type input "0"
click at [31, 314] on div "450 Beta reali Sections(10) Elements(12) Media Hero Banner Parallax Video Banne…" at bounding box center [103, 323] width 206 height 578
click at [796, 245] on div "Drop element here" at bounding box center [888, 264] width 368 height 37
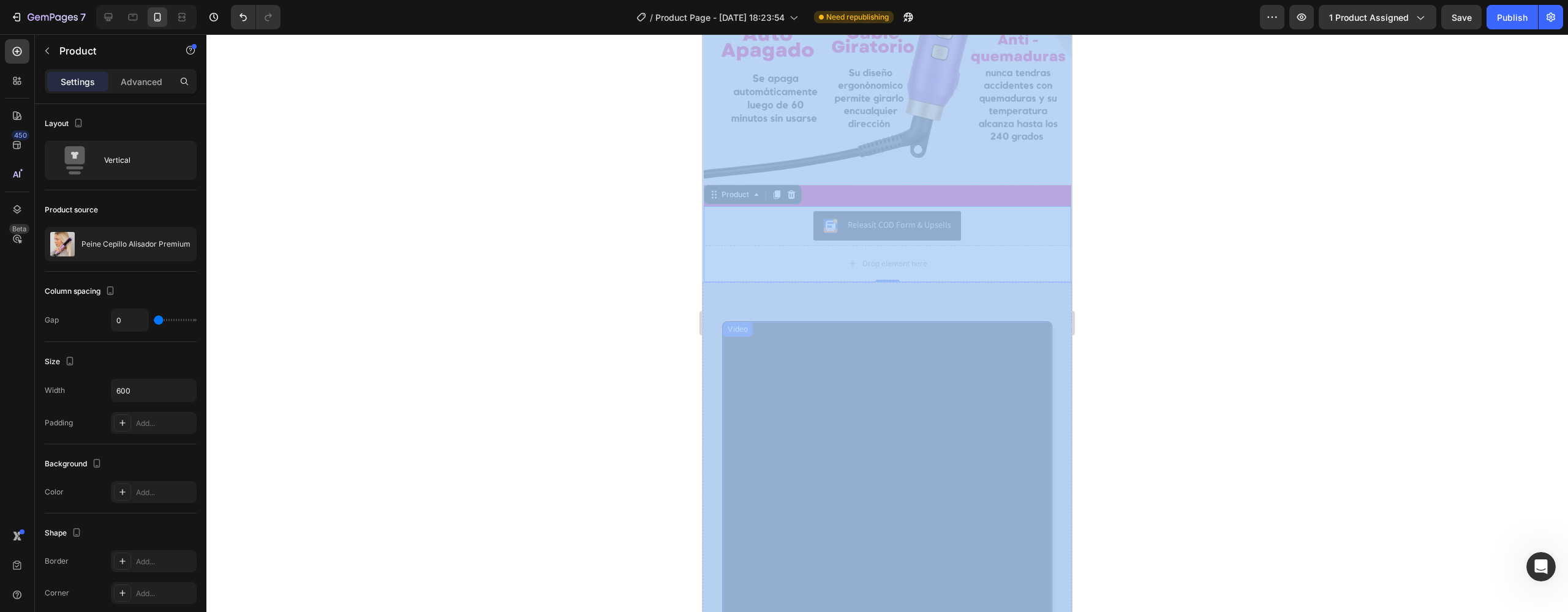
drag, startPoint x: 1816, startPoint y: 406, endPoint x: 957, endPoint y: 282, distance: 867.9
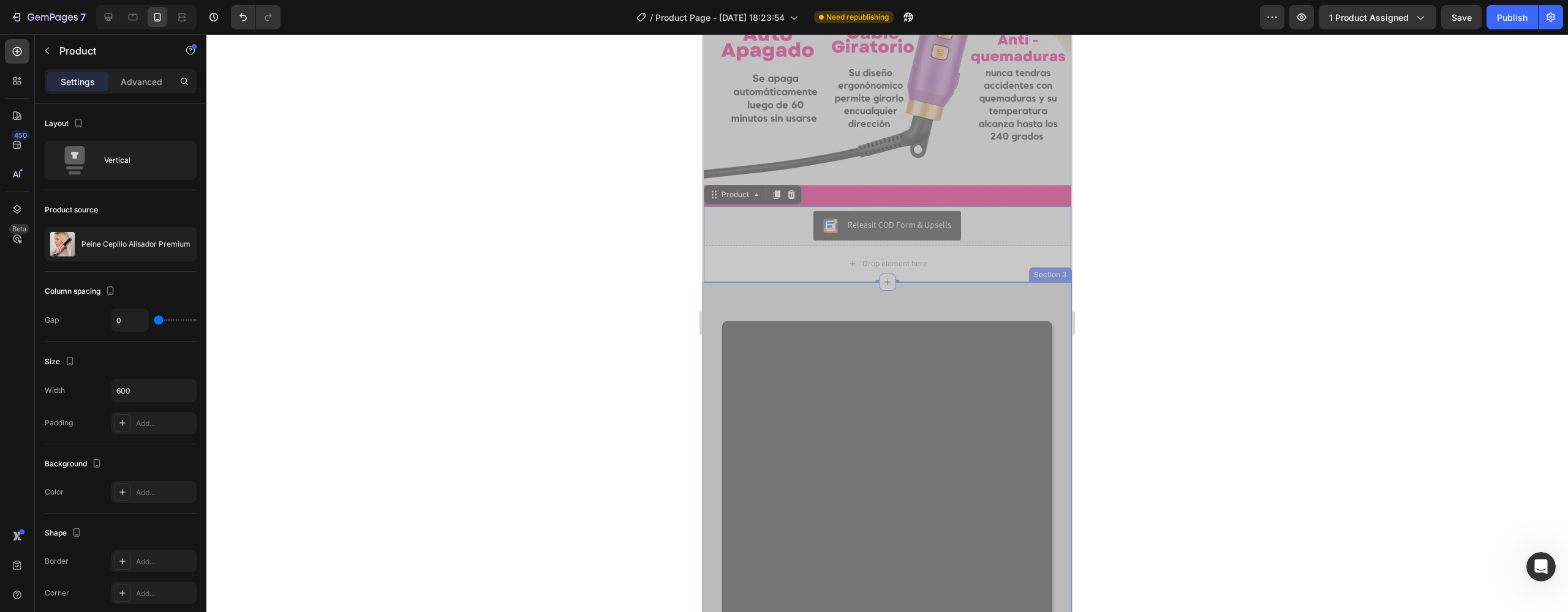
click at [965, 302] on div "Video" at bounding box center [887, 615] width 369 height 626
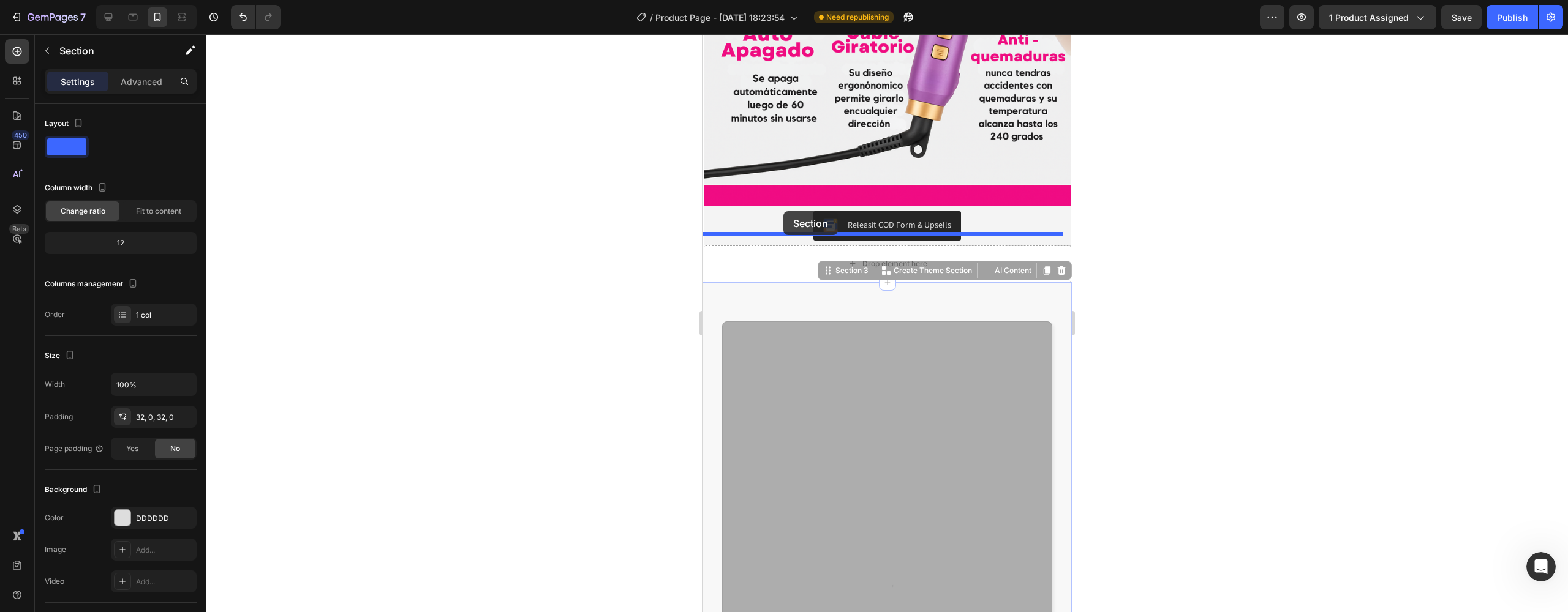
drag, startPoint x: 793, startPoint y: 244, endPoint x: 783, endPoint y: 211, distance: 34.5
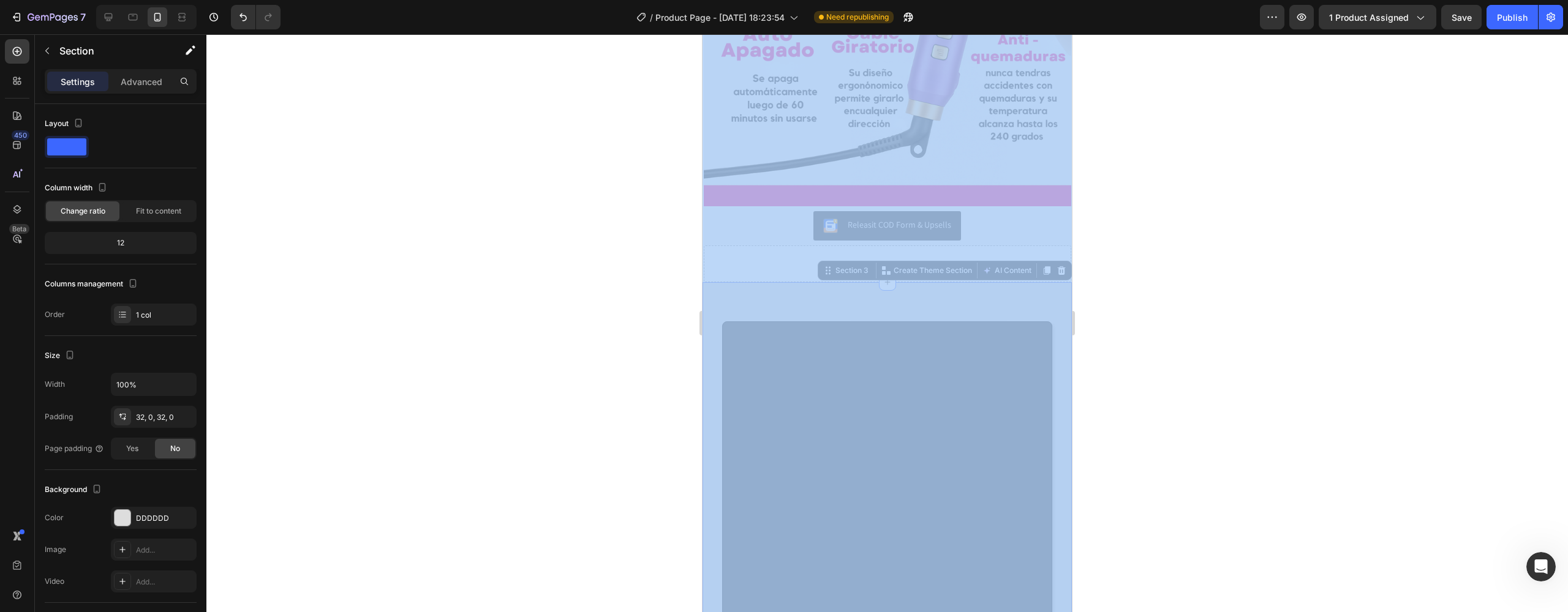
click at [600, 262] on div at bounding box center [887, 323] width 1362 height 578
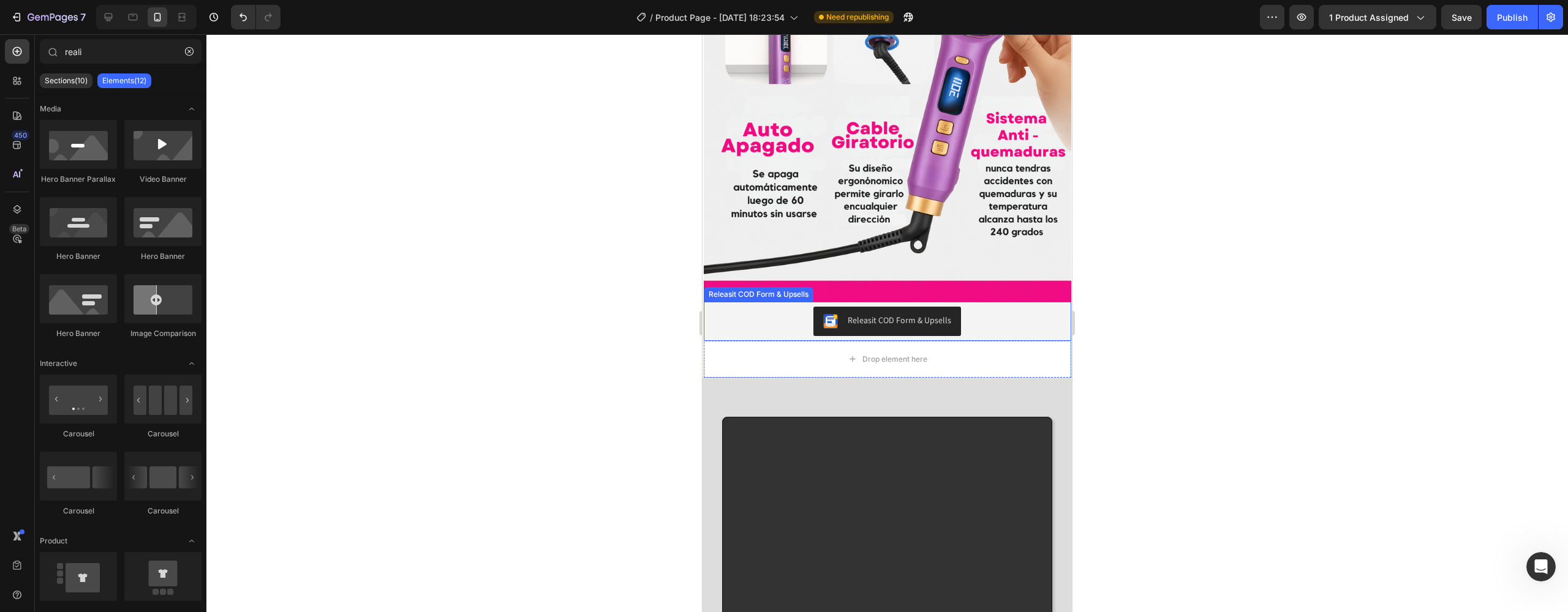
scroll to position [1925, 0]
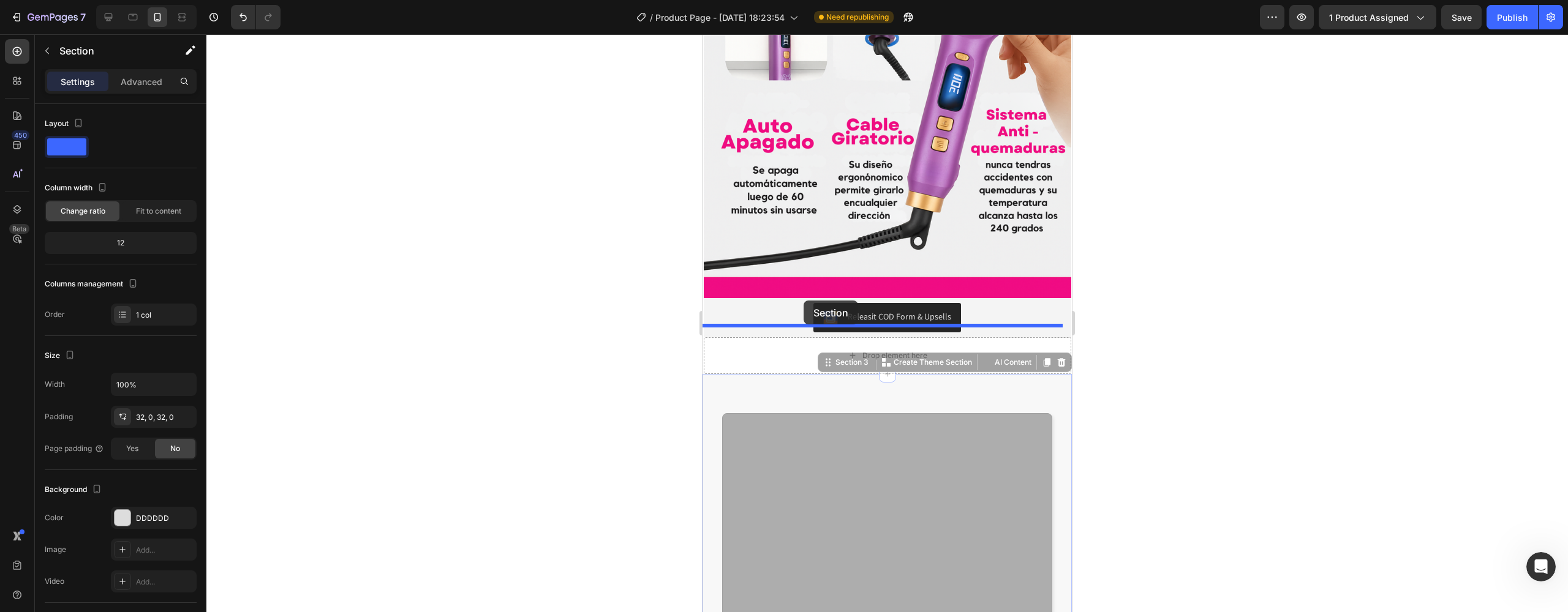
drag, startPoint x: 906, startPoint y: 341, endPoint x: 804, endPoint y: 300, distance: 109.9
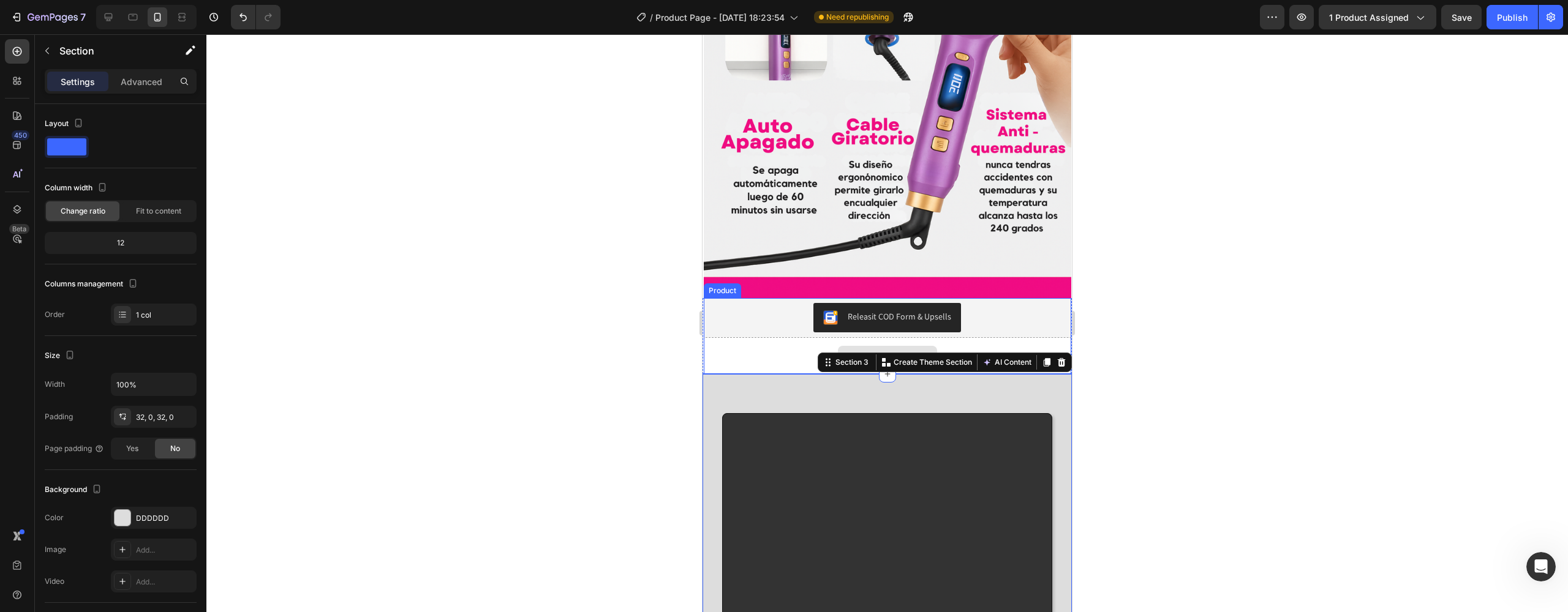
click at [974, 337] on div "Drop element here" at bounding box center [888, 355] width 368 height 37
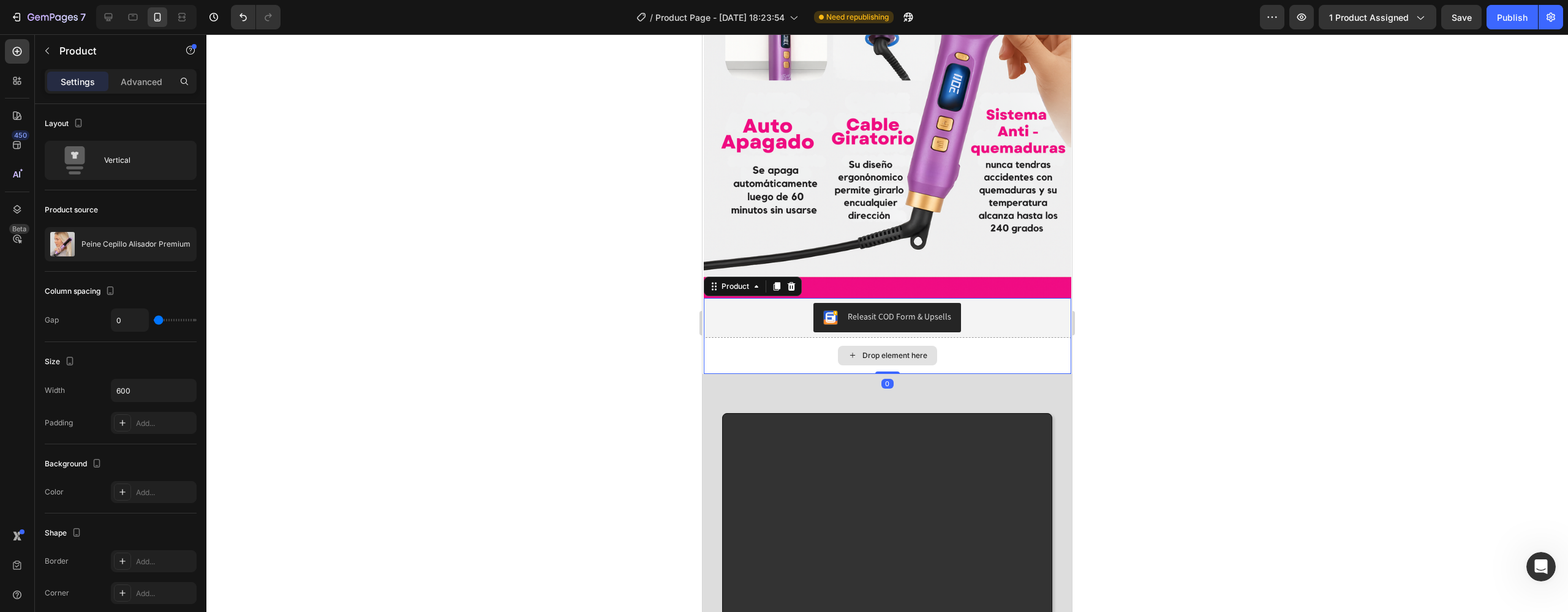
click at [941, 337] on div "Drop element here" at bounding box center [888, 355] width 368 height 37
click at [914, 351] on div "Drop element here" at bounding box center [895, 355] width 65 height 9
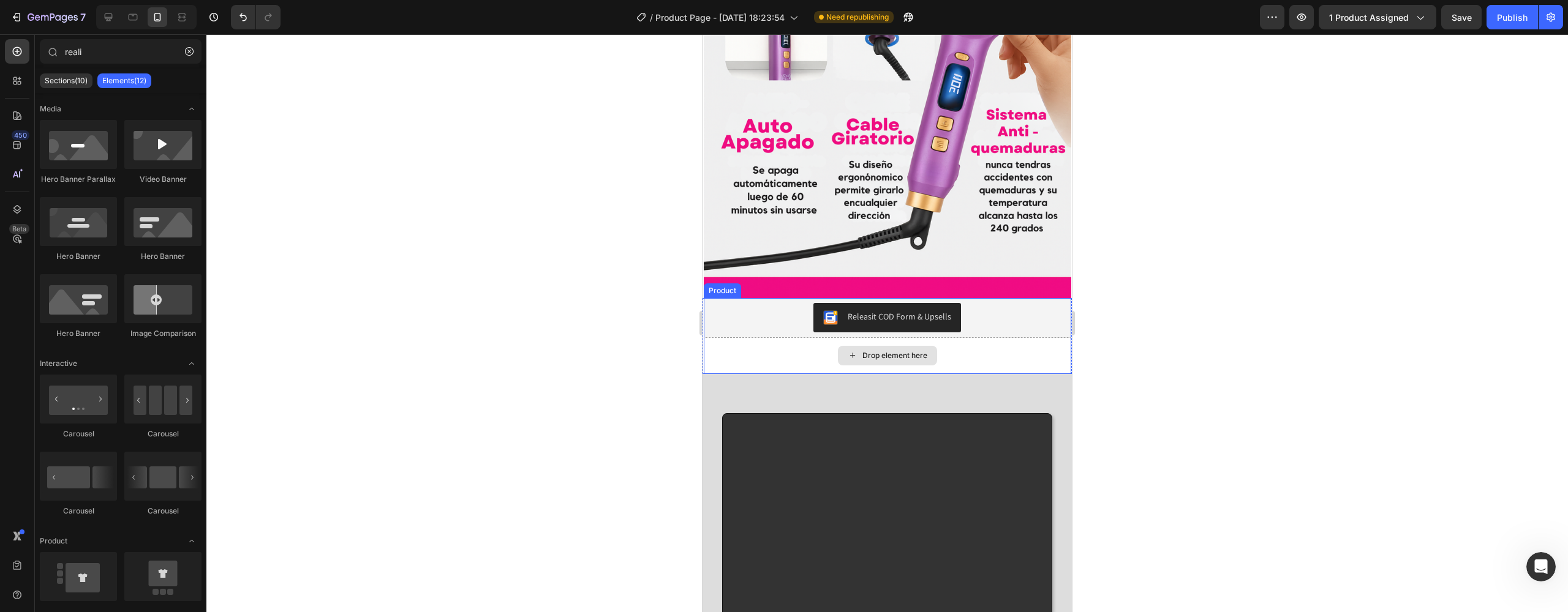
click at [918, 351] on div "Drop element here" at bounding box center [895, 355] width 65 height 9
click at [854, 346] on div "Drop element here" at bounding box center [888, 355] width 100 height 20
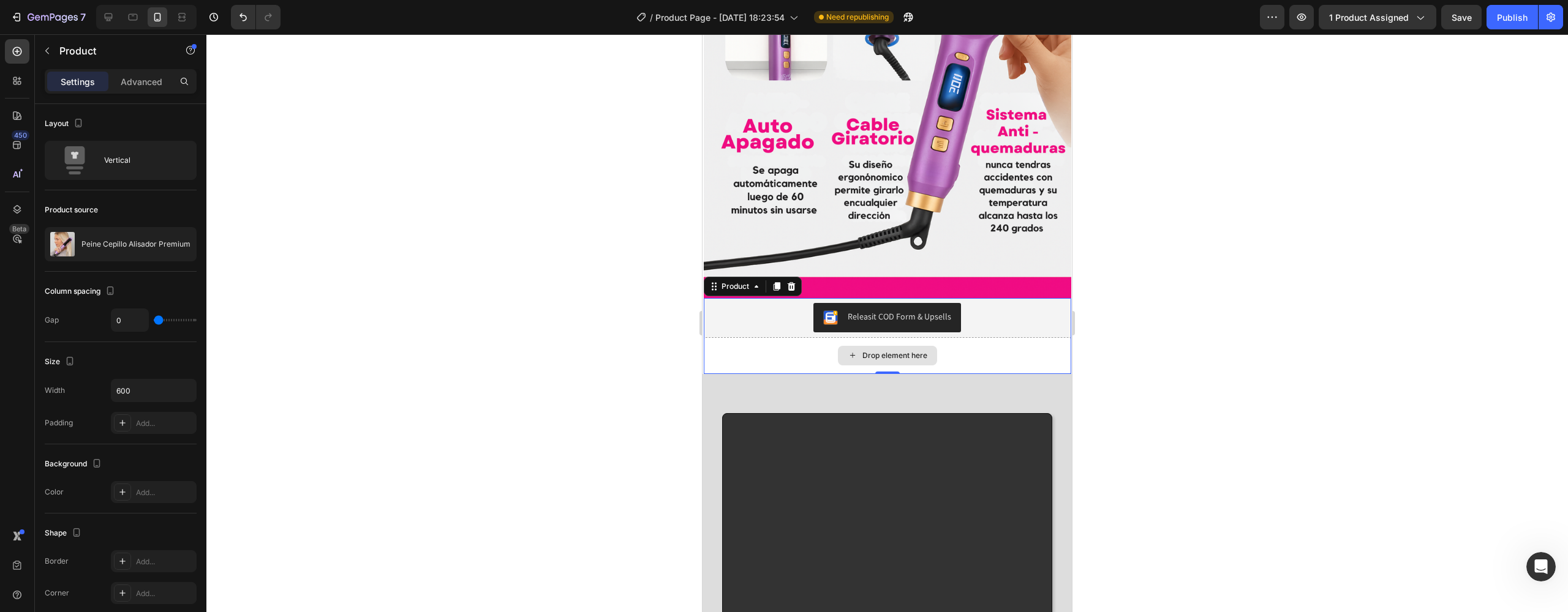
click at [965, 337] on div "Drop element here" at bounding box center [888, 355] width 368 height 37
click at [793, 303] on div "Releasit COD Form & Upsells" at bounding box center [887, 318] width 358 height 29
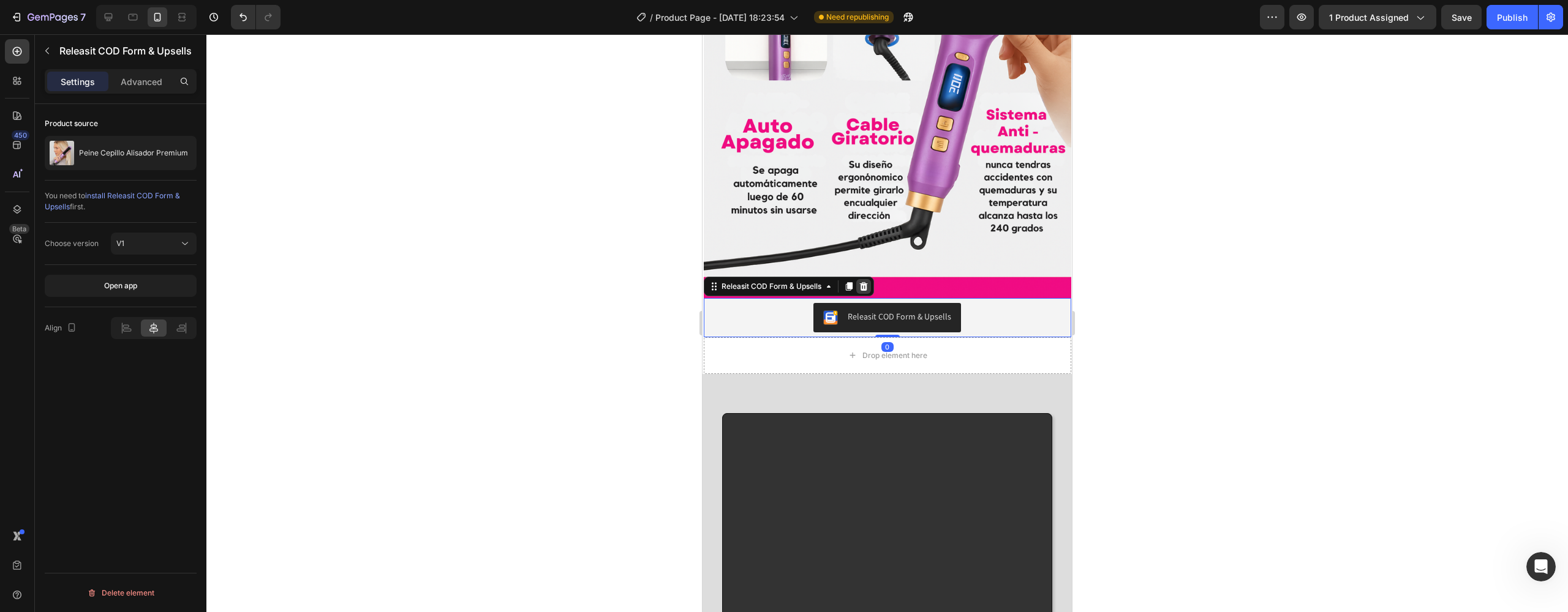
click at [865, 282] on icon at bounding box center [863, 287] width 8 height 9
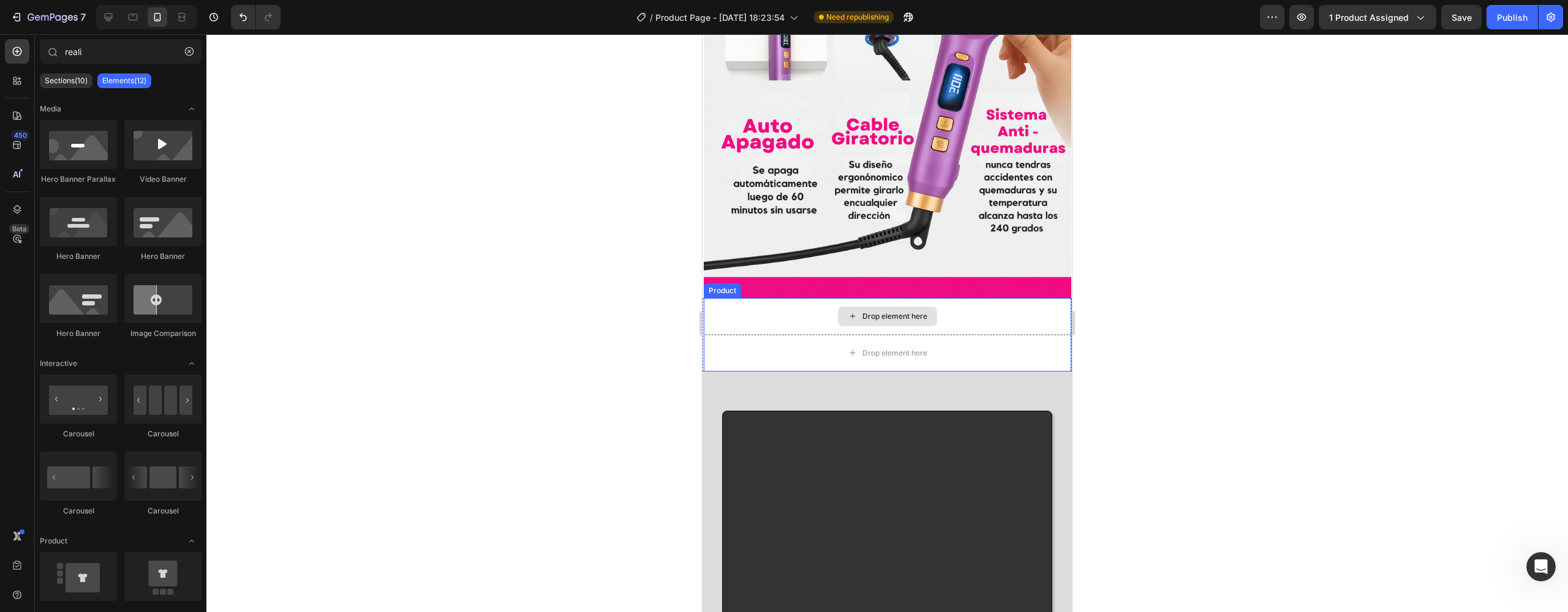
click at [781, 298] on div "Drop element here" at bounding box center [888, 316] width 368 height 37
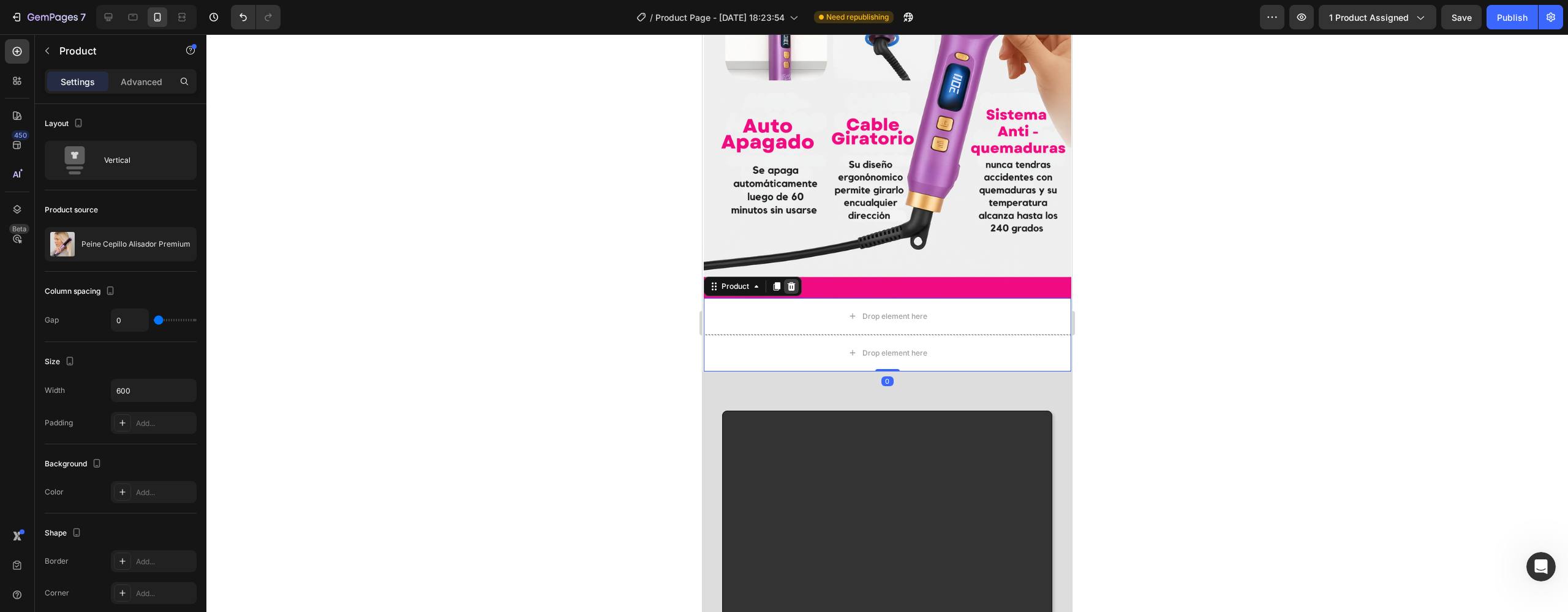
click at [792, 282] on icon at bounding box center [791, 286] width 9 height 9
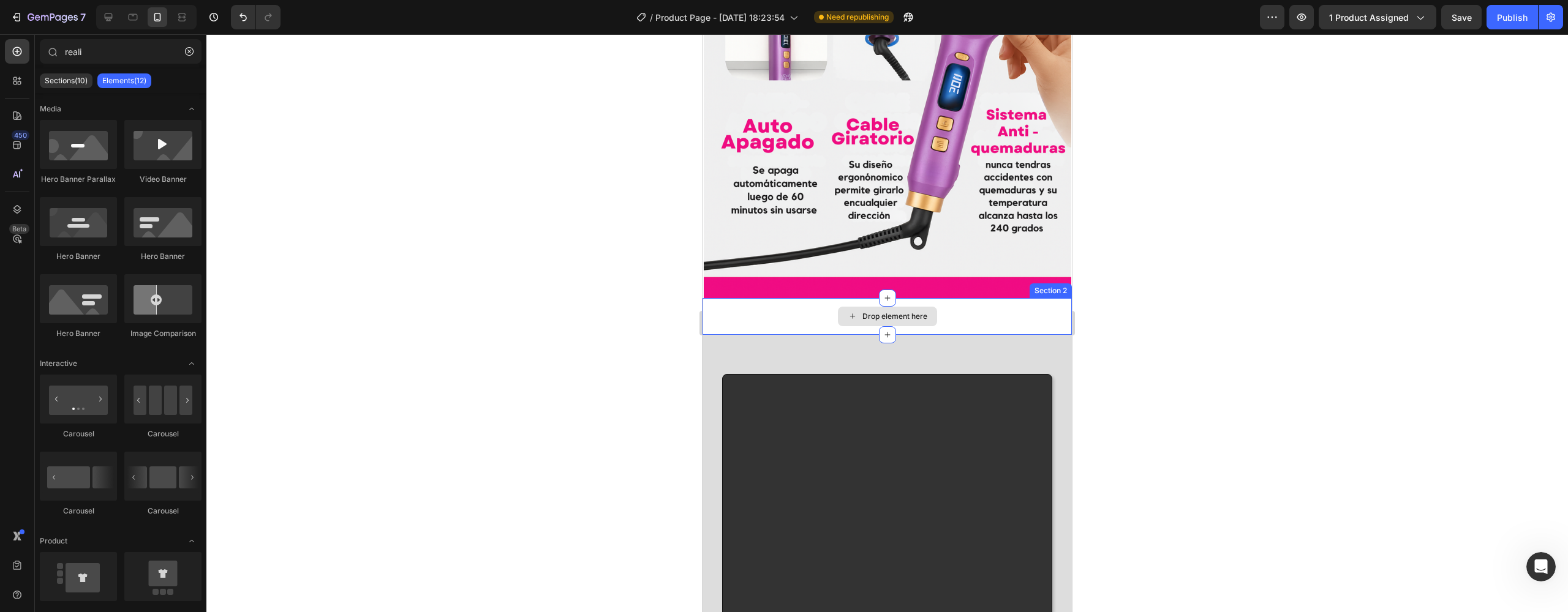
click at [815, 298] on div "Drop element here" at bounding box center [887, 316] width 369 height 37
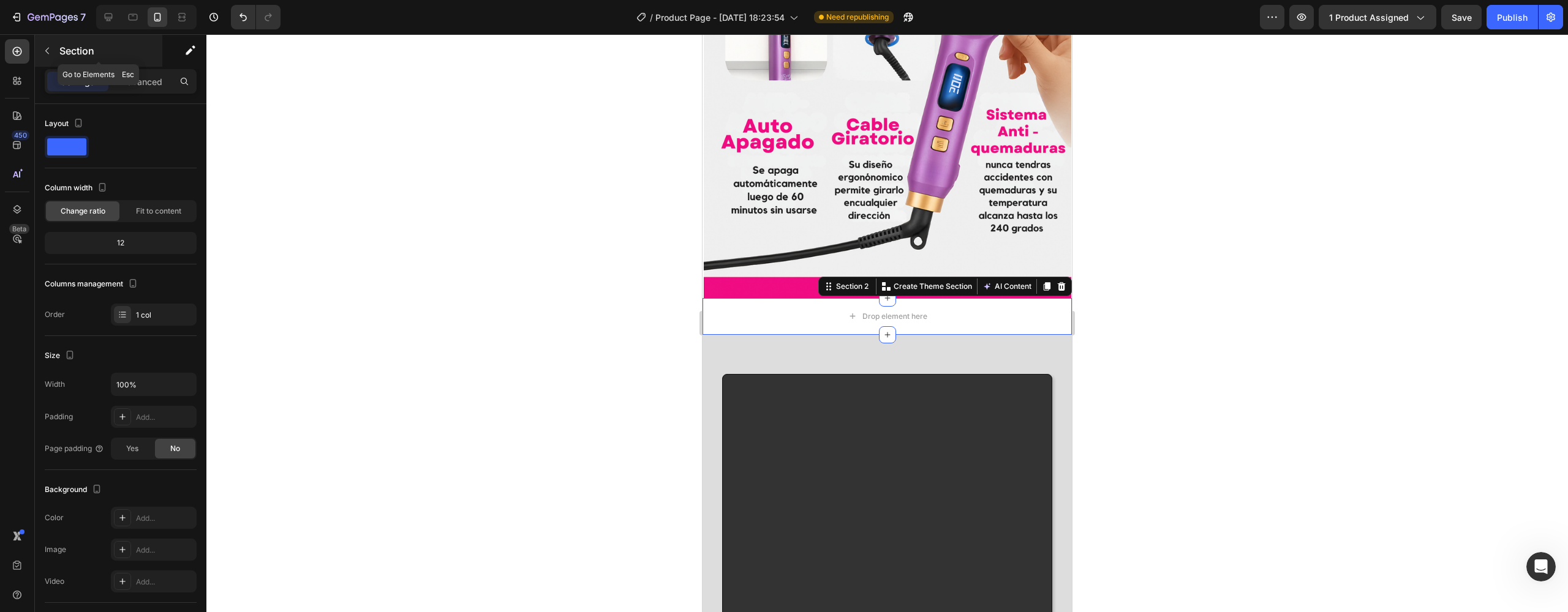
click at [48, 51] on icon "button" at bounding box center [46, 50] width 9 height 9
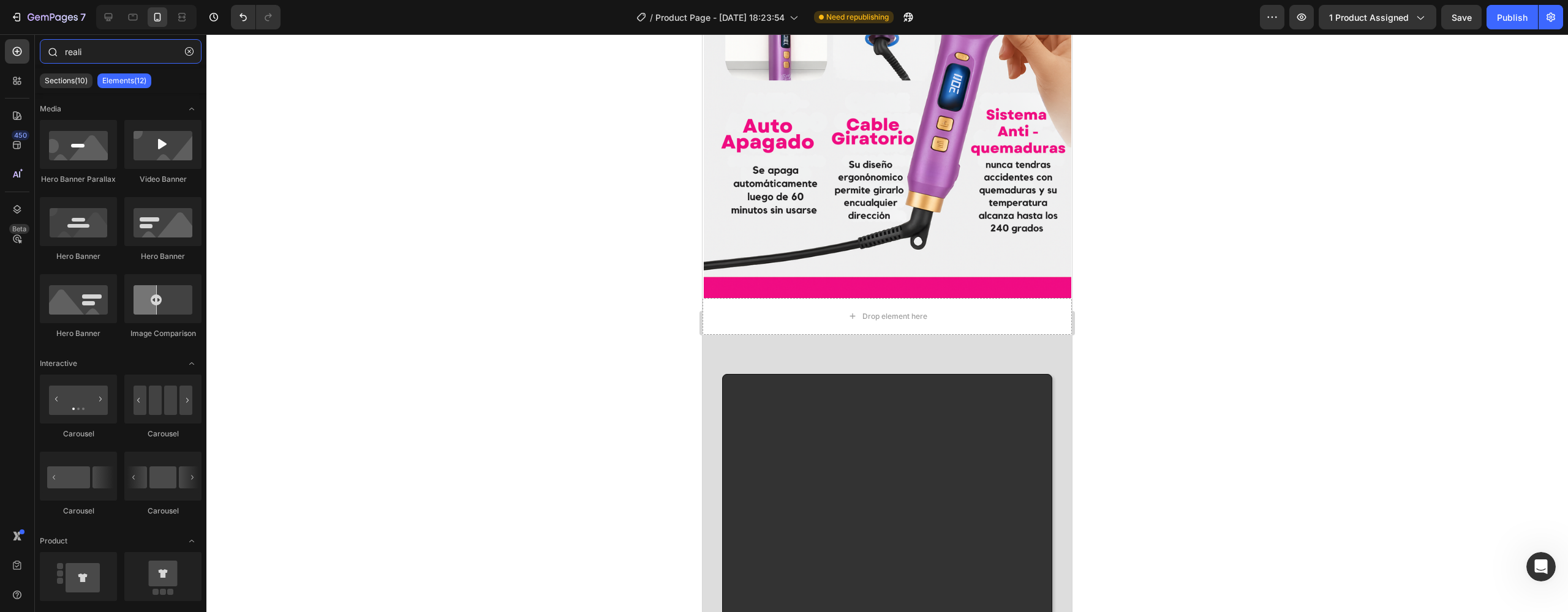
click at [118, 44] on input "reali" at bounding box center [120, 52] width 161 height 25
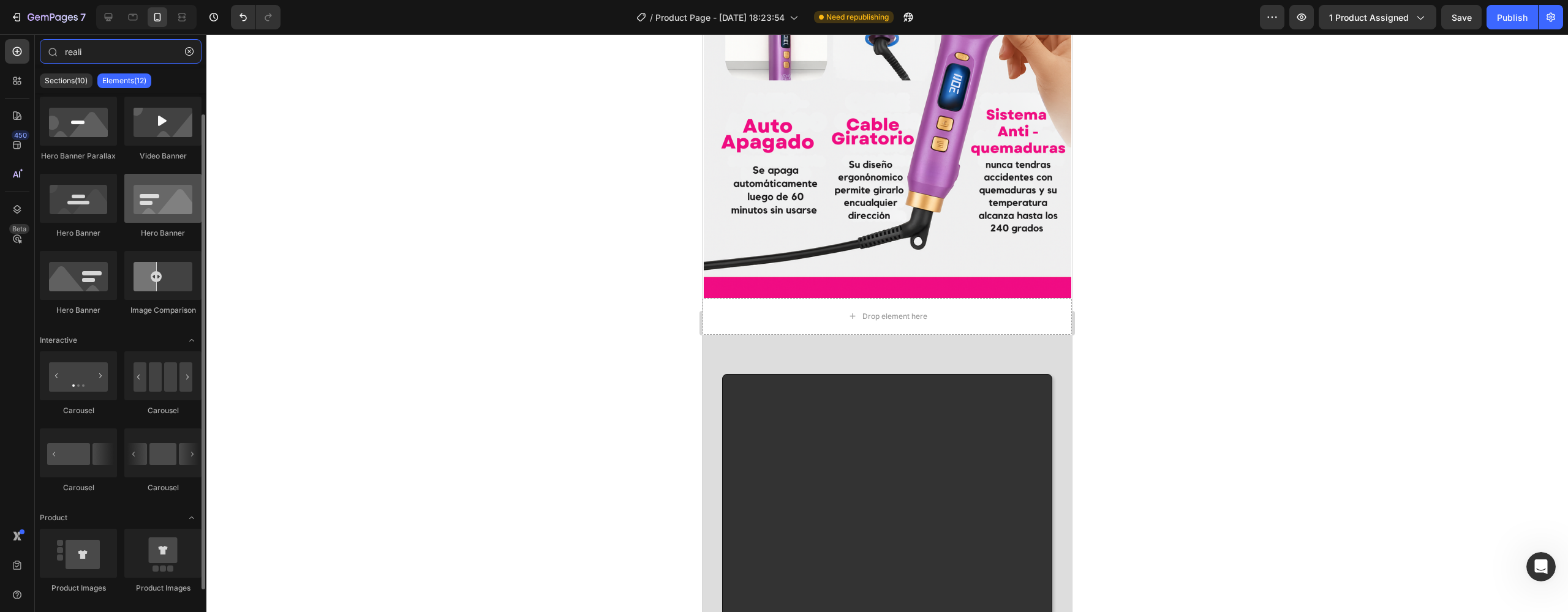
scroll to position [39, 0]
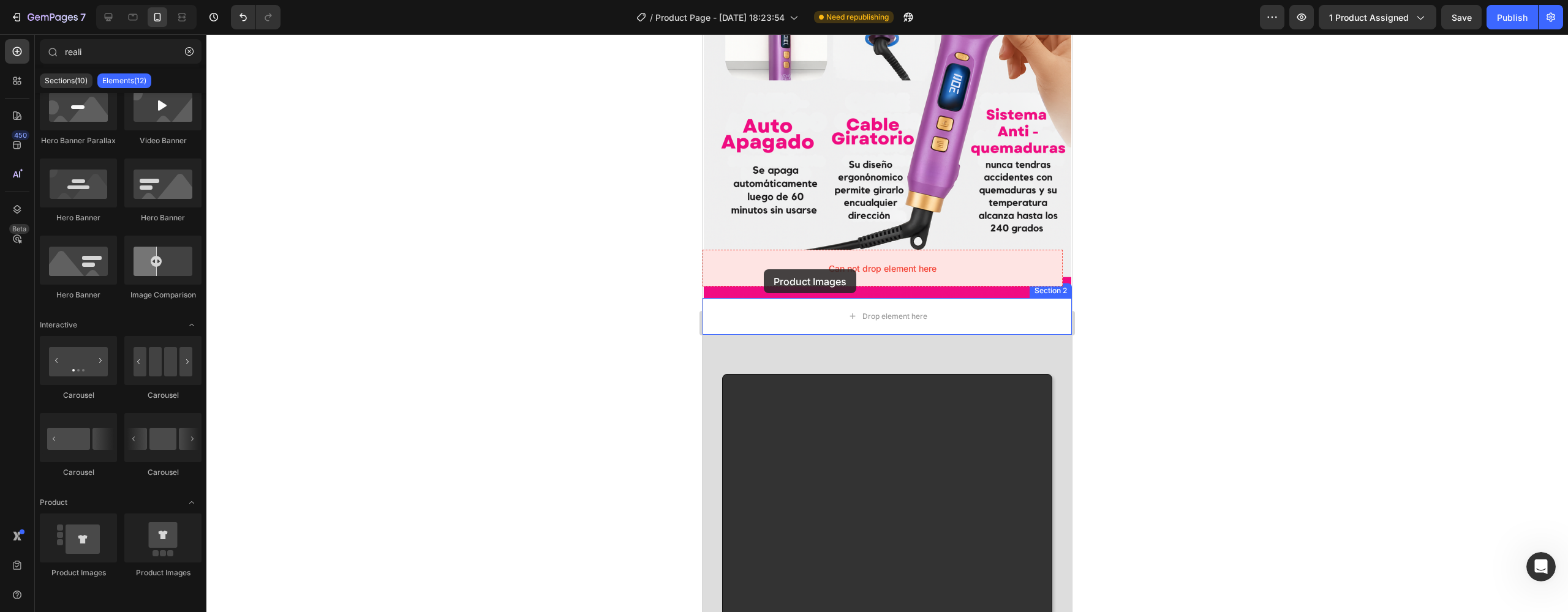
drag, startPoint x: 792, startPoint y: 566, endPoint x: 763, endPoint y: 269, distance: 298.4
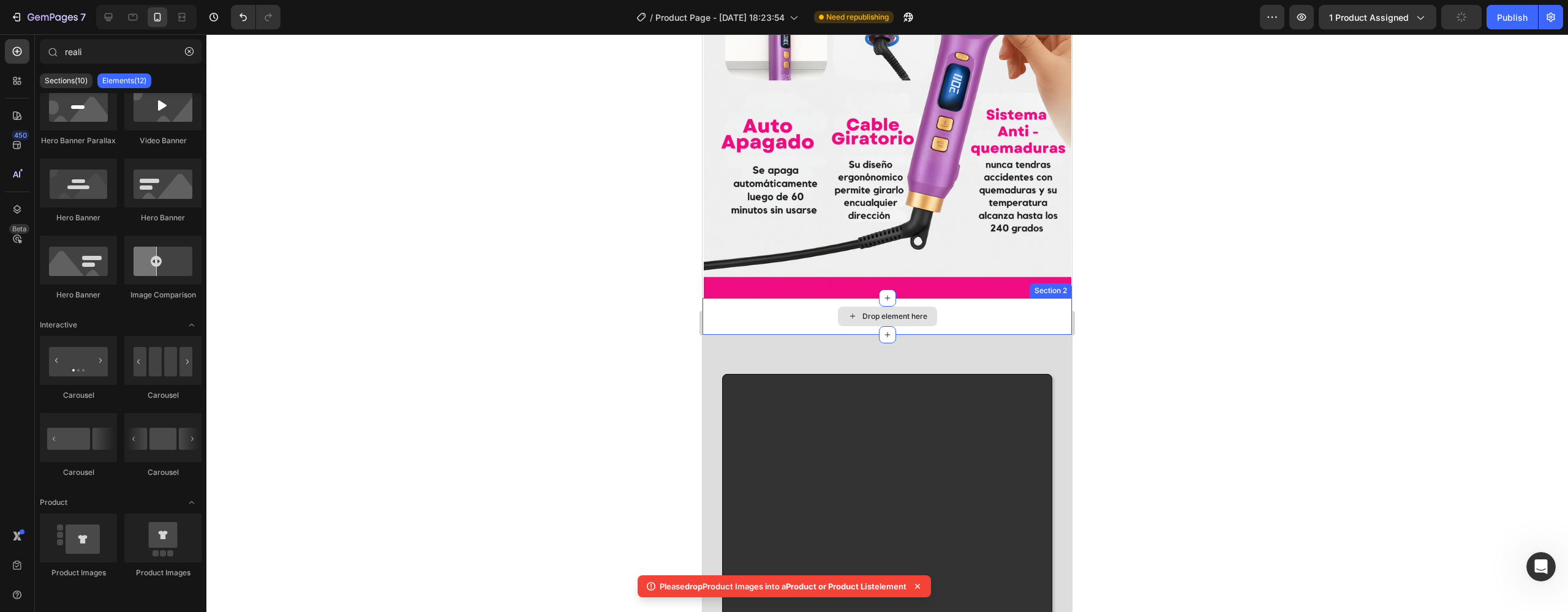
click at [862, 312] on div "Drop element here" at bounding box center [895, 316] width 65 height 9
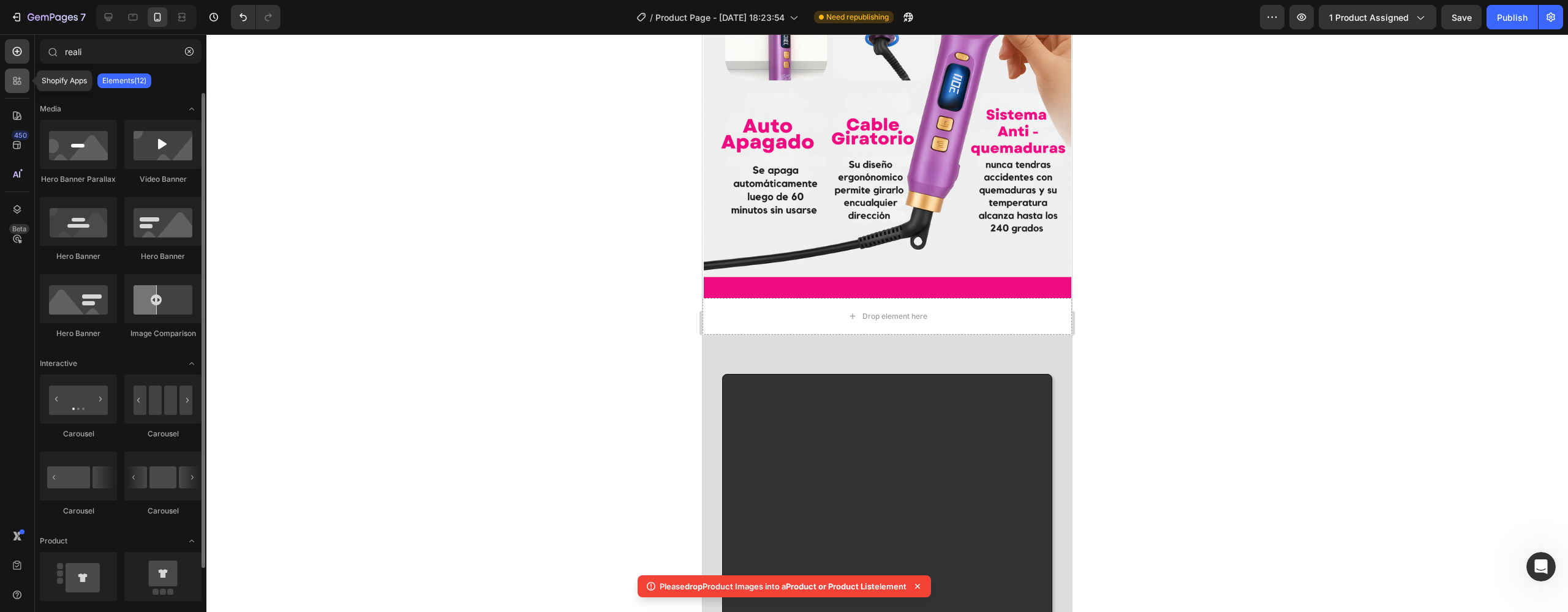
click at [27, 80] on div at bounding box center [17, 81] width 25 height 25
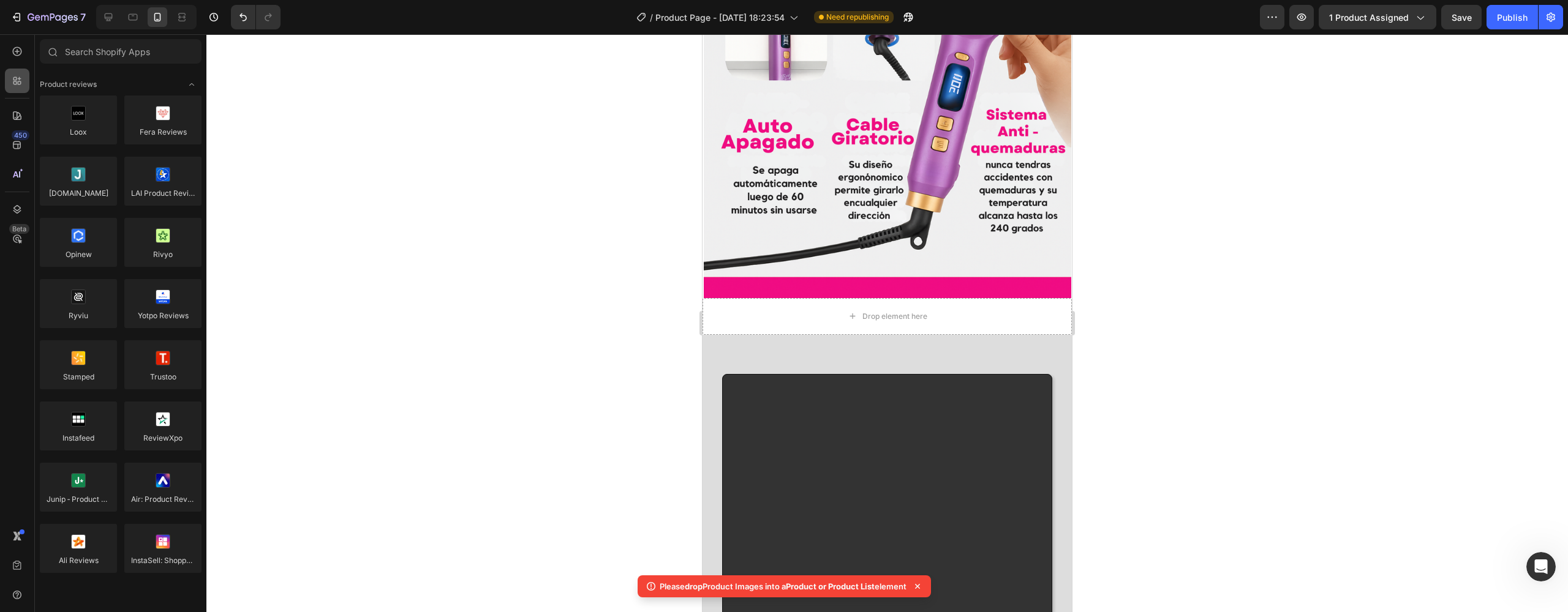
click at [22, 80] on icon at bounding box center [17, 81] width 12 height 12
click at [101, 46] on input "text" at bounding box center [120, 52] width 161 height 25
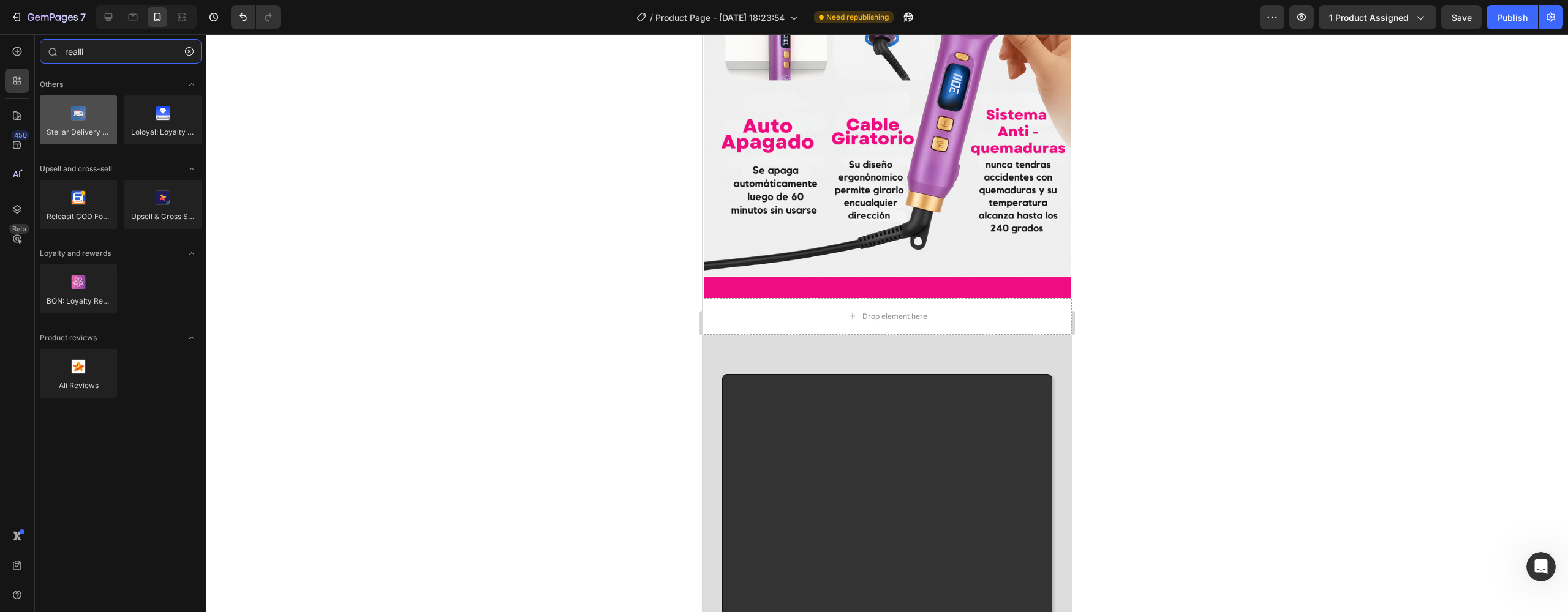
type input "real"
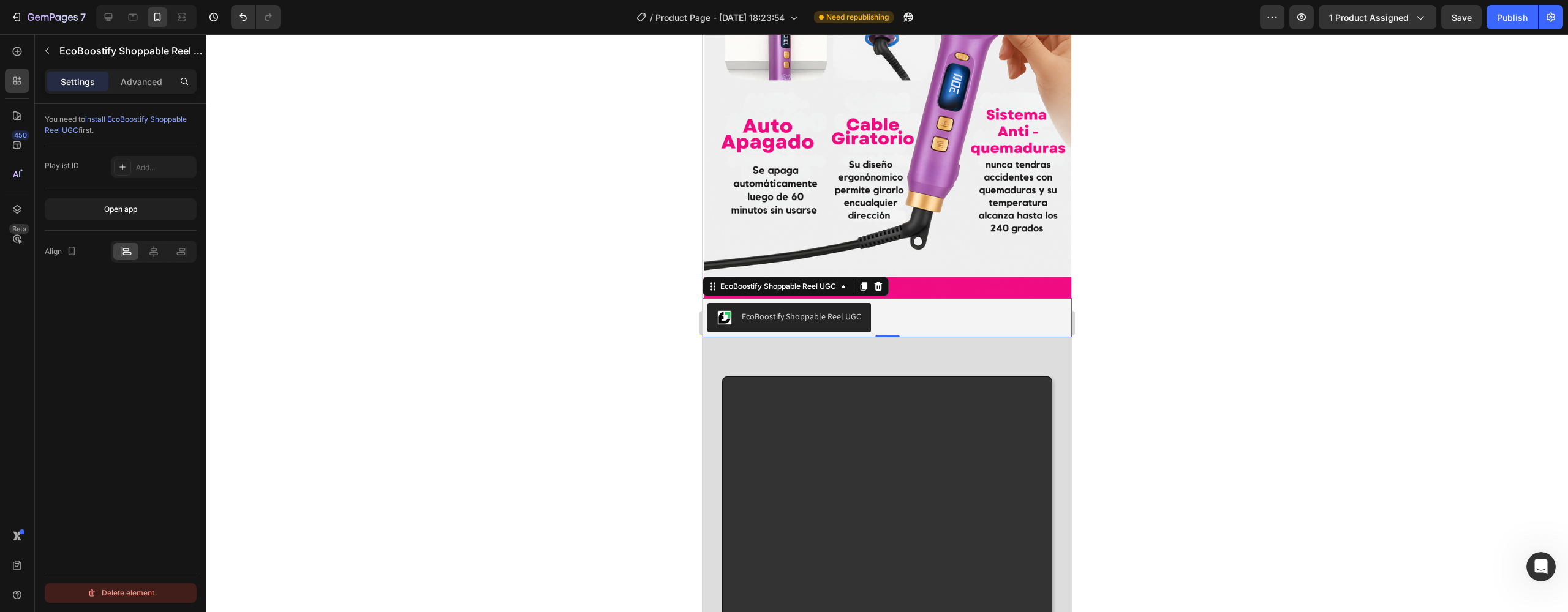
click at [136, 591] on div "Delete element" at bounding box center [120, 593] width 67 height 15
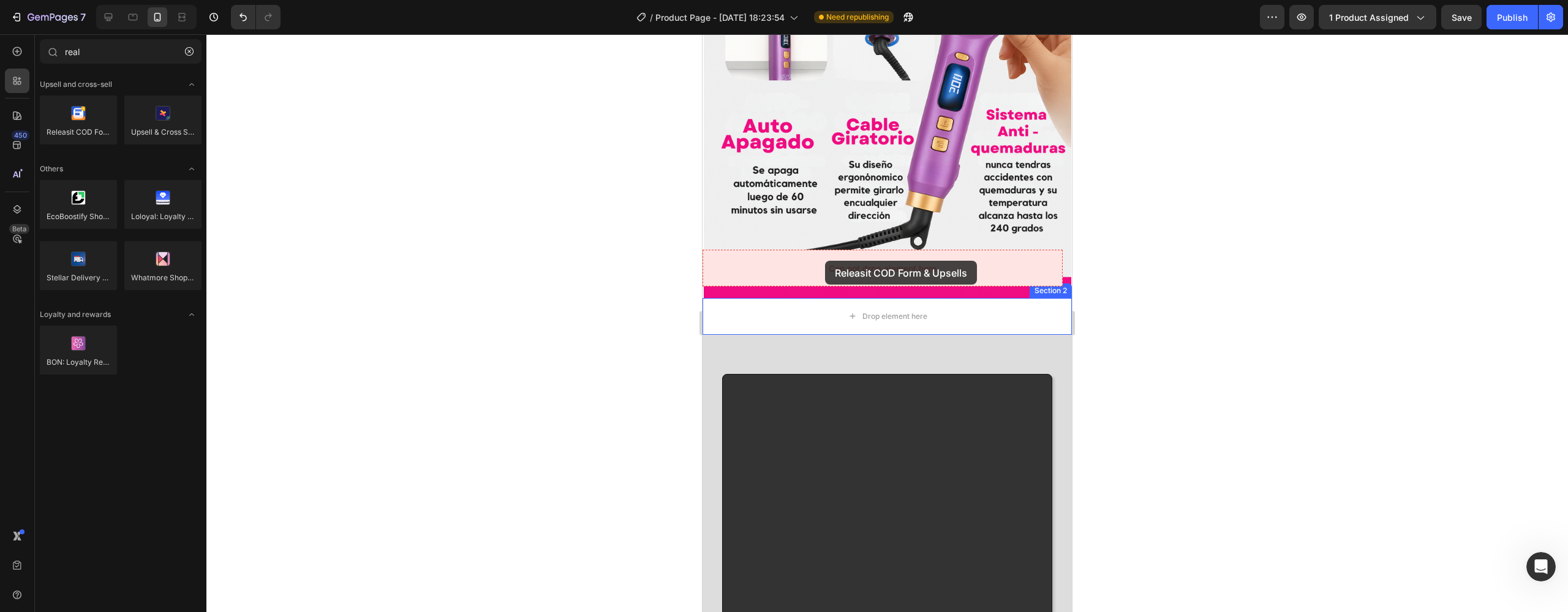
drag, startPoint x: 781, startPoint y: 155, endPoint x: 825, endPoint y: 261, distance: 114.8
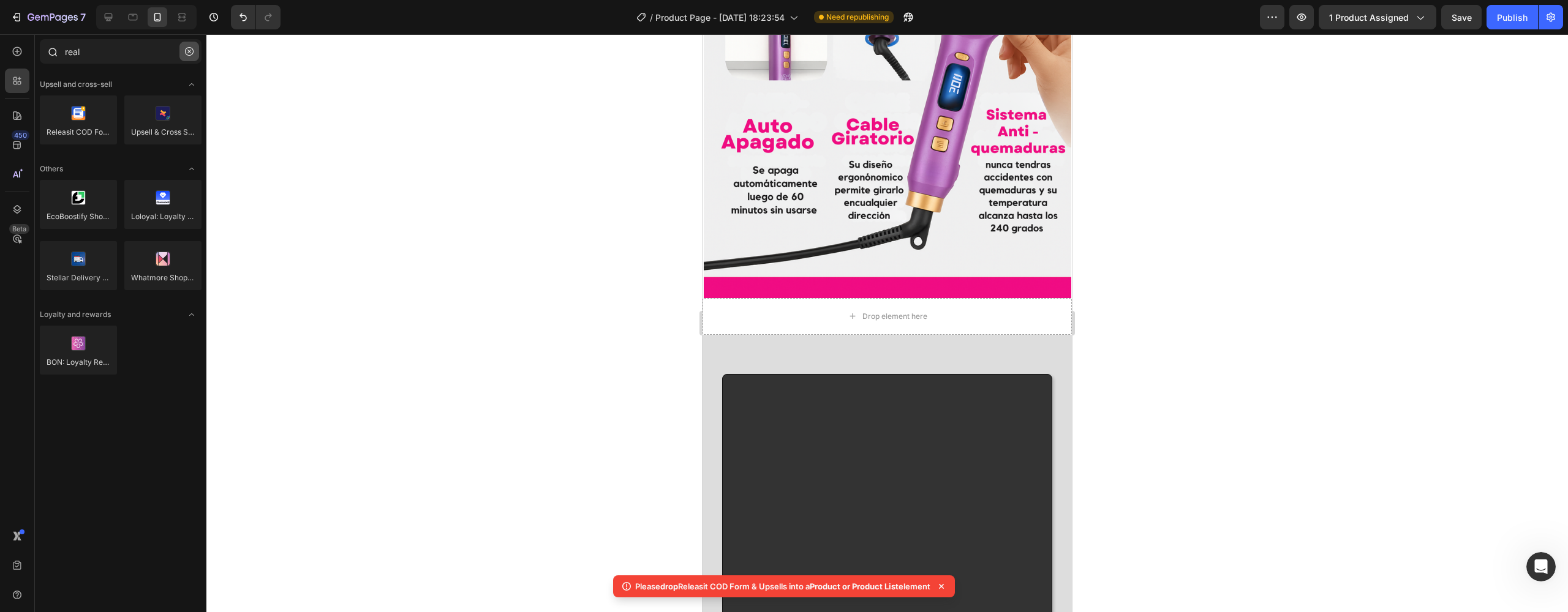
click at [193, 54] on button "button" at bounding box center [189, 52] width 20 height 20
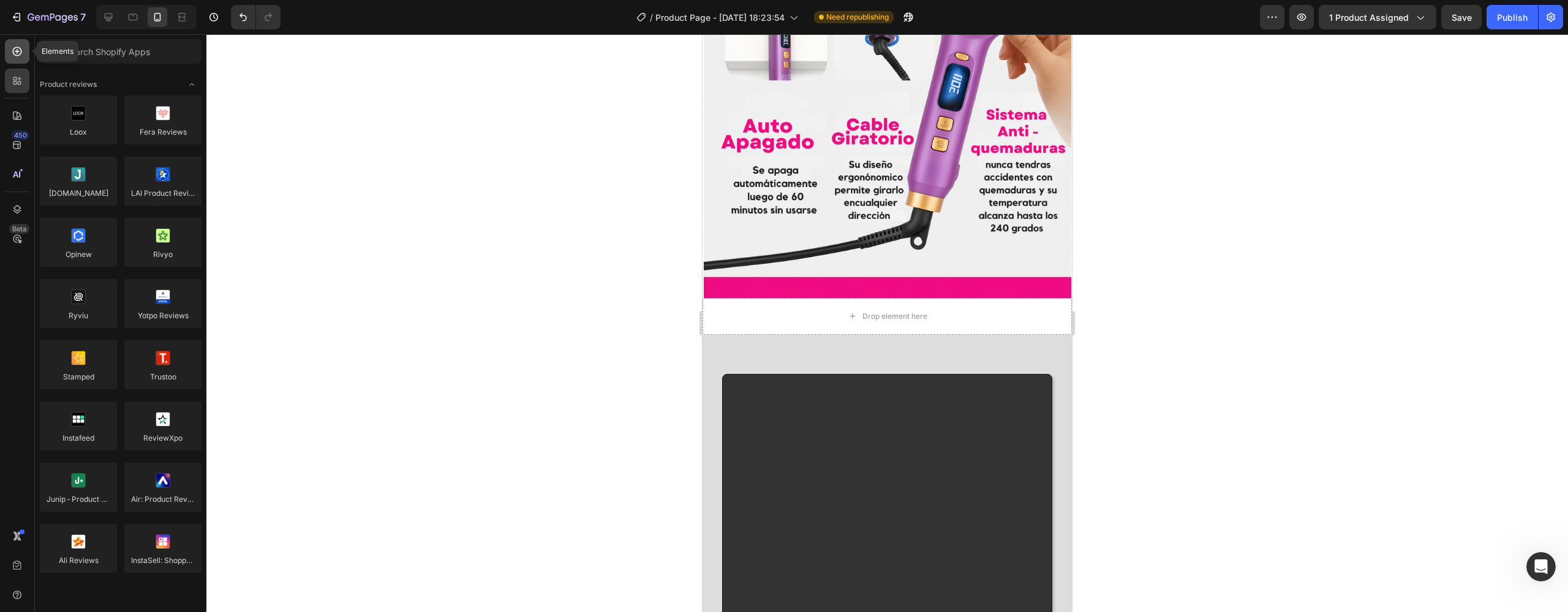
click at [22, 55] on icon at bounding box center [17, 52] width 12 height 12
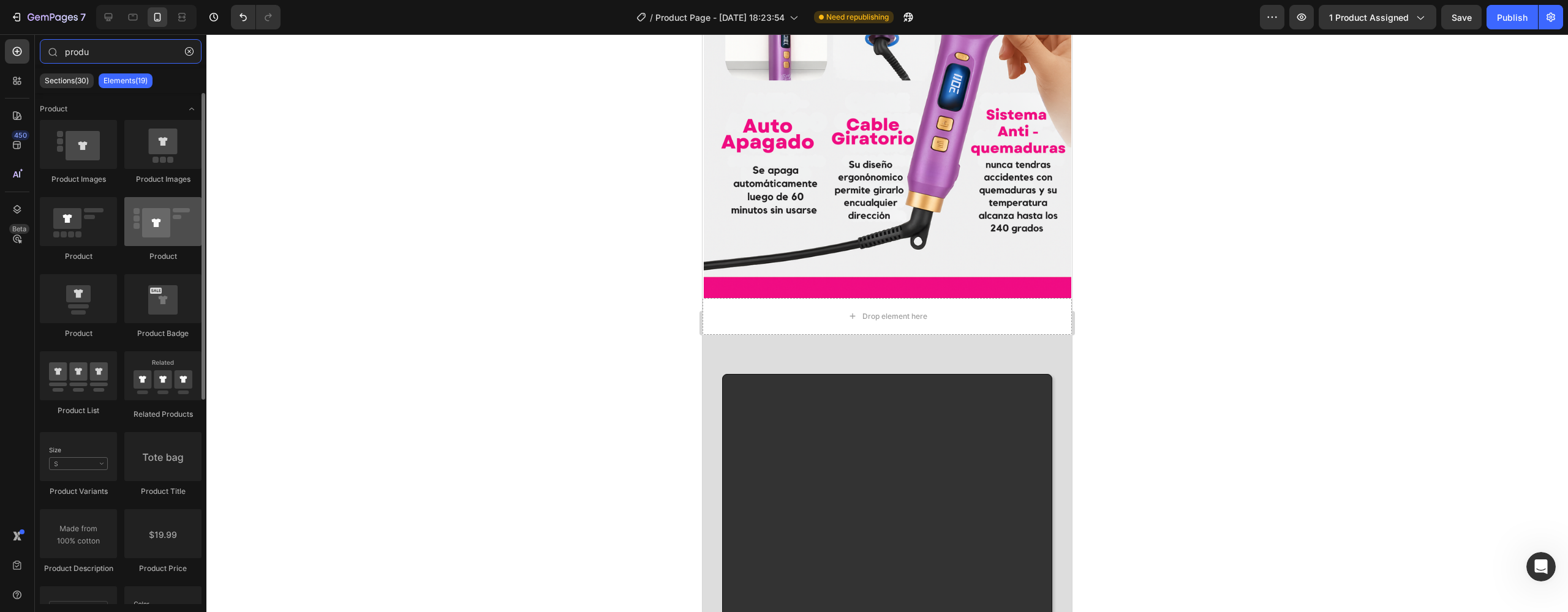
type input "produ"
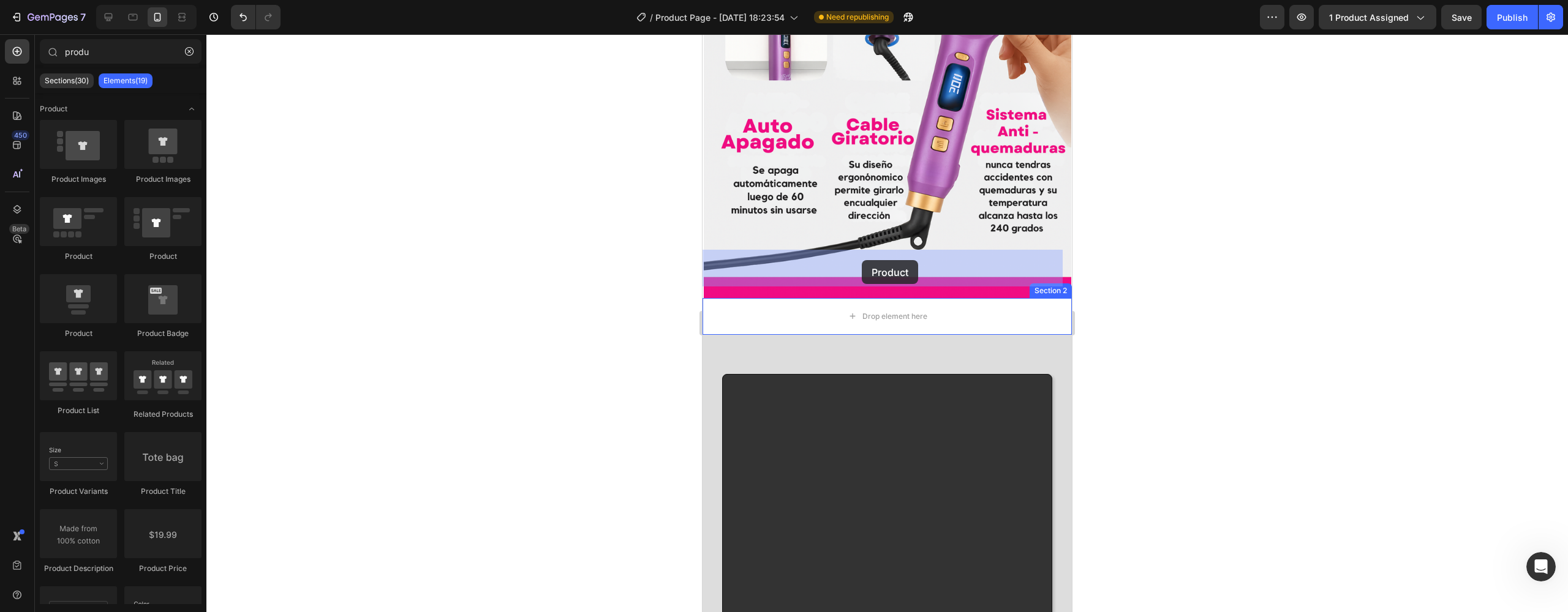
drag, startPoint x: 842, startPoint y: 269, endPoint x: 862, endPoint y: 260, distance: 21.9
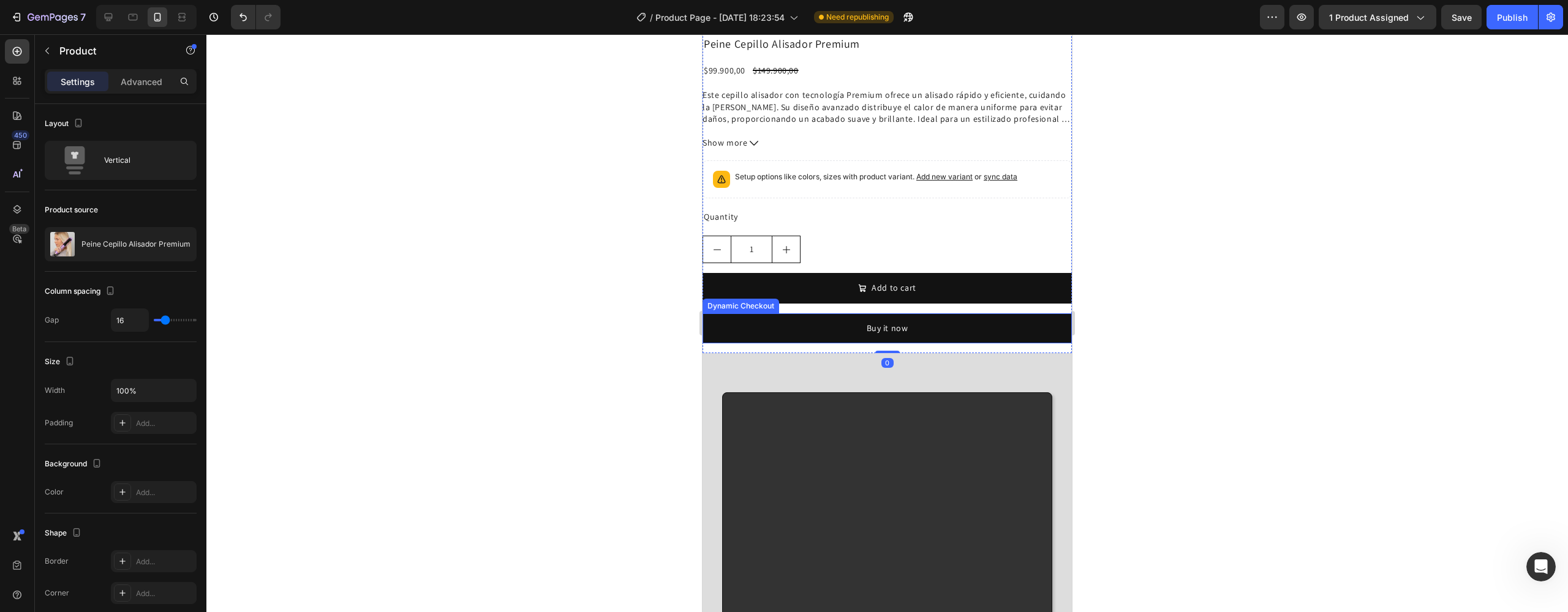
scroll to position [2452, 0]
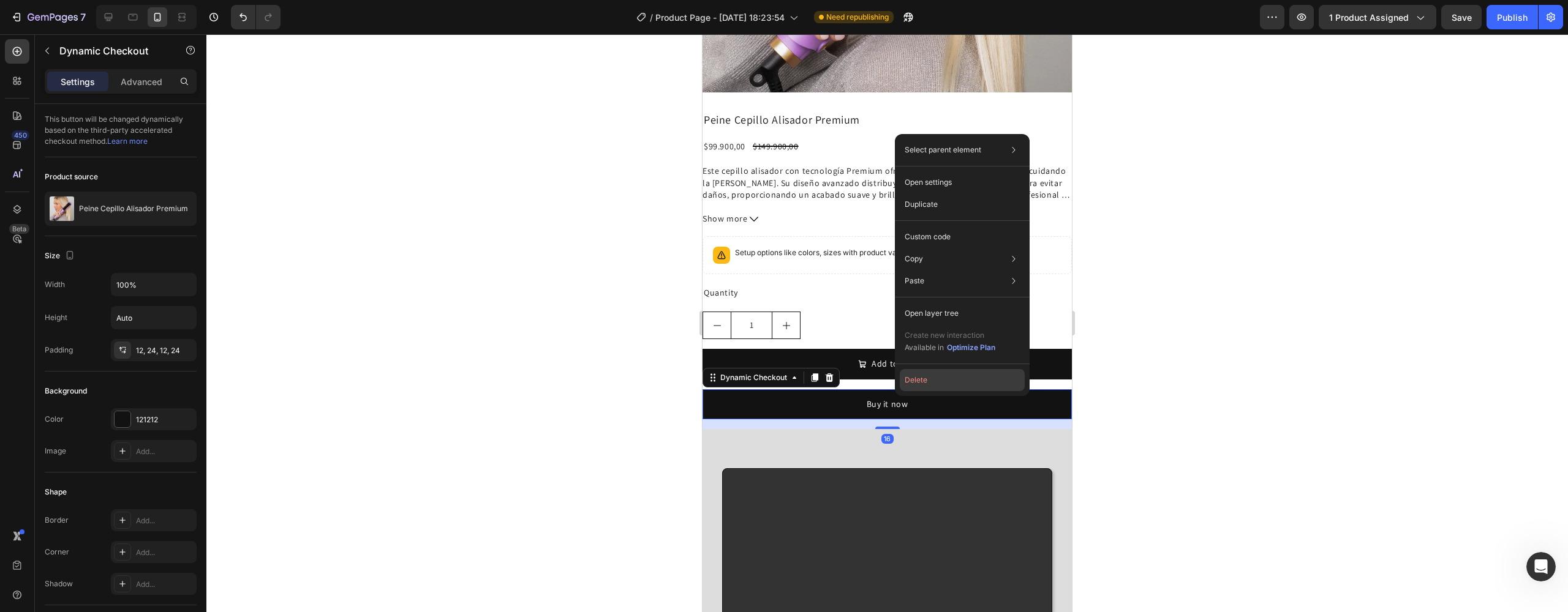
click at [918, 383] on button "Delete" at bounding box center [963, 380] width 125 height 22
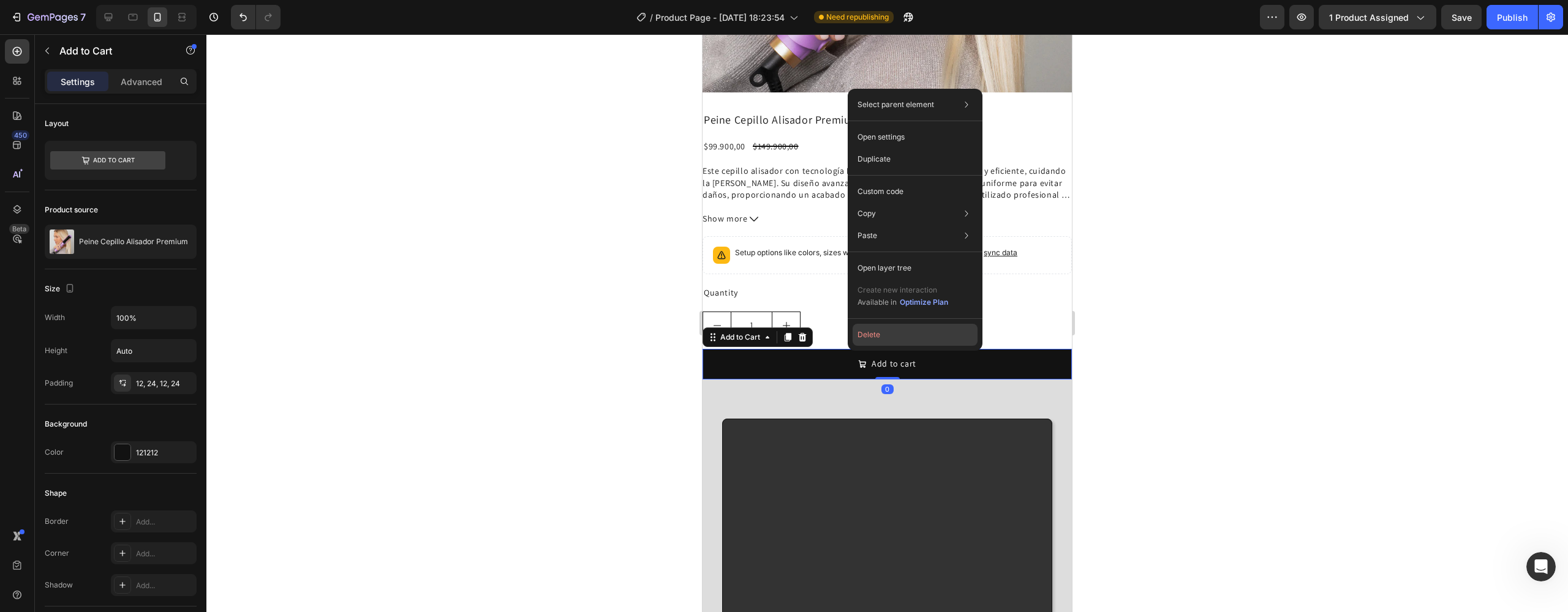
click at [862, 333] on button "Delete" at bounding box center [915, 335] width 125 height 22
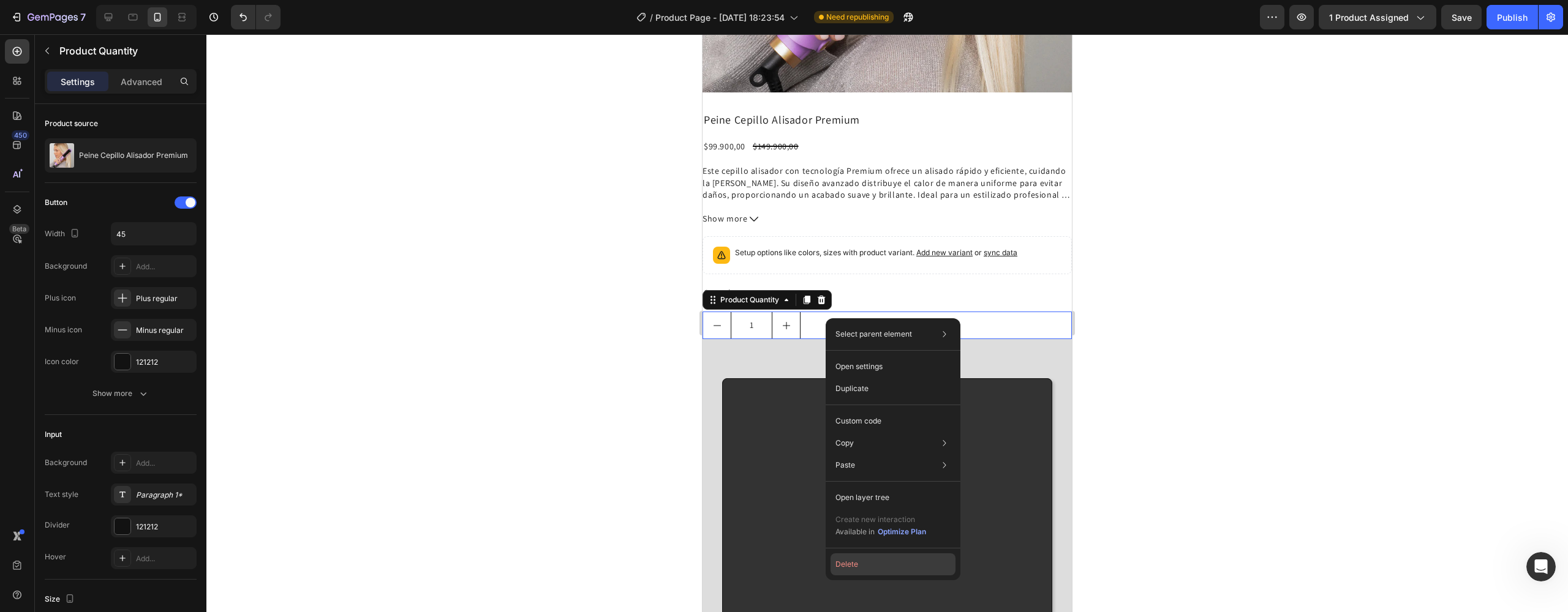
click at [855, 563] on button "Delete" at bounding box center [893, 565] width 125 height 22
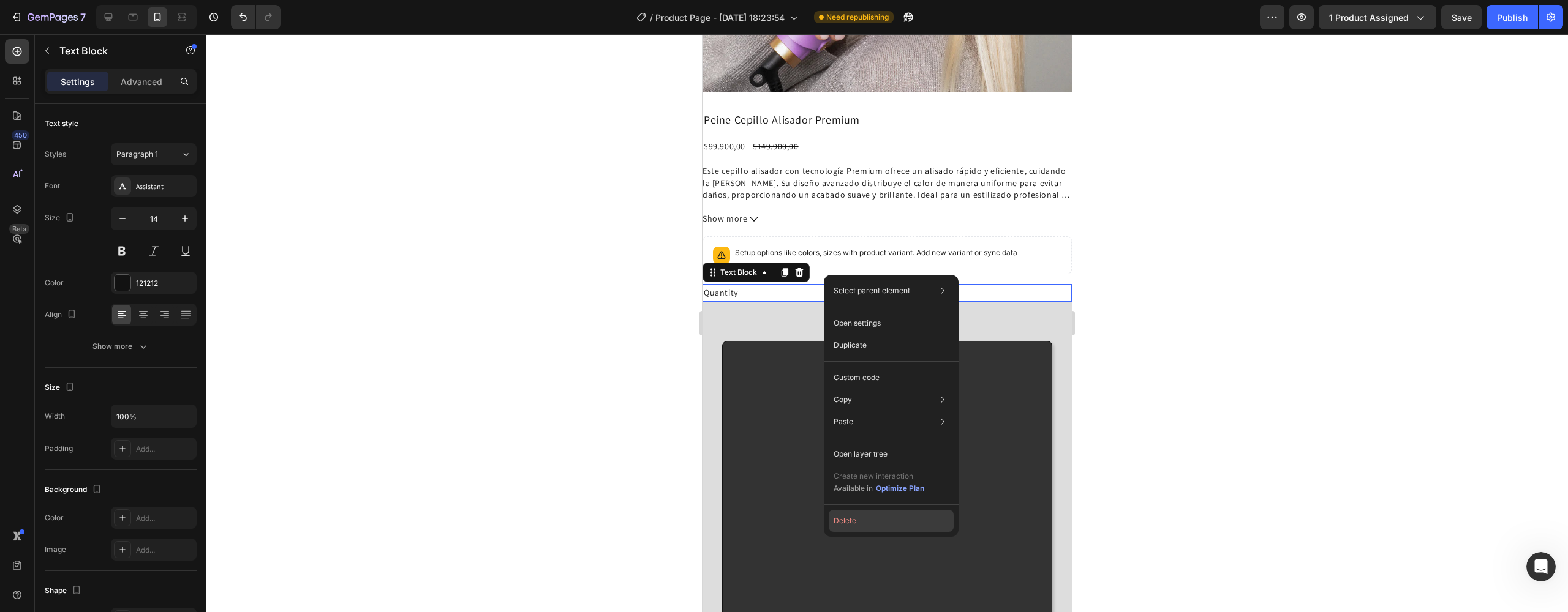
click at [858, 518] on button "Delete" at bounding box center [891, 521] width 125 height 22
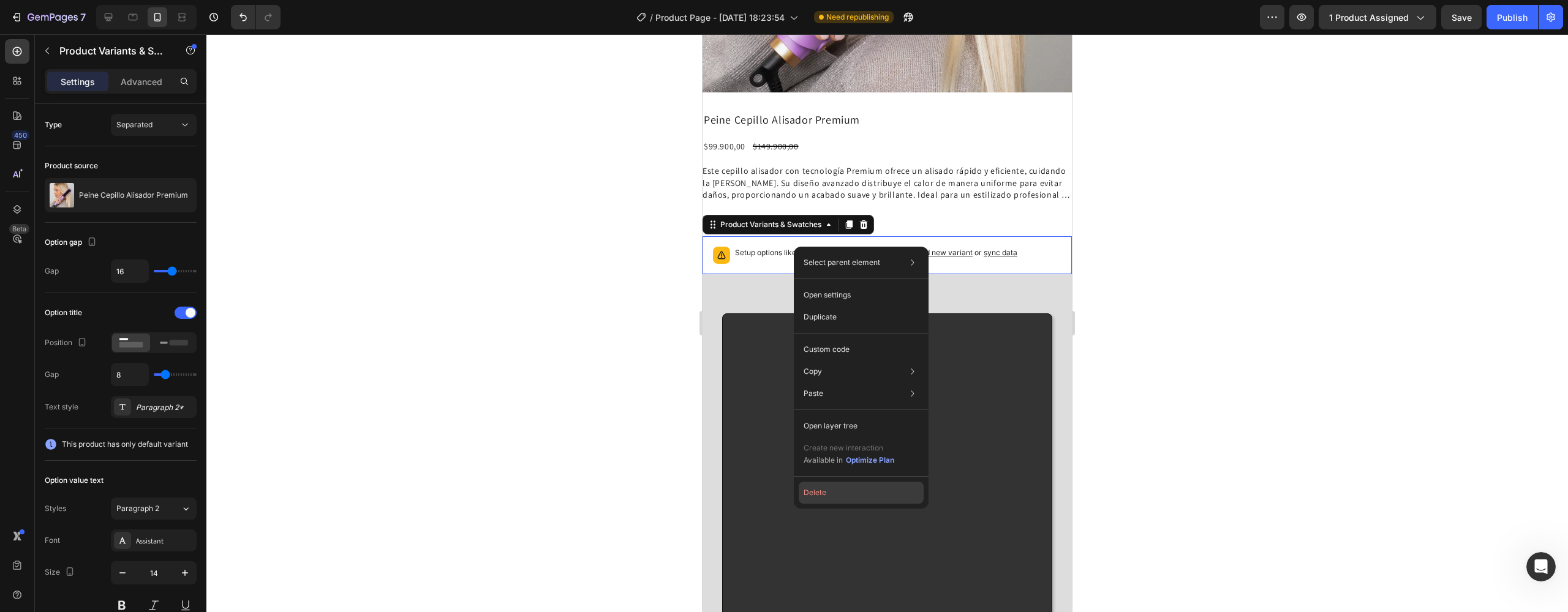
click at [859, 498] on button "Delete" at bounding box center [861, 493] width 125 height 22
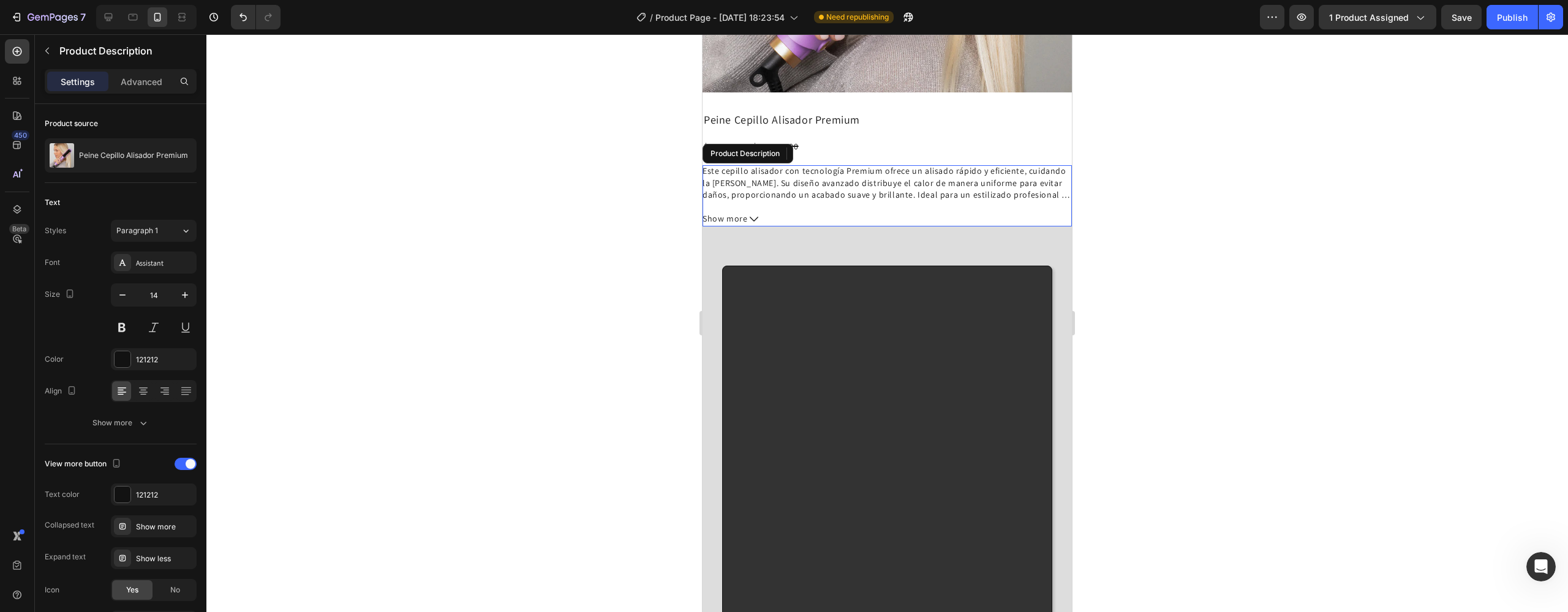
click at [830, 211] on button "Show more" at bounding box center [887, 219] width 369 height 15
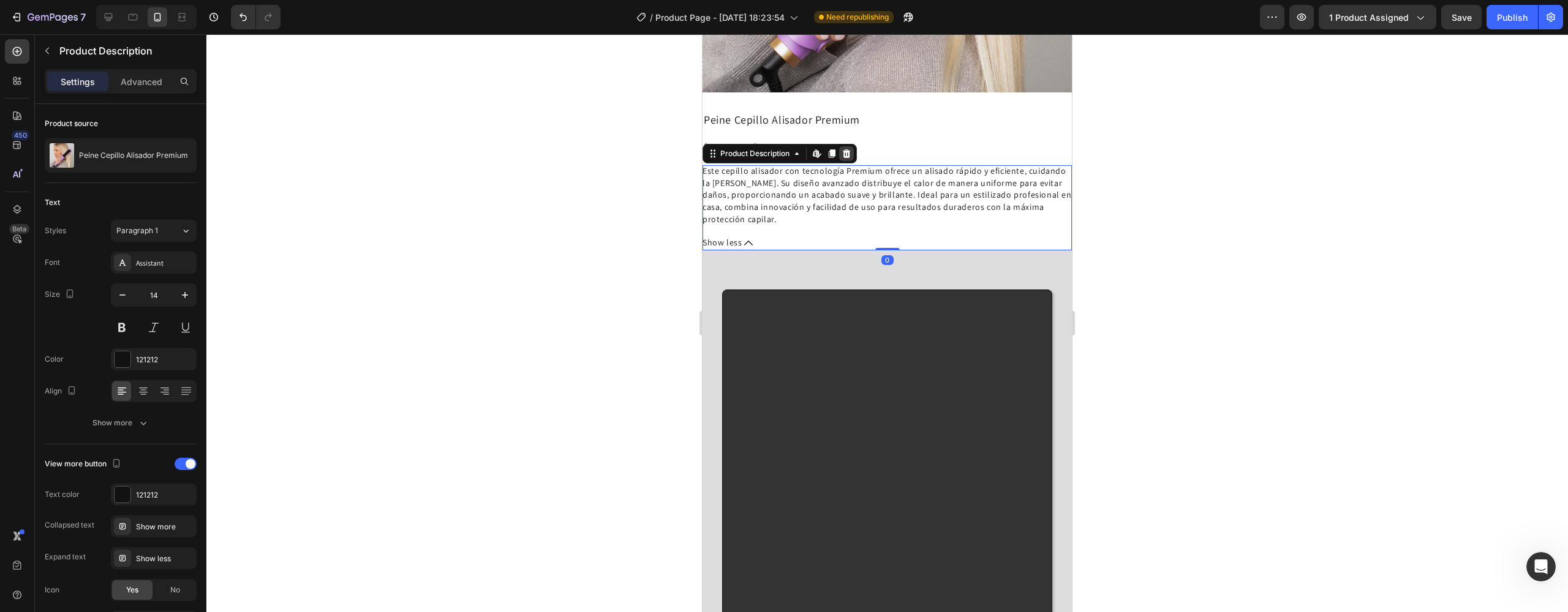
click at [851, 148] on icon at bounding box center [846, 153] width 9 height 9
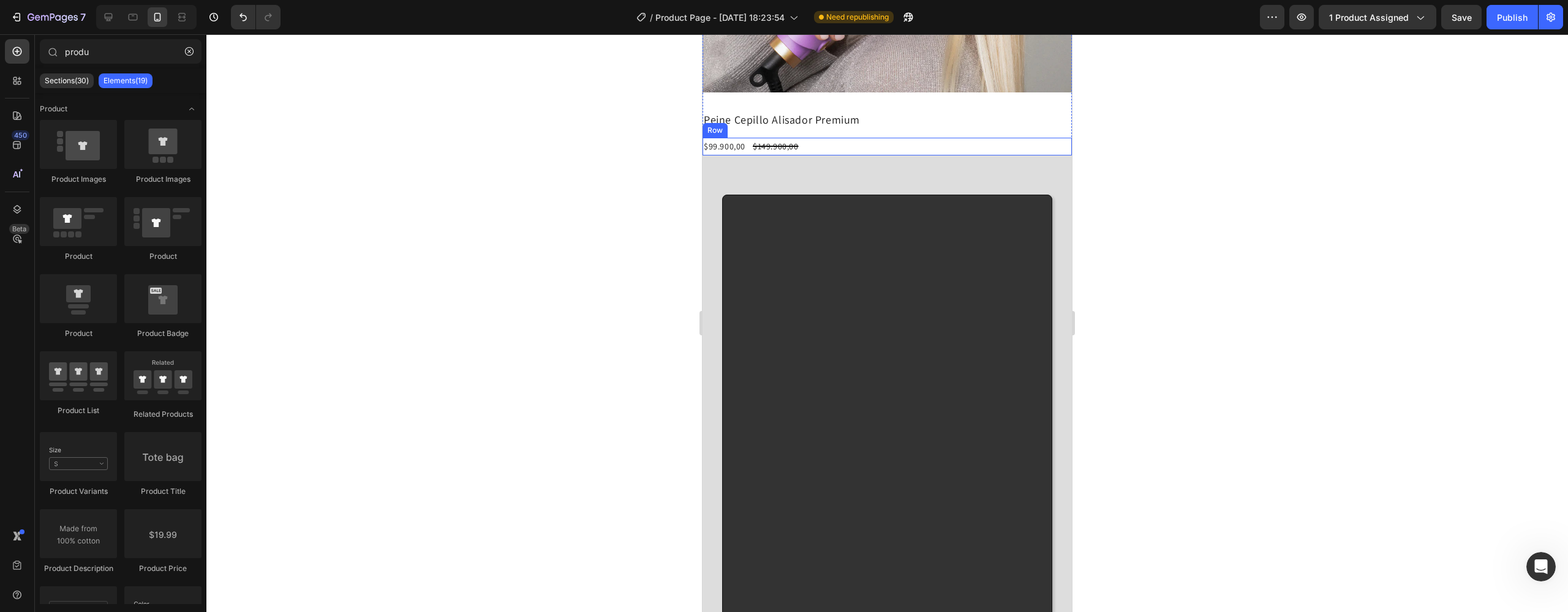
click at [831, 137] on div "$99.900,00 Product Price Product Price $149.900,00 Product Price Product Price …" at bounding box center [887, 146] width 369 height 18
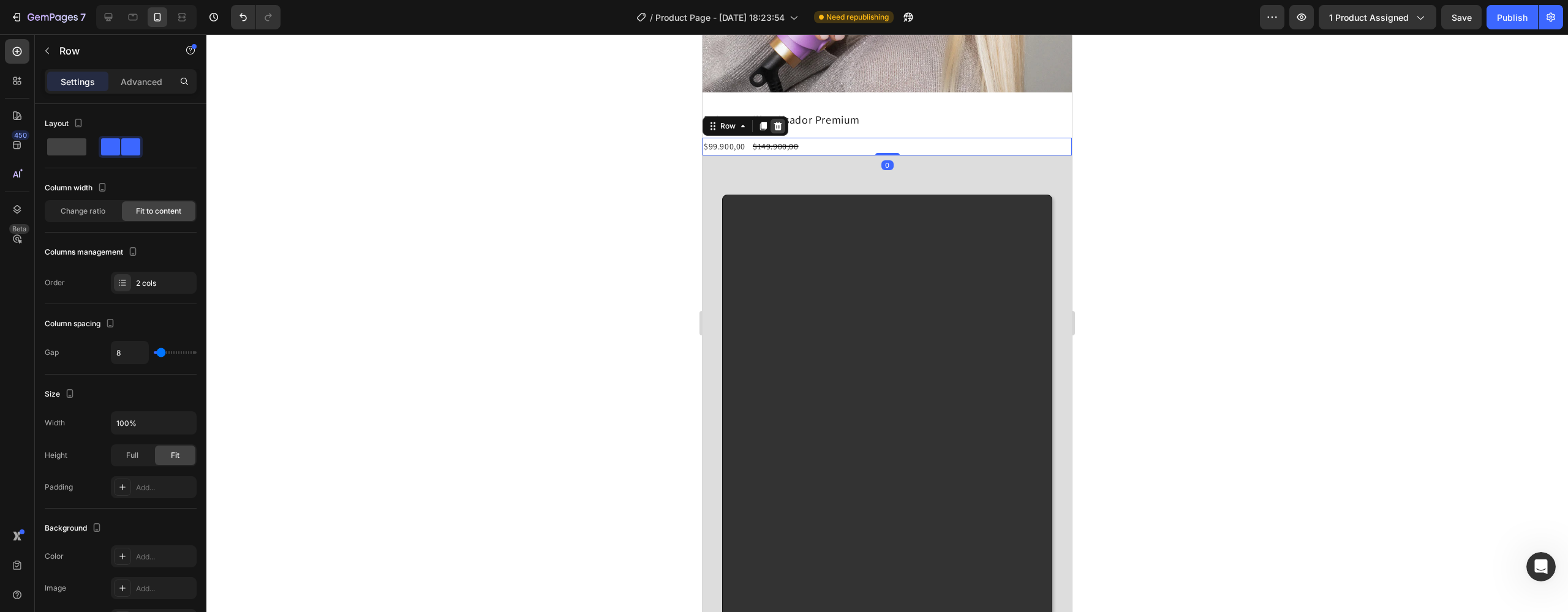
click at [781, 121] on icon at bounding box center [777, 125] width 9 height 9
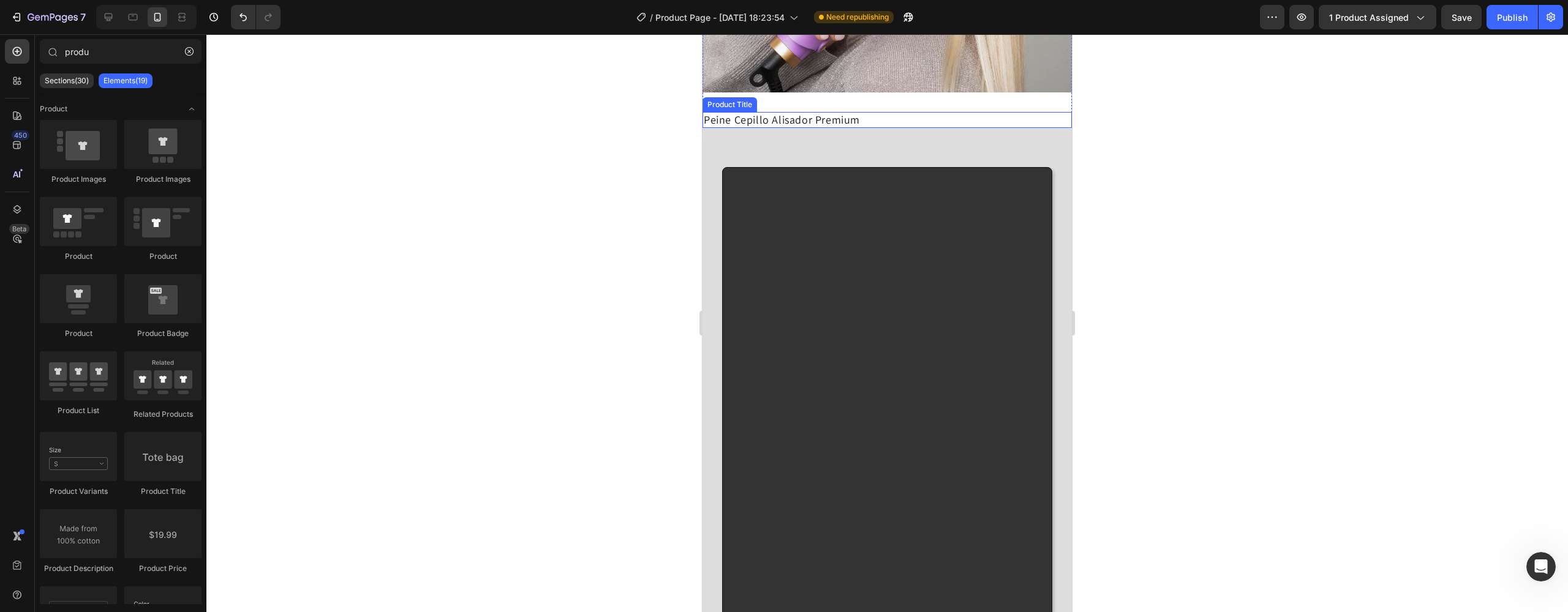
click at [809, 112] on h2 "Peine Cepillo Alisador Premium" at bounding box center [887, 120] width 369 height 16
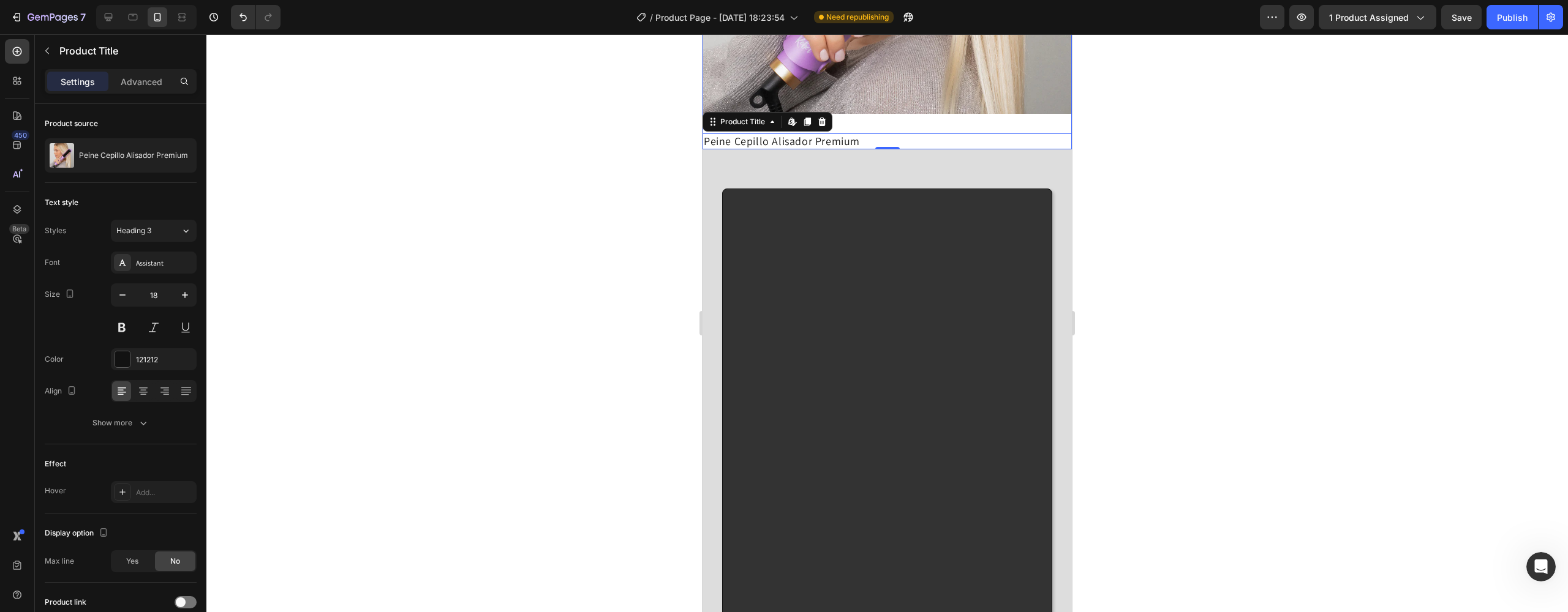
scroll to position [2428, 0]
click at [822, 119] on icon at bounding box center [822, 124] width 9 height 9
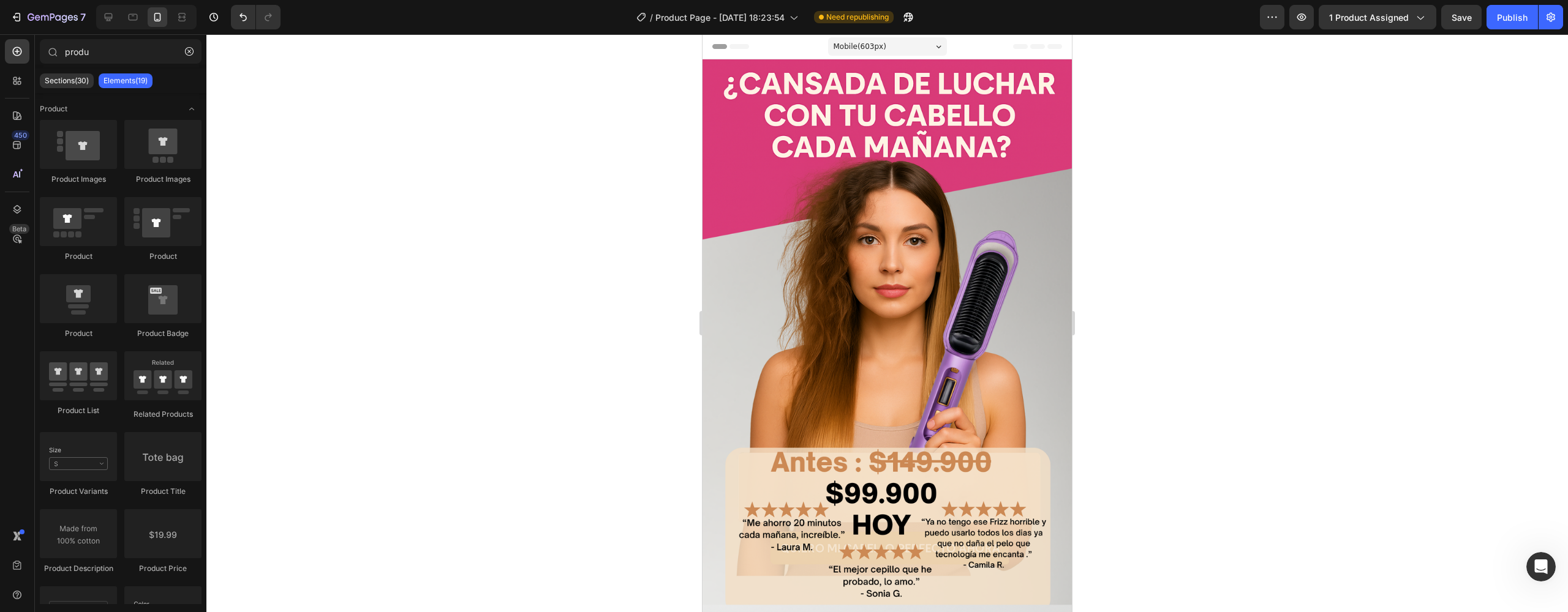
scroll to position [0, 0]
click at [247, 22] on icon "Undo/Redo" at bounding box center [243, 17] width 12 height 12
click at [246, 21] on icon "Undo/Redo" at bounding box center [243, 17] width 12 height 12
click at [246, 24] on button "Undo/Redo" at bounding box center [243, 17] width 25 height 25
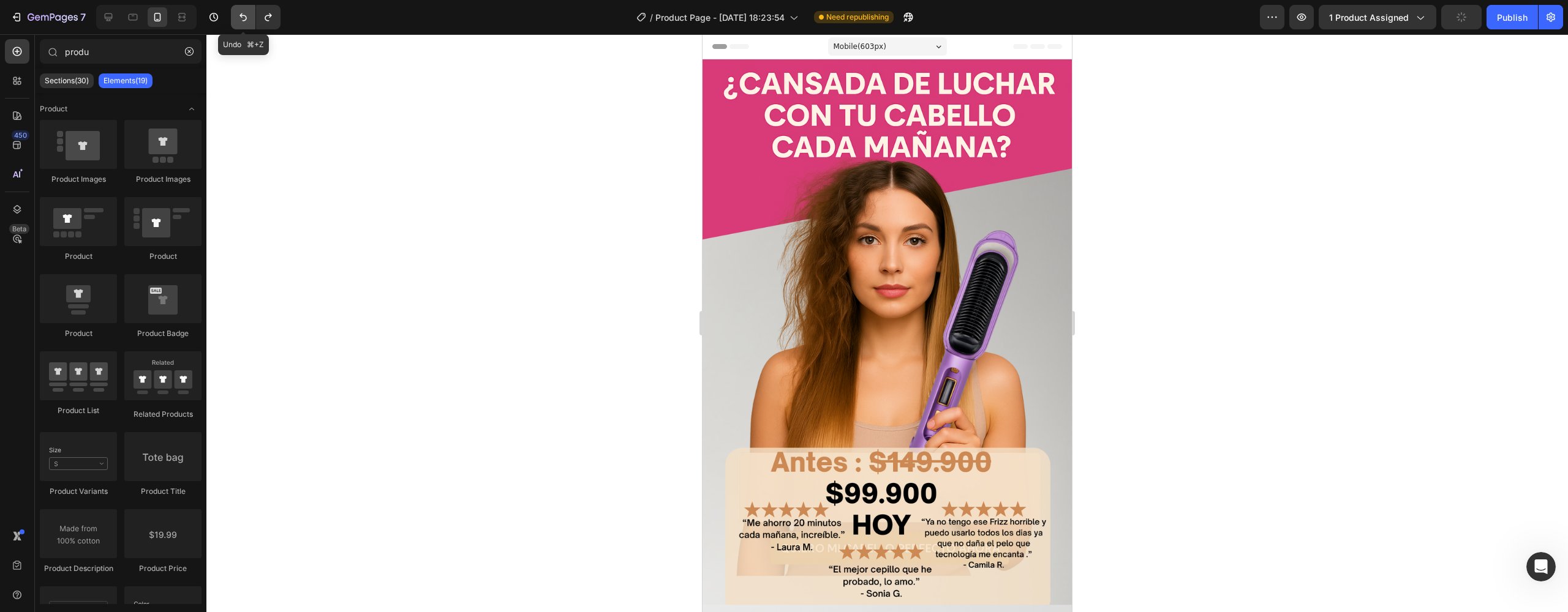
click at [246, 24] on button "Undo/Redo" at bounding box center [243, 17] width 25 height 25
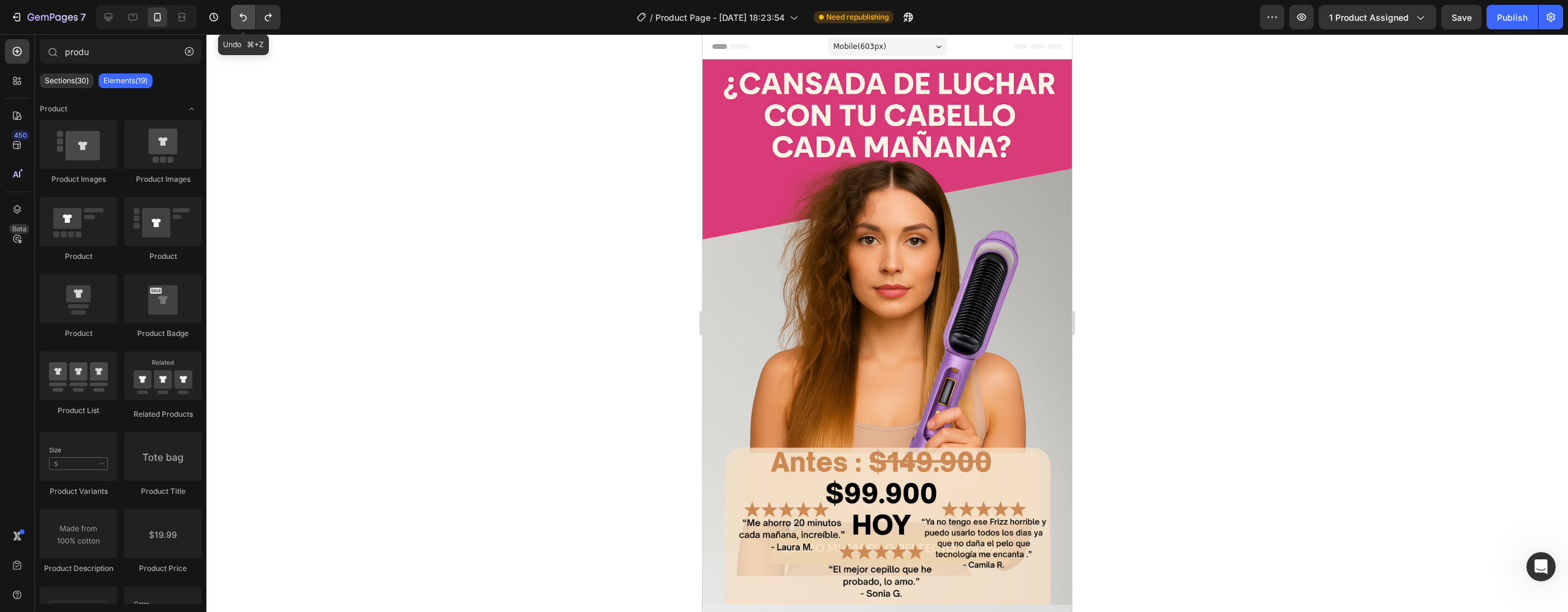
click at [246, 24] on button "Undo/Redo" at bounding box center [243, 17] width 25 height 25
